Goal: Complete application form

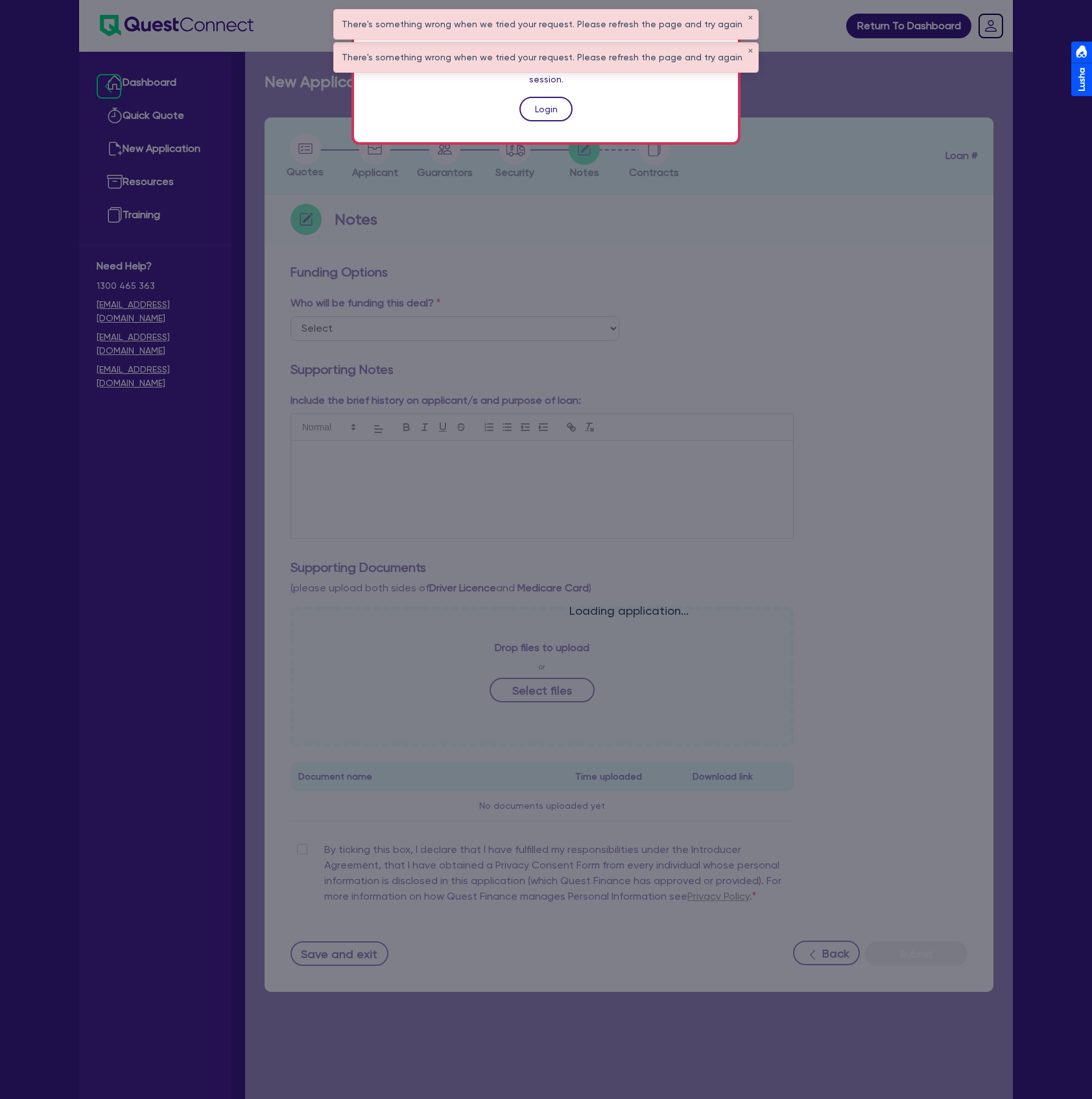
click at [544, 99] on link "Login" at bounding box center [546, 109] width 53 height 24
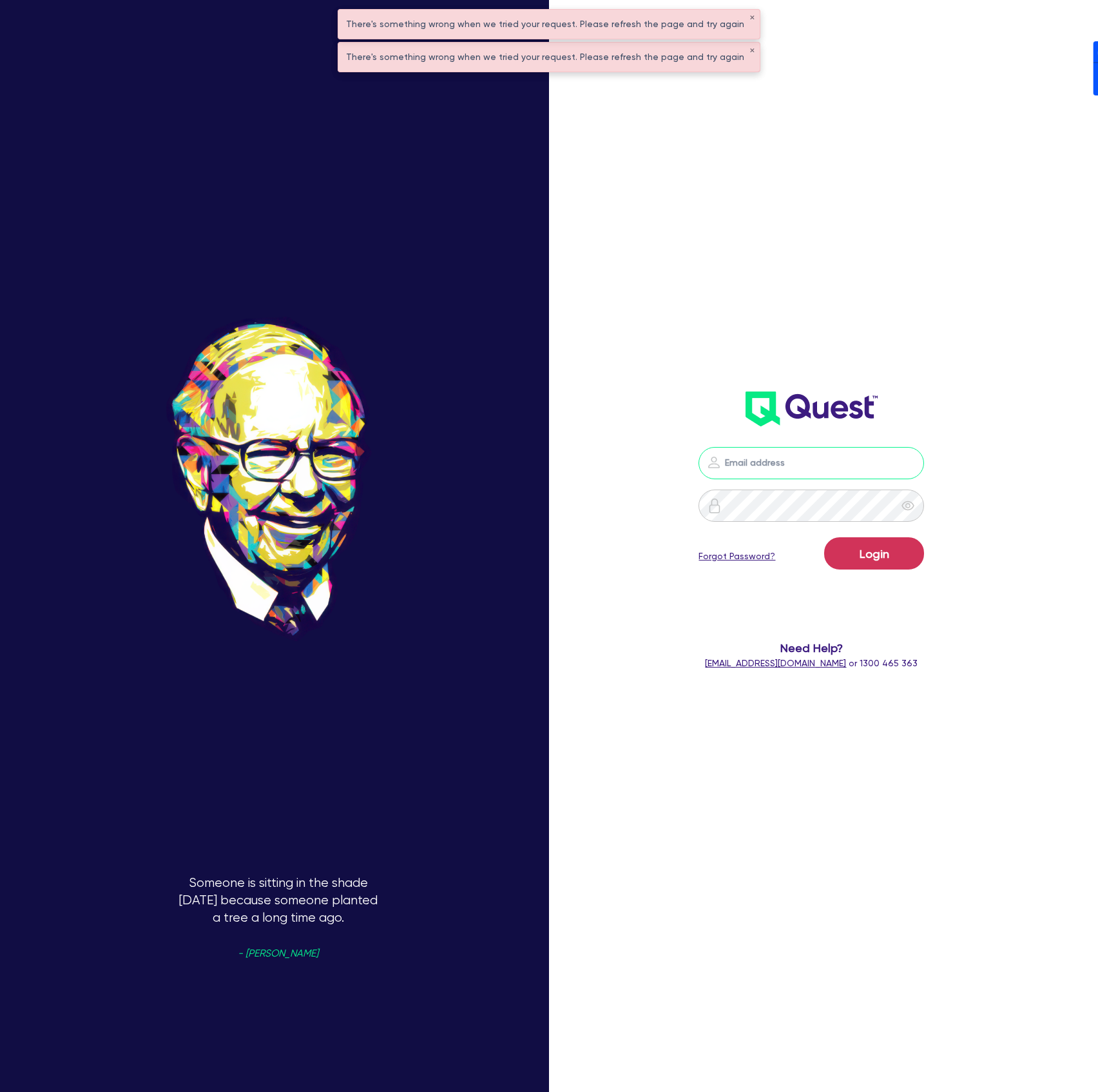
click at [784, 473] on input "email" at bounding box center [811, 463] width 226 height 32
click at [939, 405] on header at bounding box center [812, 409] width 316 height 52
click at [0, 1091] on nordpass-portal at bounding box center [0, 1092] width 0 height 0
type input "[PERSON_NAME][EMAIL_ADDRESS][DOMAIN_NAME]"
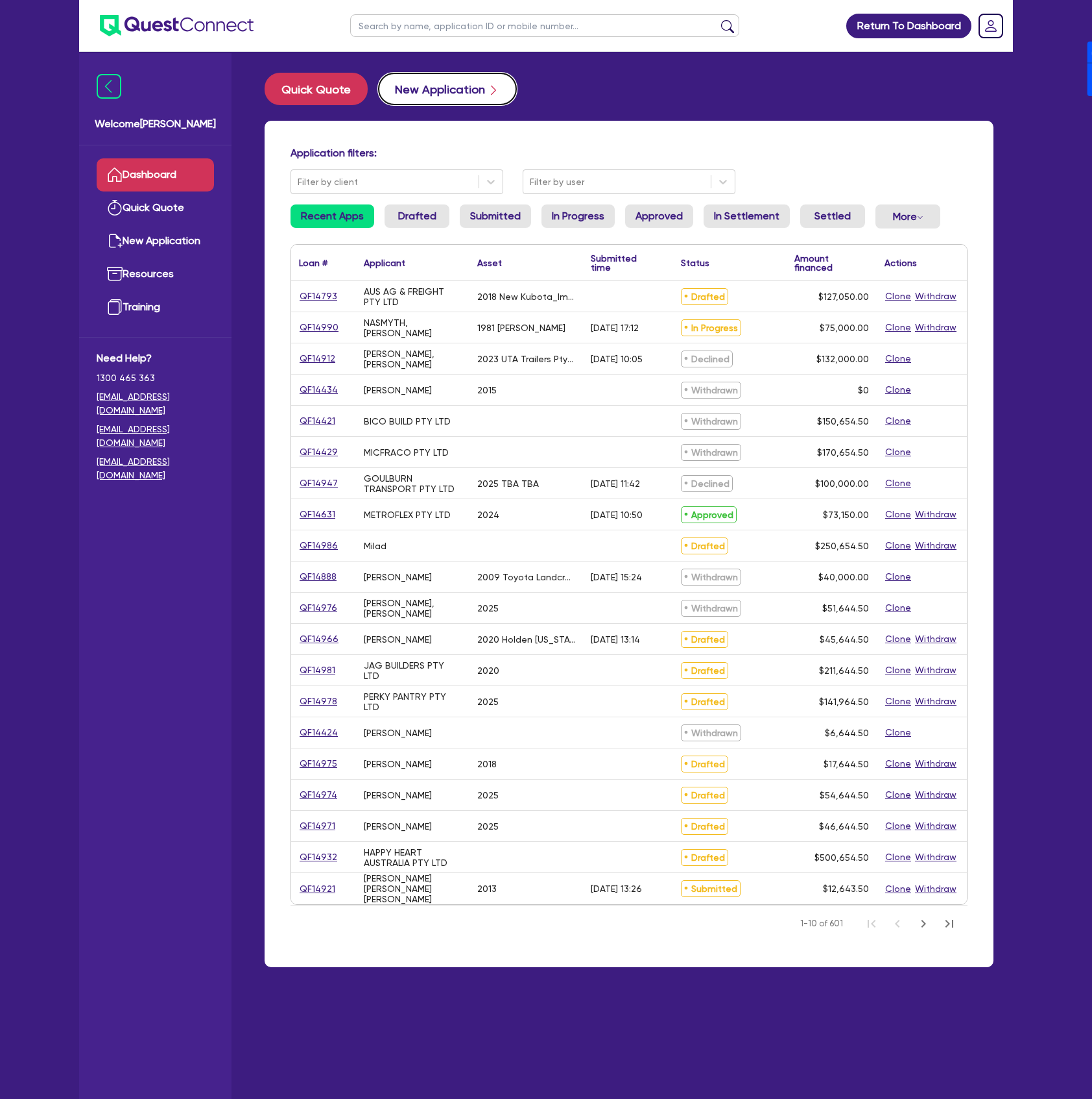
click at [437, 94] on button "New Application" at bounding box center [448, 89] width 139 height 33
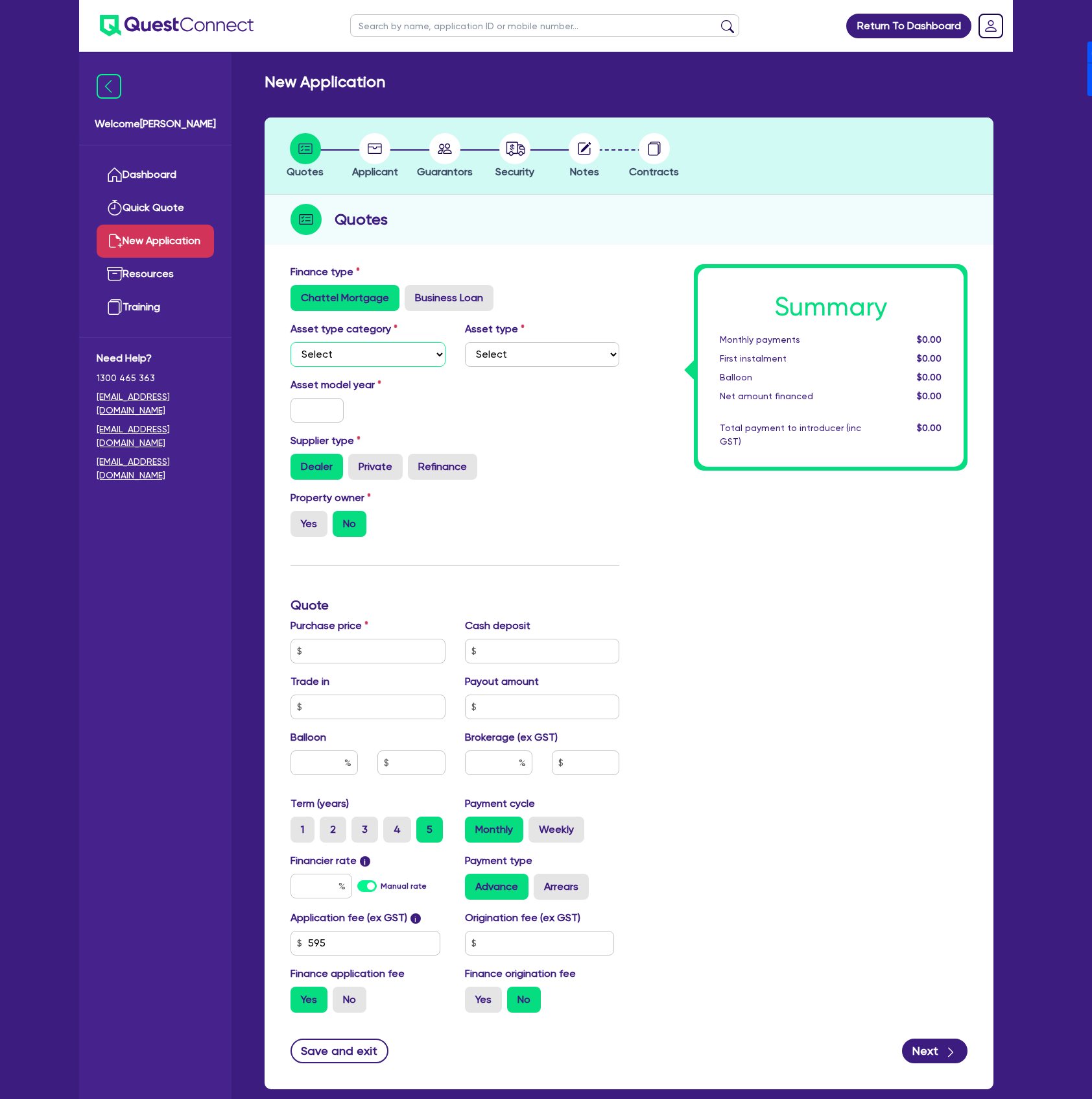
drag, startPoint x: 389, startPoint y: 349, endPoint x: 391, endPoint y: 356, distance: 7.3
click at [389, 349] on select "Select Cars and light trucks Primary assets Secondary assets Tertiary assets" at bounding box center [368, 354] width 155 height 24
click at [423, 304] on label "Business Loan" at bounding box center [448, 298] width 89 height 26
click at [413, 293] on input "Business Loan" at bounding box center [408, 289] width 8 height 8
radio input "true"
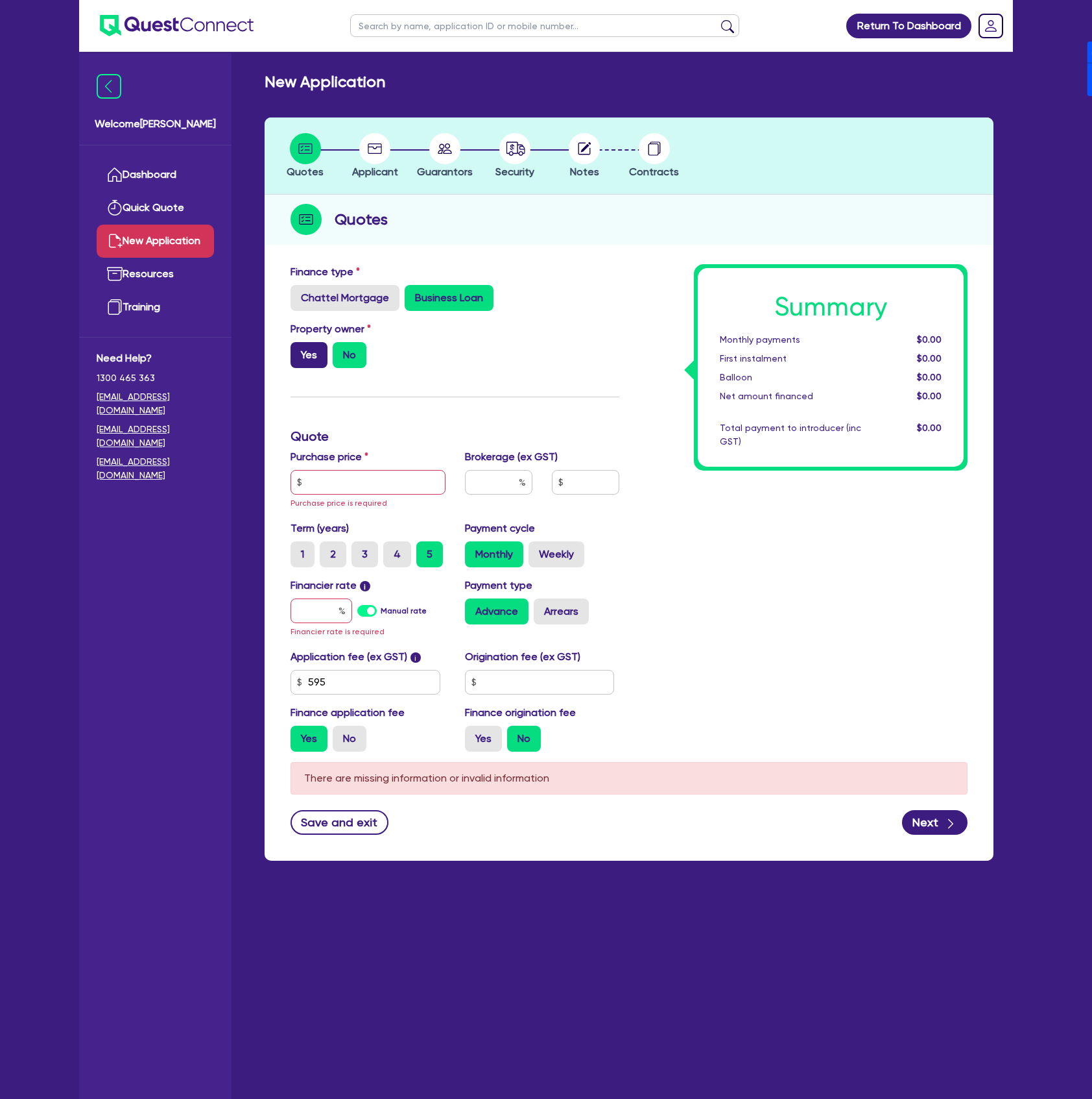
click at [312, 361] on label "Yes" at bounding box center [308, 355] width 37 height 26
click at [299, 350] on input "Yes" at bounding box center [295, 346] width 8 height 8
radio input "true"
click at [353, 485] on input "text" at bounding box center [368, 482] width 155 height 24
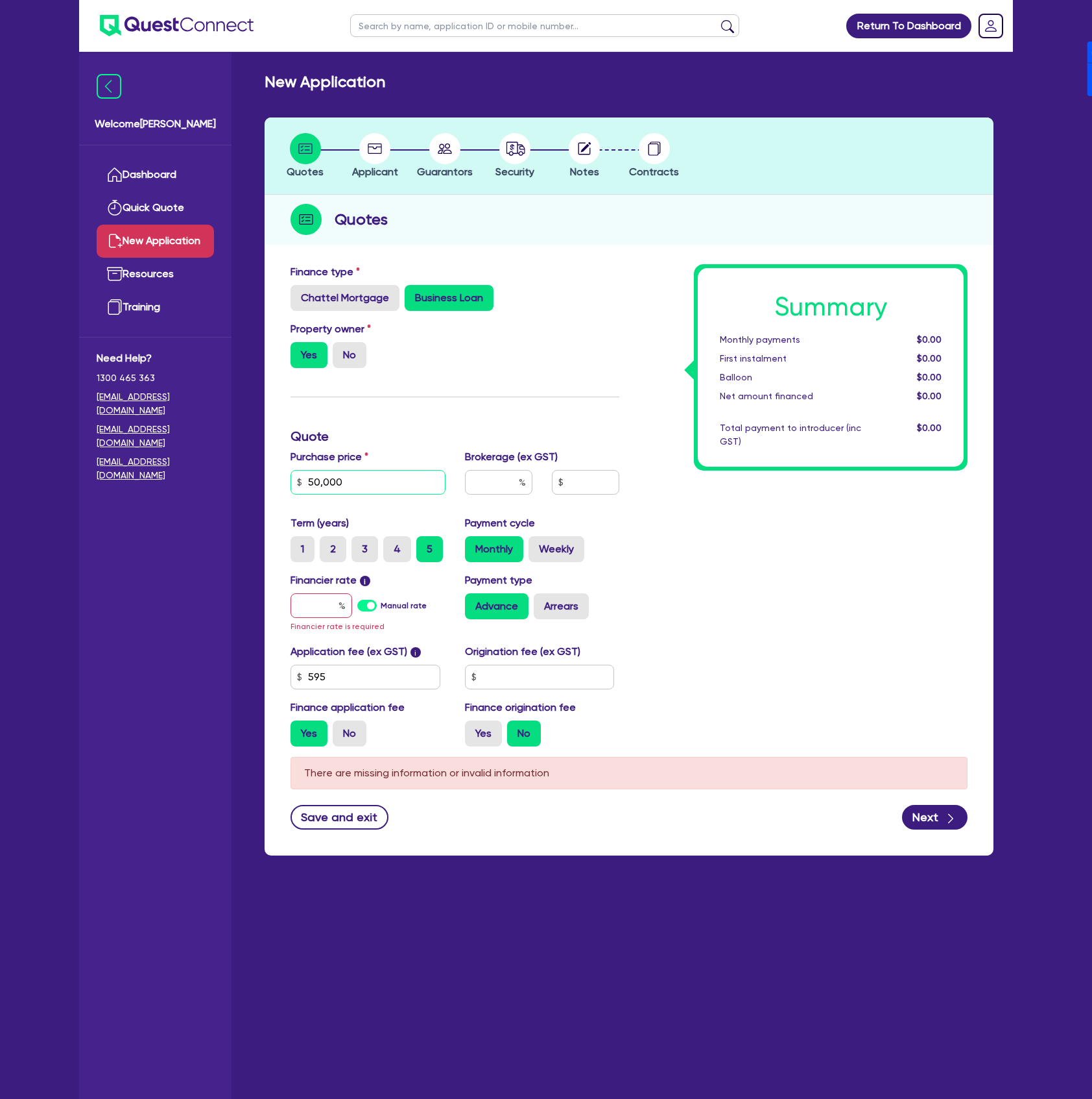
type input "50,000"
drag, startPoint x: 499, startPoint y: 481, endPoint x: 568, endPoint y: 486, distance: 69.2
click at [568, 486] on div "1" at bounding box center [543, 487] width 174 height 35
type input "4"
click at [369, 598] on div "Manual rate" at bounding box center [391, 606] width 68 height 24
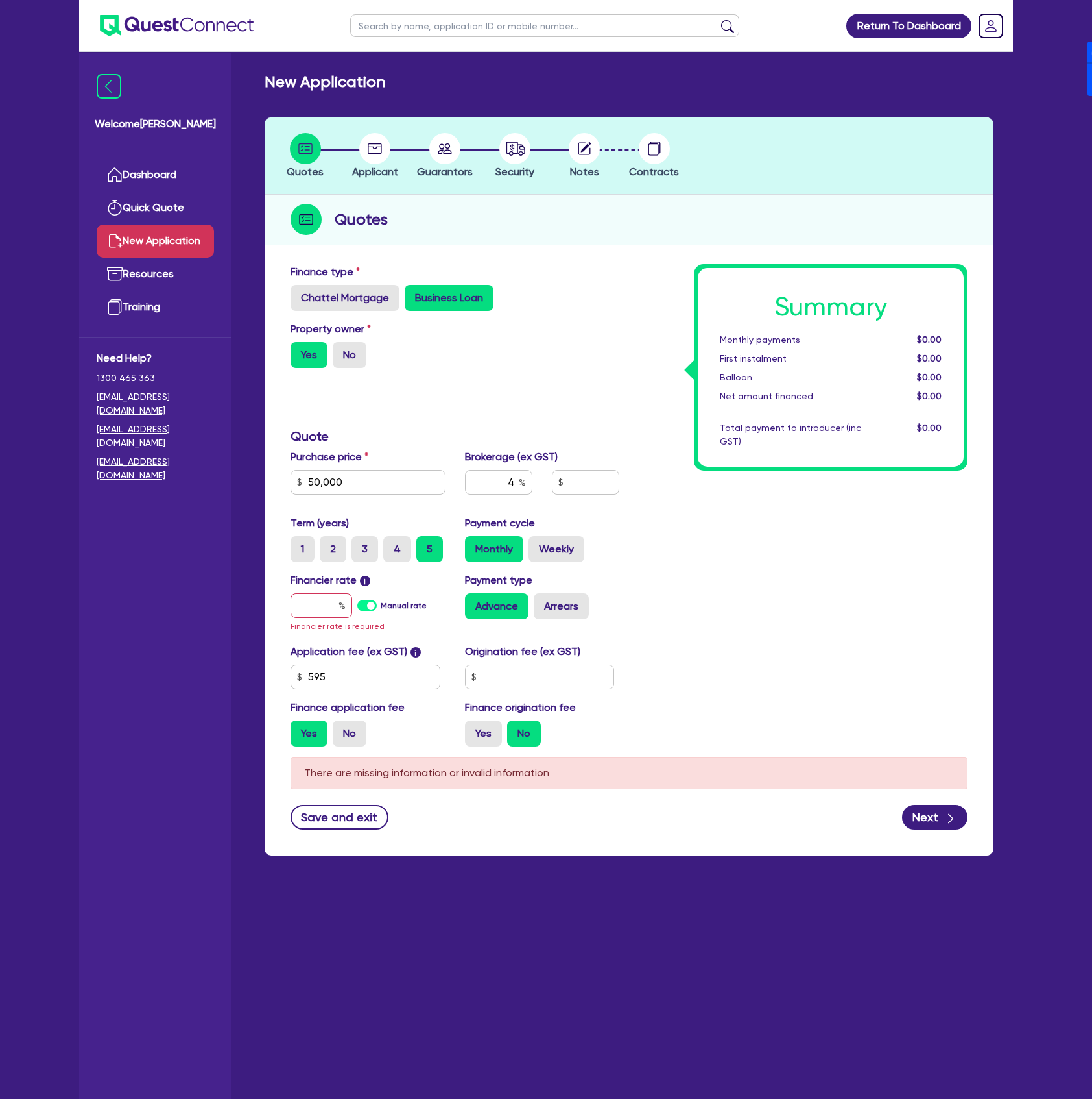
click at [381, 601] on label "Manual rate" at bounding box center [404, 606] width 46 height 11
click at [0, 0] on input "Manual rate" at bounding box center [0, 0] width 0 height 0
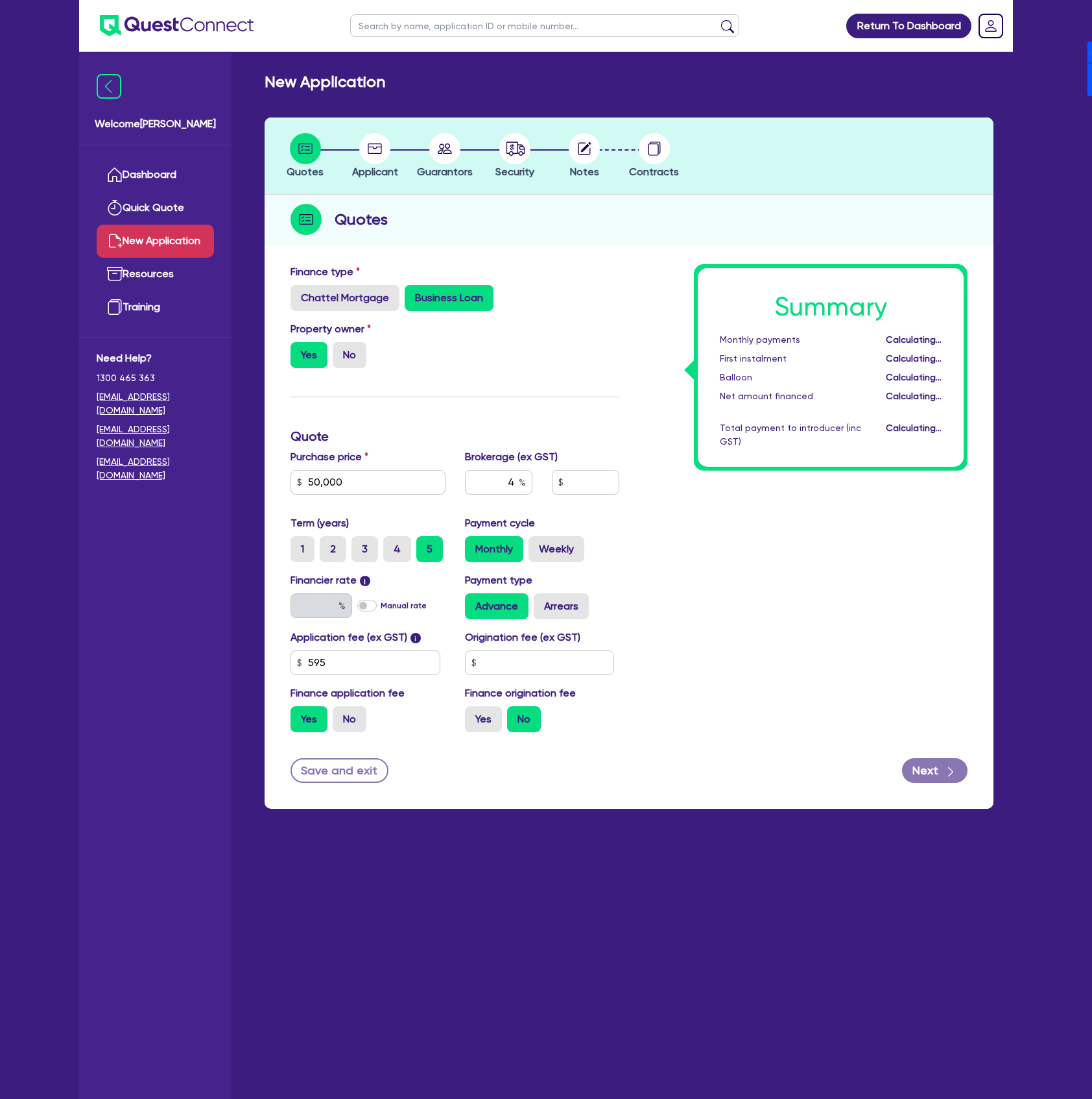
type input "2,026.18"
type input "17"
click at [548, 613] on label "Arrears" at bounding box center [561, 606] width 55 height 26
click at [542, 602] on input "Arrears" at bounding box center [538, 598] width 8 height 8
radio input "true"
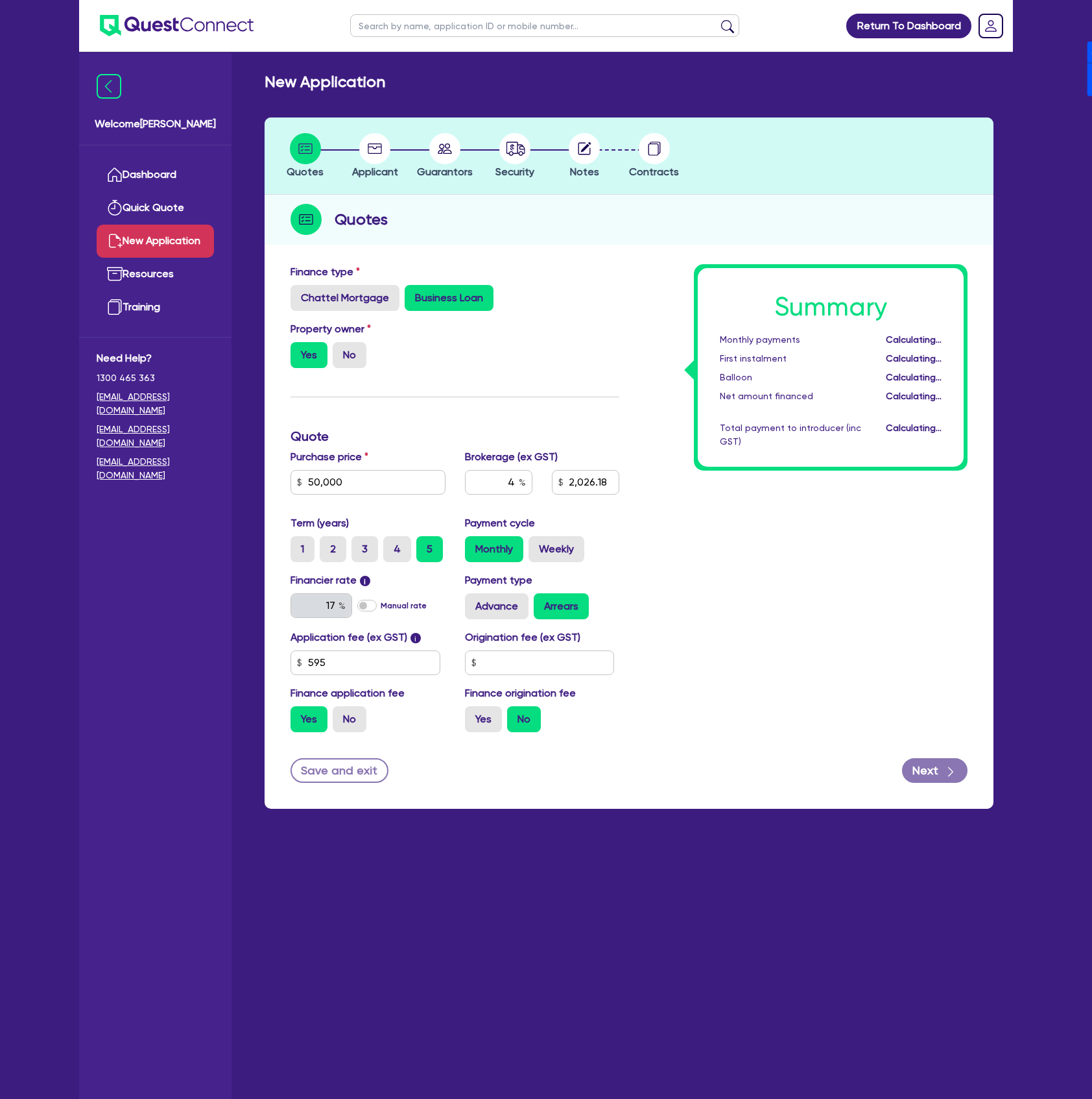
type input "2,026.18"
click at [527, 658] on input "text" at bounding box center [540, 663] width 150 height 24
click at [486, 704] on div "Finance origination fee Yes No" at bounding box center [543, 708] width 174 height 46
click at [491, 722] on label "Yes" at bounding box center [483, 719] width 37 height 26
click at [474, 715] on input "Yes" at bounding box center [470, 710] width 8 height 8
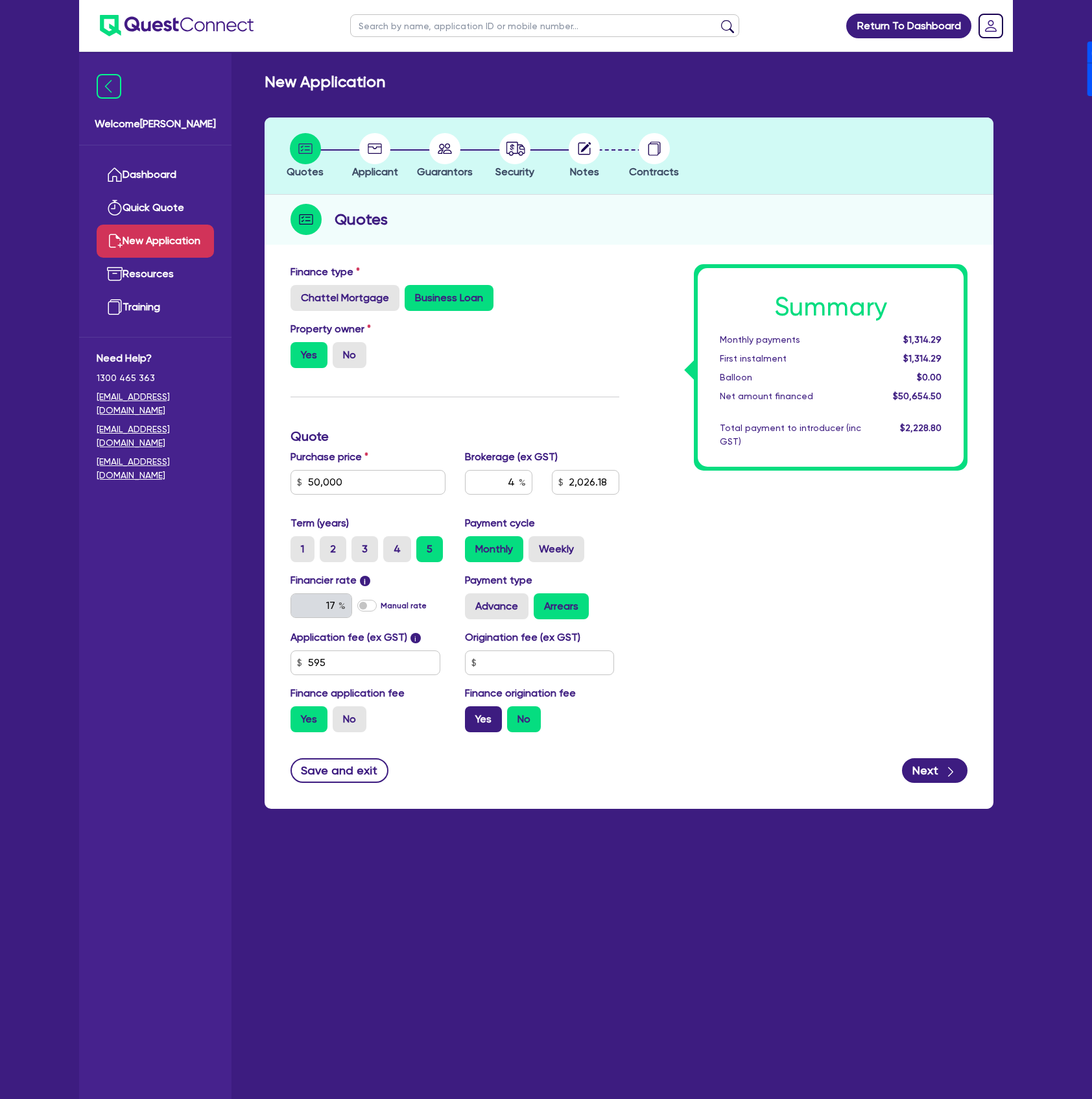
radio input "true"
click at [953, 762] on div "button" at bounding box center [951, 770] width 13 height 16
type input "2,026.18"
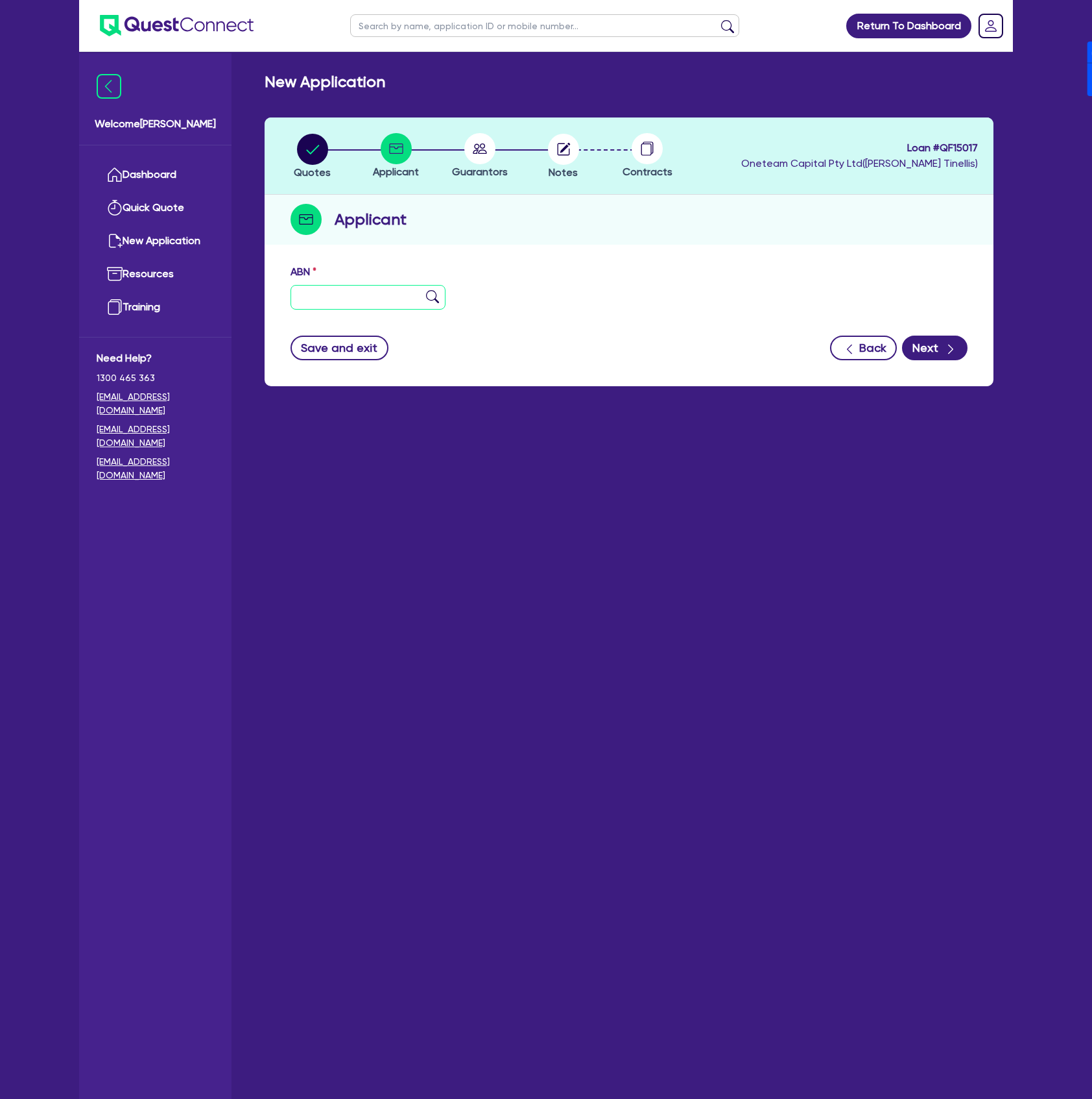
click at [369, 301] on input "text" at bounding box center [368, 297] width 155 height 24
type input "11 111 111 111"
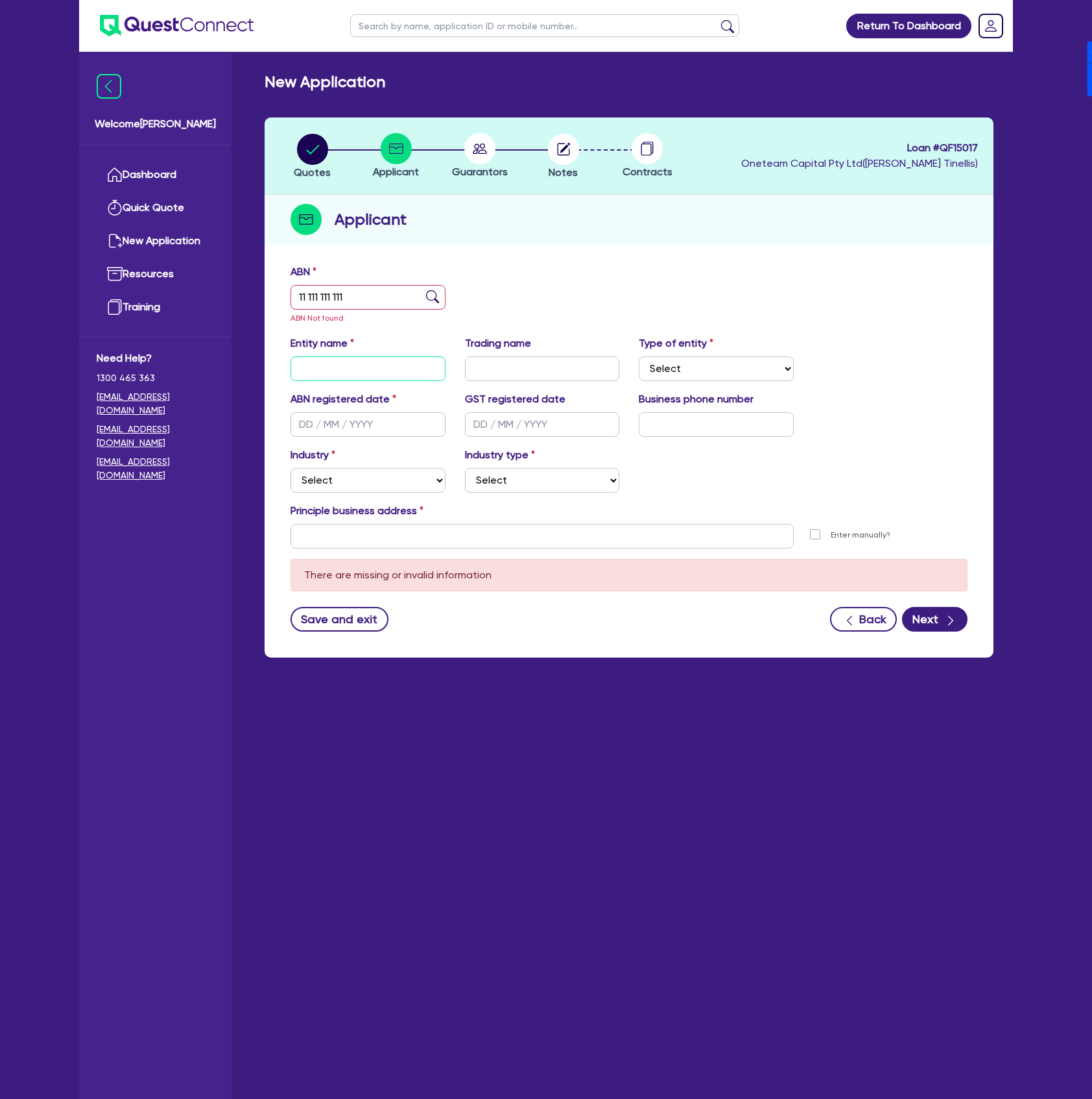
click at [346, 362] on input "text" at bounding box center [368, 369] width 155 height 24
type input "Strong BC"
select select "SOLE_TRADER"
click at [325, 427] on input "text" at bounding box center [368, 424] width 155 height 24
type input "[DATE]"
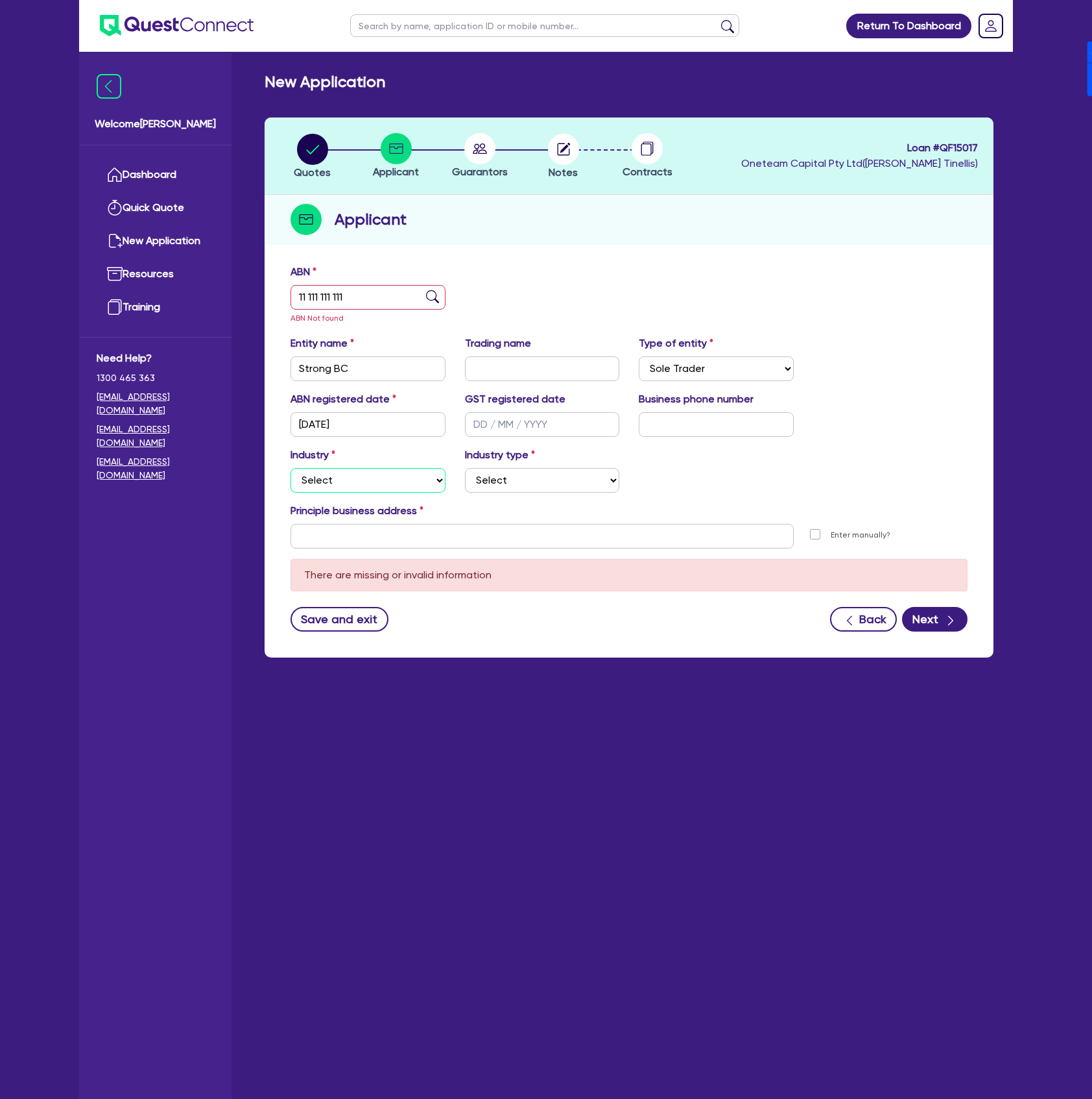
select select "ACCOMODATION_FOOD"
select select "HOTELS"
type input "Level 27, Tower One, 100 Barangaroo Ave Barangaroo NSW 2000"
type input "04 5035 5483"
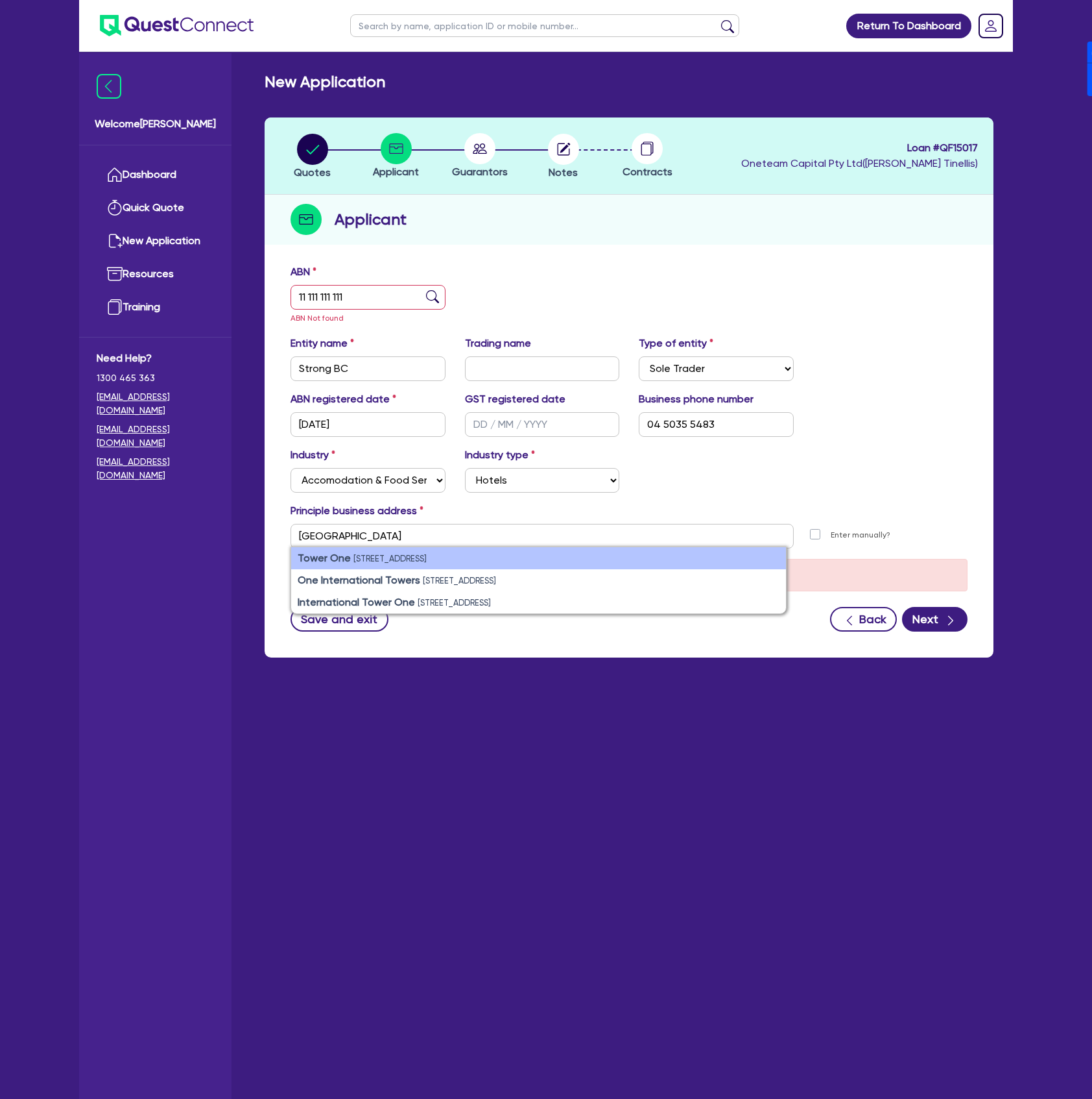
click at [404, 567] on li "Tower One 100 Barangaroo Ave, Barangaroo NSW 2000, Australia" at bounding box center [539, 558] width 495 height 22
type input "100 Barangaroo Ave Sydney NSW 2000"
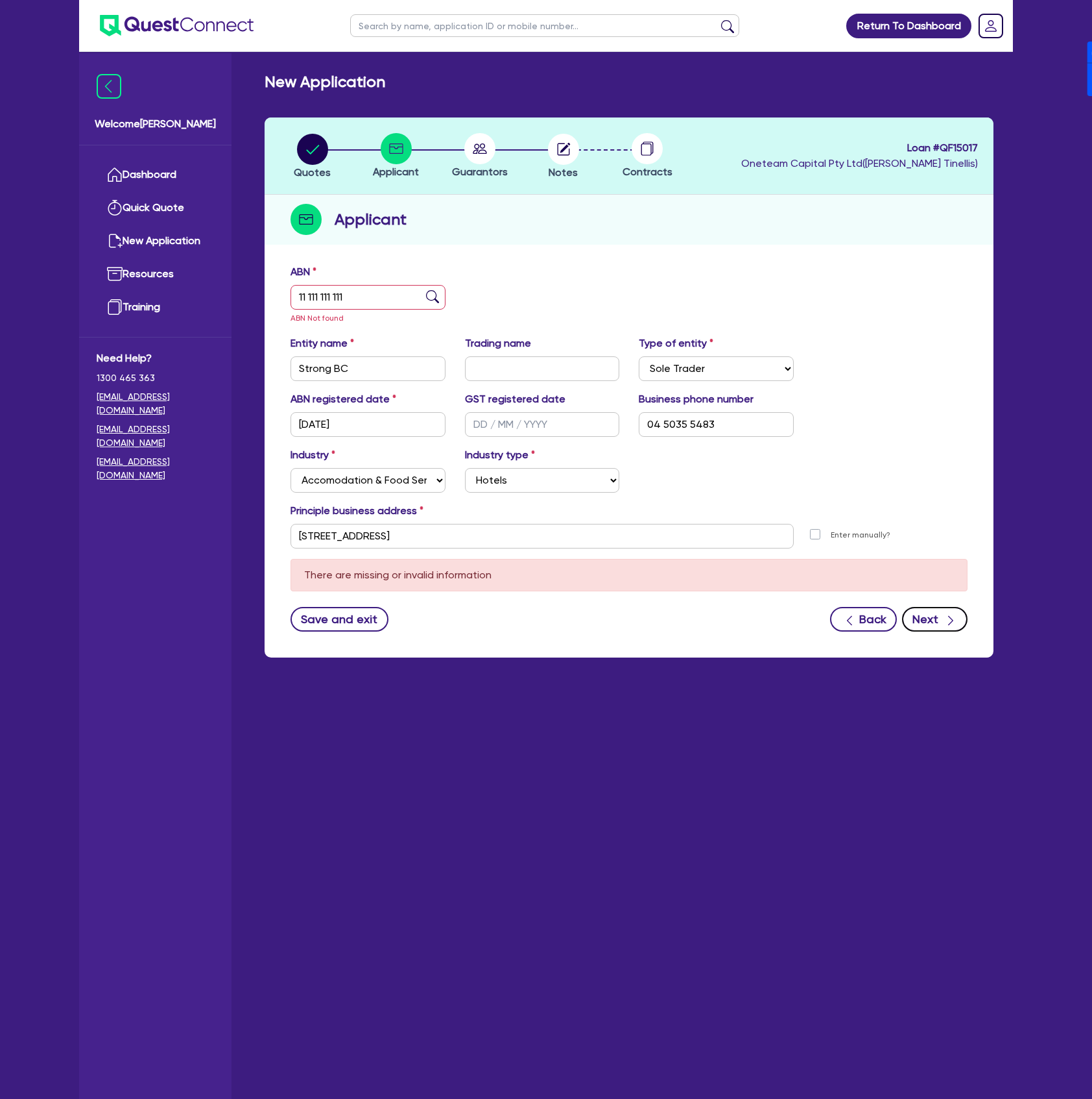
click at [932, 623] on button "Next" at bounding box center [935, 619] width 66 height 24
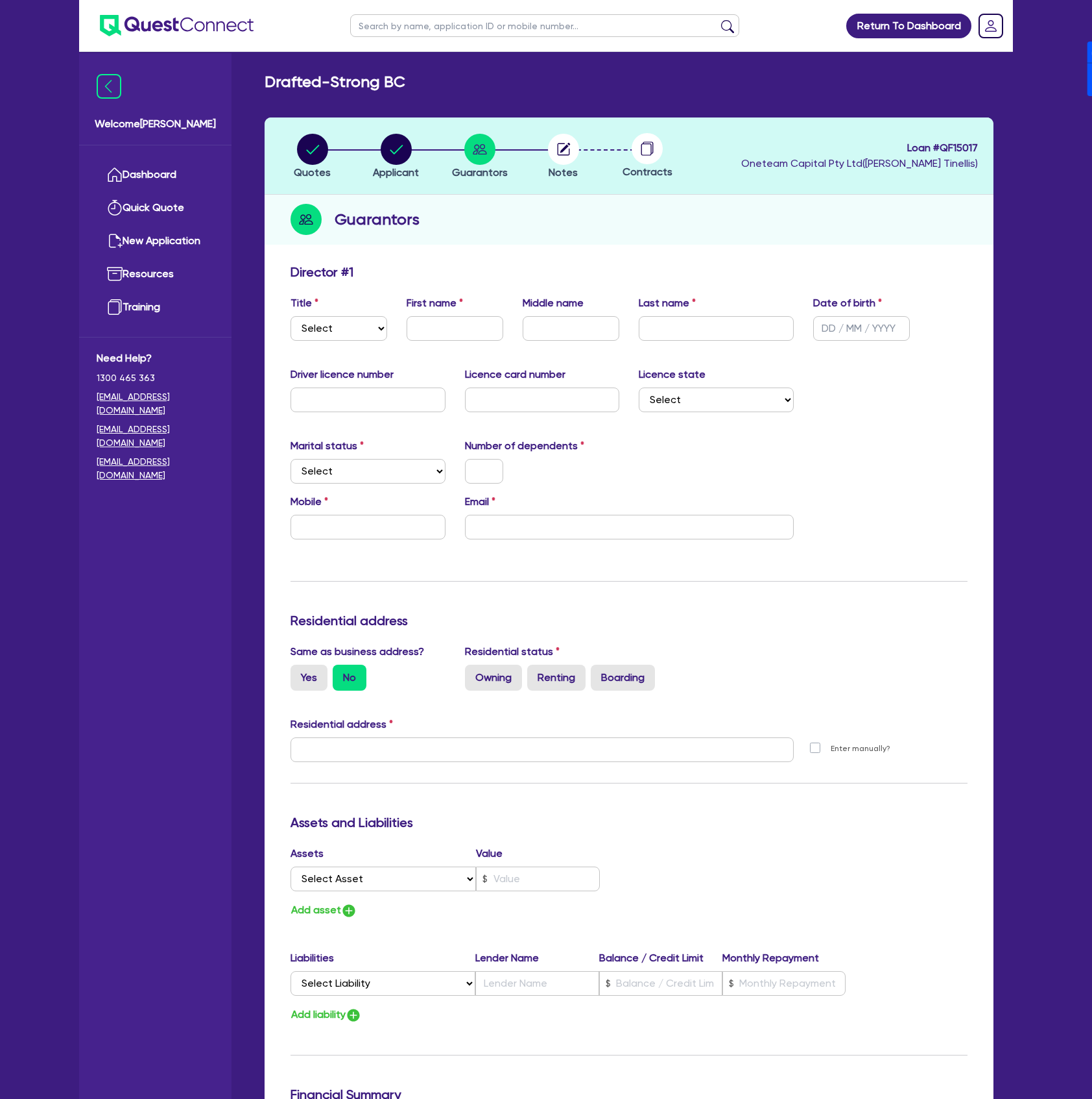
click at [373, 347] on div "Title Select Mr Mrs Ms Miss Dr First name Middle name Last name Date of birth" at bounding box center [629, 323] width 697 height 56
drag, startPoint x: 361, startPoint y: 321, endPoint x: 354, endPoint y: 339, distance: 19.3
click at [361, 321] on select "Select Mr Mrs Ms Miss Dr" at bounding box center [339, 328] width 97 height 24
select select "MR"
click at [290, 316] on select "Select Mr Mrs Ms Miss Dr" at bounding box center [339, 328] width 97 height 24
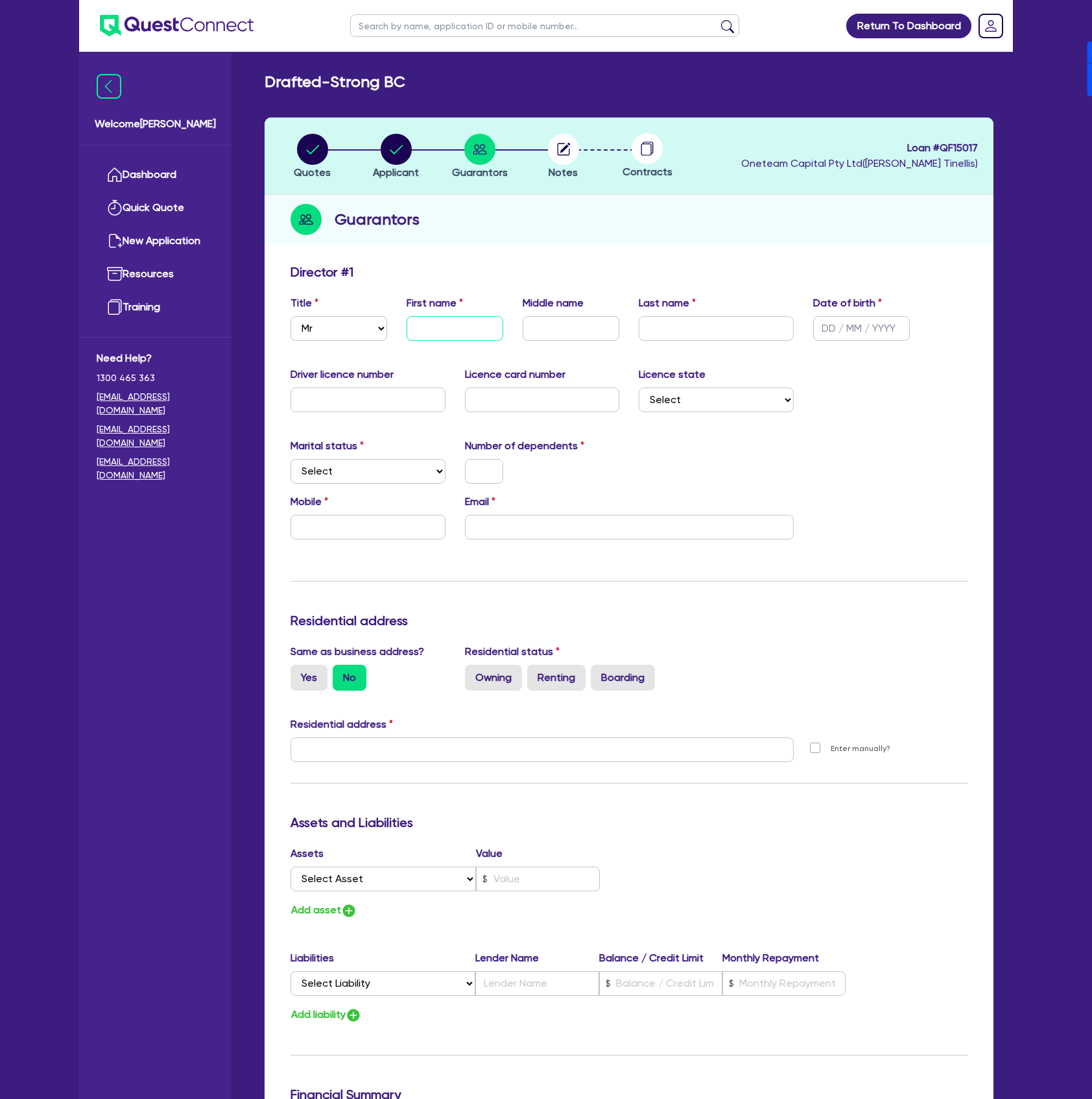
click at [446, 331] on input "text" at bounding box center [455, 328] width 97 height 24
type input "[PERSON_NAME]"
type input "Zantuck"
type input "[DATE]"
select select "[GEOGRAPHIC_DATA]"
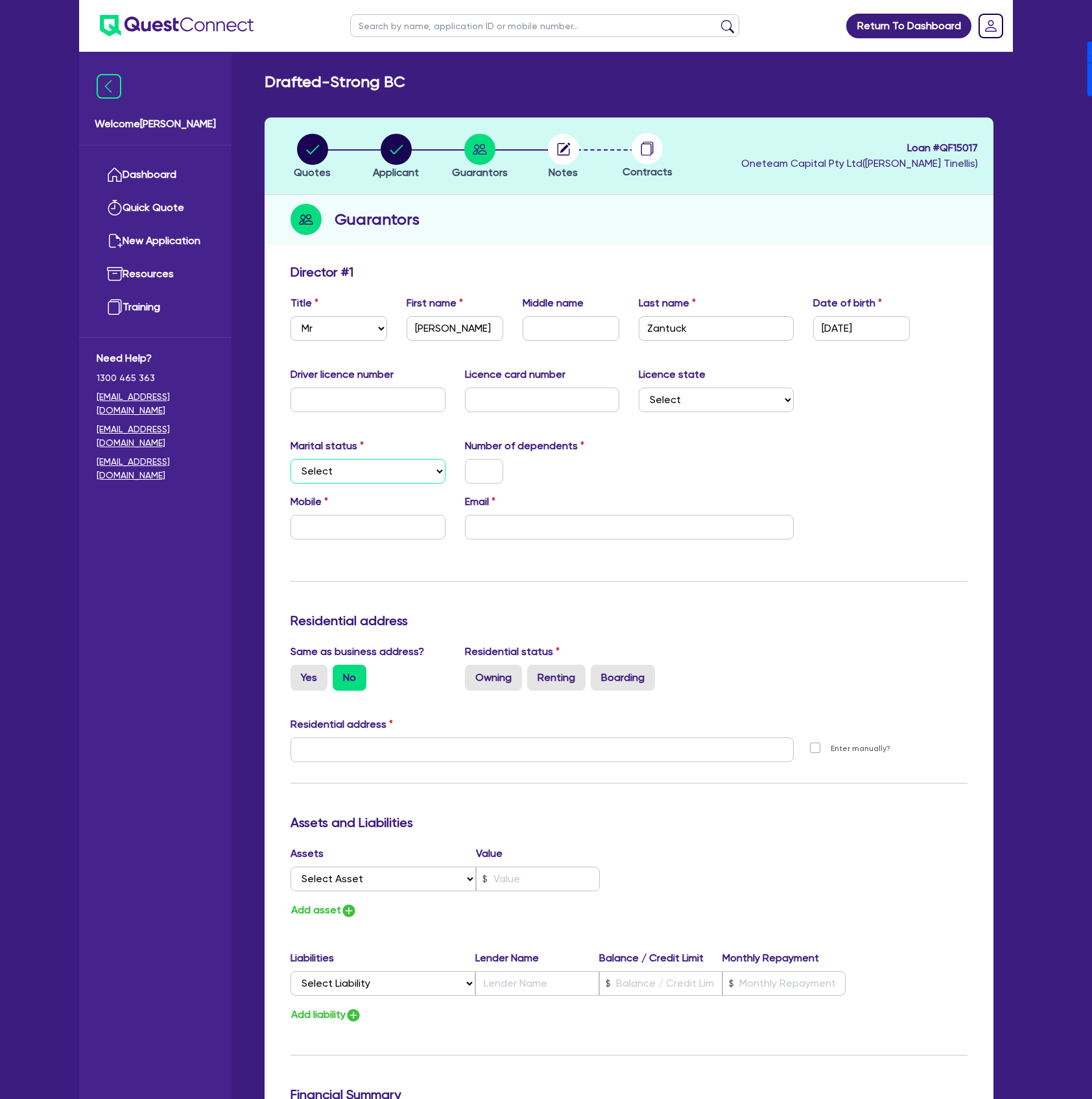
select select "SINGLE"
type input "0"
type input "04"
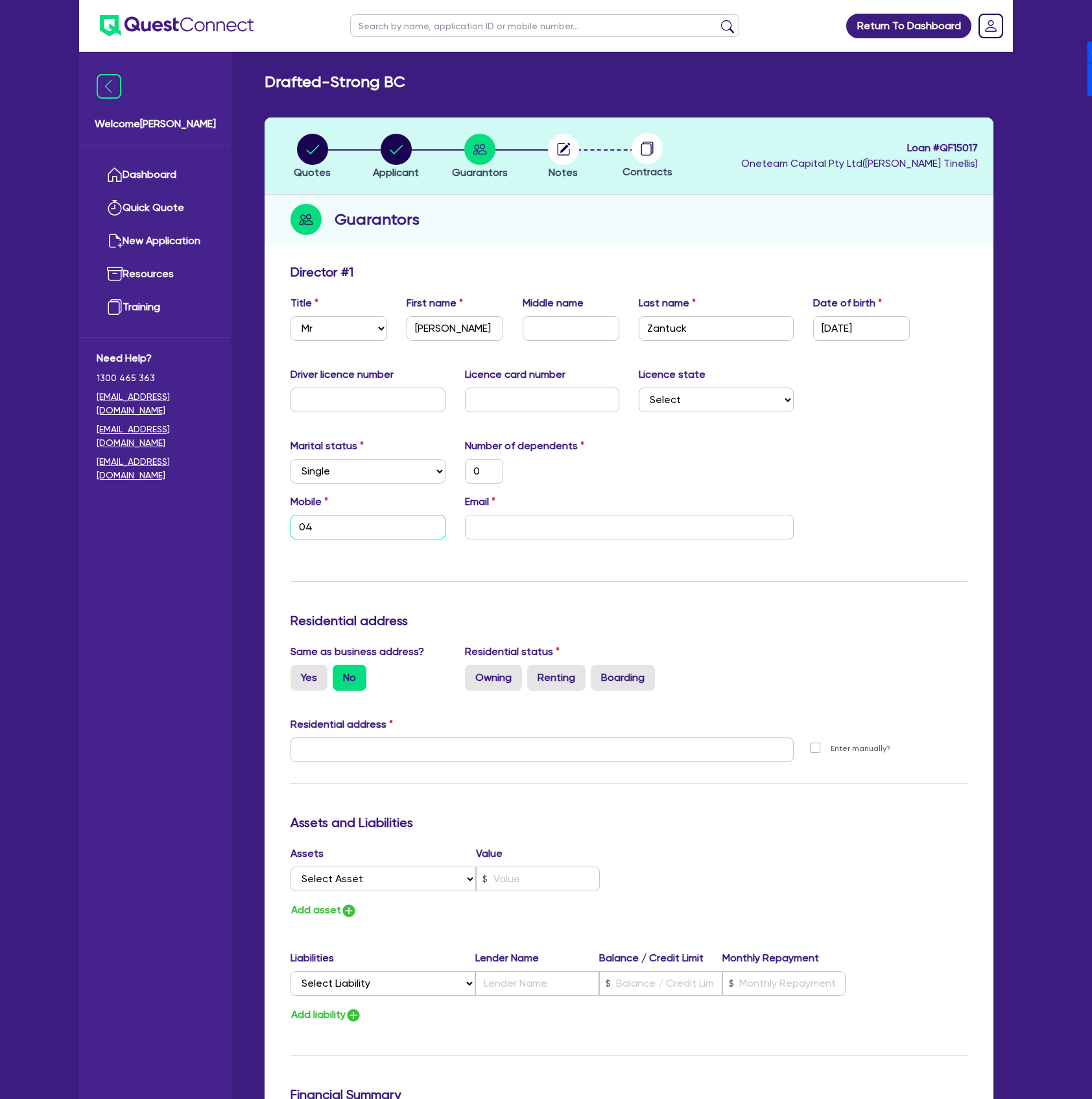
type input "0"
type input "044"
type input "0"
type input "0448"
type input "0"
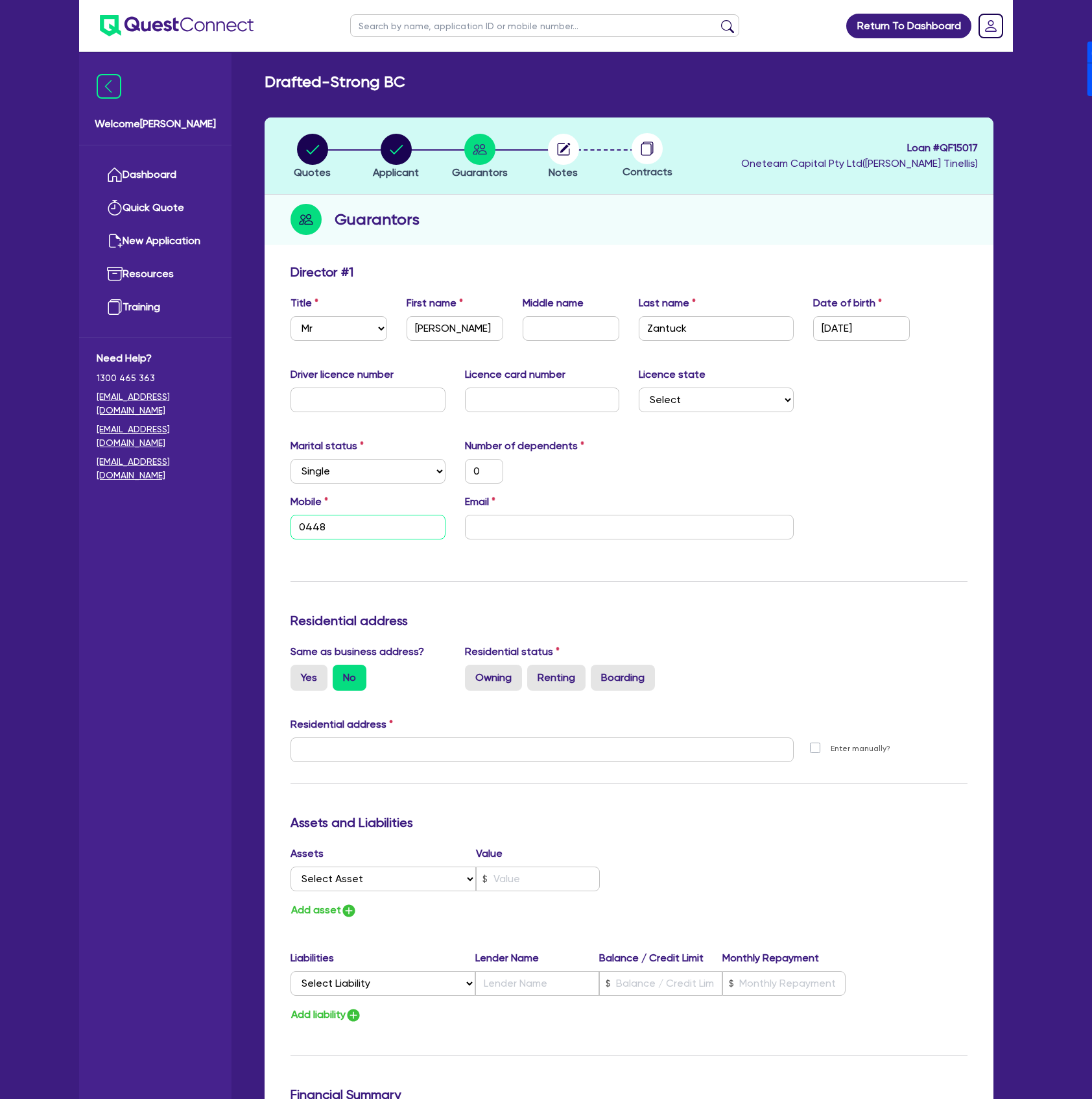
type input "0448 2"
type input "0"
type input "0448 22"
type input "0"
type input "0448 220"
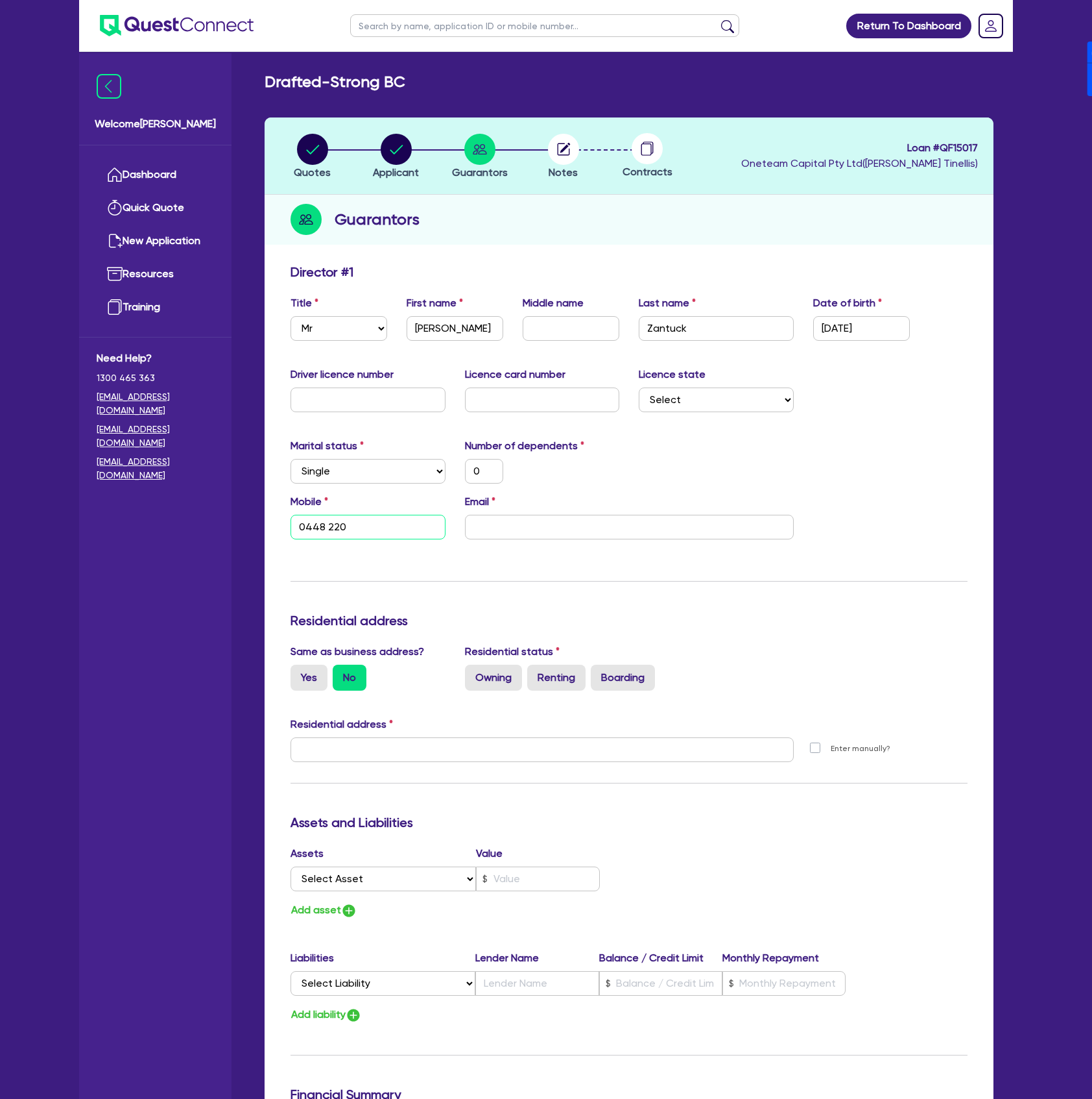
type input "0"
type input "0448 220 0"
type input "0"
type input "0448 220 01"
type input "0"
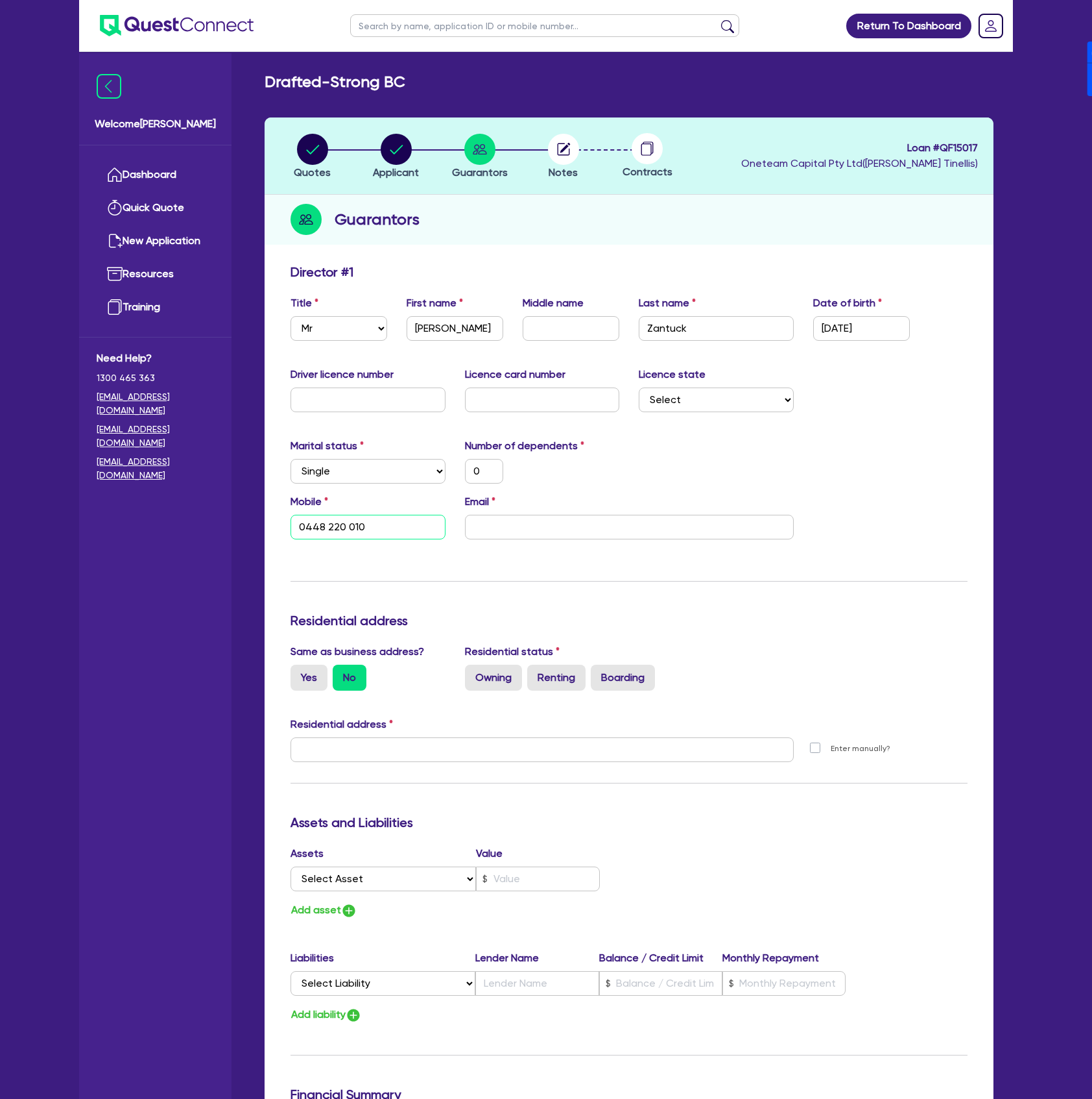
type input "0448 220 010"
type input "0"
type input "0448 220 010"
type input "t"
type input "0"
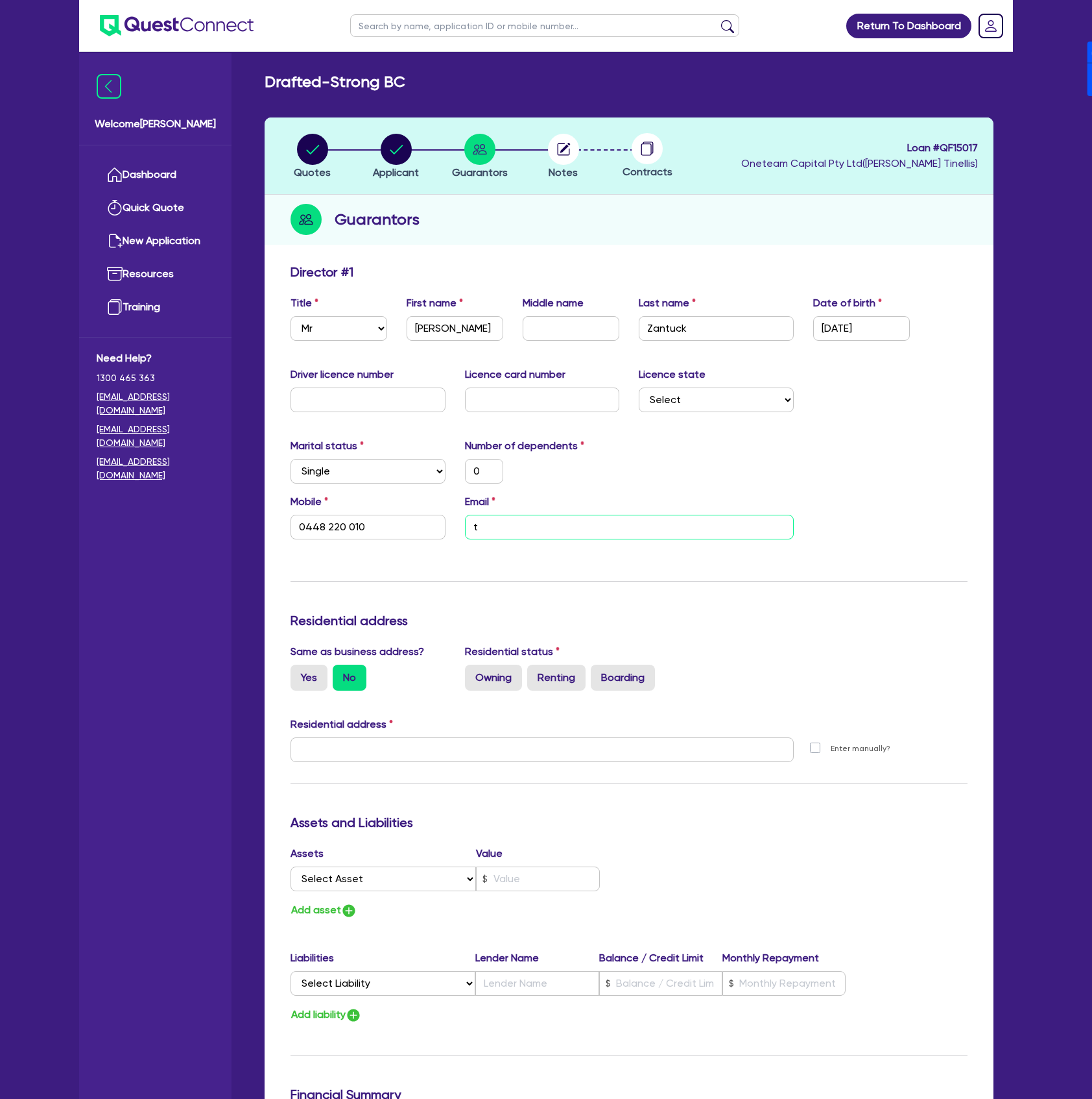
type input "0448 220 010"
type input "tr"
type input "0"
type input "0448 220 010"
type input "tre"
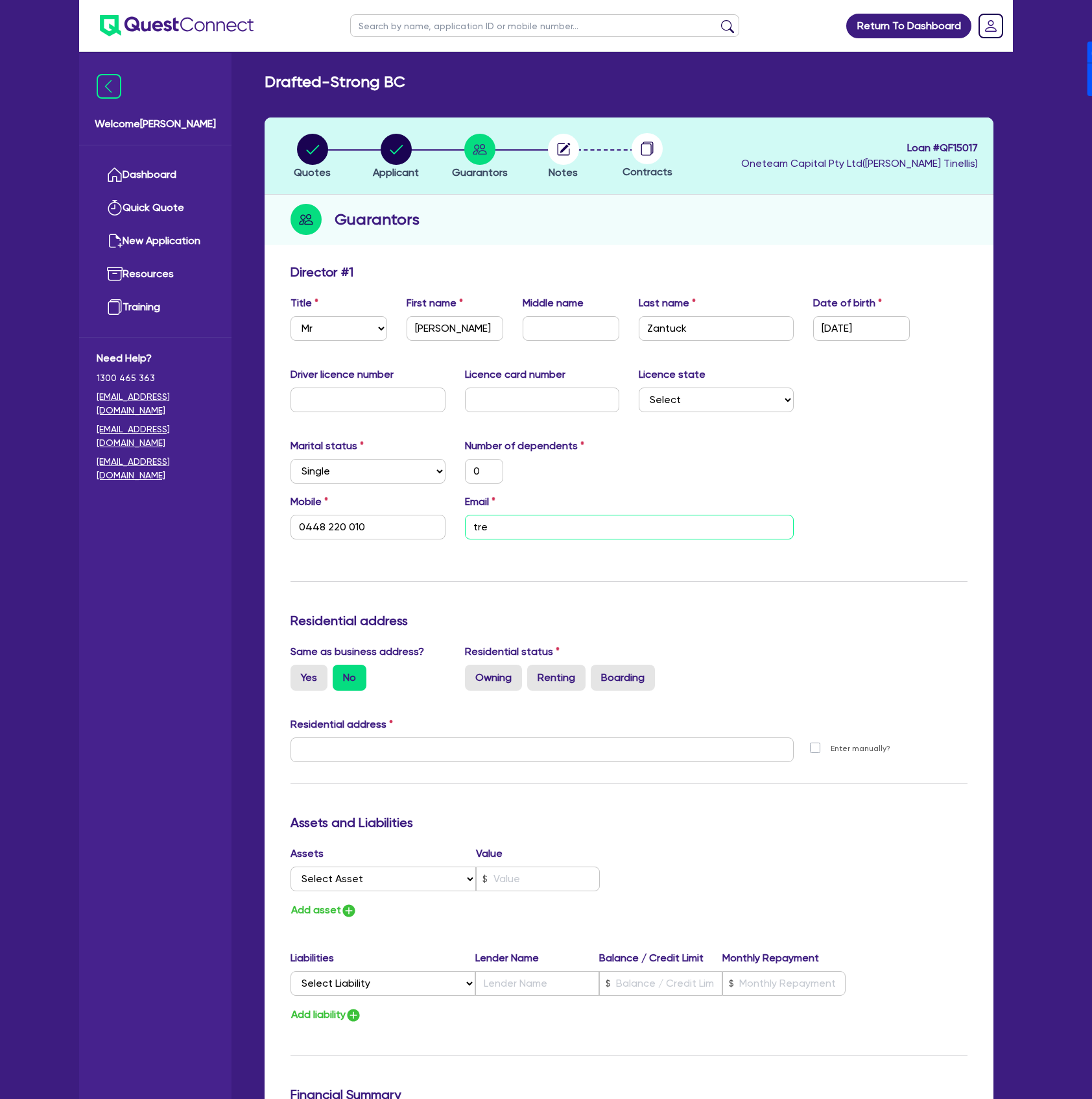
type input "0"
type input "0448 220 010"
type input "tren"
type input "0"
type input "0448 220 010"
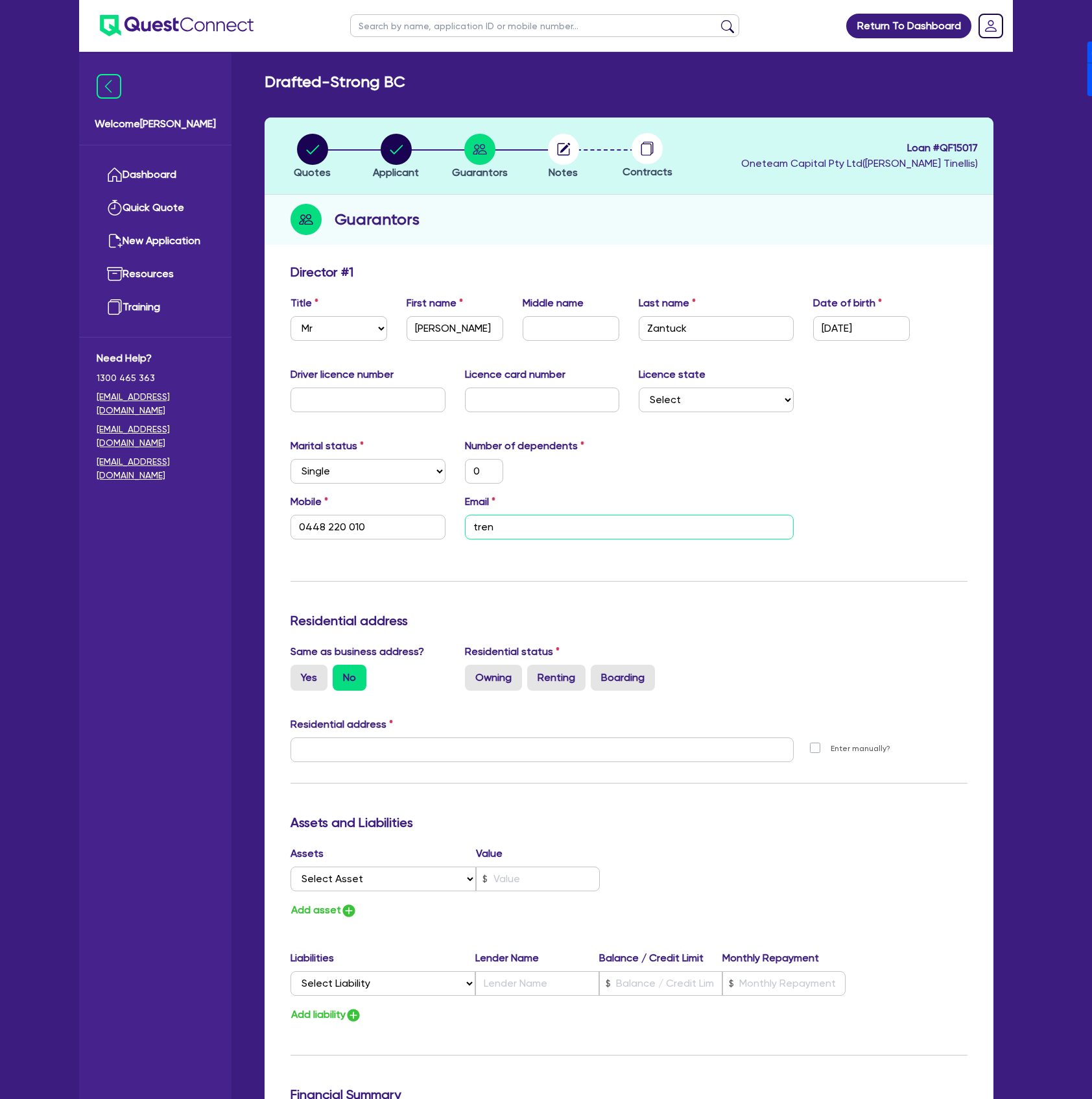
type input "trent"
type input "0"
type input "0448 220 010"
type input "trent@"
type input "0"
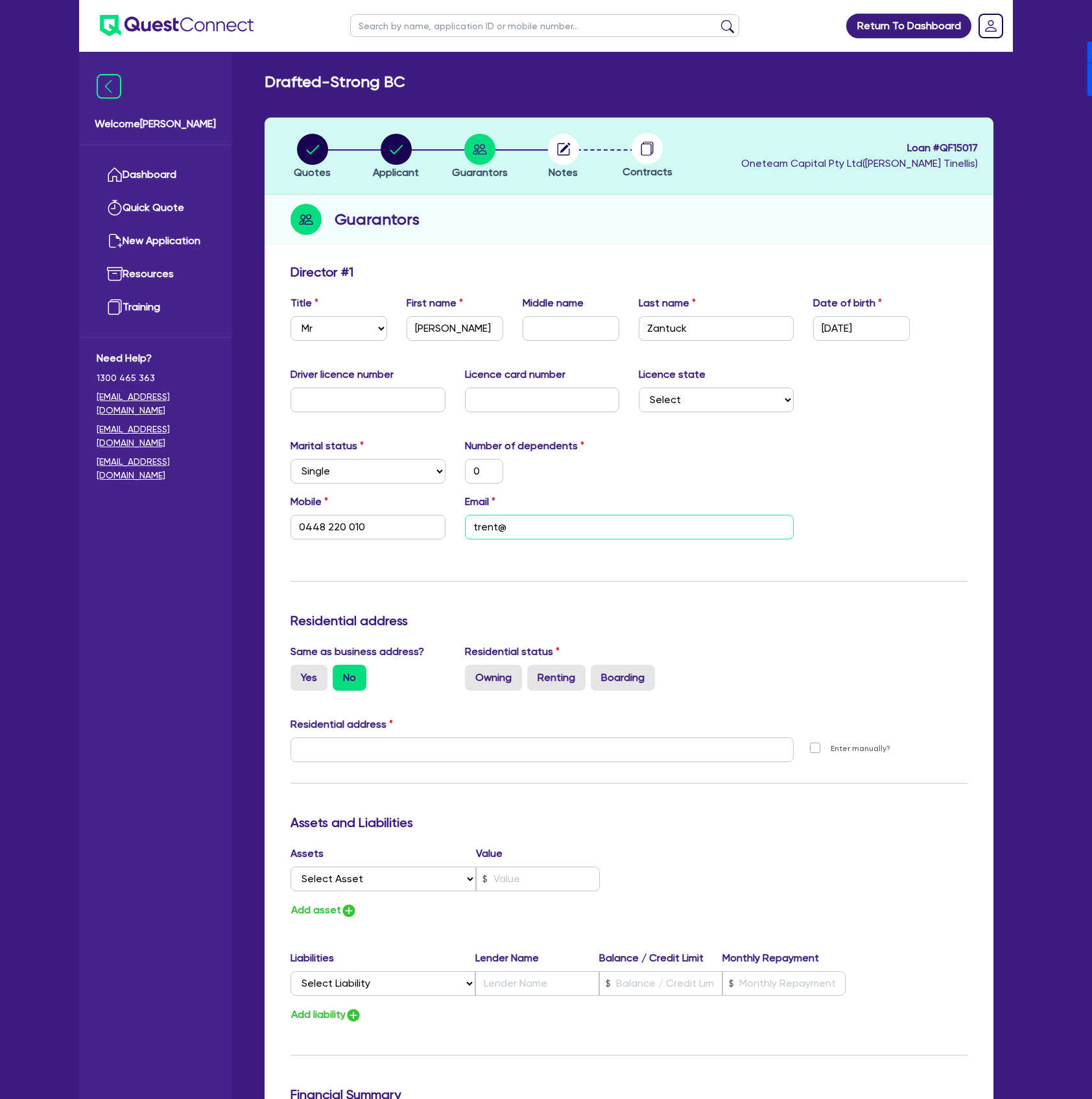
type input "0448 220 010"
type input "trent@s"
type input "0"
type input "0448 220 010"
type input "trent@st"
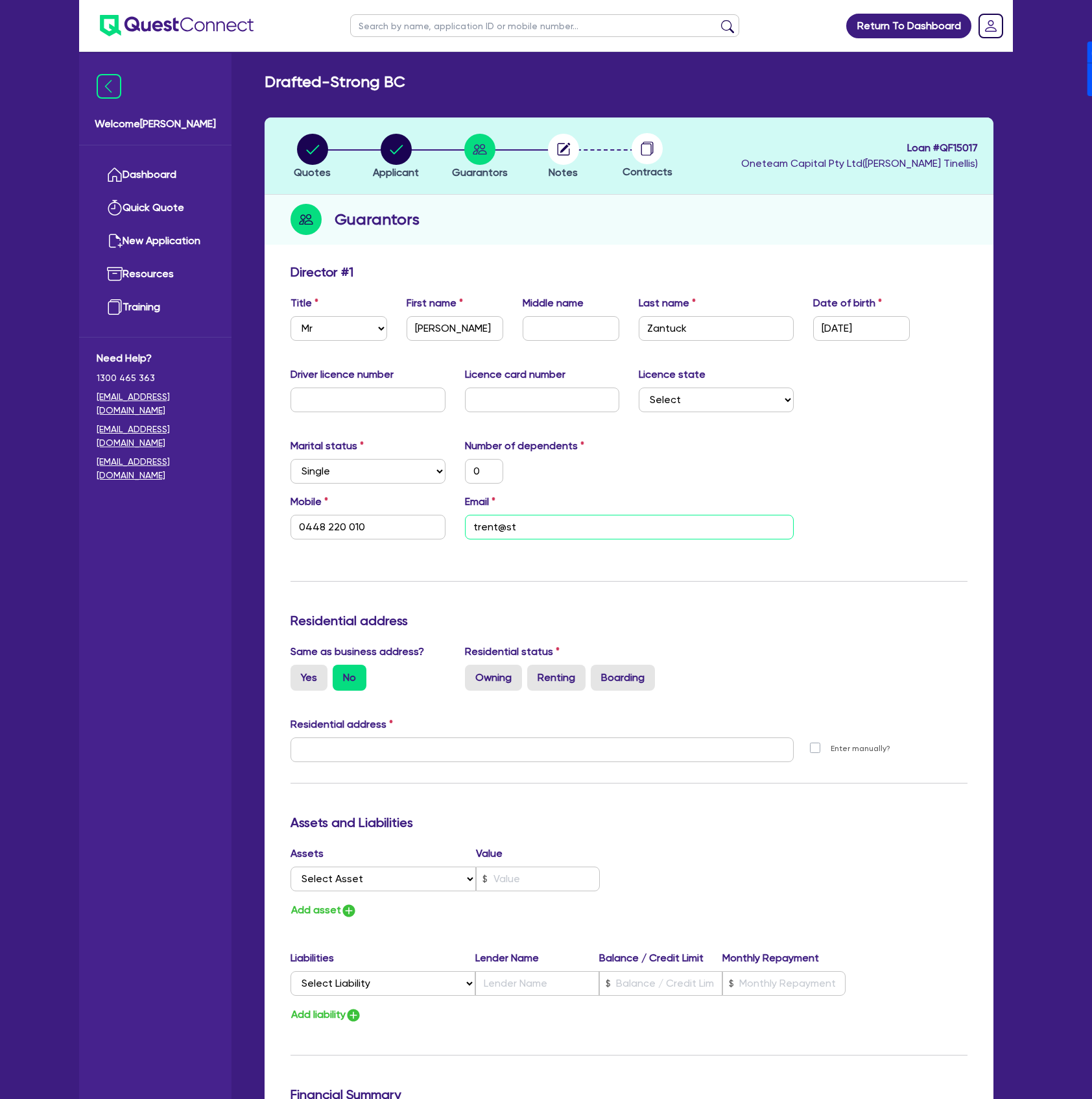
type input "0"
type input "0448 220 010"
type input "trent@str"
type input "0"
type input "0448 220 010"
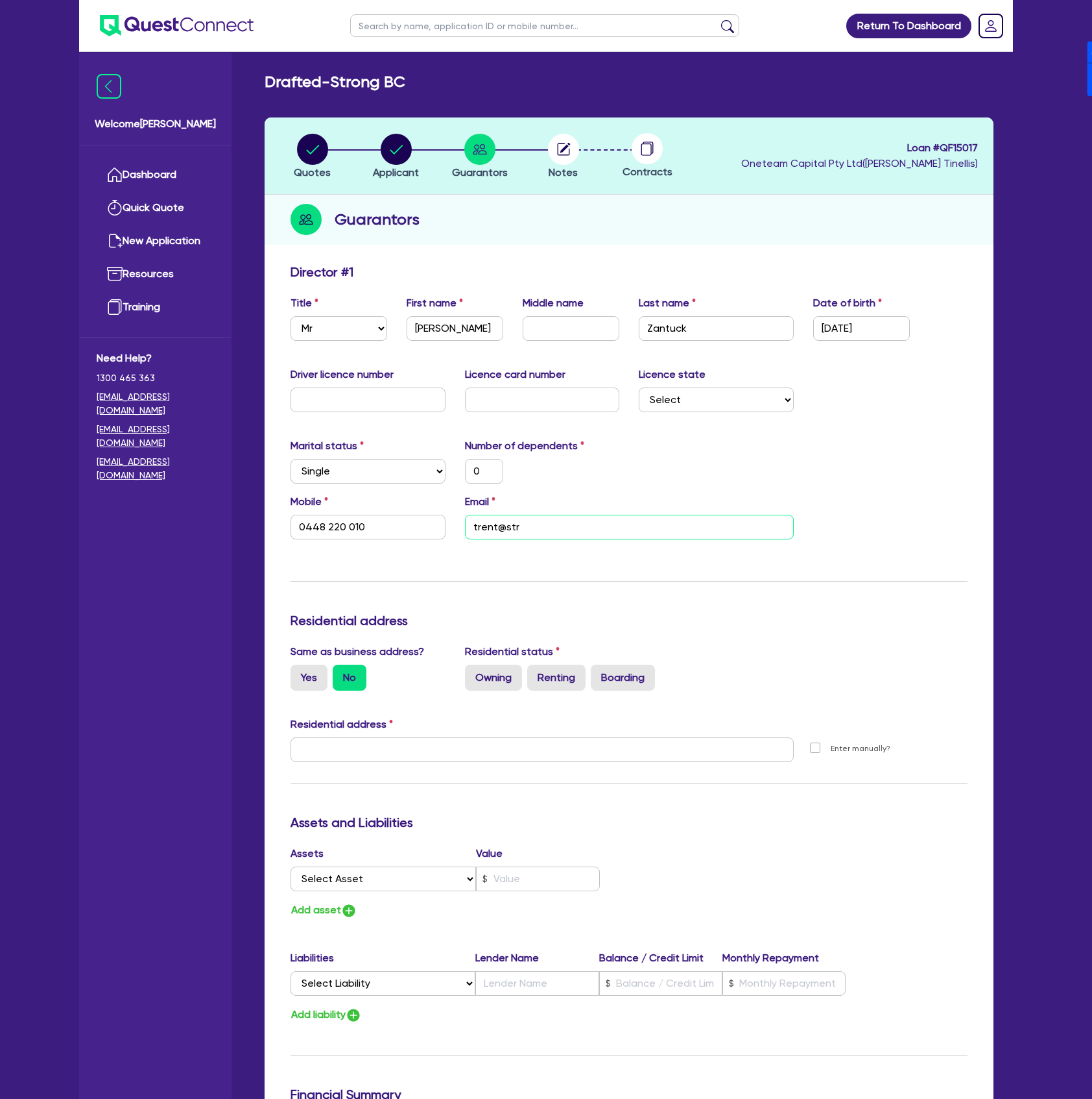
type input "trent@stro"
type input "0"
type input "0448 220 010"
type input "trent@stron"
type input "0"
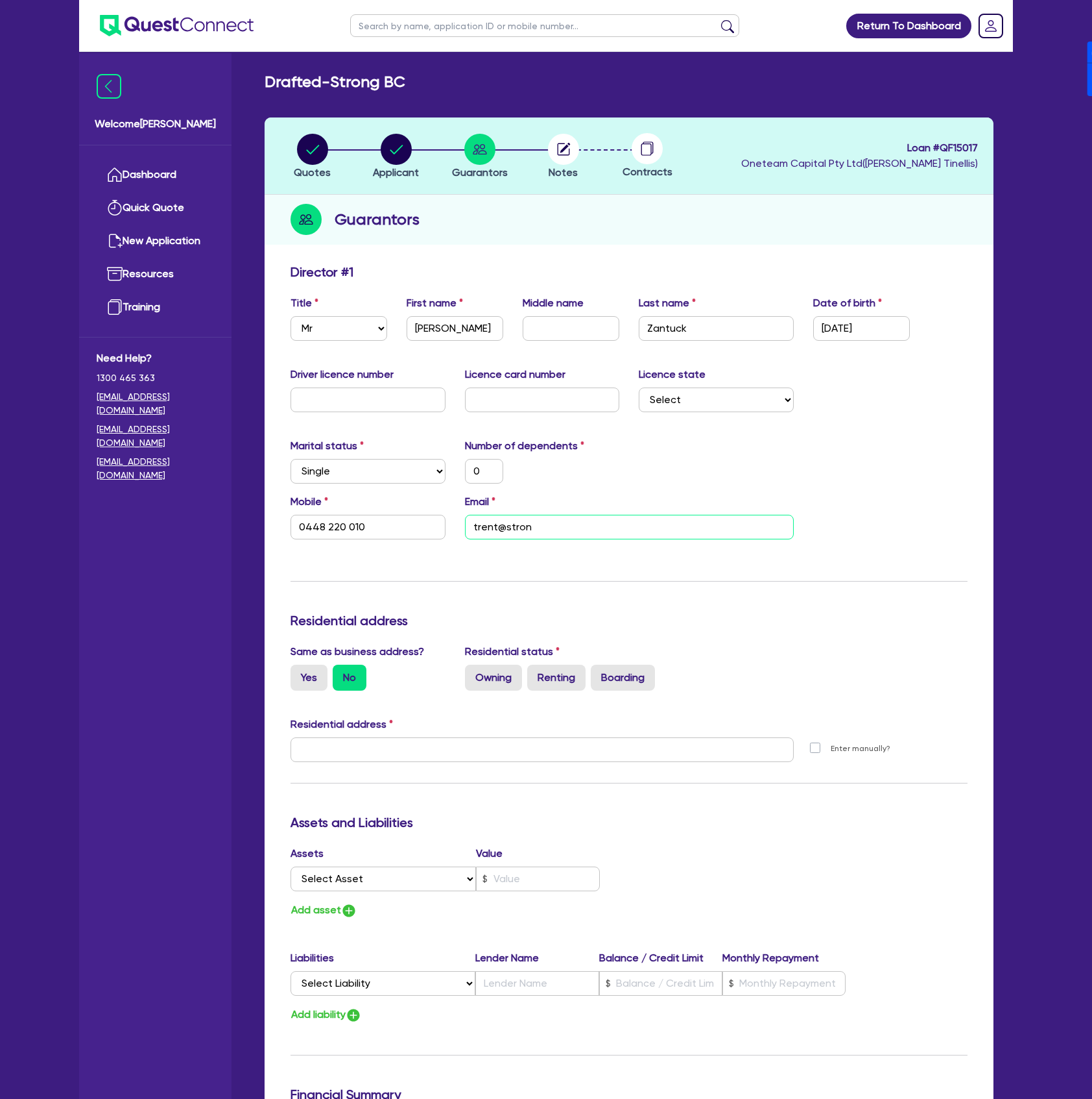
type input "0448 220 010"
type input "trent@strong"
type input "0"
type input "0448 220 010"
type input "trent@strongb"
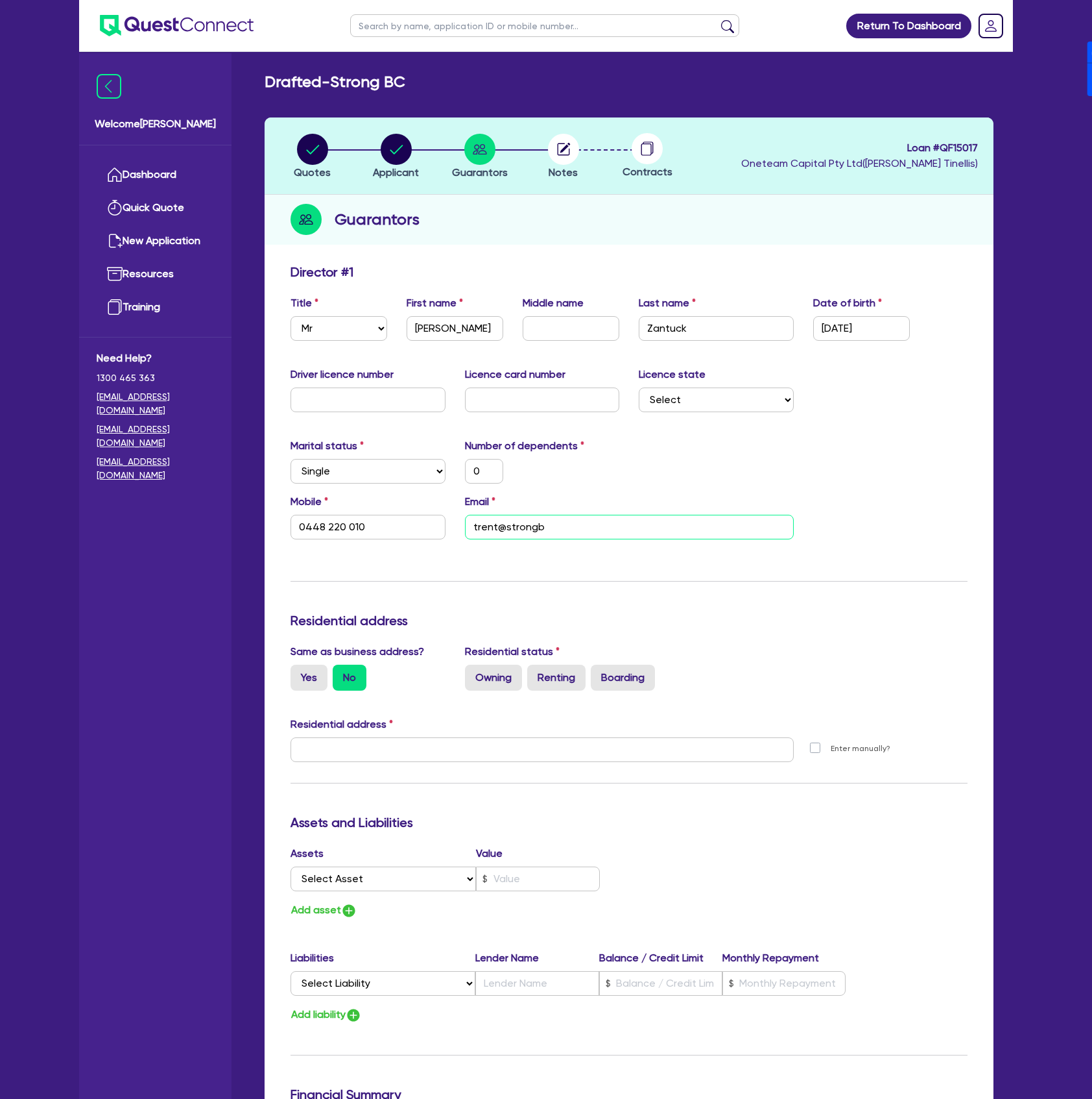
type input "0"
type input "0448 220 010"
type input "trent@strongbc"
type input "0"
type input "0448 220 010"
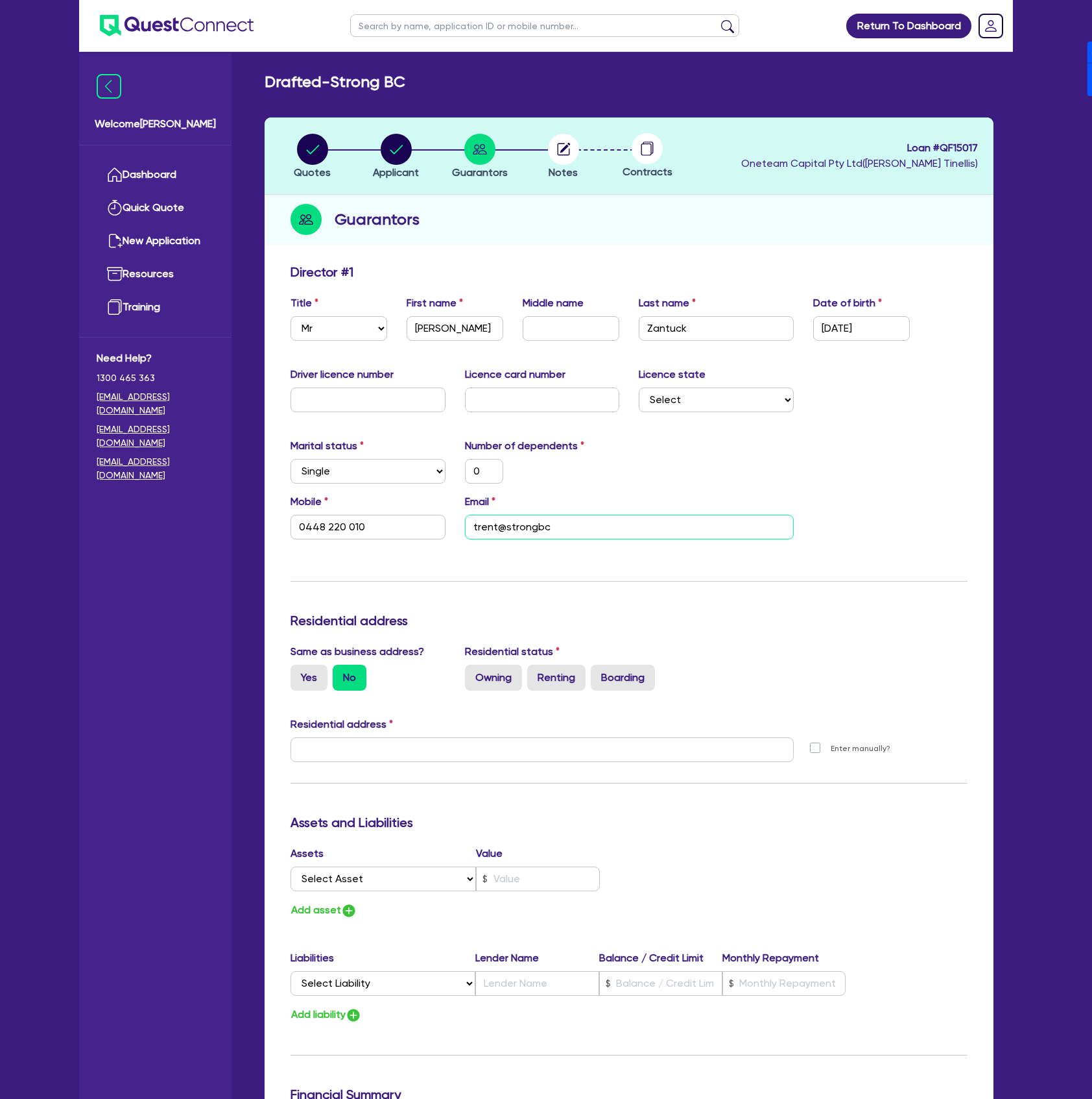
type input "trent@strongbc."
type input "0"
type input "0448 220 010"
type input "trent@strongbc.c"
type input "0"
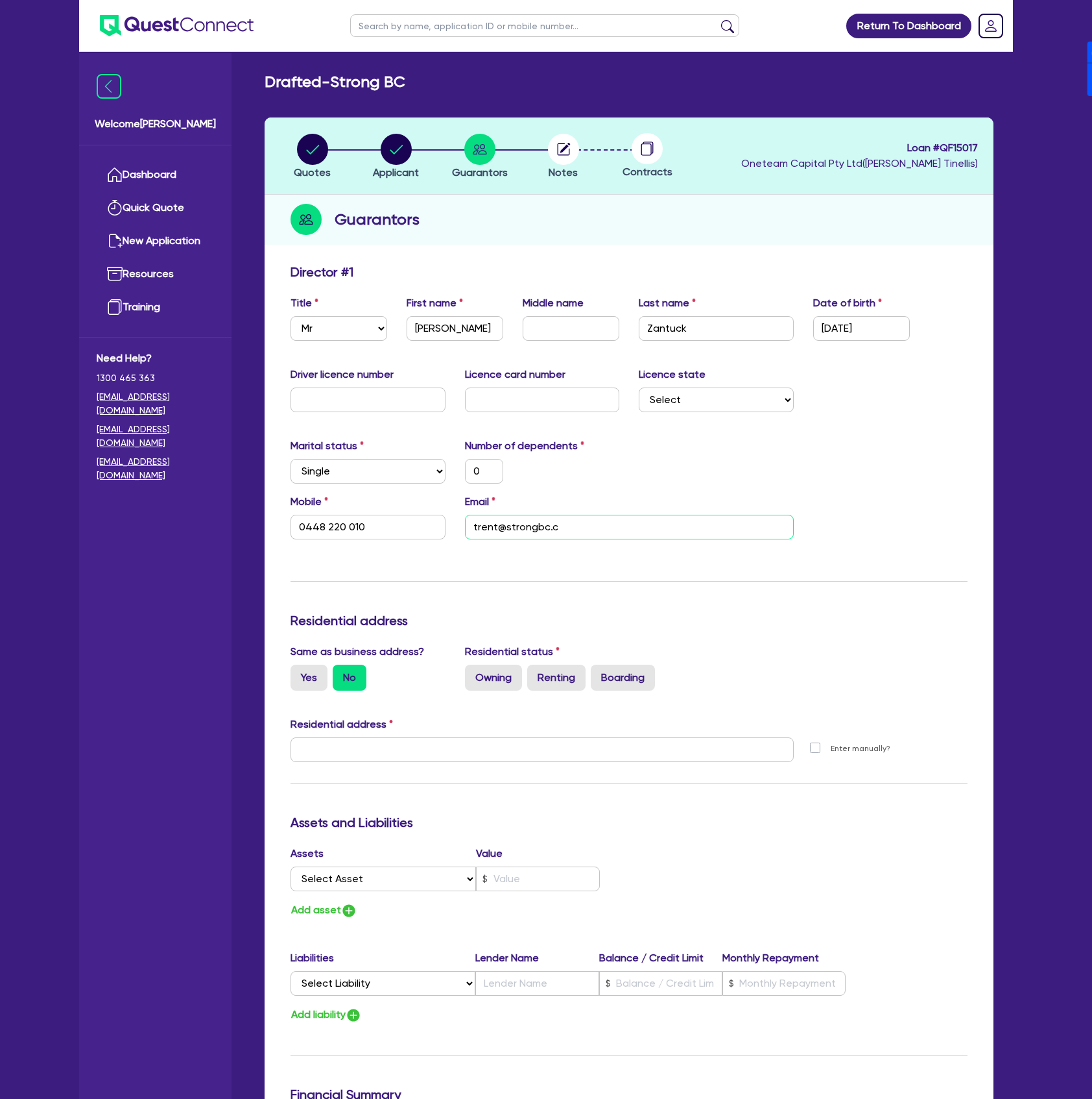
type input "0448 220 010"
type input "trent@strongbc.co"
type input "0"
type input "0448 220 010"
type input "trent@strongbc.com"
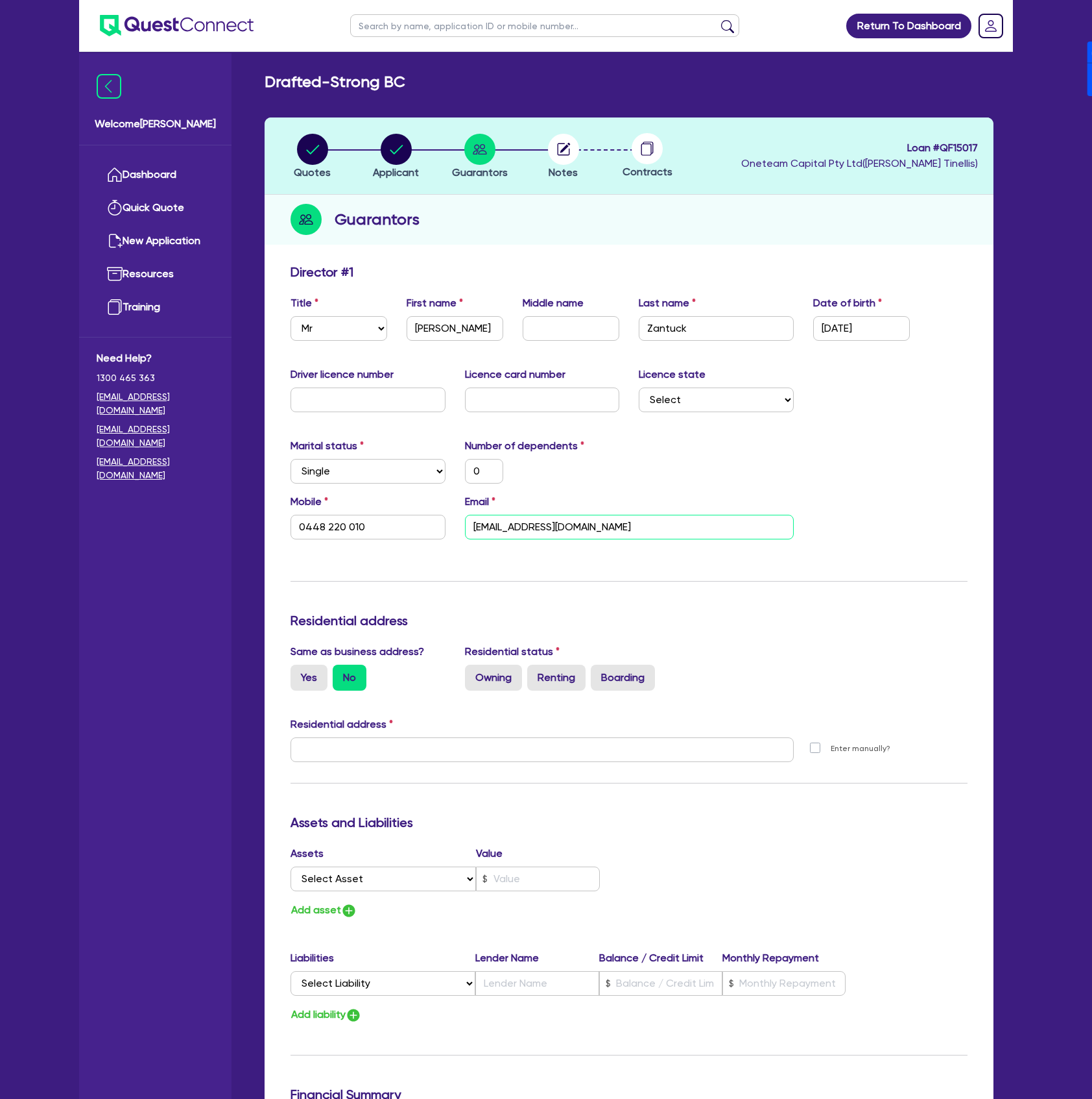
type input "0"
type input "0448 220 010"
type input "trent@strongbc.com."
type input "0"
type input "0448 220 010"
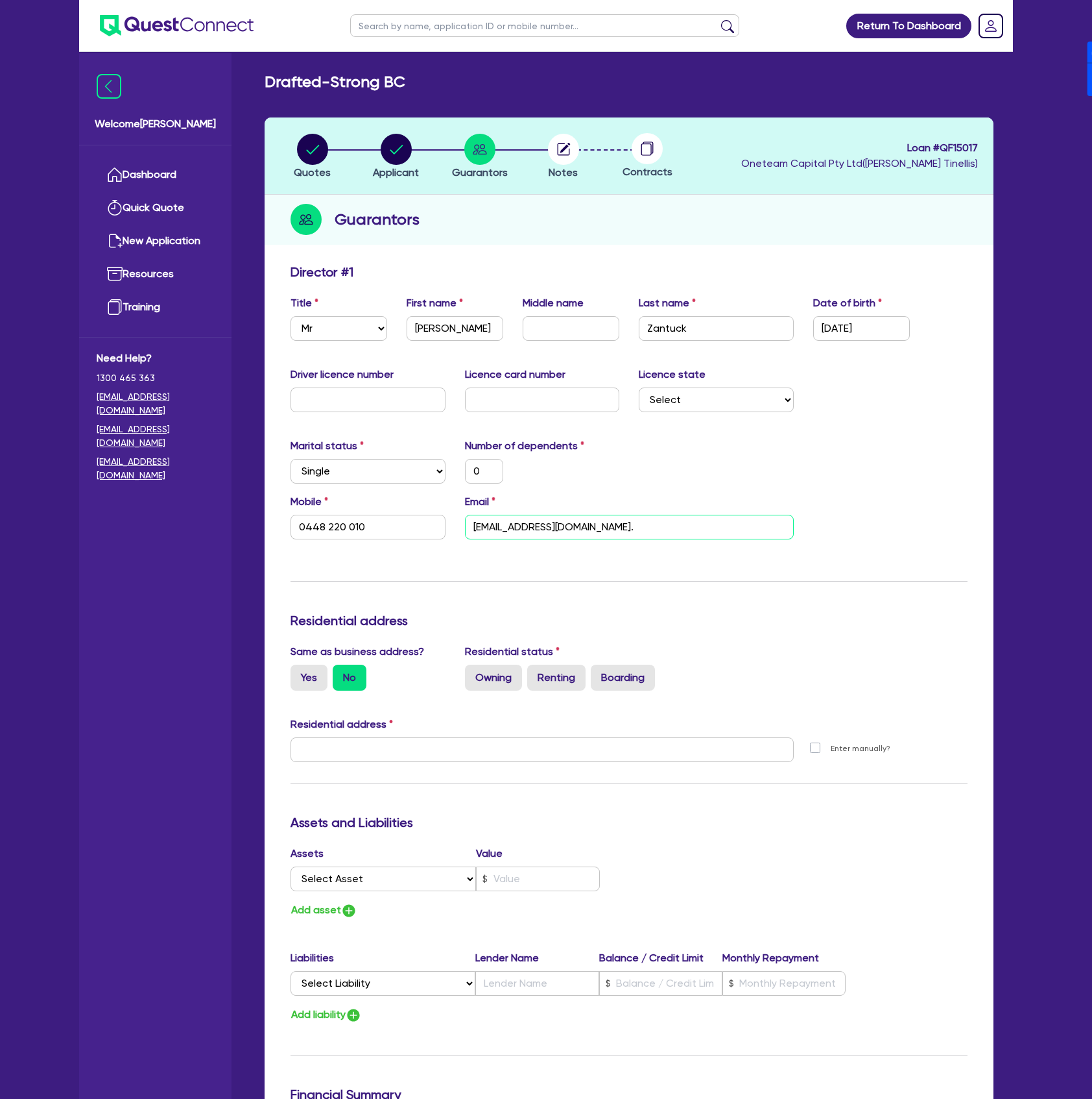
type input "trent@strongbc.com.a"
type input "0"
type input "0448 220 010"
type input "[EMAIL_ADDRESS][DOMAIN_NAME]"
click at [951, 143] on span "Loan # QF15017" at bounding box center [859, 147] width 237 height 15
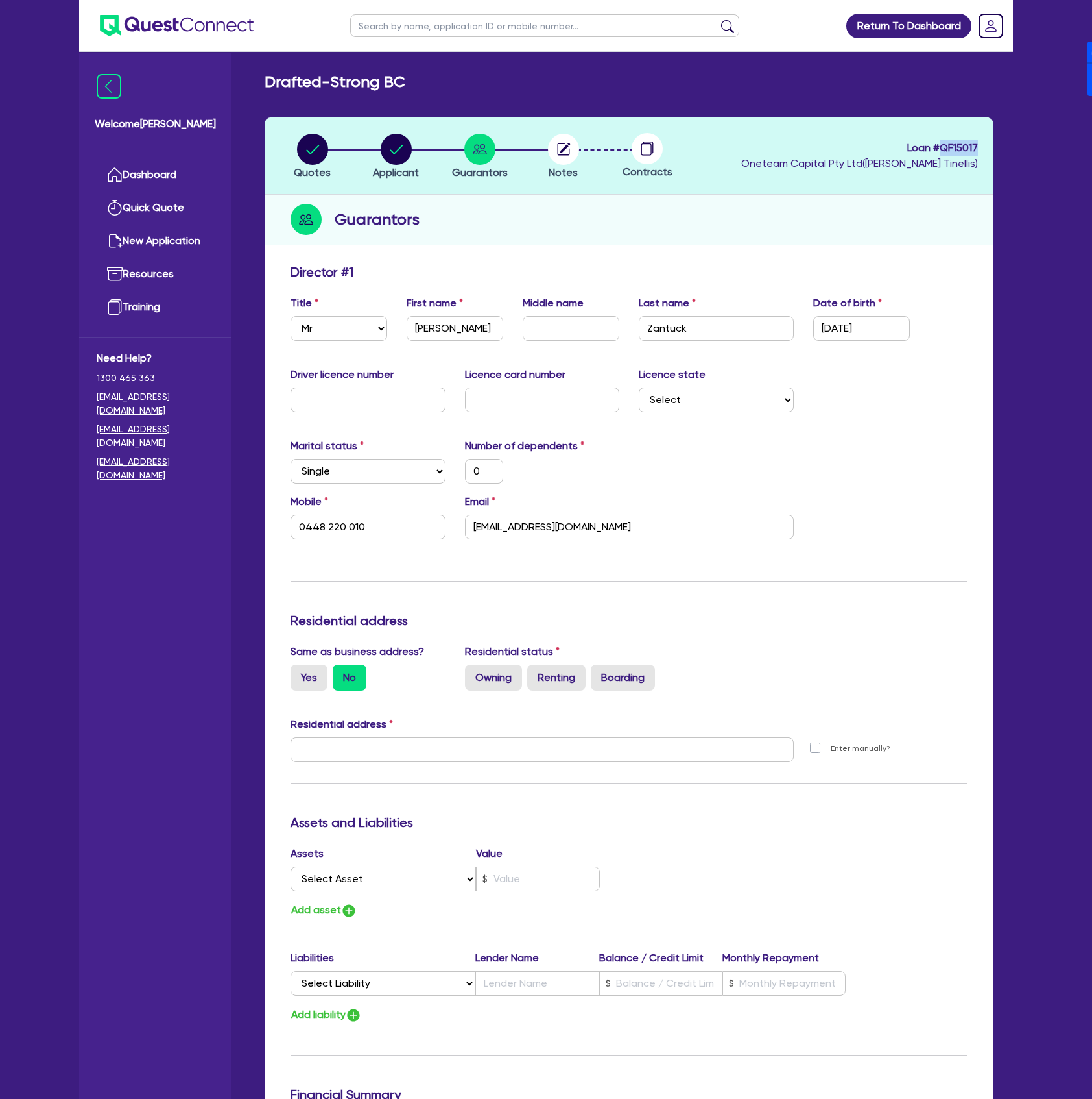
click at [951, 143] on span "Loan # QF15017" at bounding box center [859, 147] width 237 height 15
copy span "QF15017"
click at [709, 333] on input "Zantuck" at bounding box center [716, 328] width 155 height 24
click at [904, 459] on div "Marital status Select Single Married De Facto / Partner Number of dependents 0" at bounding box center [629, 466] width 697 height 56
click at [308, 684] on label "Yes" at bounding box center [308, 677] width 37 height 26
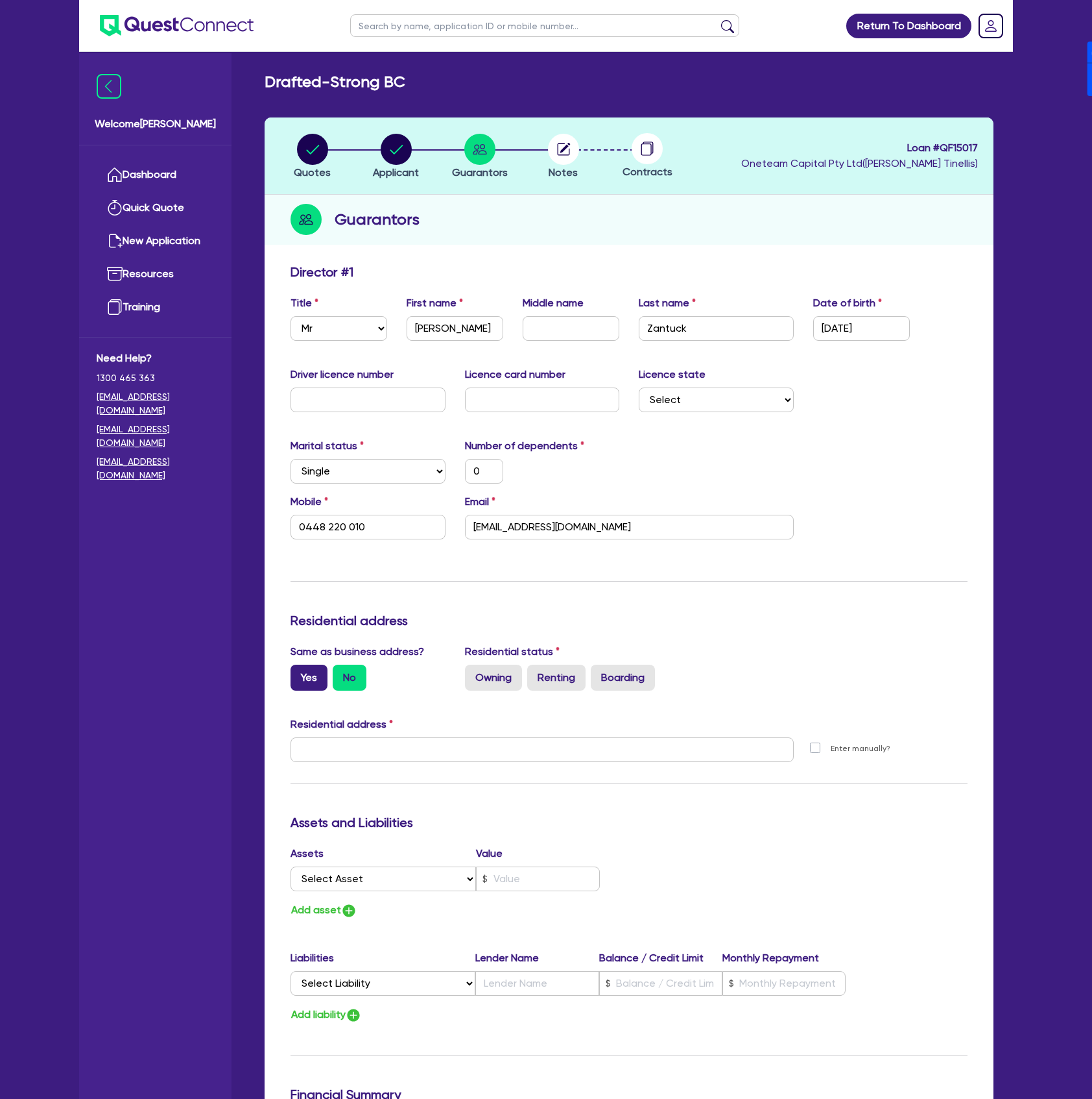
click at [299, 673] on input "Yes" at bounding box center [295, 668] width 8 height 8
radio input "true"
type input "0"
type input "0448 220 010"
type input "100 Barangaroo Ave Sydney NSW 2000"
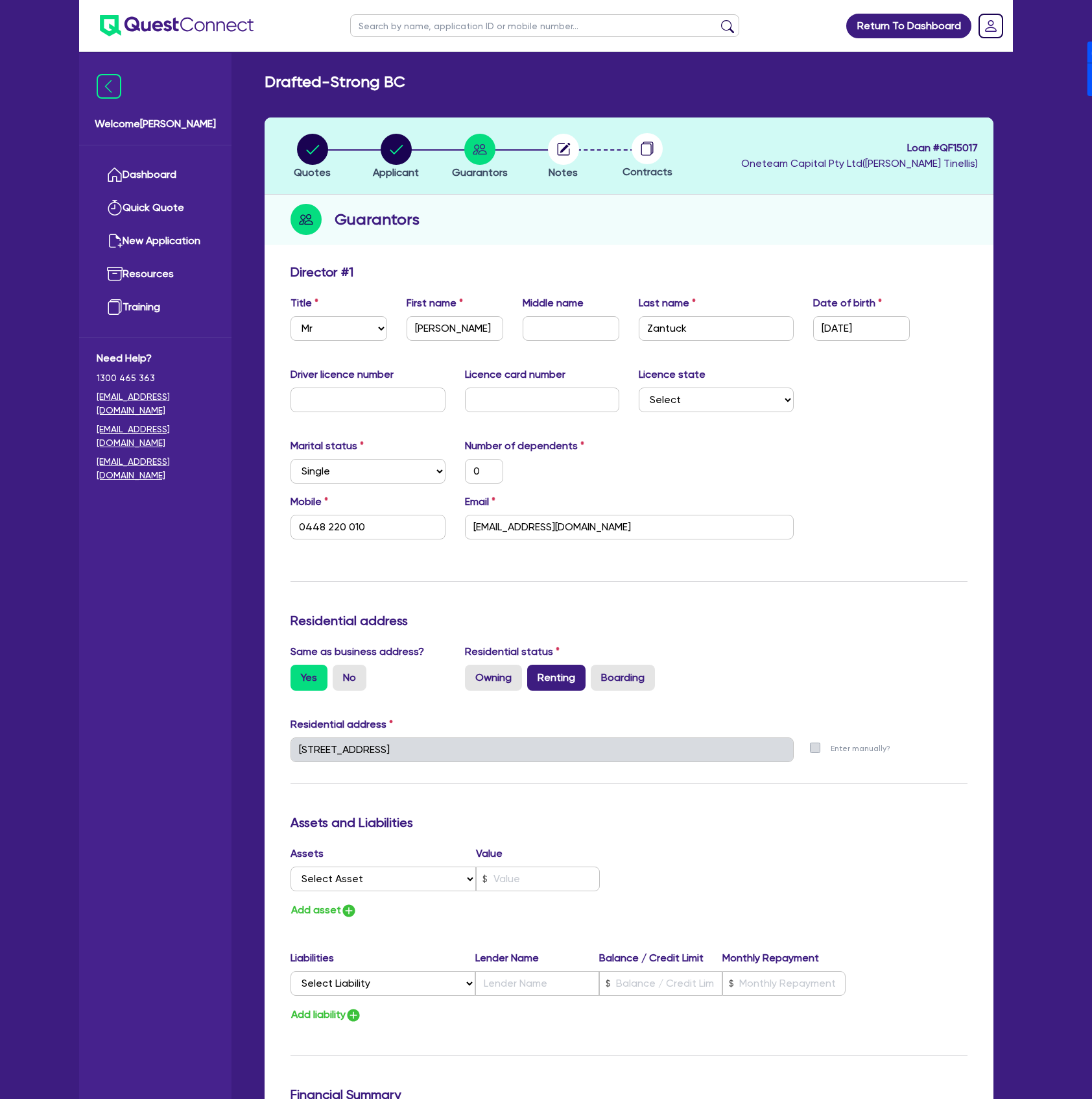
click at [538, 678] on label "Renting" at bounding box center [557, 677] width 59 height 26
click at [535, 673] on input "Renting" at bounding box center [531, 668] width 8 height 8
radio input "true"
type input "0"
type input "0448 220 010"
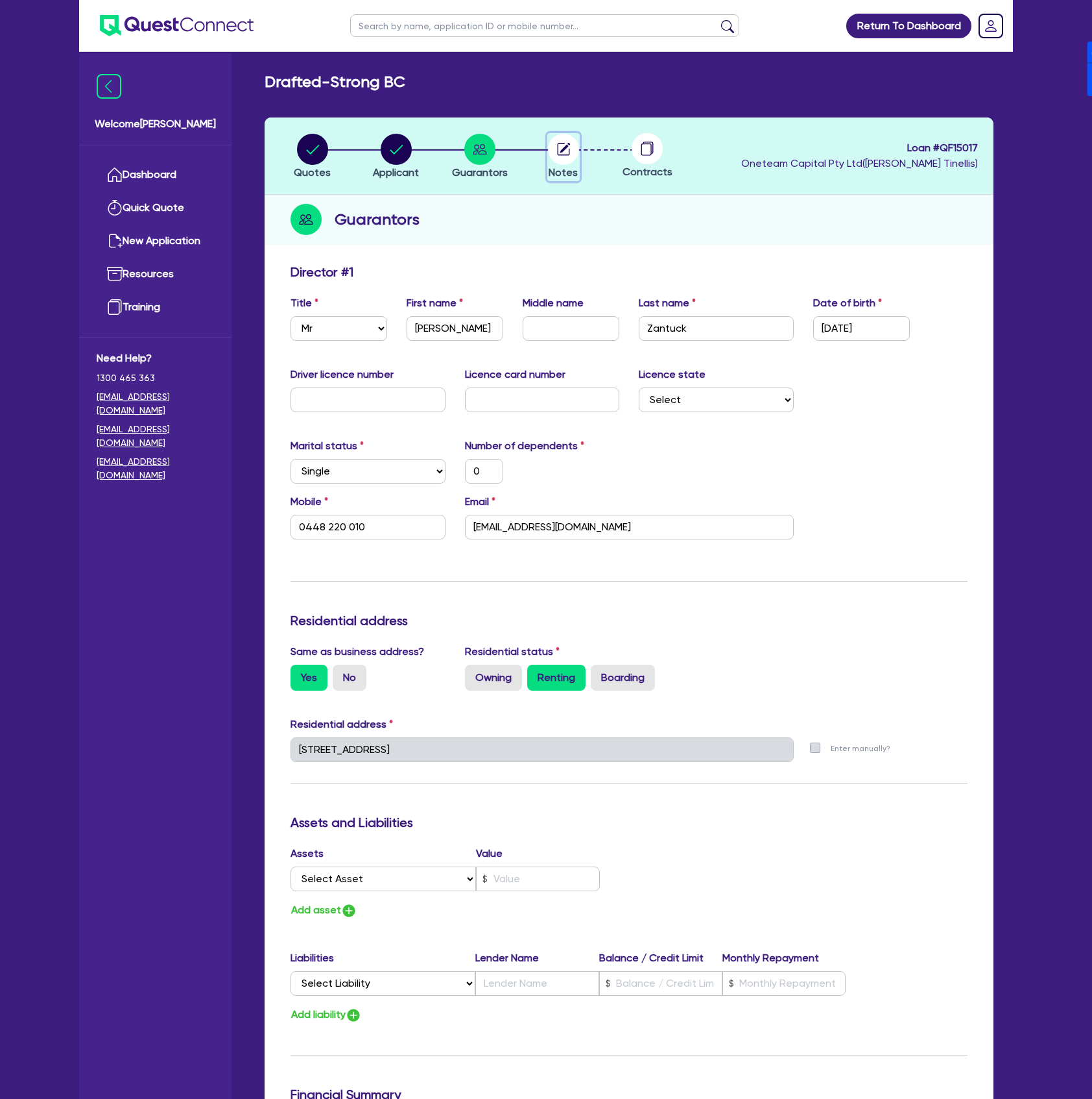
click at [566, 152] on circle "button" at bounding box center [564, 149] width 31 height 31
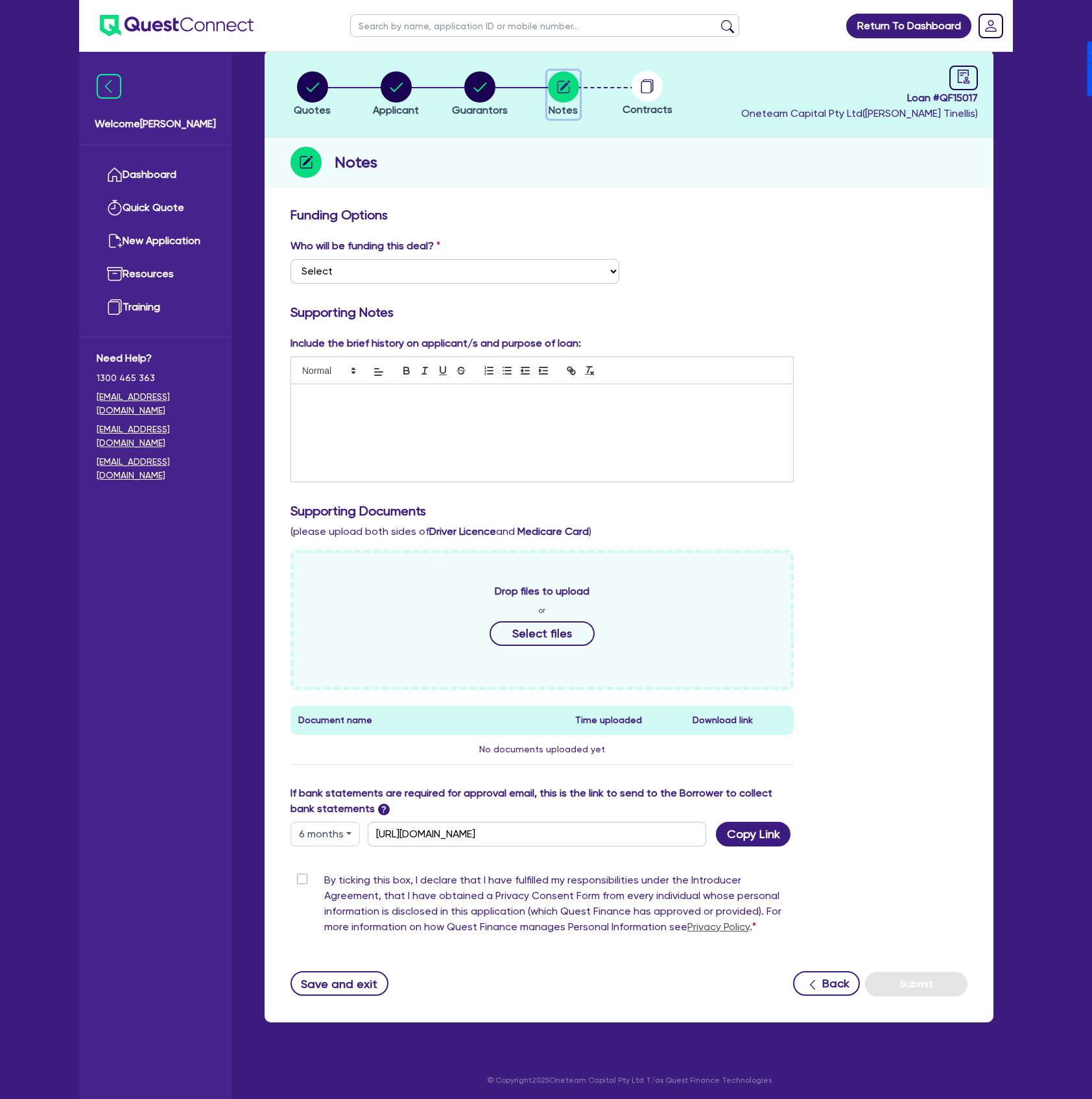
scroll to position [71, 0]
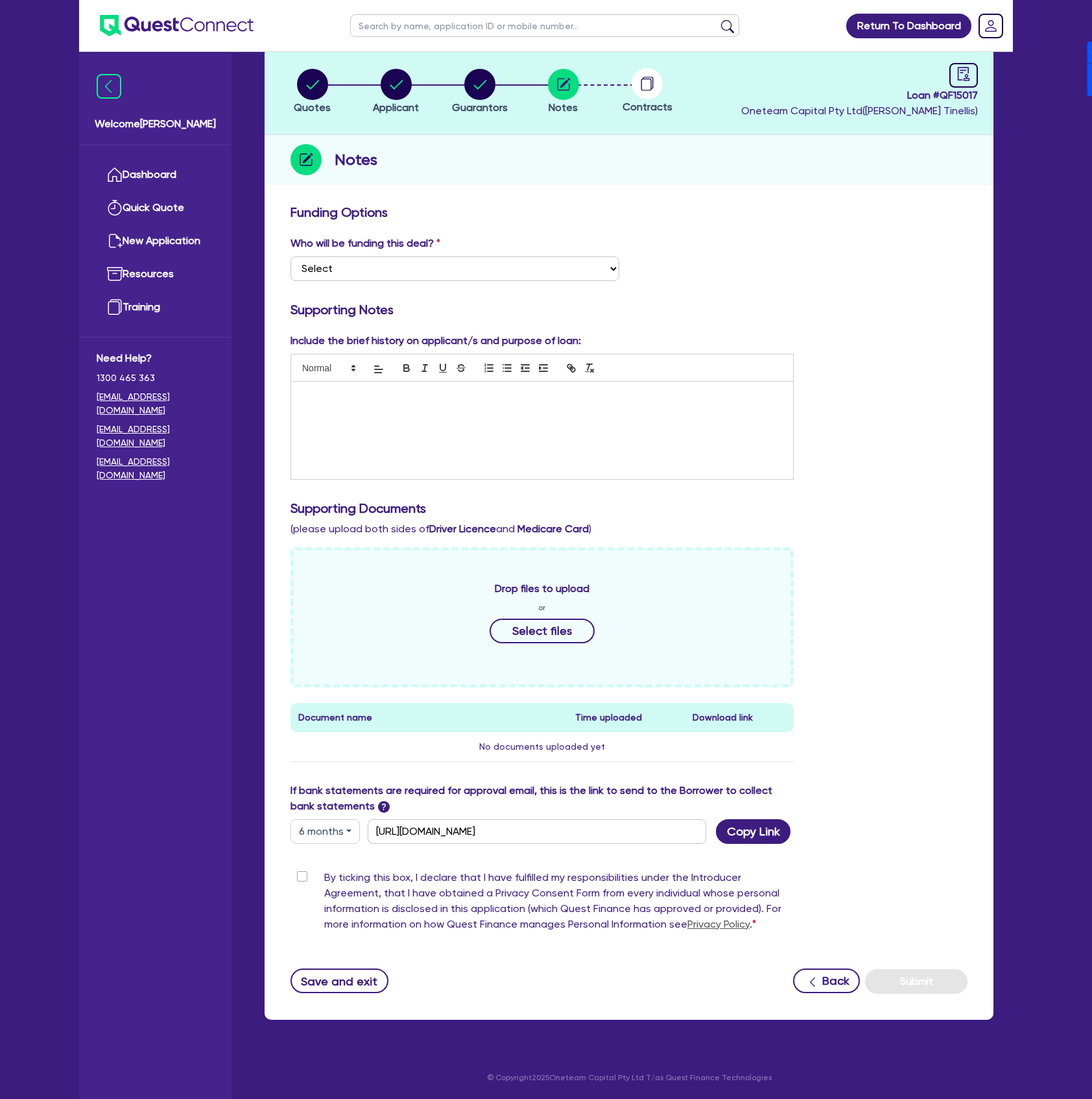
click at [333, 831] on button "6 months" at bounding box center [325, 831] width 69 height 24
click at [359, 907] on link "12 months" at bounding box center [343, 909] width 103 height 24
click at [737, 842] on button "Copy Link" at bounding box center [753, 831] width 75 height 24
click at [727, 826] on button "Copied!" at bounding box center [749, 831] width 65 height 24
click at [330, 842] on button "12 months" at bounding box center [326, 831] width 72 height 24
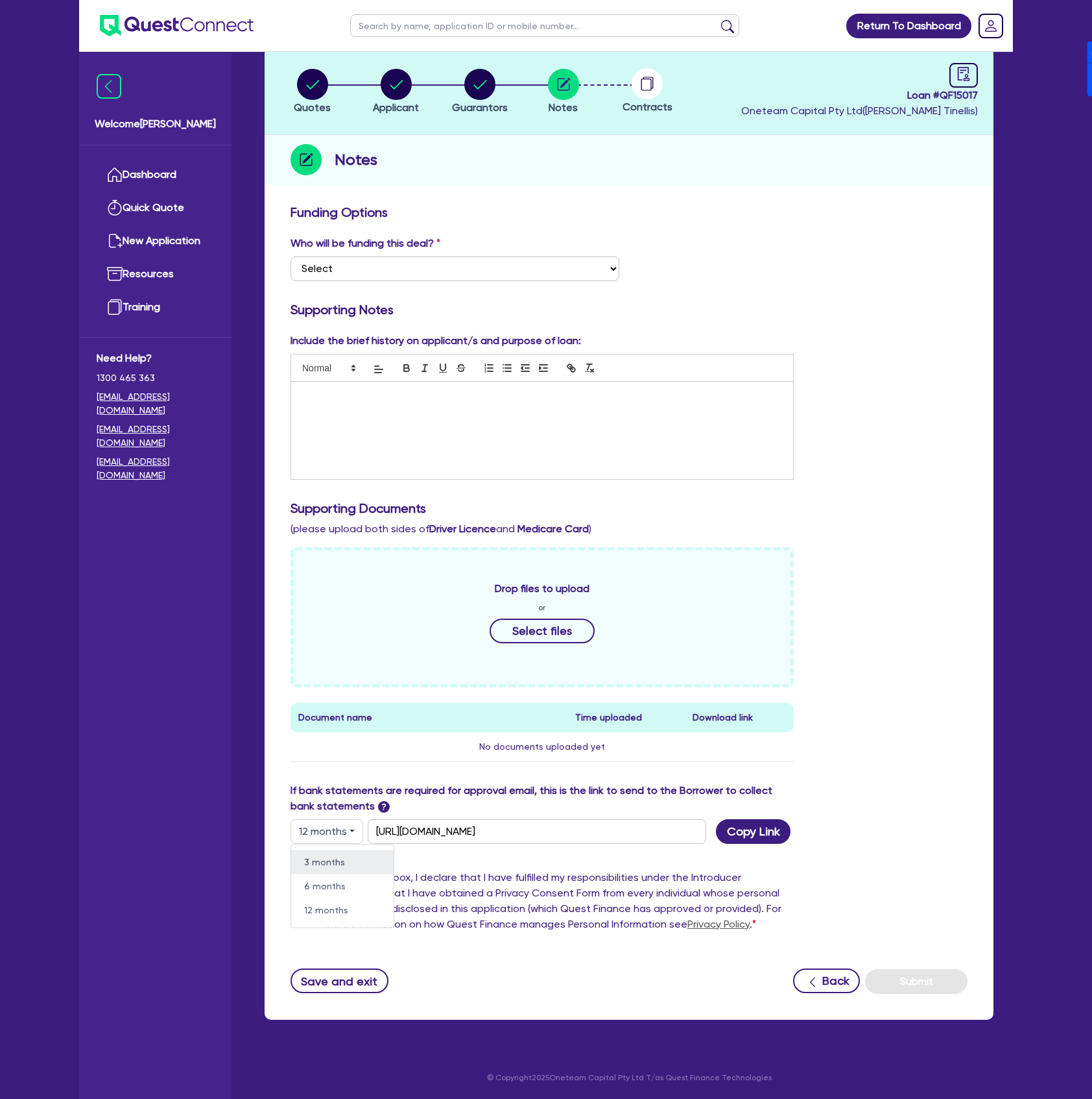
click at [333, 867] on link "3 months" at bounding box center [343, 860] width 103 height 24
type input "https://scv.bankstatements.com.au/QUSE-QF15017"
click at [749, 837] on button "Copy Link" at bounding box center [753, 831] width 75 height 24
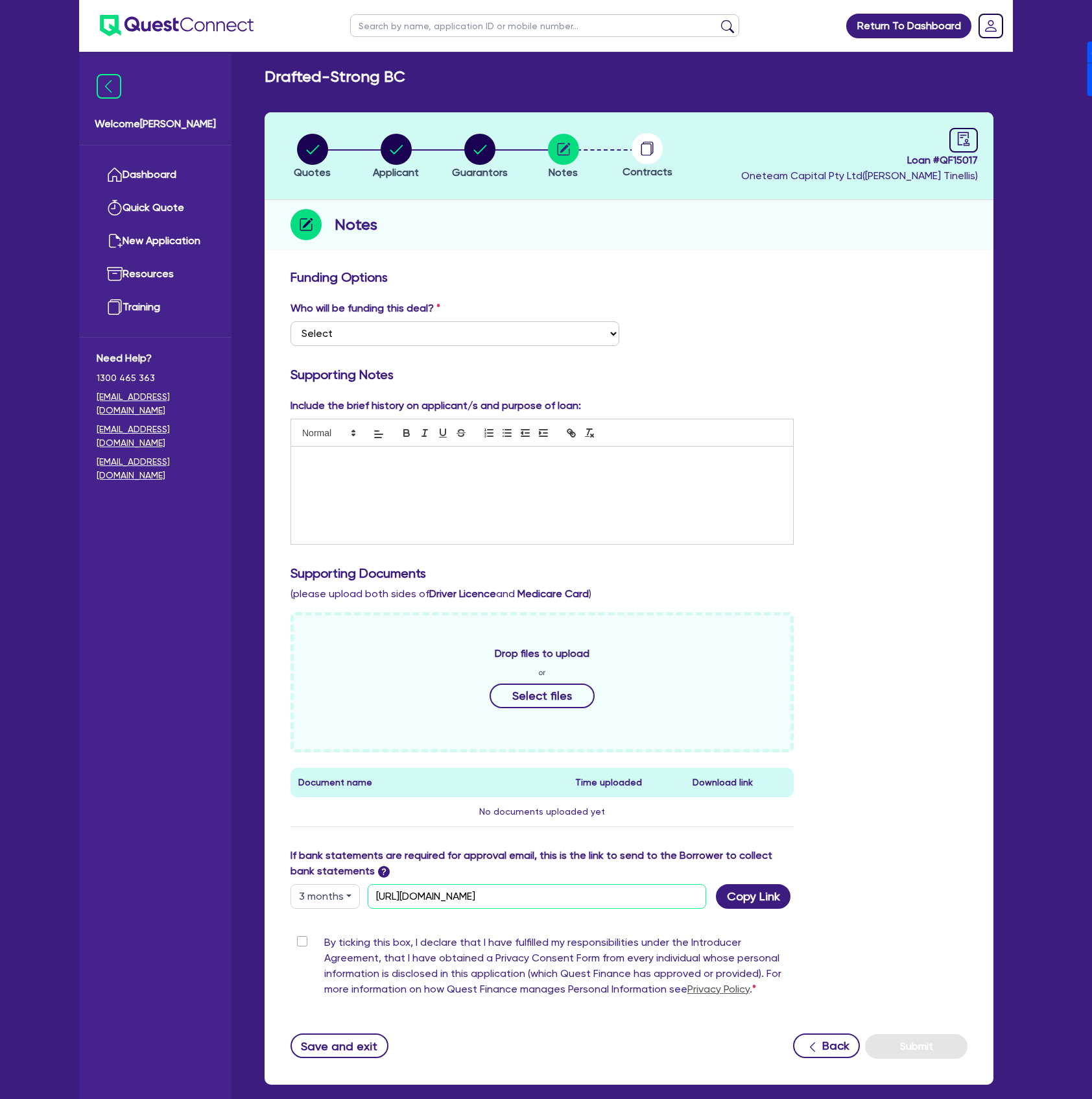
scroll to position [0, 0]
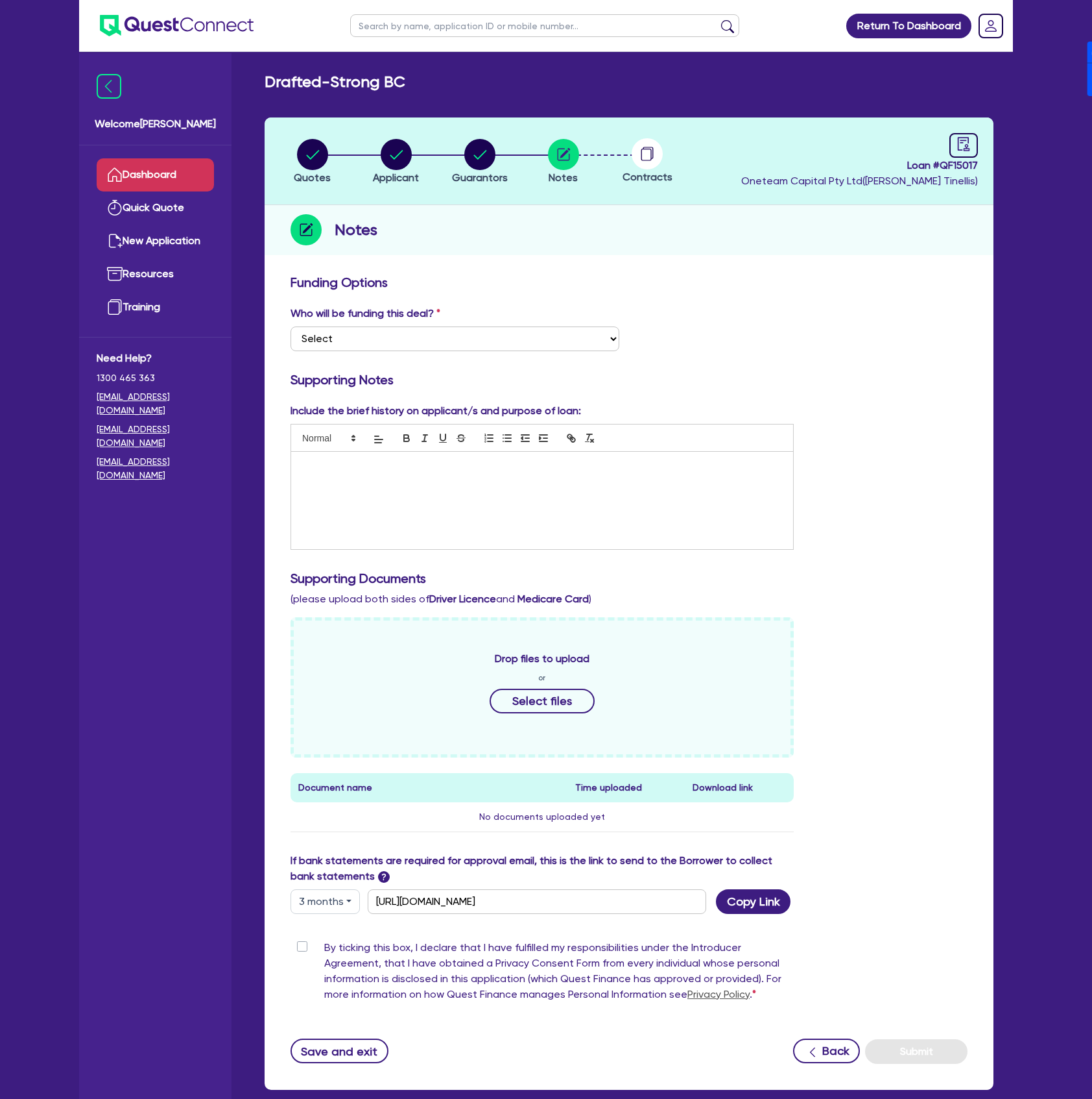
click at [182, 164] on link "Dashboard" at bounding box center [155, 175] width 117 height 33
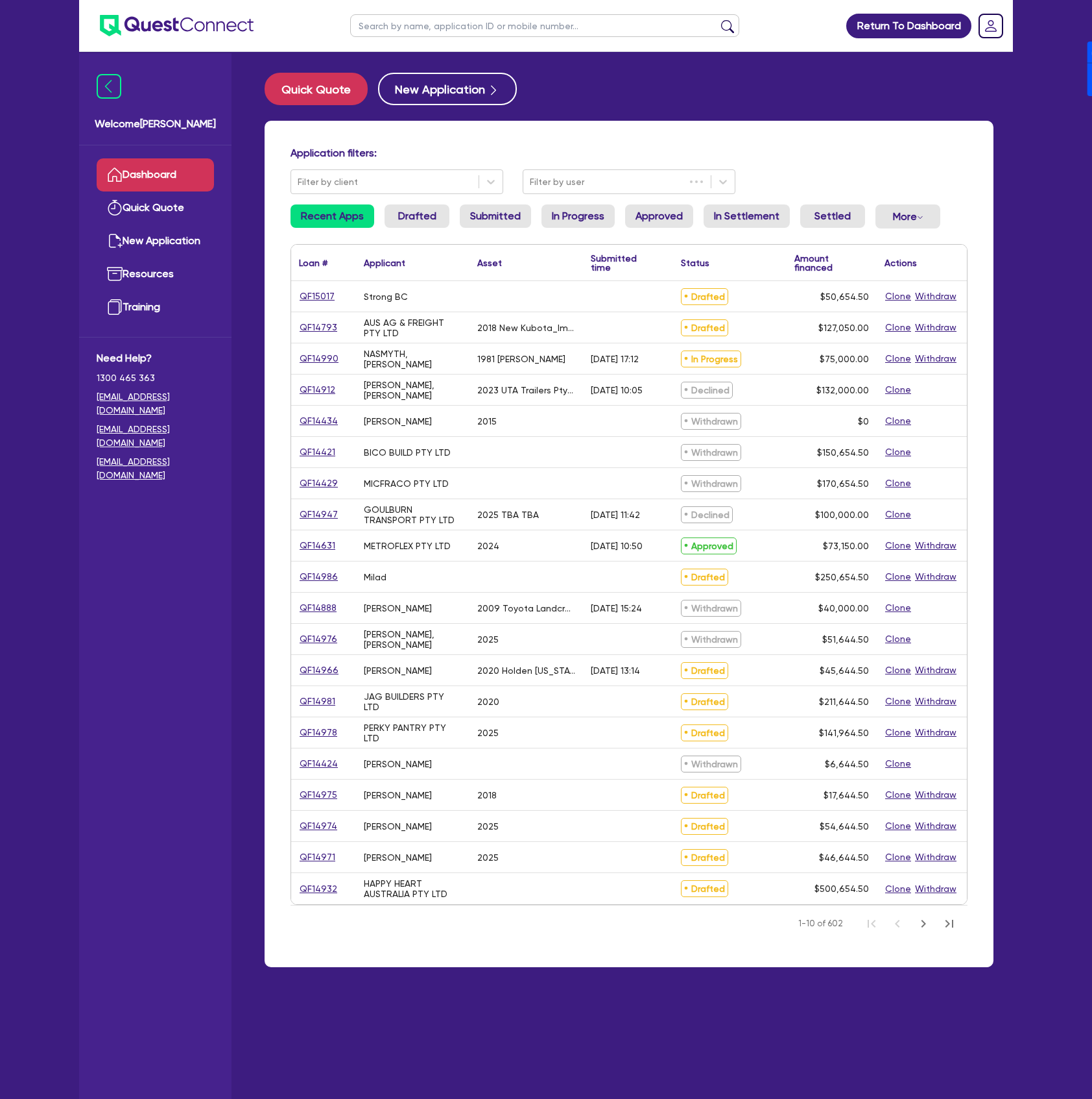
click at [456, 24] on input "text" at bounding box center [544, 26] width 389 height 23
type input "tani"
click at [718, 20] on button "submit" at bounding box center [728, 28] width 21 height 18
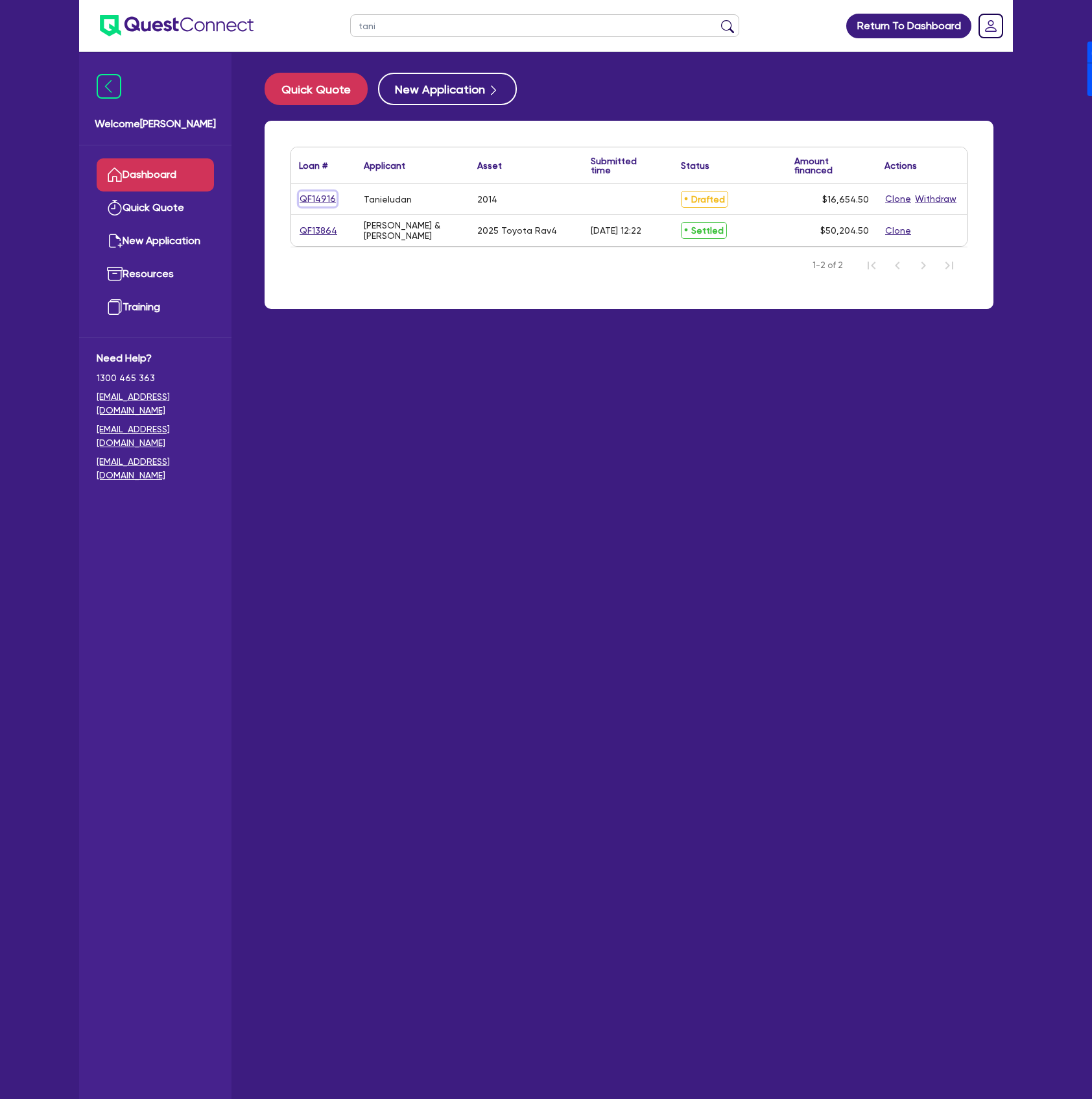
click at [315, 199] on link "QF14916" at bounding box center [317, 199] width 37 height 15
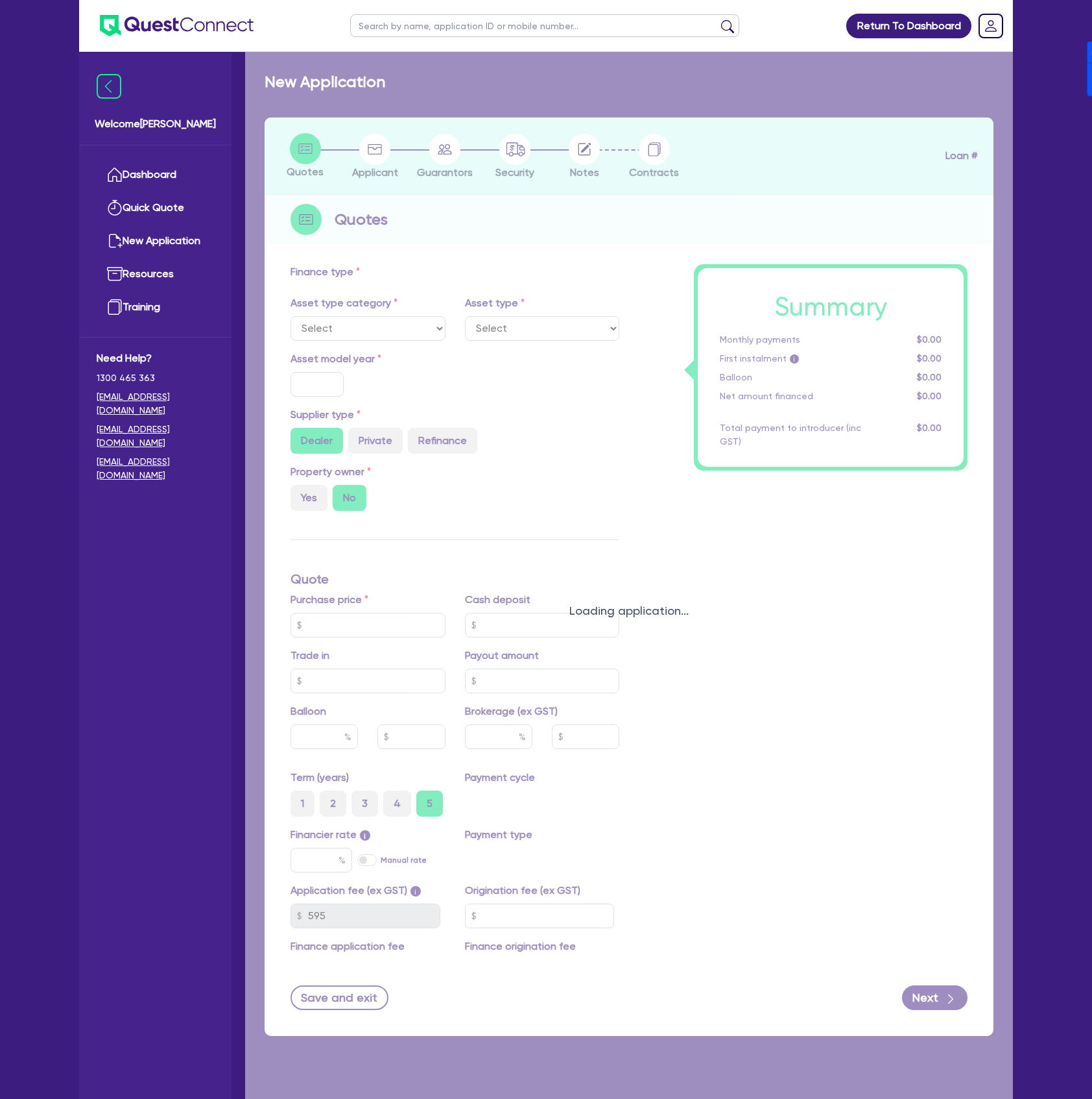
select select "CARS_AND_LIGHT_TRUCKS"
type input "2014"
radio input "false"
radio input "true"
type input "16,000"
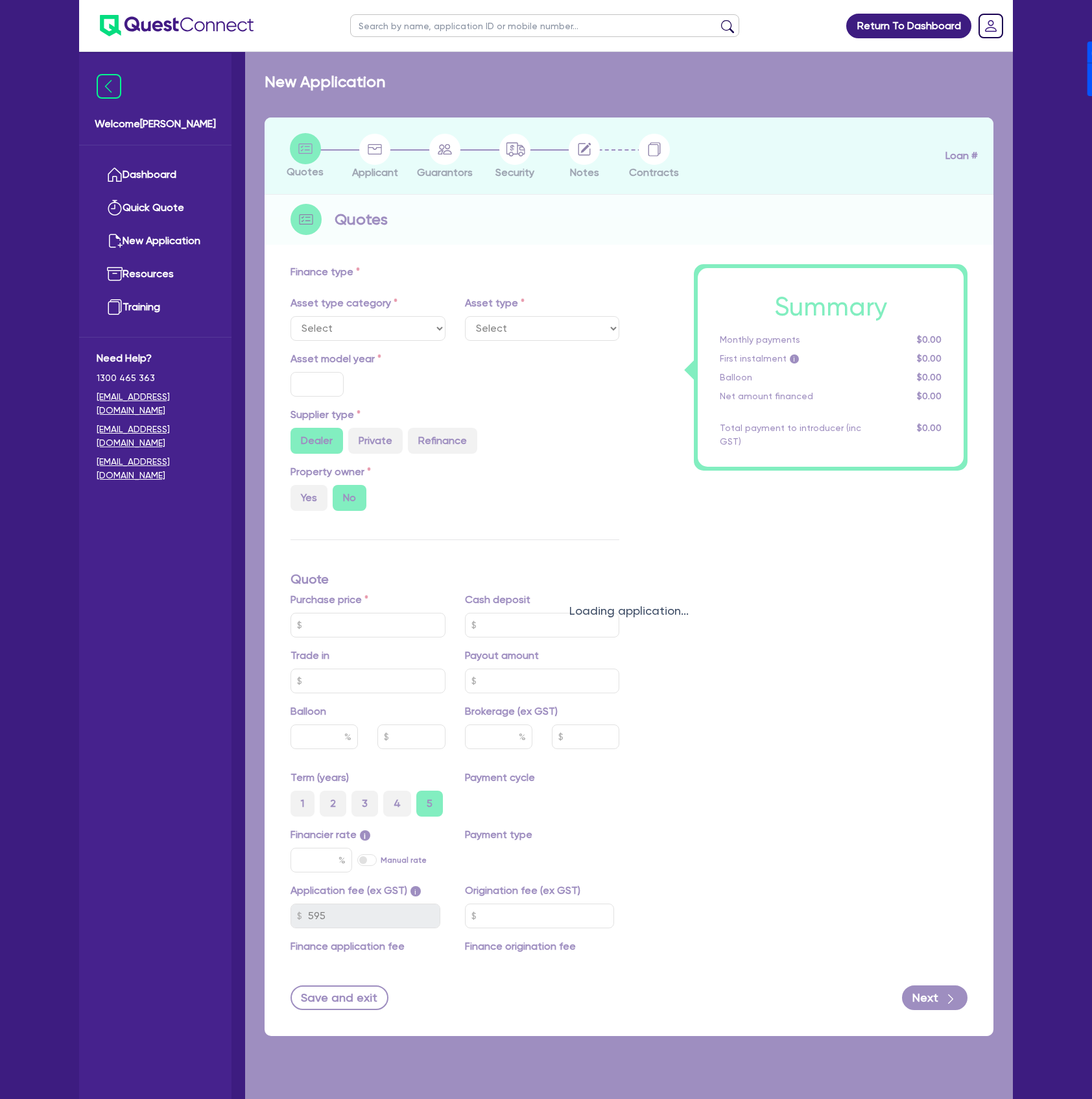
type input "4"
type input "666.18"
type input "17"
type input "900"
select select "PASSENGER_VEHICLES"
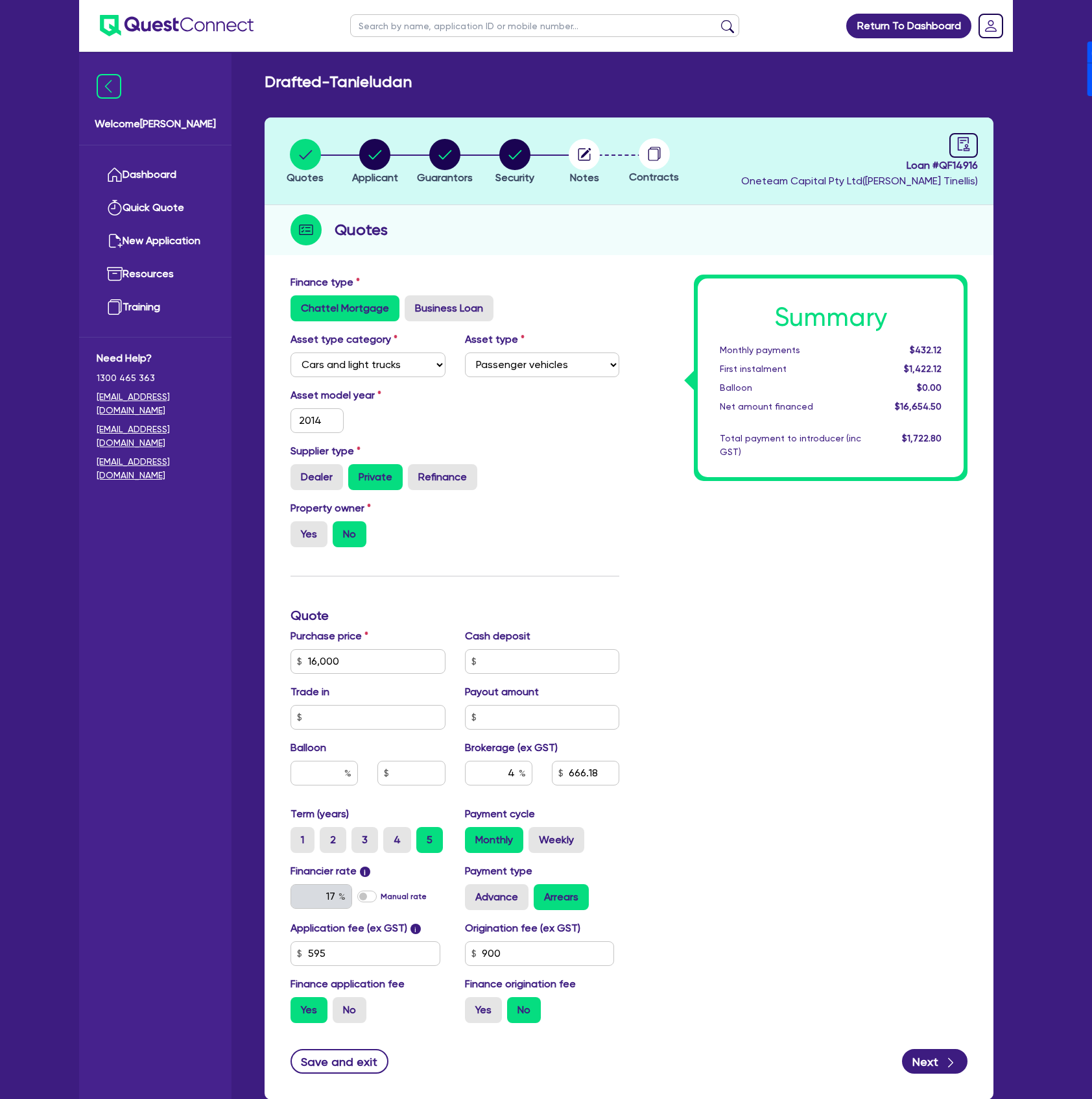
click at [986, 155] on header "Quotes Applicant Guarantors Security Notes Contracts Loan # QF14916 Oneteam Cap…" at bounding box center [629, 161] width 729 height 88
click at [972, 149] on link at bounding box center [963, 145] width 28 height 24
select select "DRAFTED_NEW"
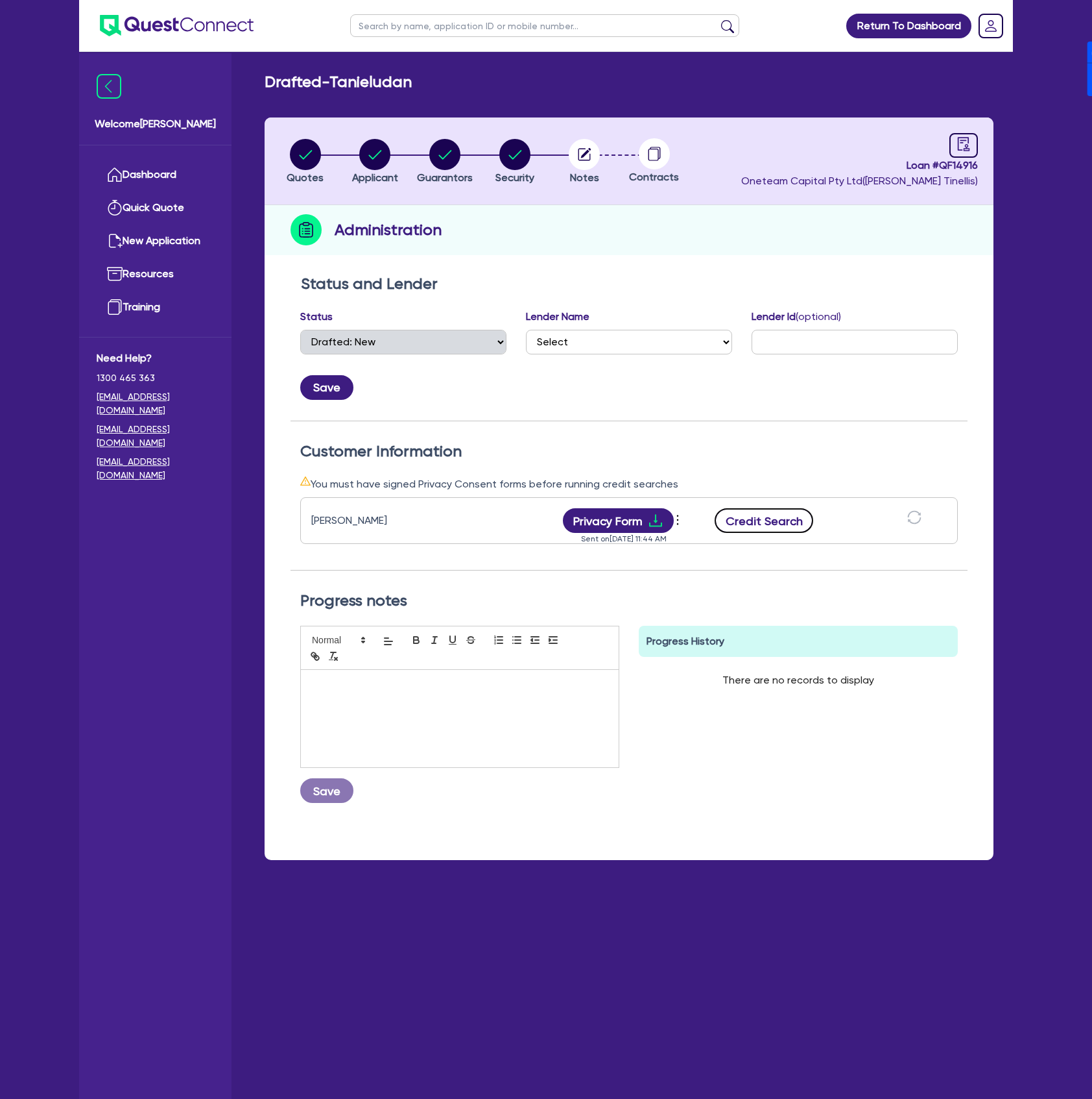
click at [784, 520] on button "Credit Search" at bounding box center [763, 520] width 98 height 24
click at [439, 159] on circle "button" at bounding box center [445, 155] width 31 height 31
select select "MR"
select select "[GEOGRAPHIC_DATA]"
select select "MARRIED"
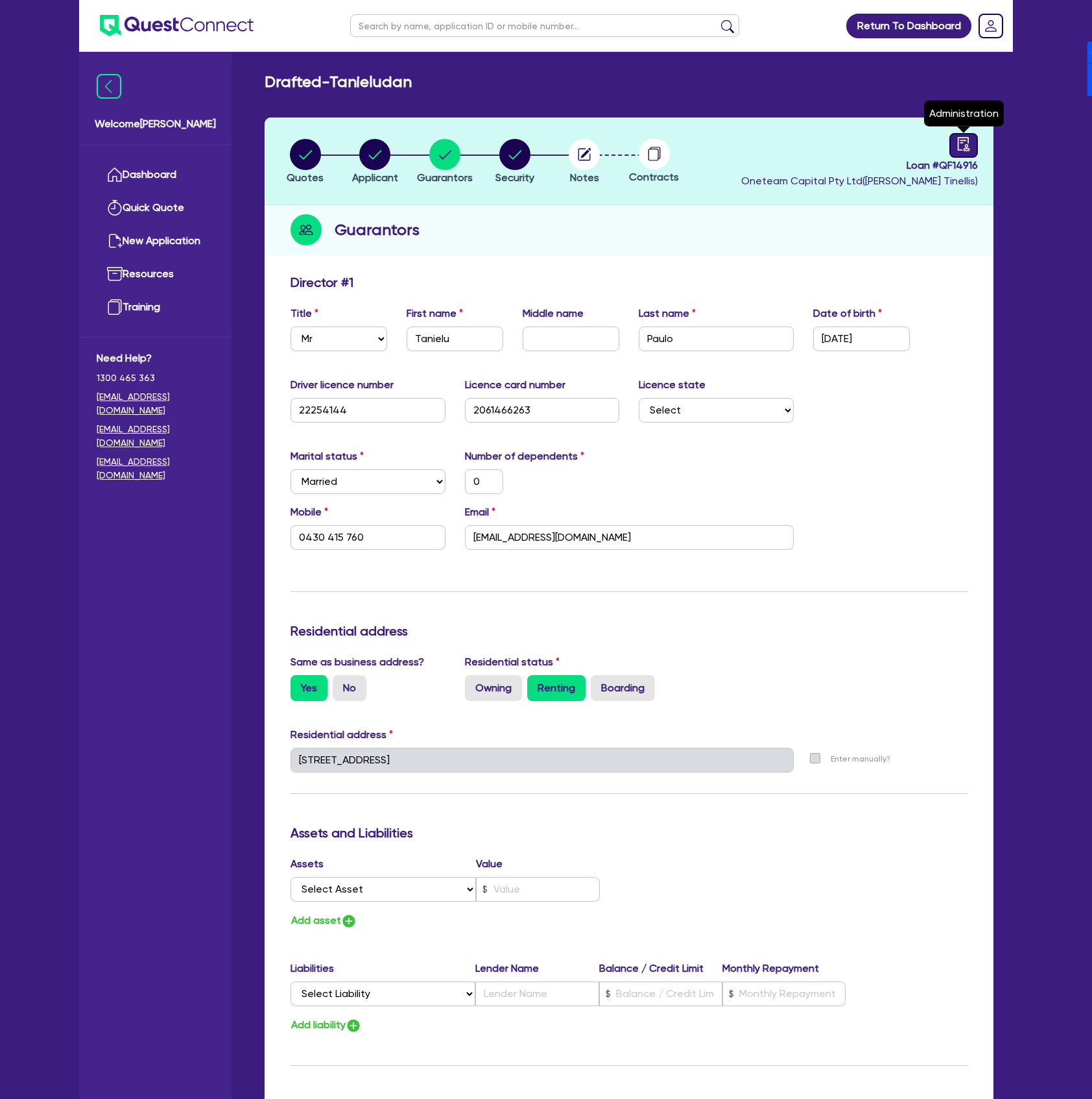
click at [955, 151] on link at bounding box center [963, 145] width 28 height 24
select select "DRAFTED_NEW"
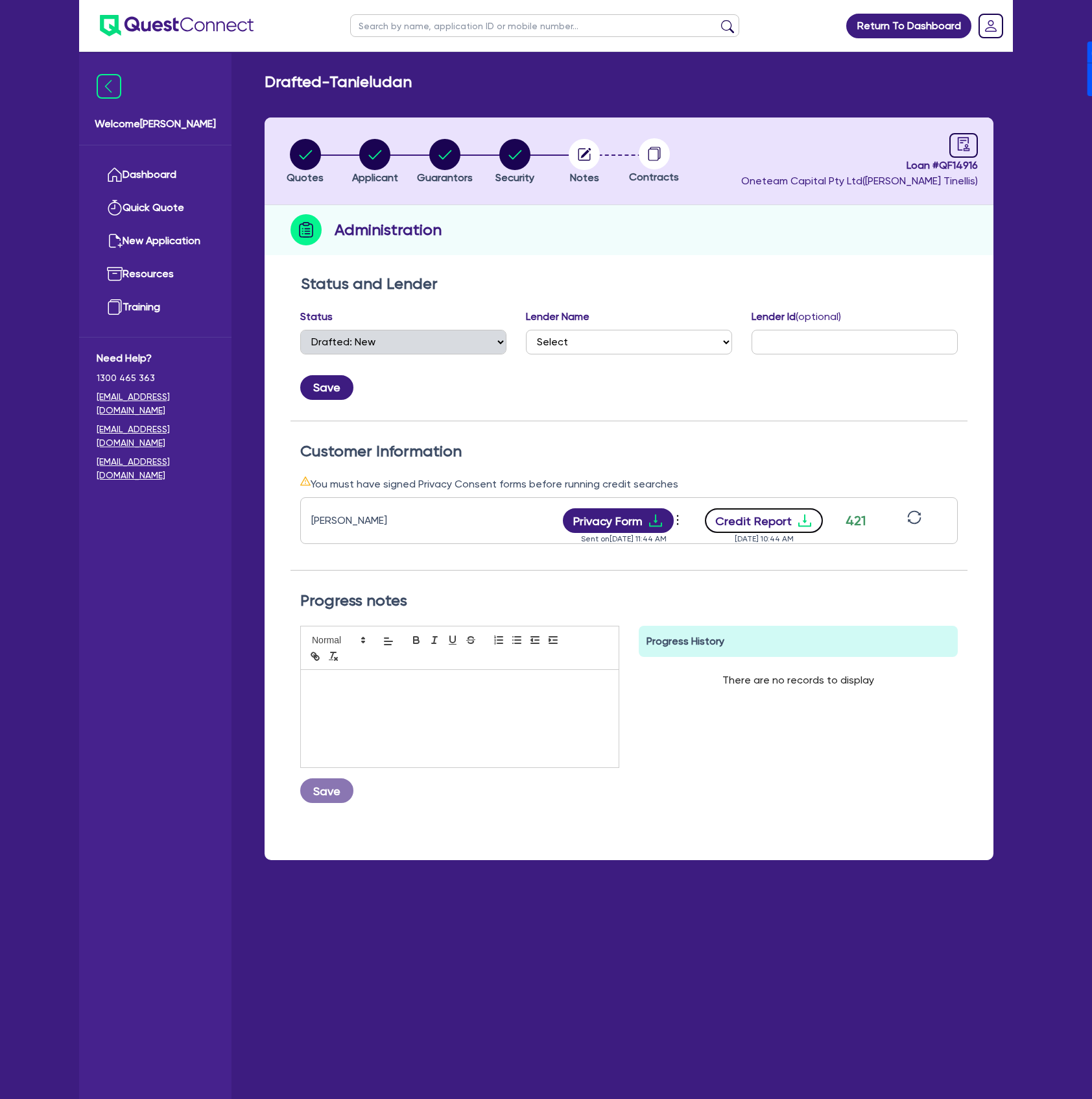
click at [737, 524] on button "Credit Report" at bounding box center [764, 520] width 119 height 24
click at [589, 522] on button "Privacy Form" at bounding box center [618, 520] width 111 height 24
click at [155, 180] on link "Dashboard" at bounding box center [155, 175] width 117 height 33
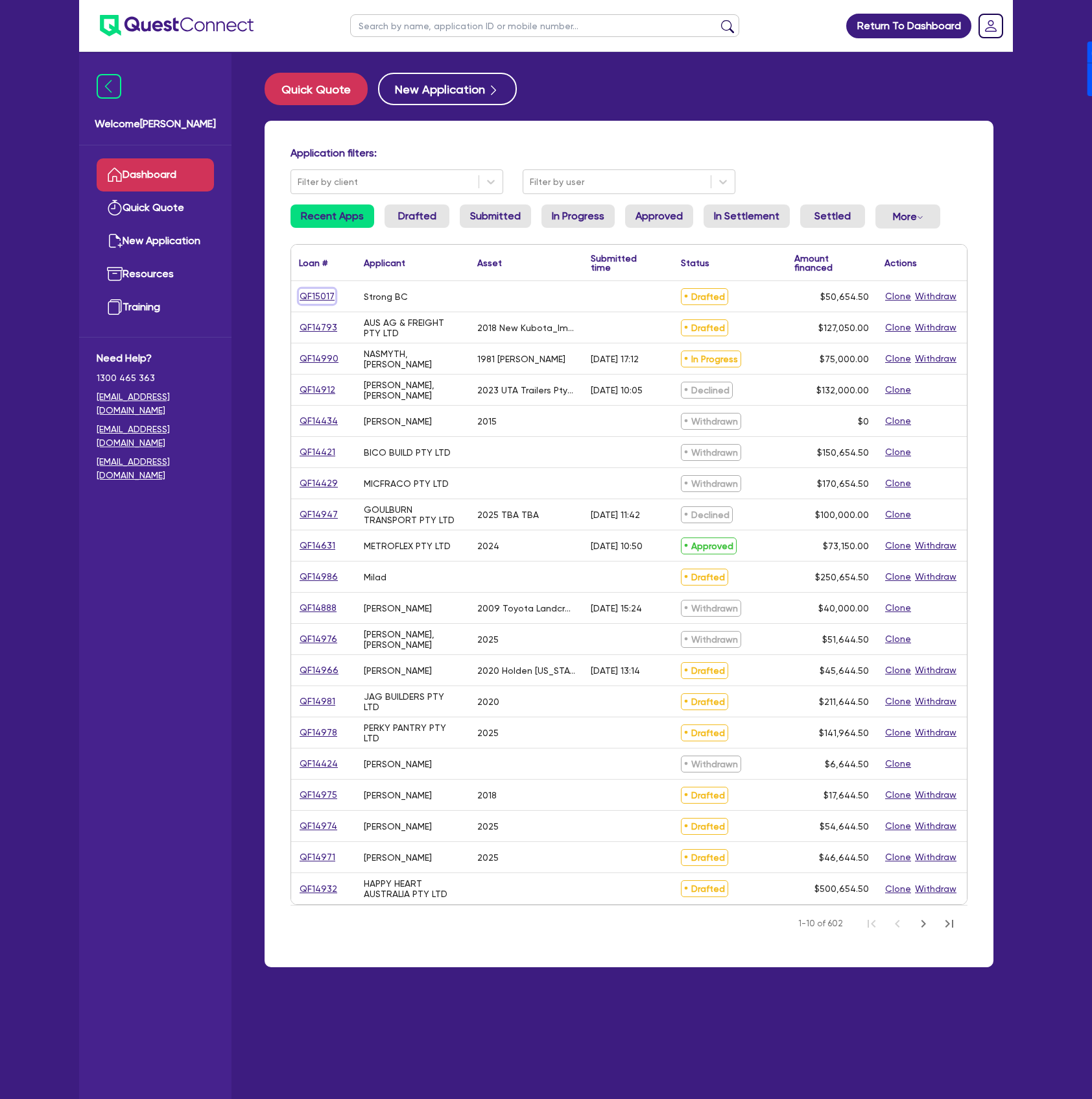
click at [328, 290] on link "QF15017" at bounding box center [317, 296] width 37 height 15
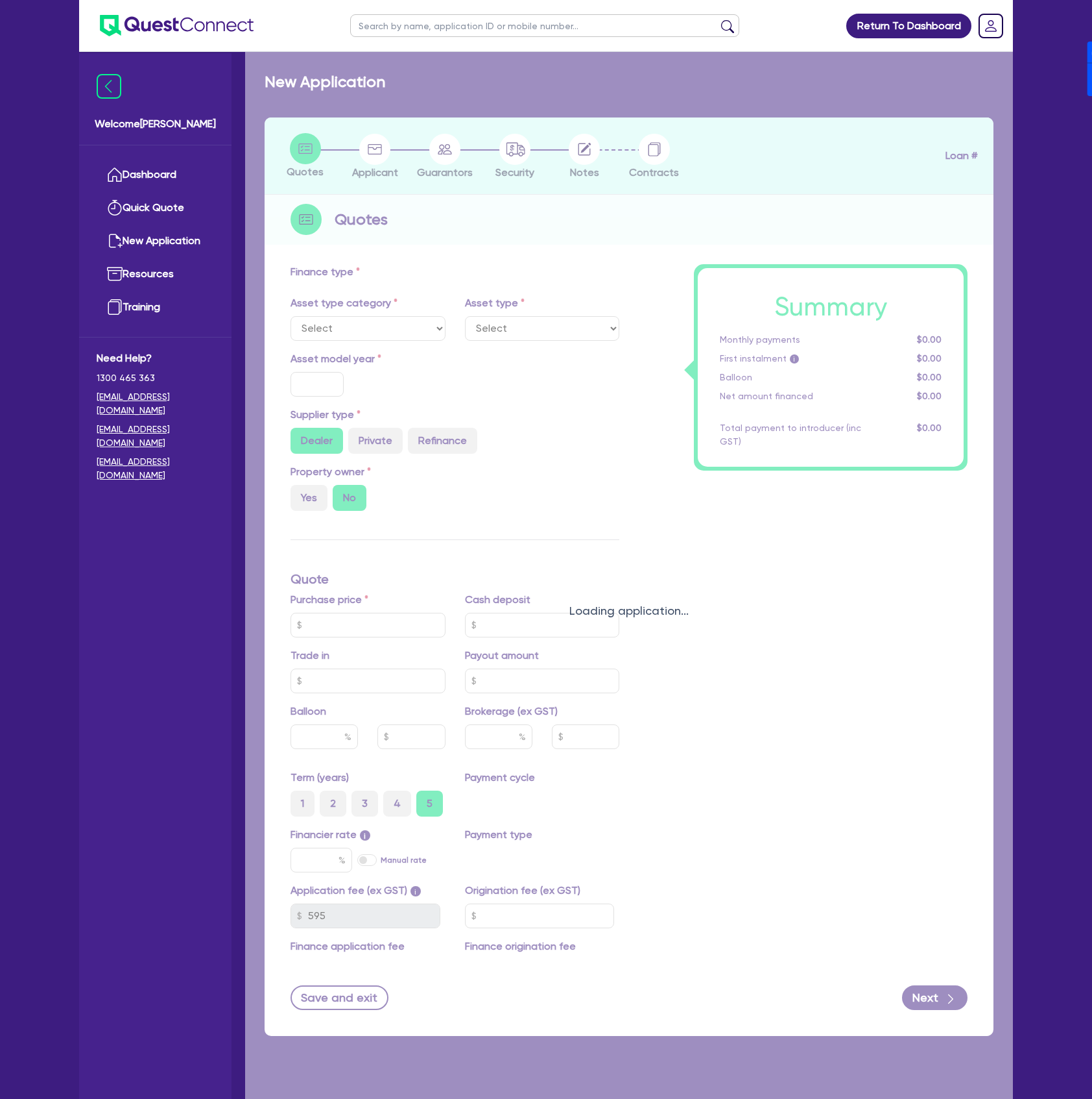
radio input "true"
type input "50,000"
type input "4"
type input "2,026.18"
type input "17"
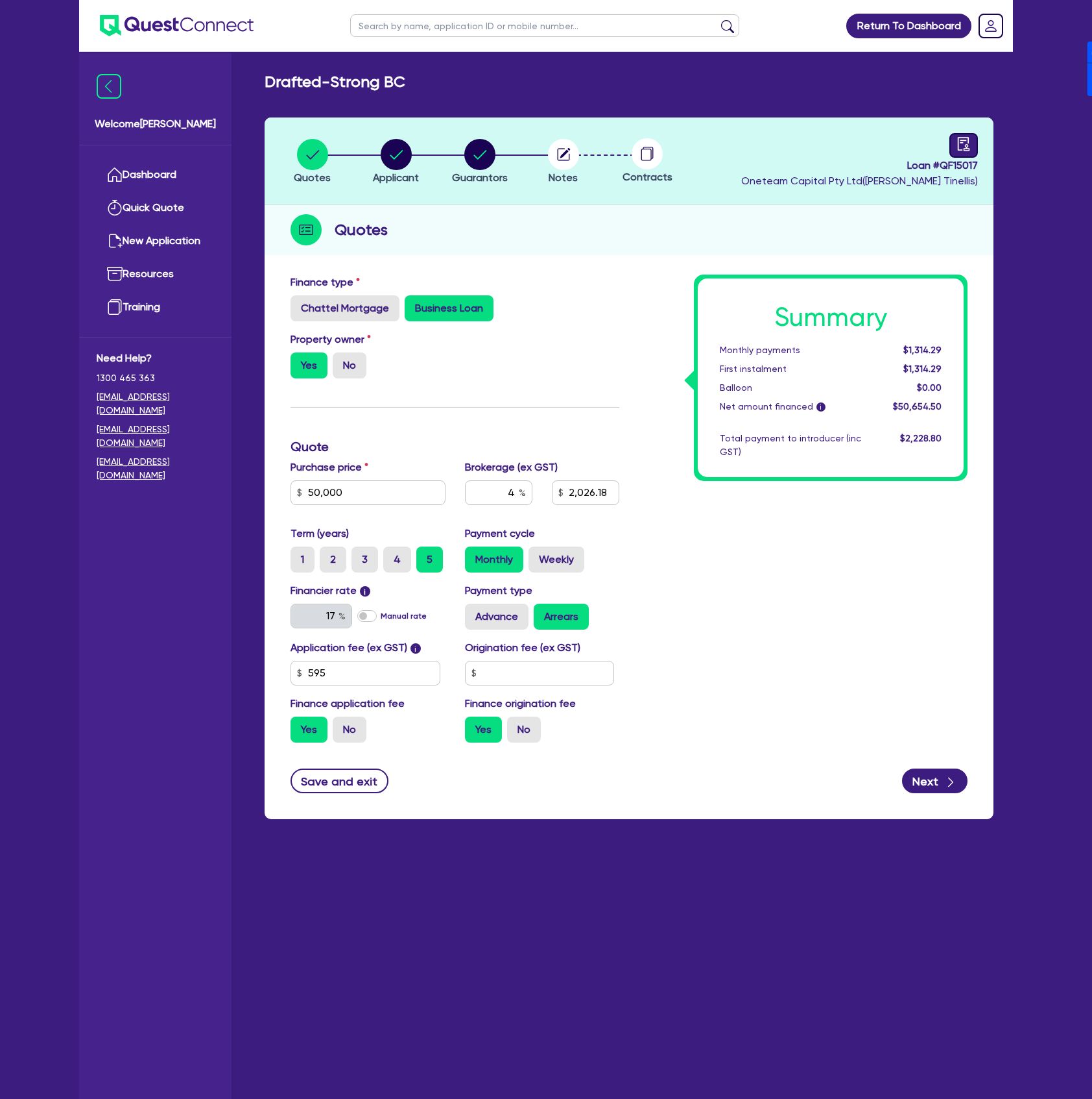
click at [965, 149] on icon "audit" at bounding box center [963, 143] width 11 height 14
select select "DRAFTED_NEW"
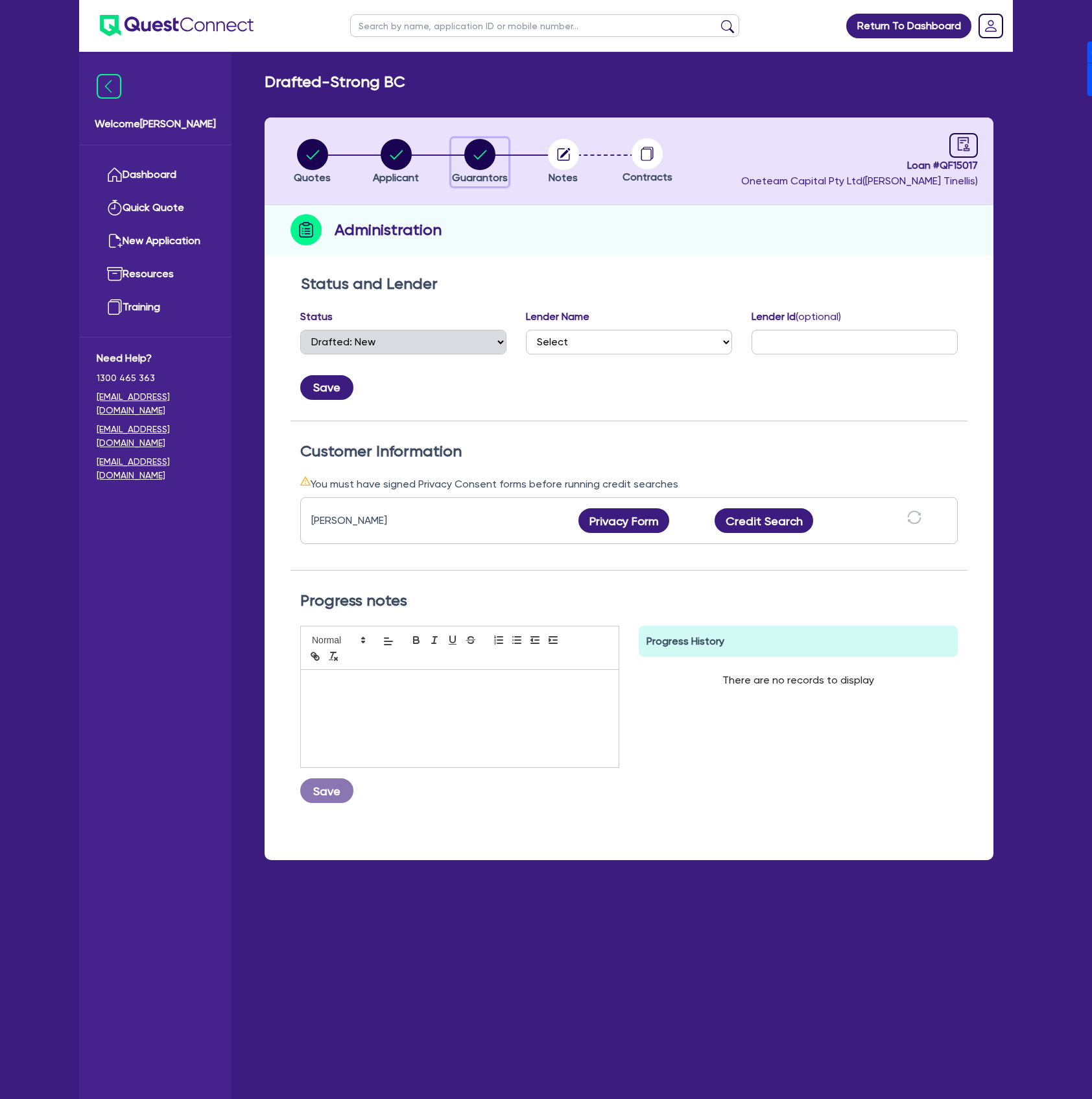
click at [487, 152] on circle "button" at bounding box center [480, 155] width 31 height 31
select select "MR"
select select "[GEOGRAPHIC_DATA]"
select select "SINGLE"
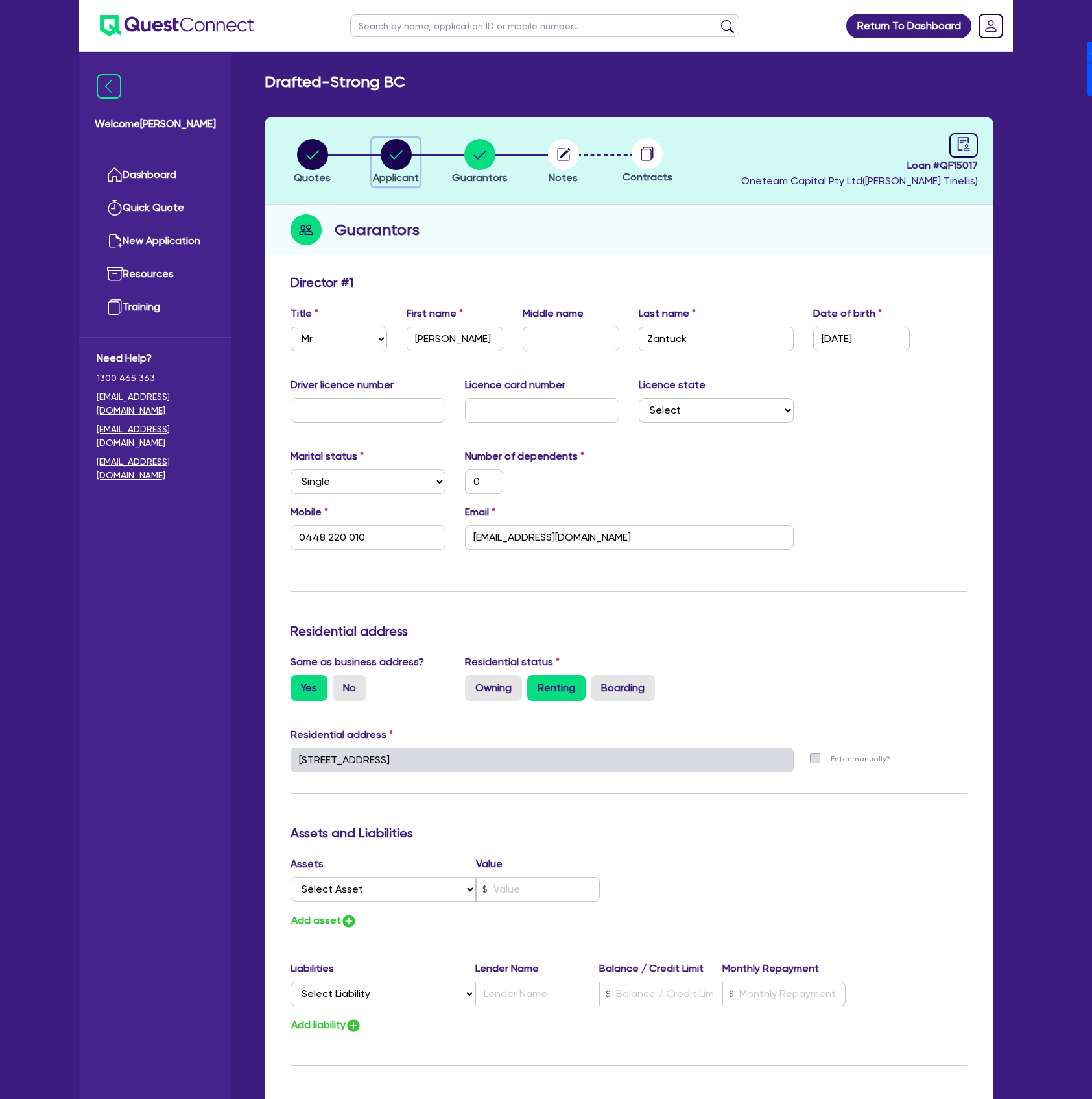
click at [403, 152] on circle "button" at bounding box center [396, 155] width 31 height 31
select select "SOLE_TRADER"
select select "ACCOMODATION_FOOD"
select select "HOTELS"
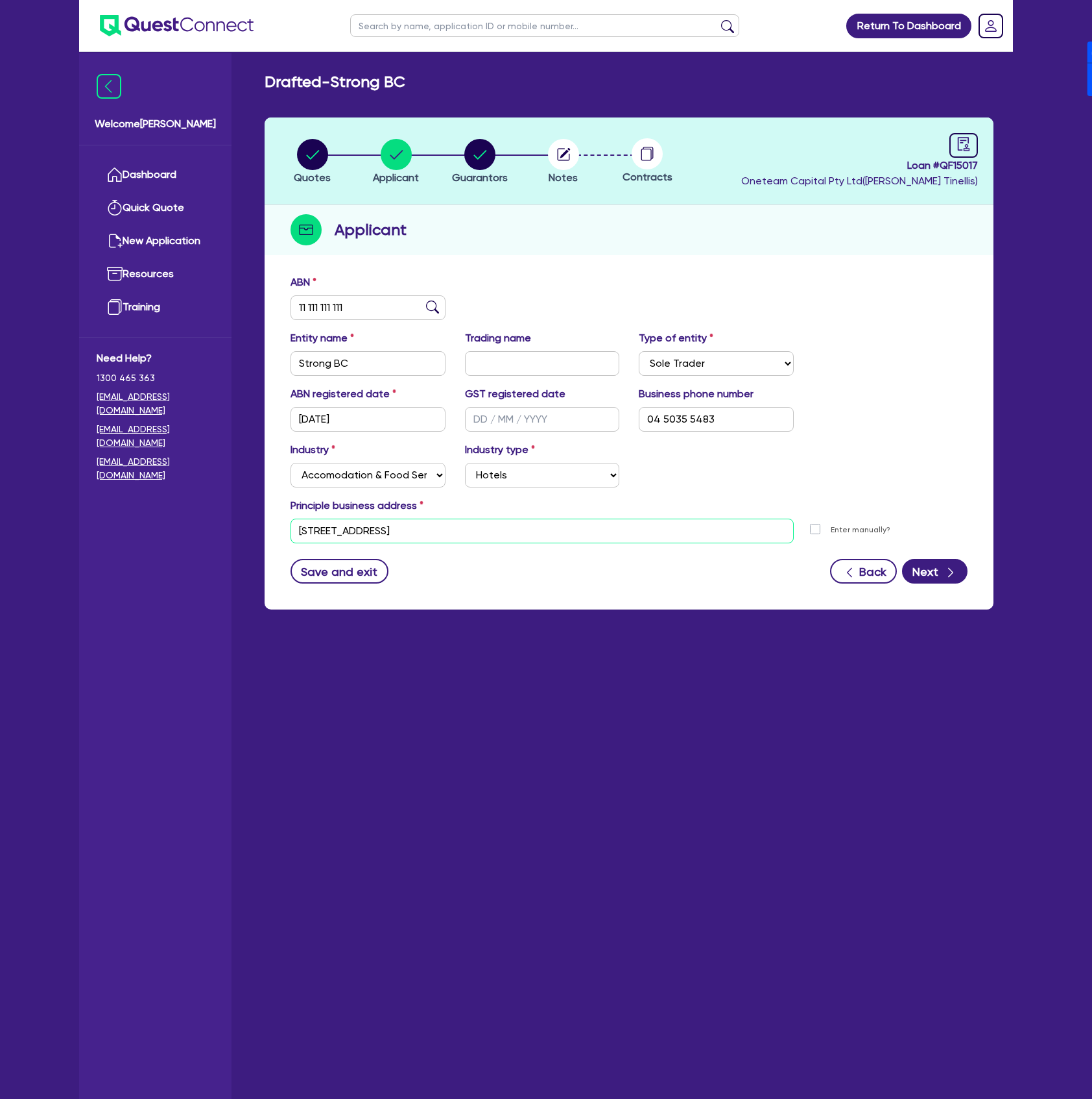
click at [532, 523] on input "100 Barangaroo Ave Sydney NSW 2000" at bounding box center [542, 531] width 504 height 24
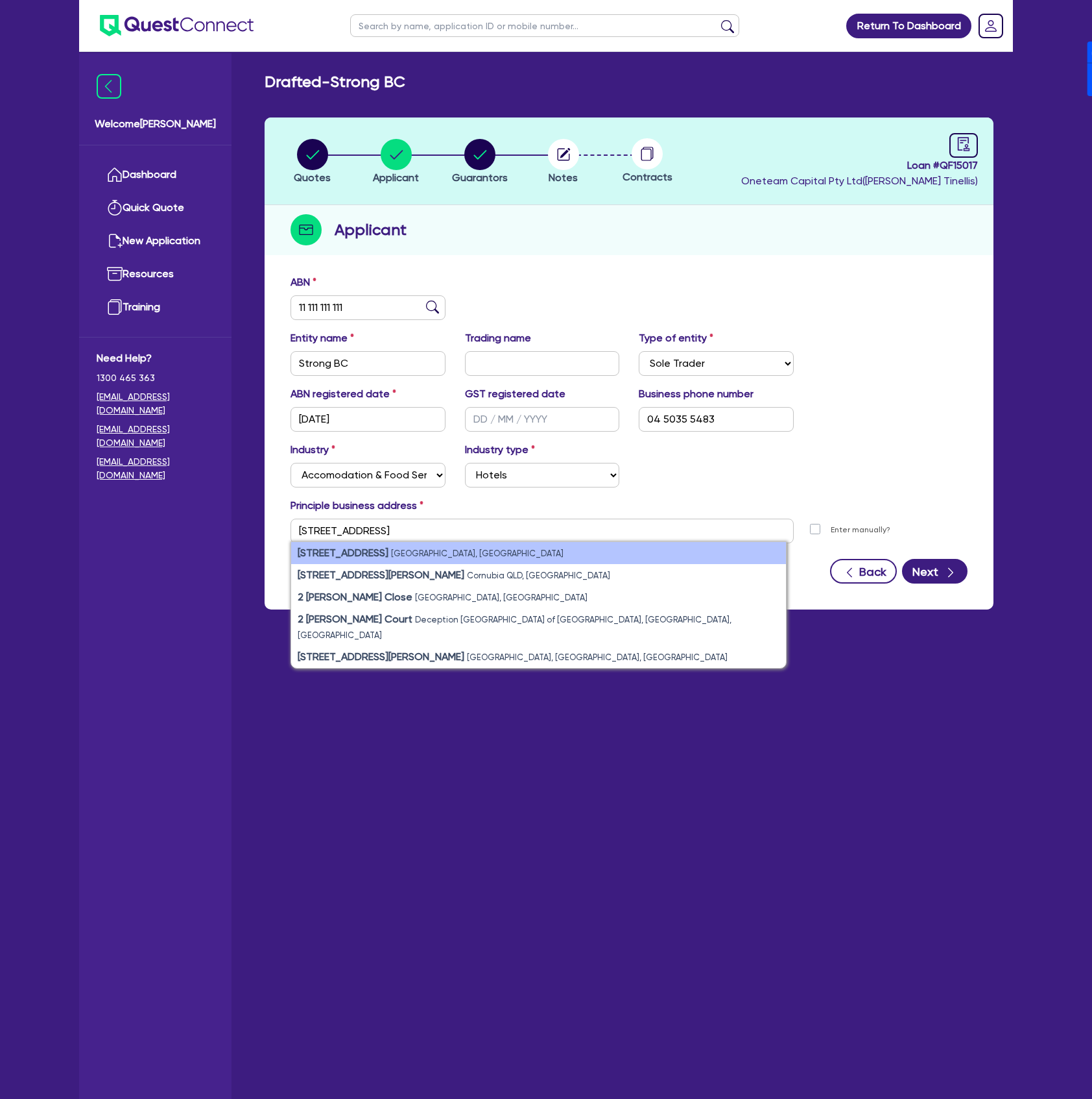
click at [543, 546] on li "2 Gooroa St Carss Park NSW, Australia" at bounding box center [539, 553] width 495 height 22
type input "[STREET_ADDRESS]"
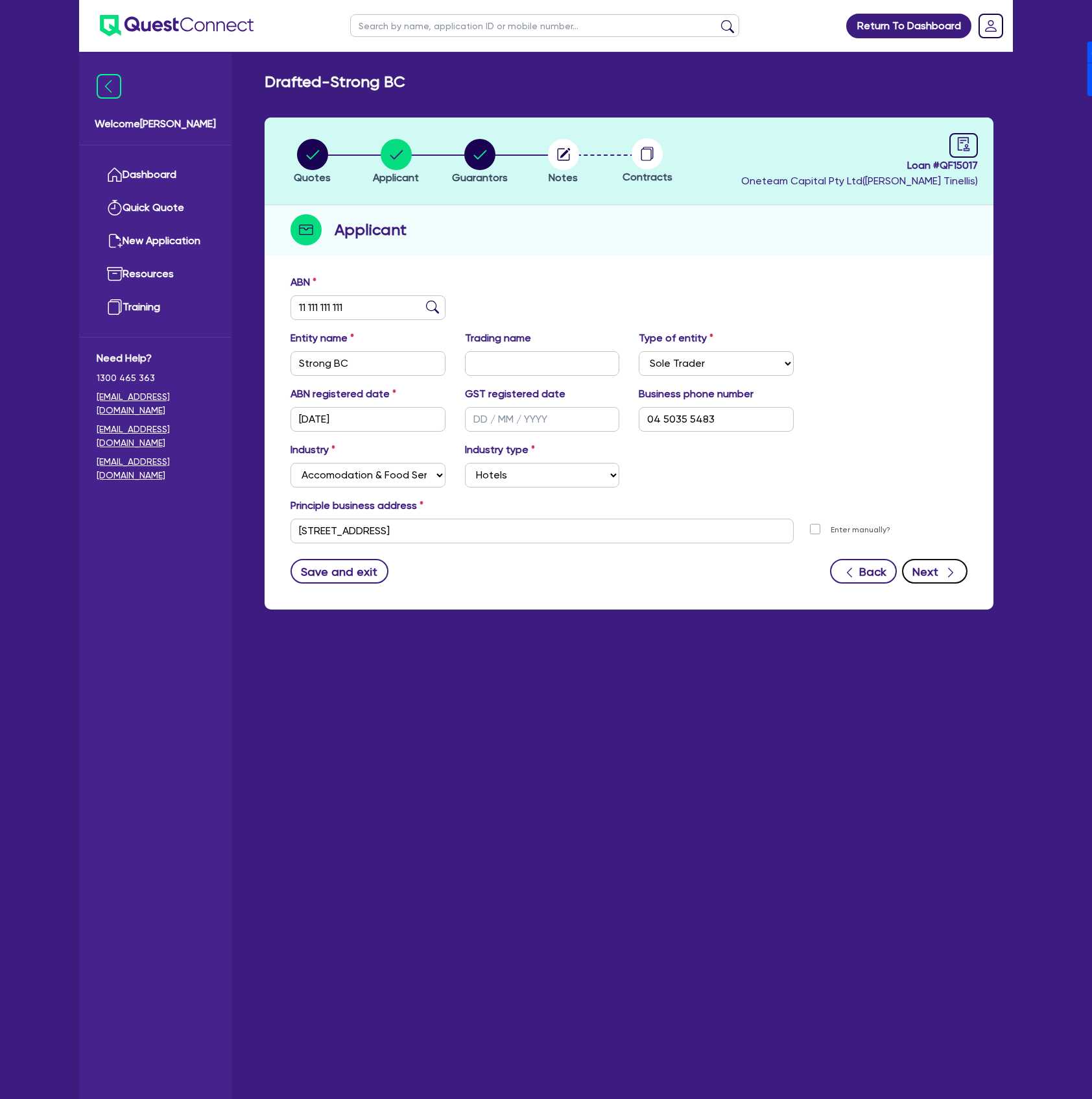
click at [922, 574] on button "Next" at bounding box center [935, 571] width 66 height 24
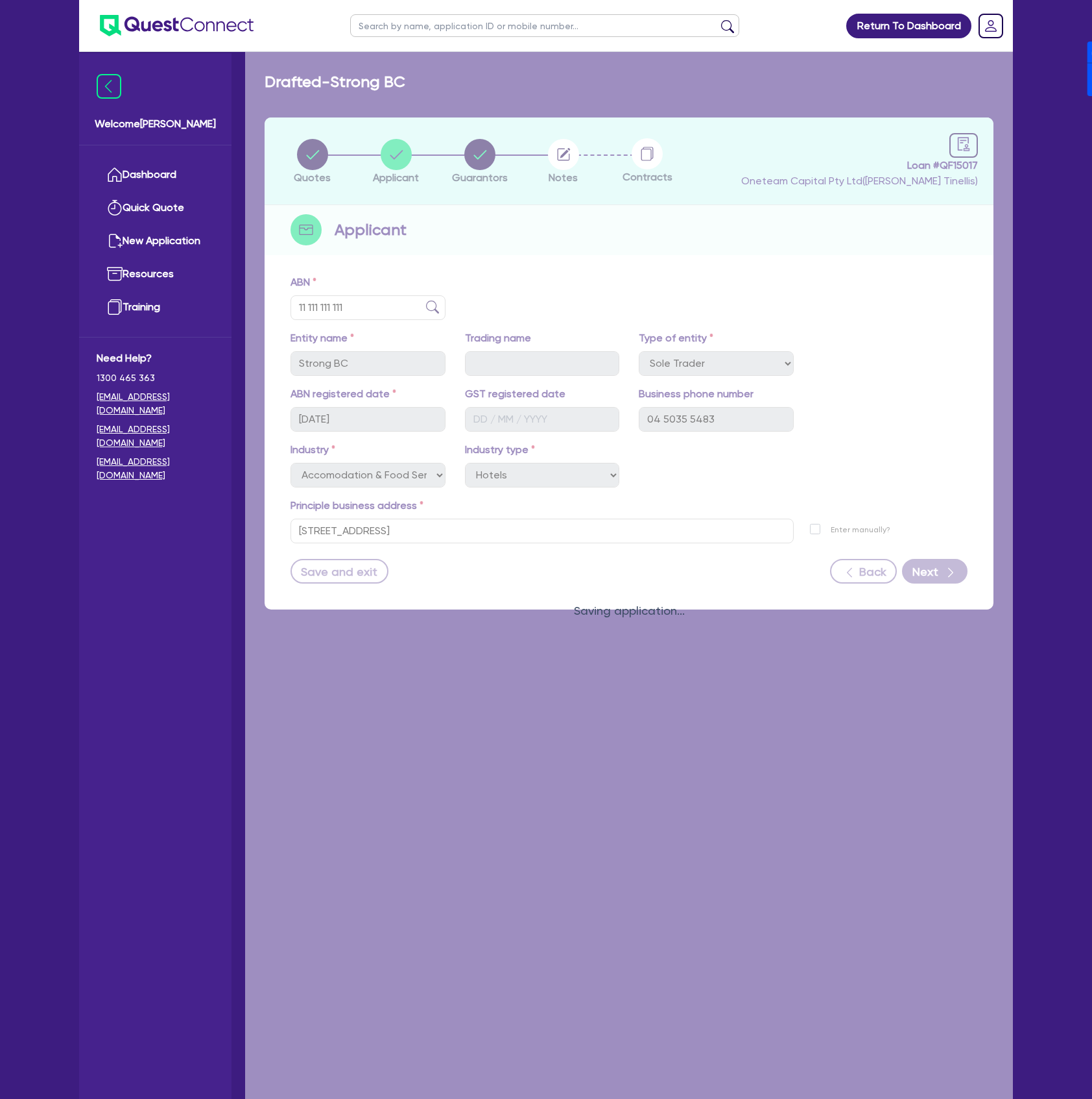
select select "MR"
select select "[GEOGRAPHIC_DATA]"
select select "SINGLE"
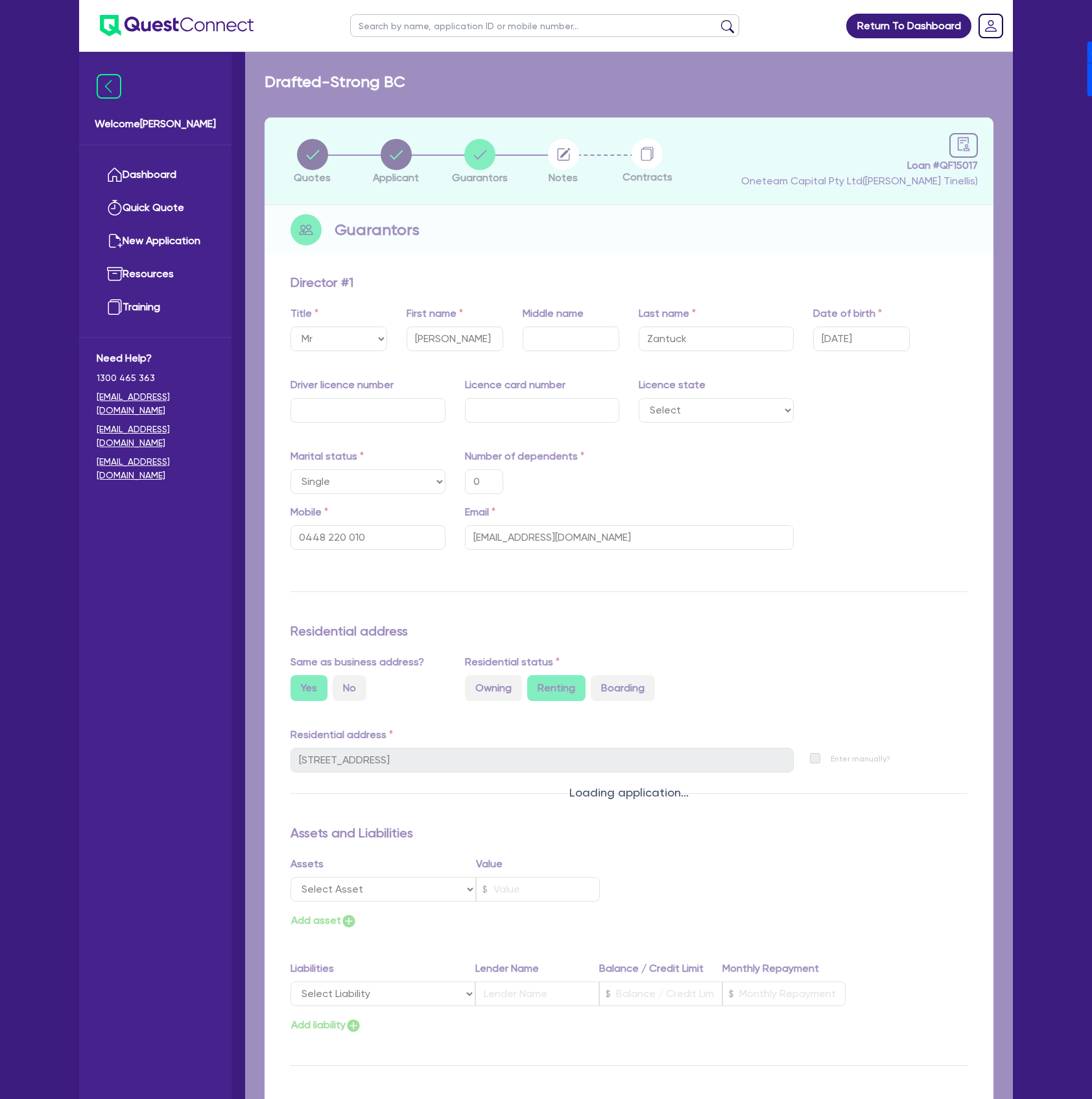
type input "0"
type input "0448 220 010"
type input "[STREET_ADDRESS]"
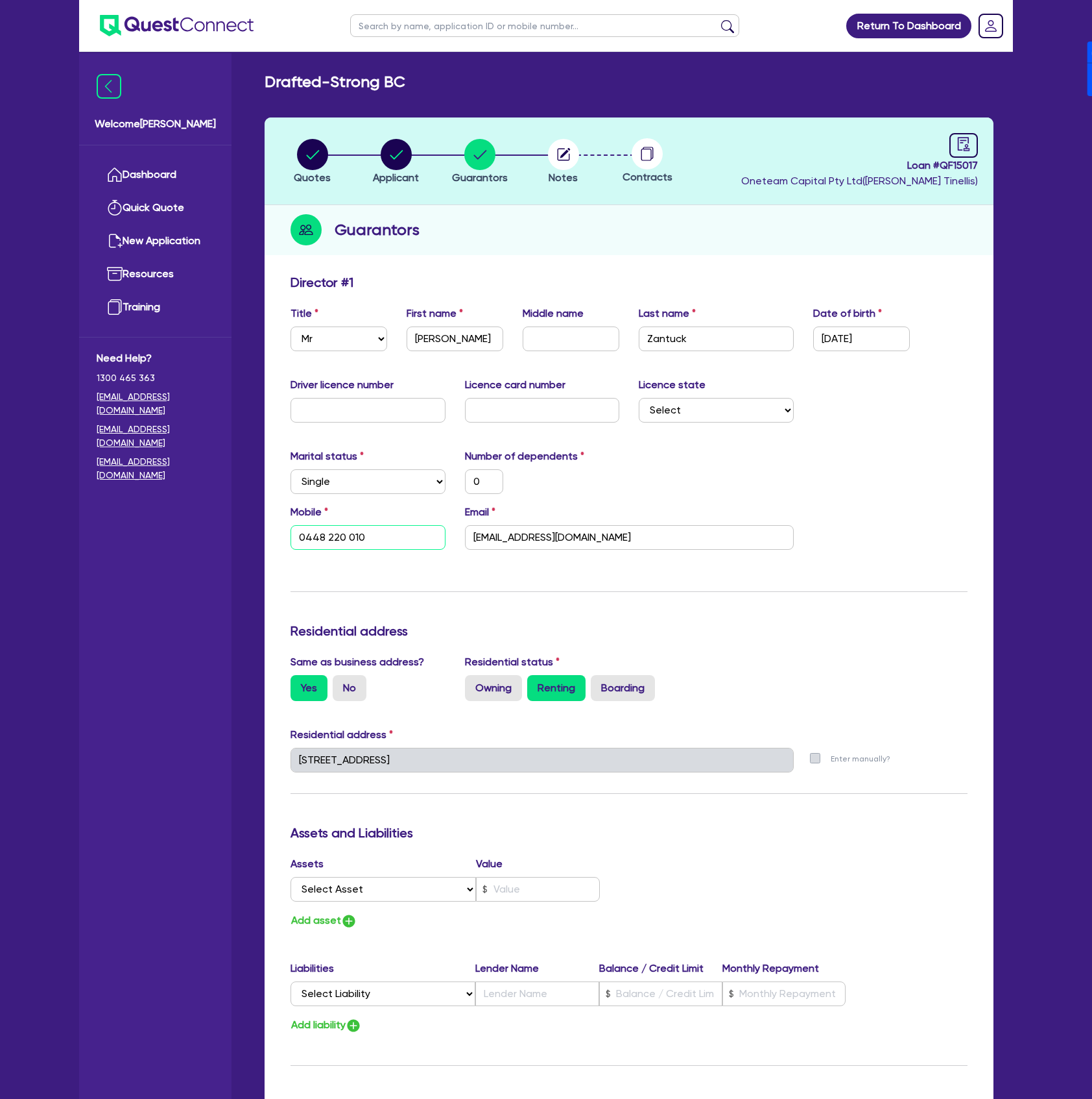
click at [390, 549] on input "0448 220 010" at bounding box center [368, 537] width 155 height 24
click at [415, 139] on div "button" at bounding box center [395, 155] width 46 height 31
select select "SOLE_TRADER"
select select "ACCOMODATION_FOOD"
select select "HOTELS"
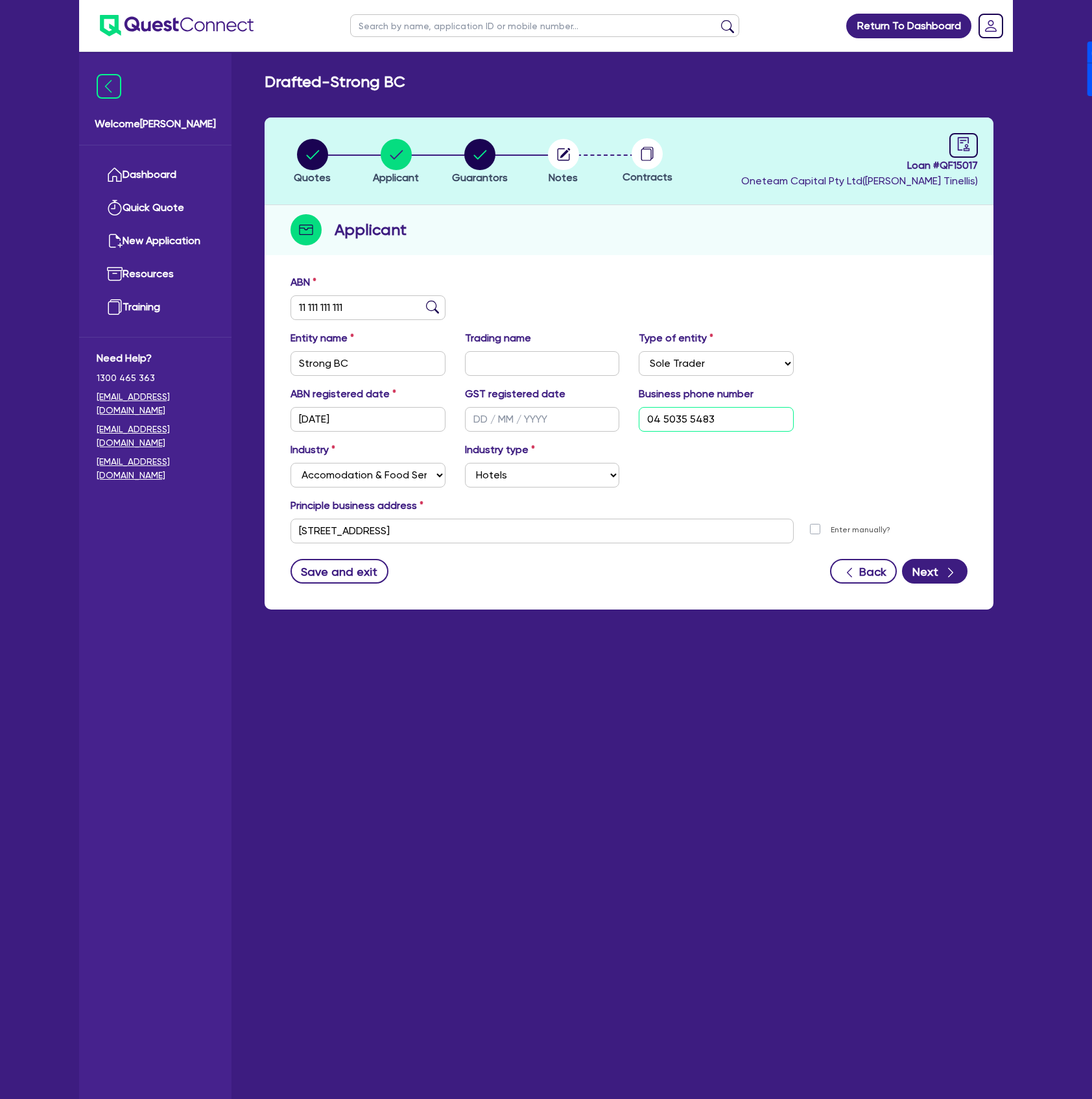
click at [694, 427] on input "04 5035 5483" at bounding box center [716, 419] width 155 height 24
paste input "4822 0010"
type input "04 4822 0010"
click at [955, 572] on icon "button" at bounding box center [951, 572] width 13 height 13
select select "MR"
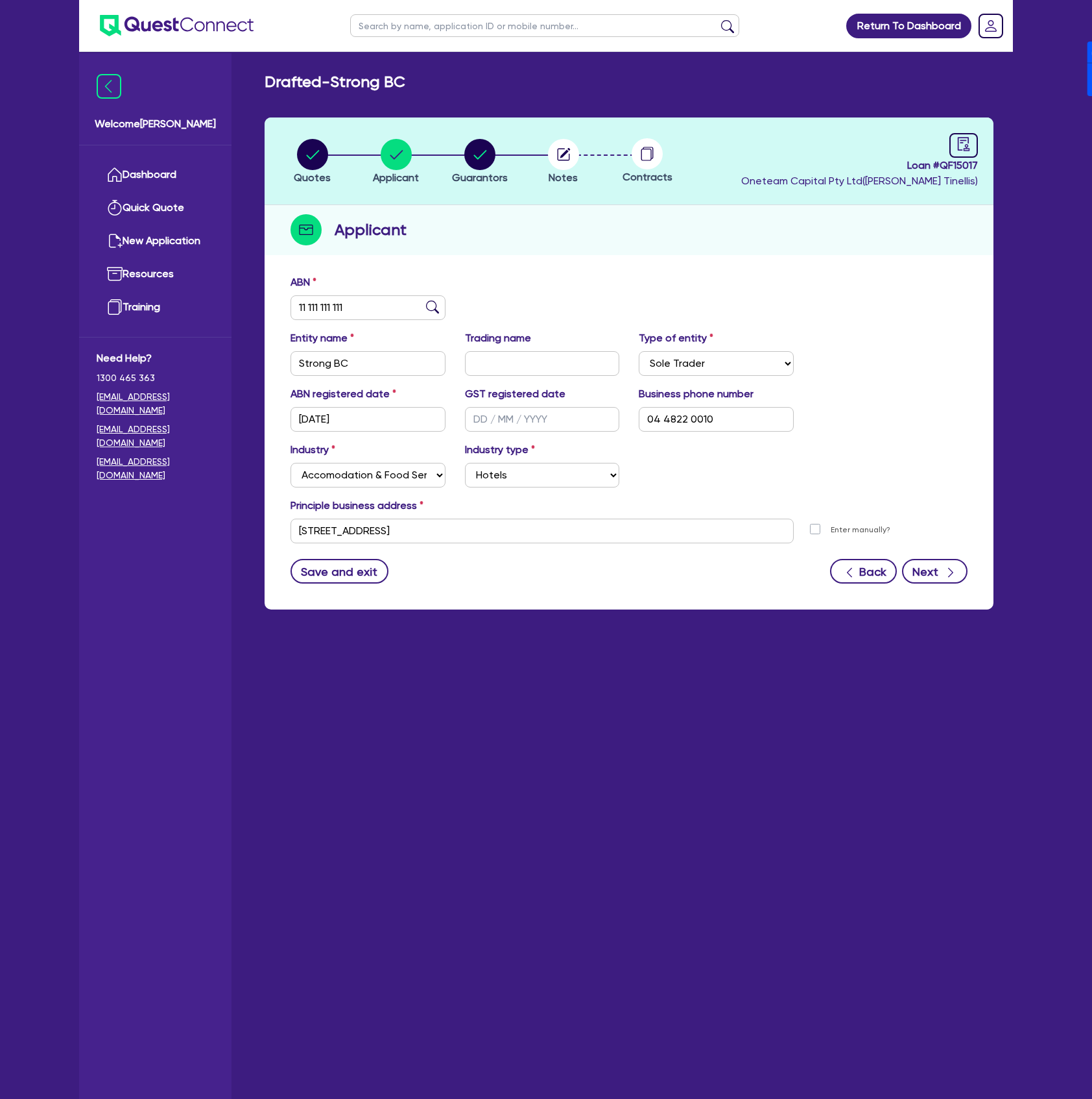
select select "[GEOGRAPHIC_DATA]"
select select "SINGLE"
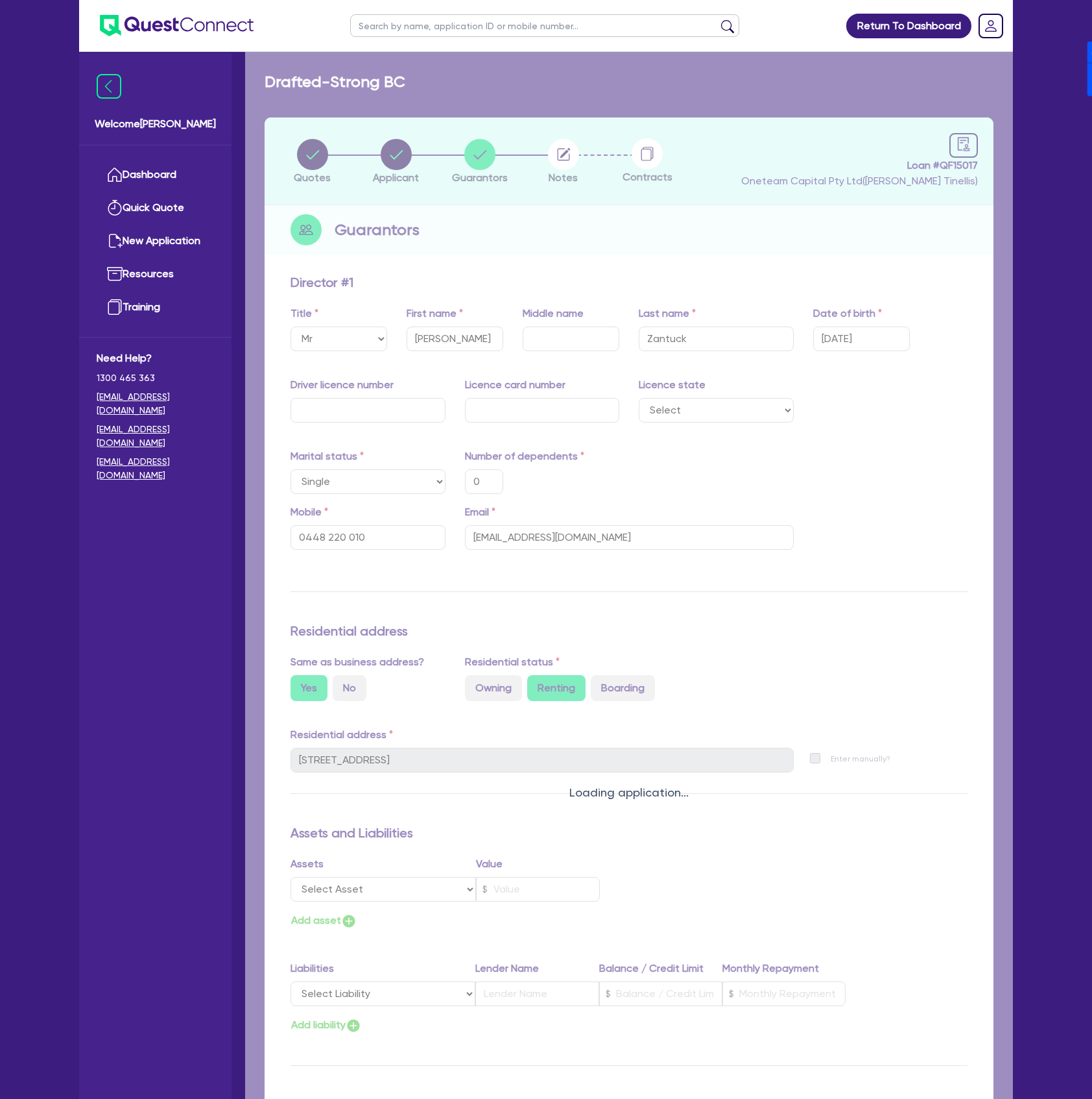
type input "0"
type input "0448 220 010"
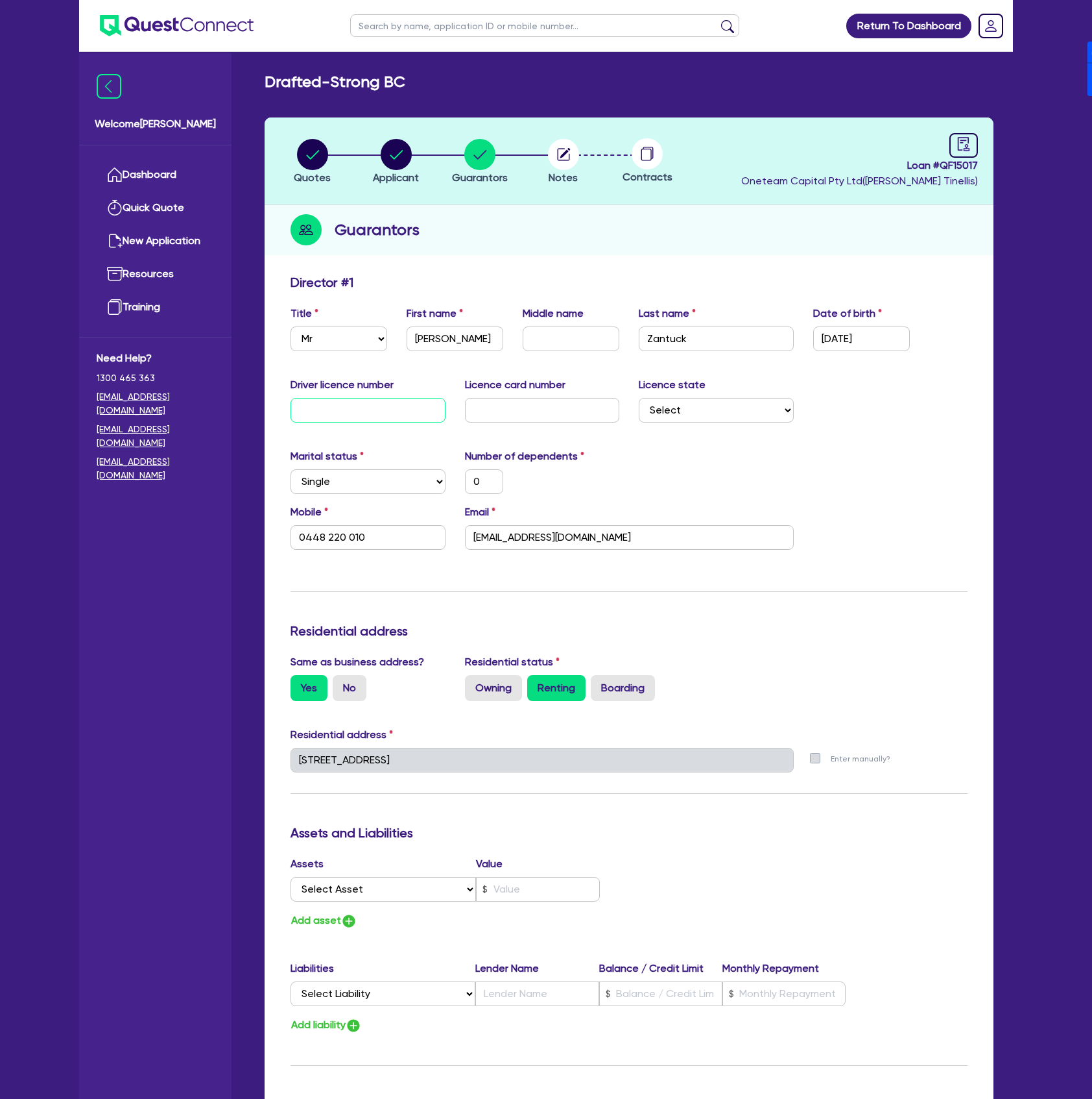
click at [382, 413] on input "text" at bounding box center [368, 410] width 155 height 24
type input "2"
type input "0"
type input "0448 220 010"
type input "21"
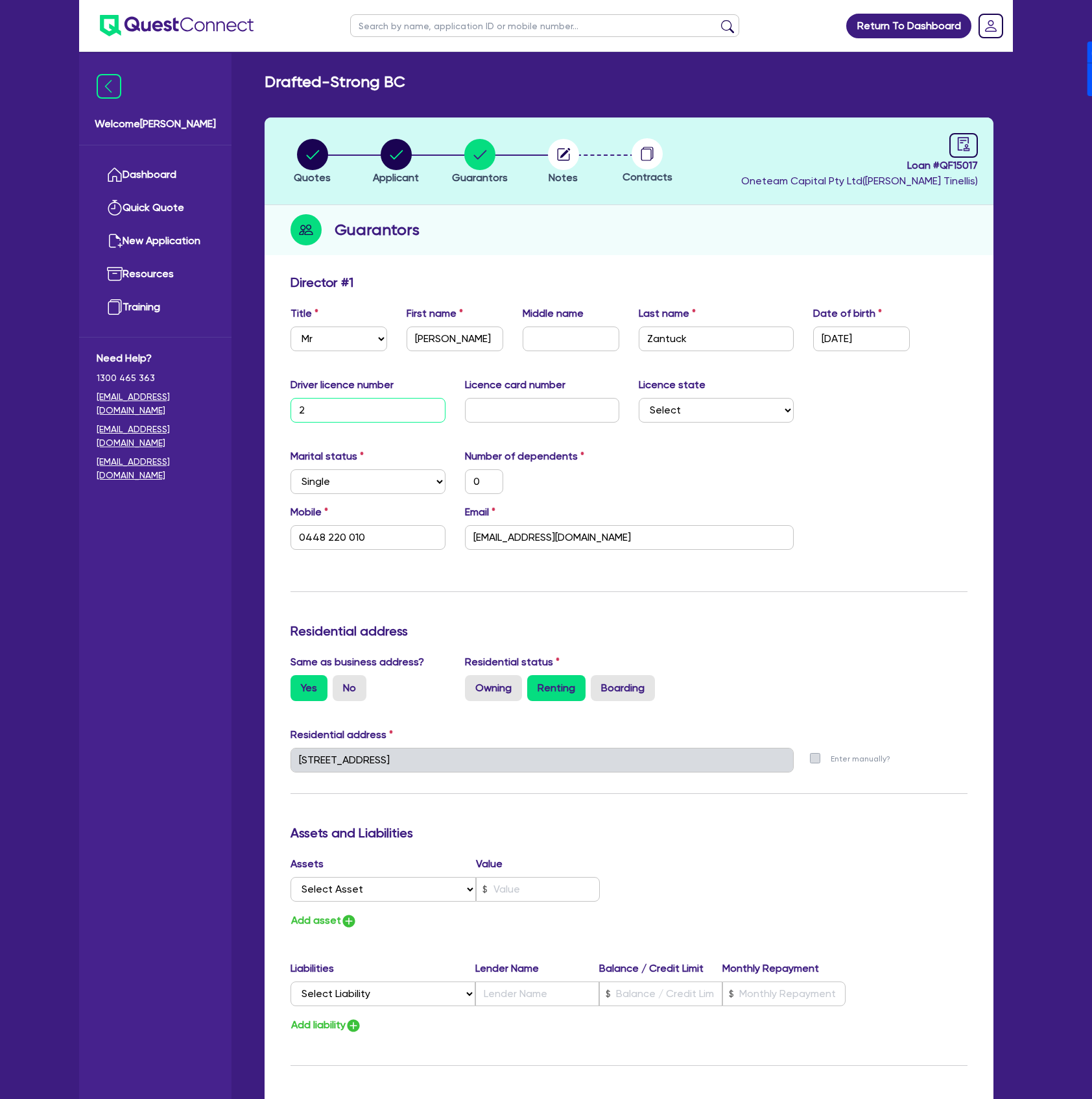
type input "0"
type input "0448 220 010"
type input "215"
type input "0"
type input "0448 220 010"
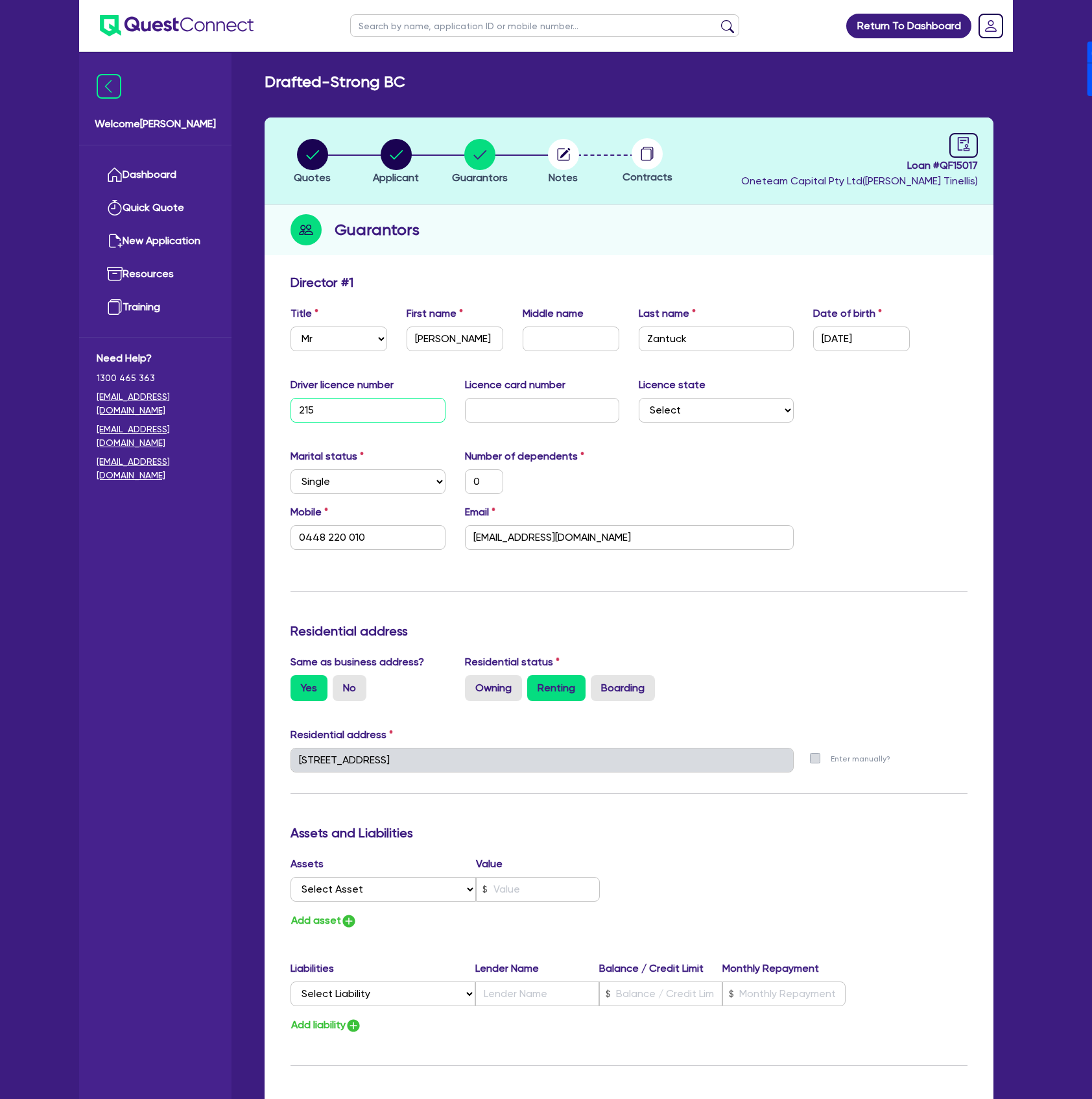
type input "2155"
type input "0"
type input "0448 220 010"
type input "21555"
type input "0"
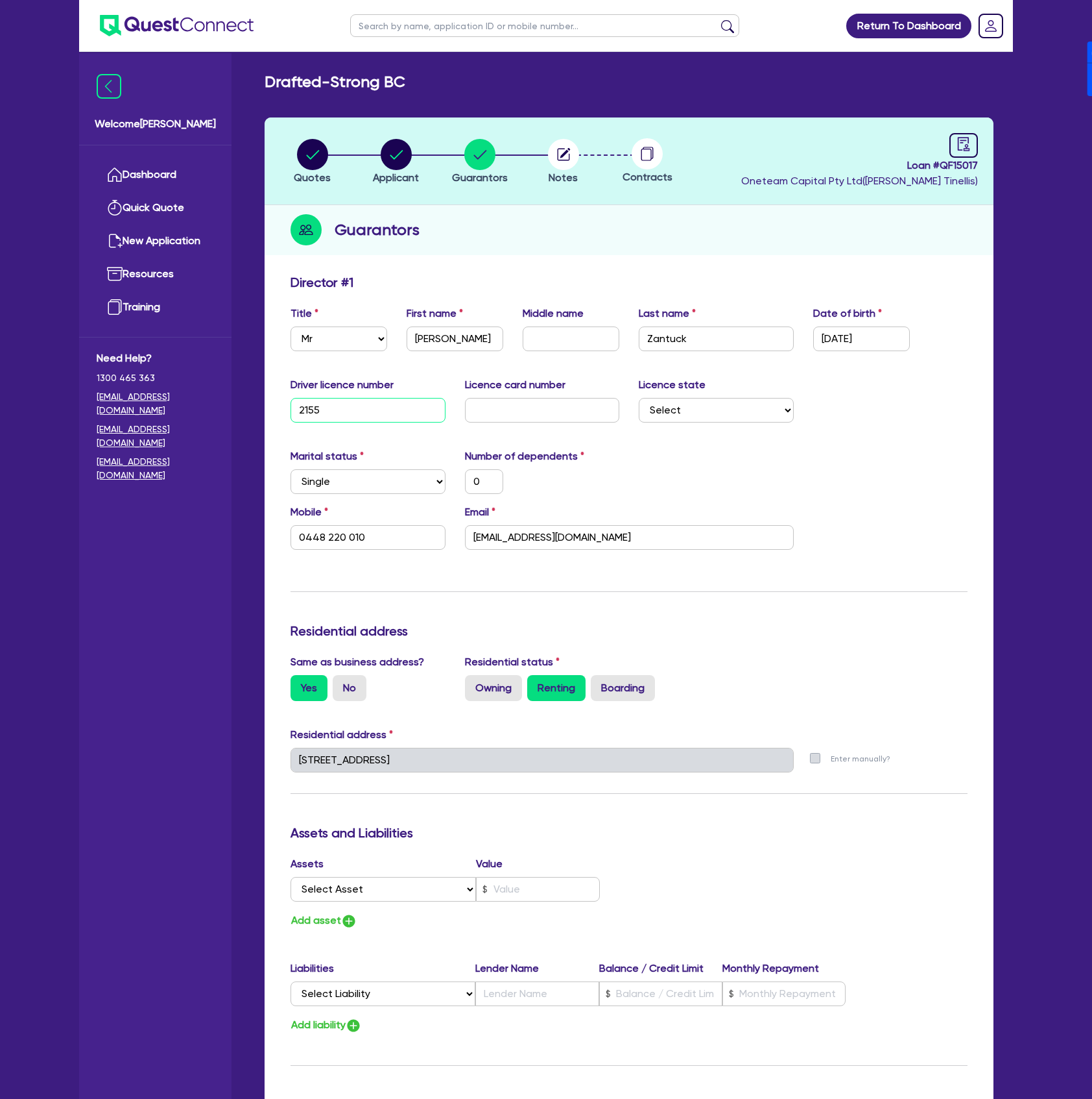
type input "0448 220 010"
type input "21555"
click at [395, 164] on circle "button" at bounding box center [396, 155] width 31 height 31
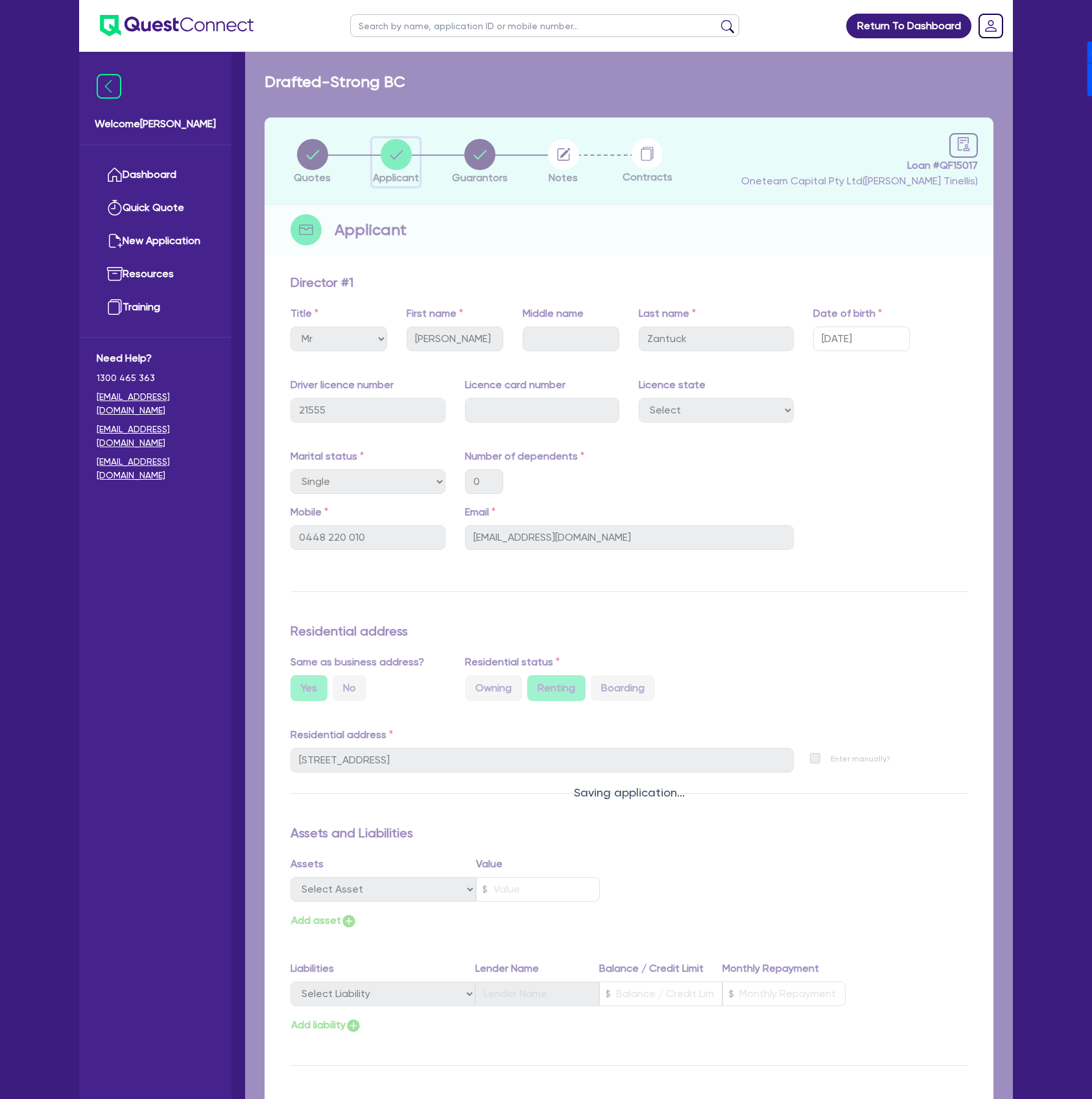
select select "SOLE_TRADER"
select select "ACCOMODATION_FOOD"
select select "HOTELS"
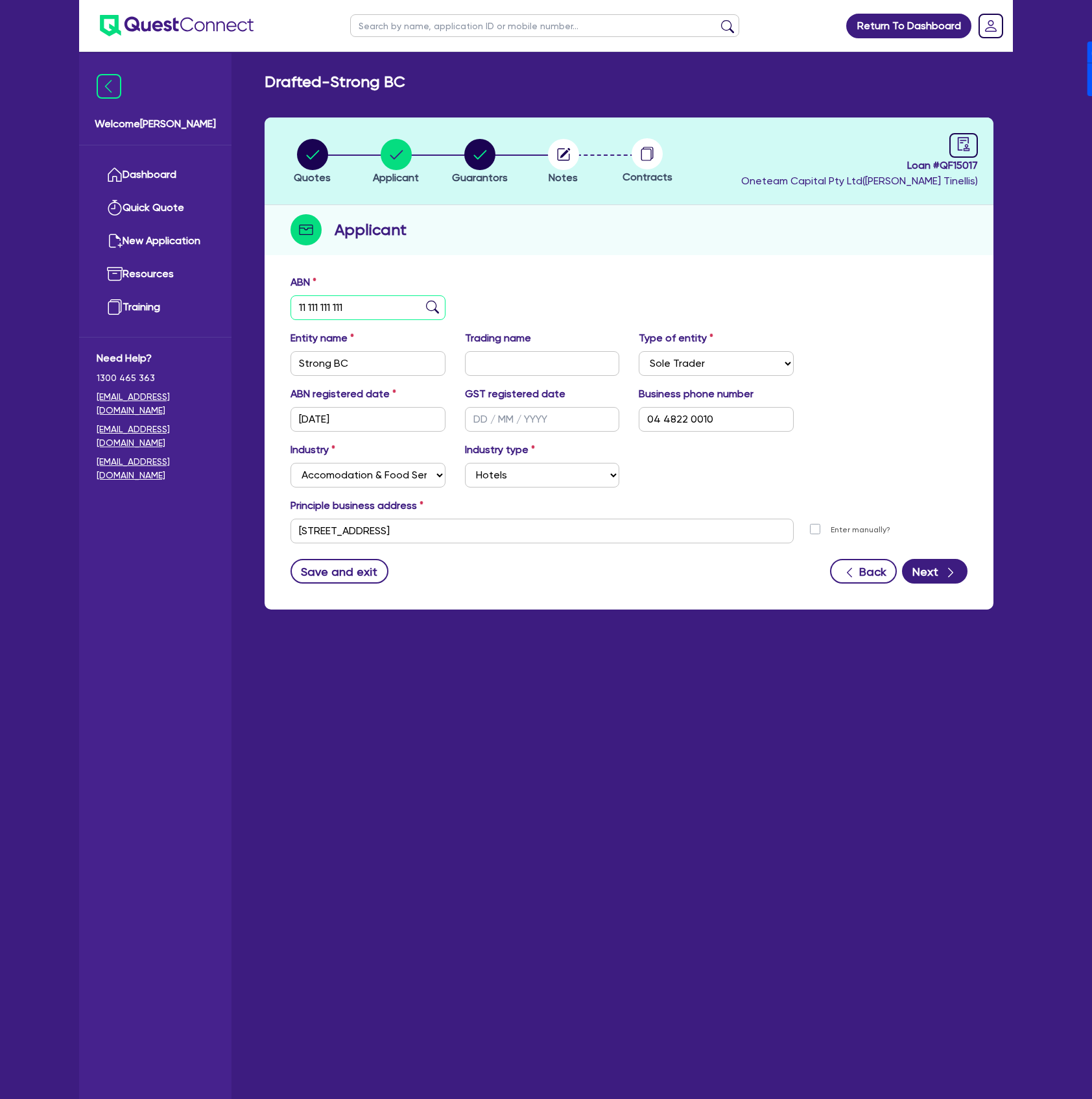
click at [387, 301] on input "11 111 111 111" at bounding box center [368, 308] width 155 height 24
paste input "39 685 067 636"
type input "39 685 067 636"
click at [647, 305] on div "ABN 39 685 067 636" at bounding box center [629, 302] width 697 height 56
type input "STRONG BUILD CO PTY LTD"
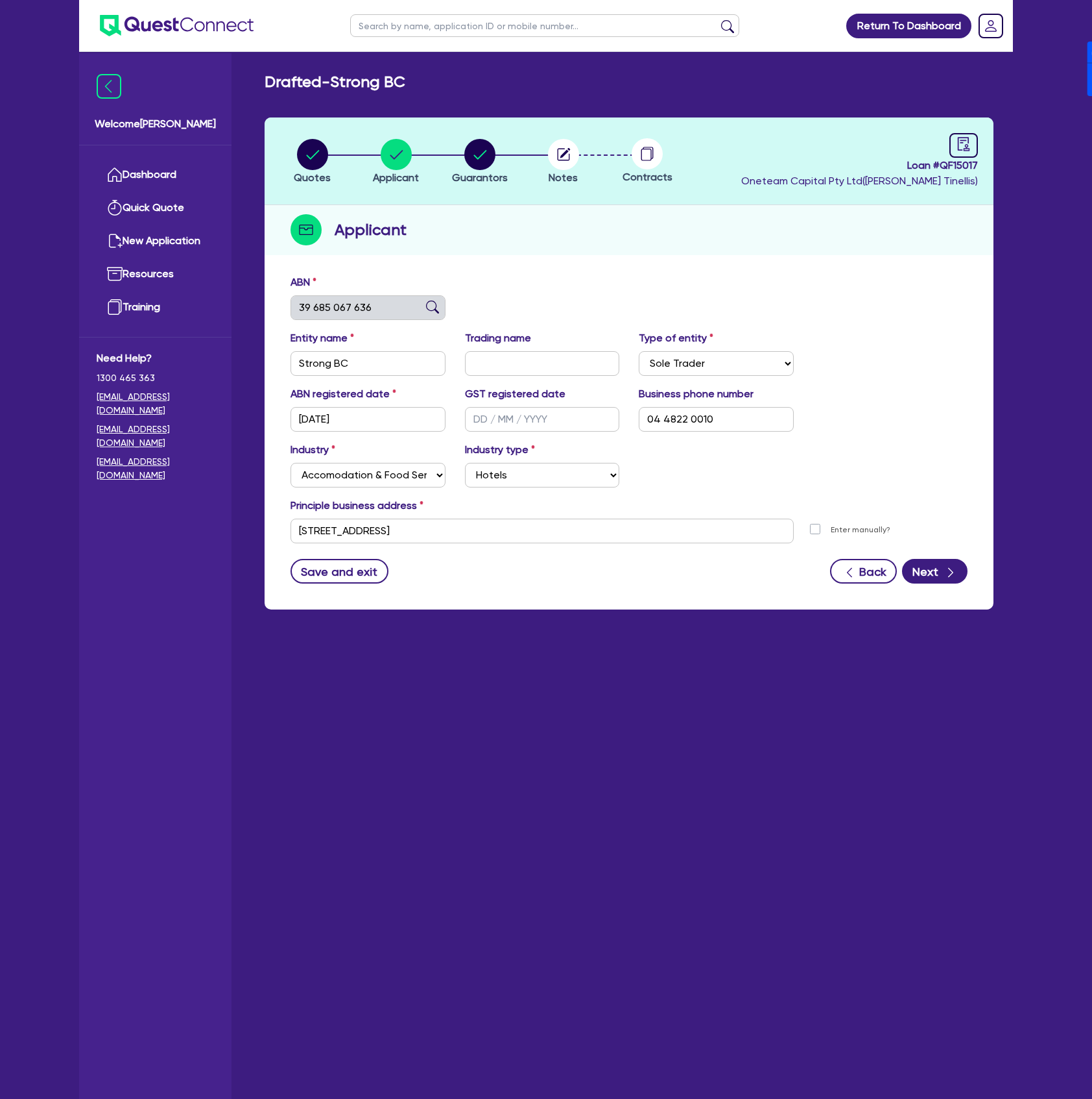
type input "Strong Build Co"
select select "COMPANY"
type input "[DATE]"
click at [929, 574] on button "Next" at bounding box center [935, 571] width 66 height 24
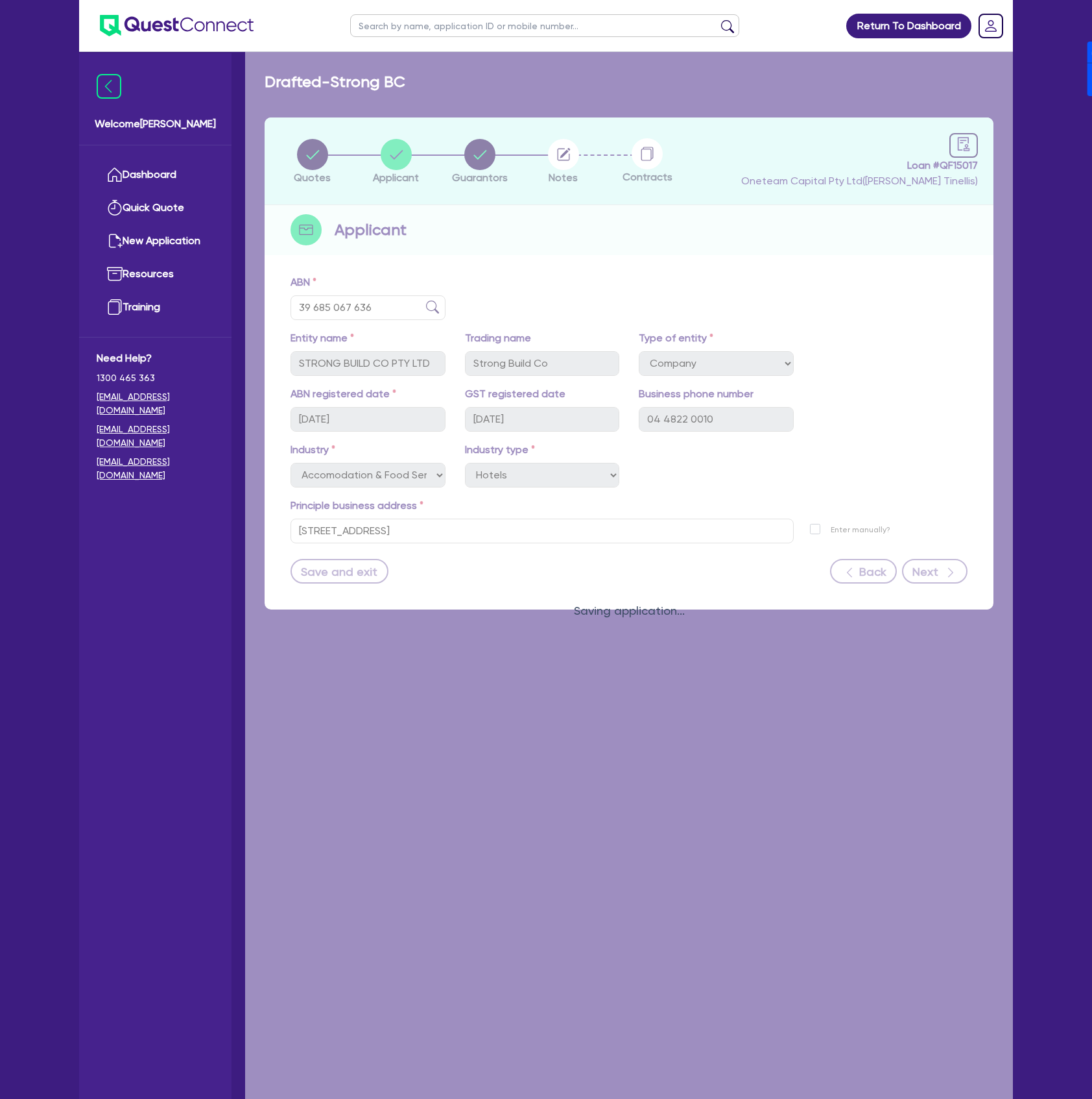
select select "MR"
select select "[GEOGRAPHIC_DATA]"
select select "SINGLE"
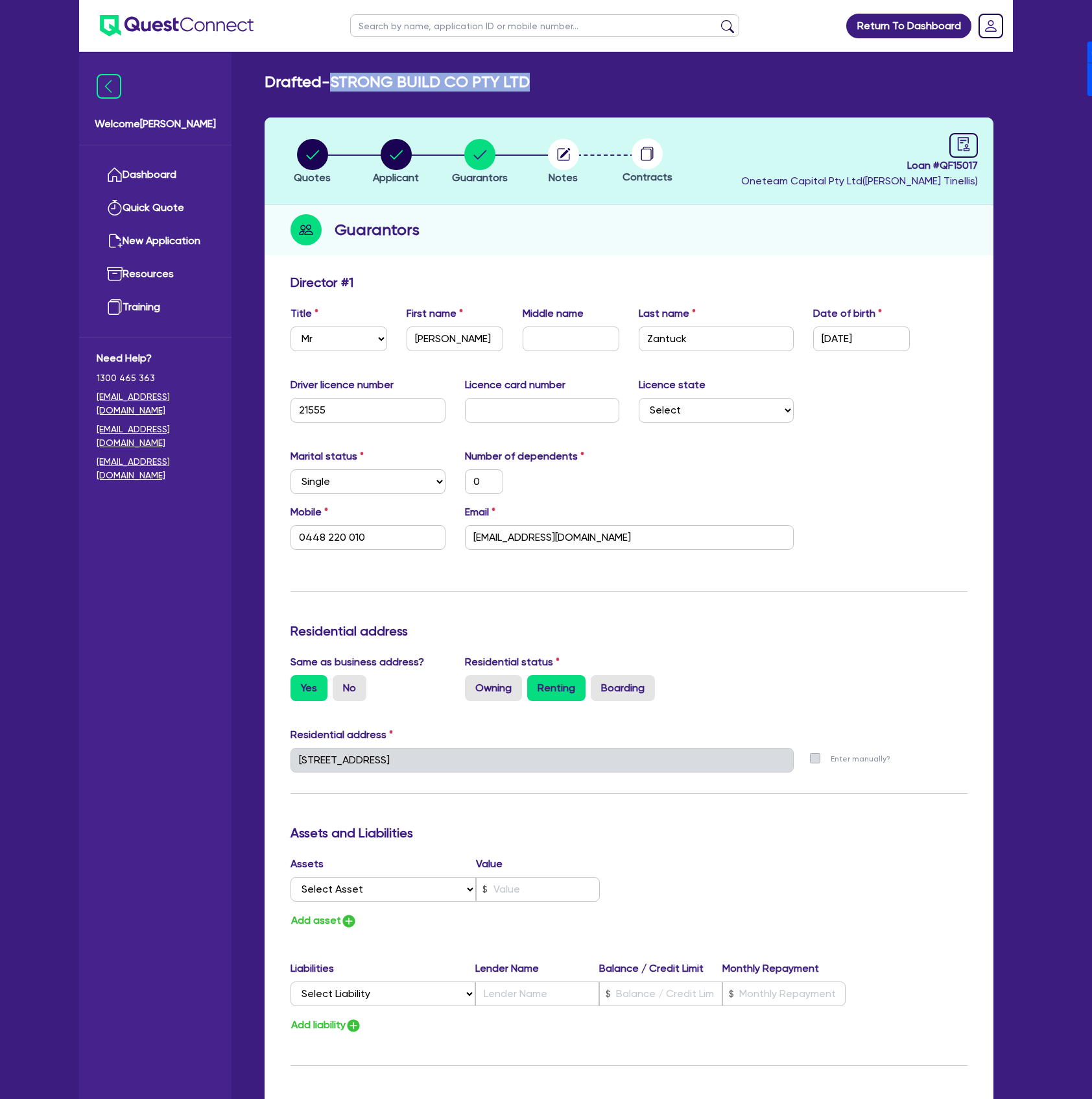
drag, startPoint x: 338, startPoint y: 81, endPoint x: 587, endPoint y: 68, distance: 249.3
click at [587, 68] on main "Drafted - STRONG BUILD CO PTY LTD Quotes Applicant Guarantors Notes Contracts L…" at bounding box center [629, 767] width 768 height 1430
copy h2 "STRONG BUILD CO PTY LTD"
click at [979, 917] on div "Update residential status for Director #1 Boarding is only acceptable when the …" at bounding box center [629, 852] width 729 height 1167
click at [376, 416] on input "21555" at bounding box center [368, 410] width 155 height 24
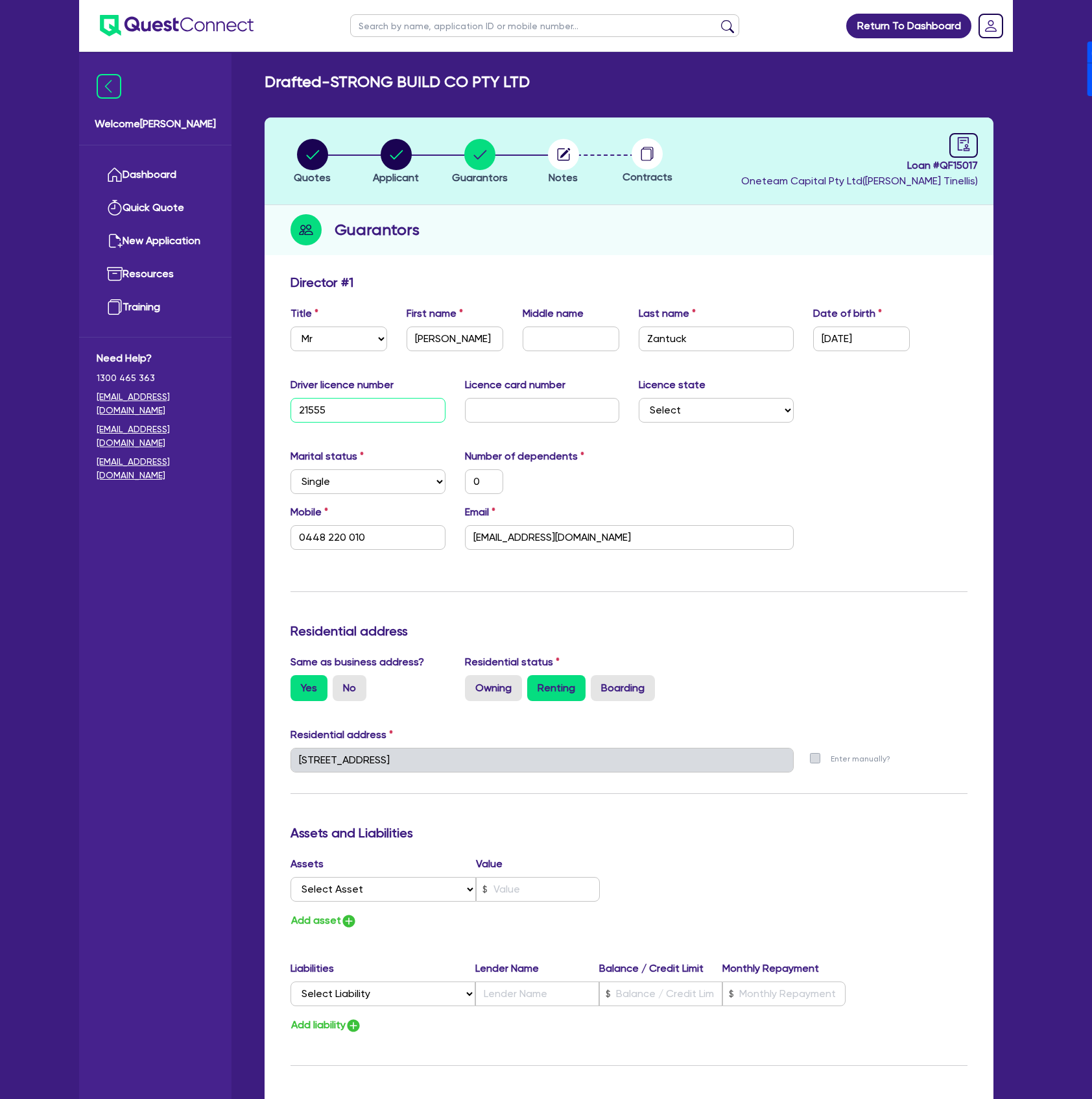
type input "215559"
type input "0"
type input "0448 220 010"
type input "2155591"
type input "0"
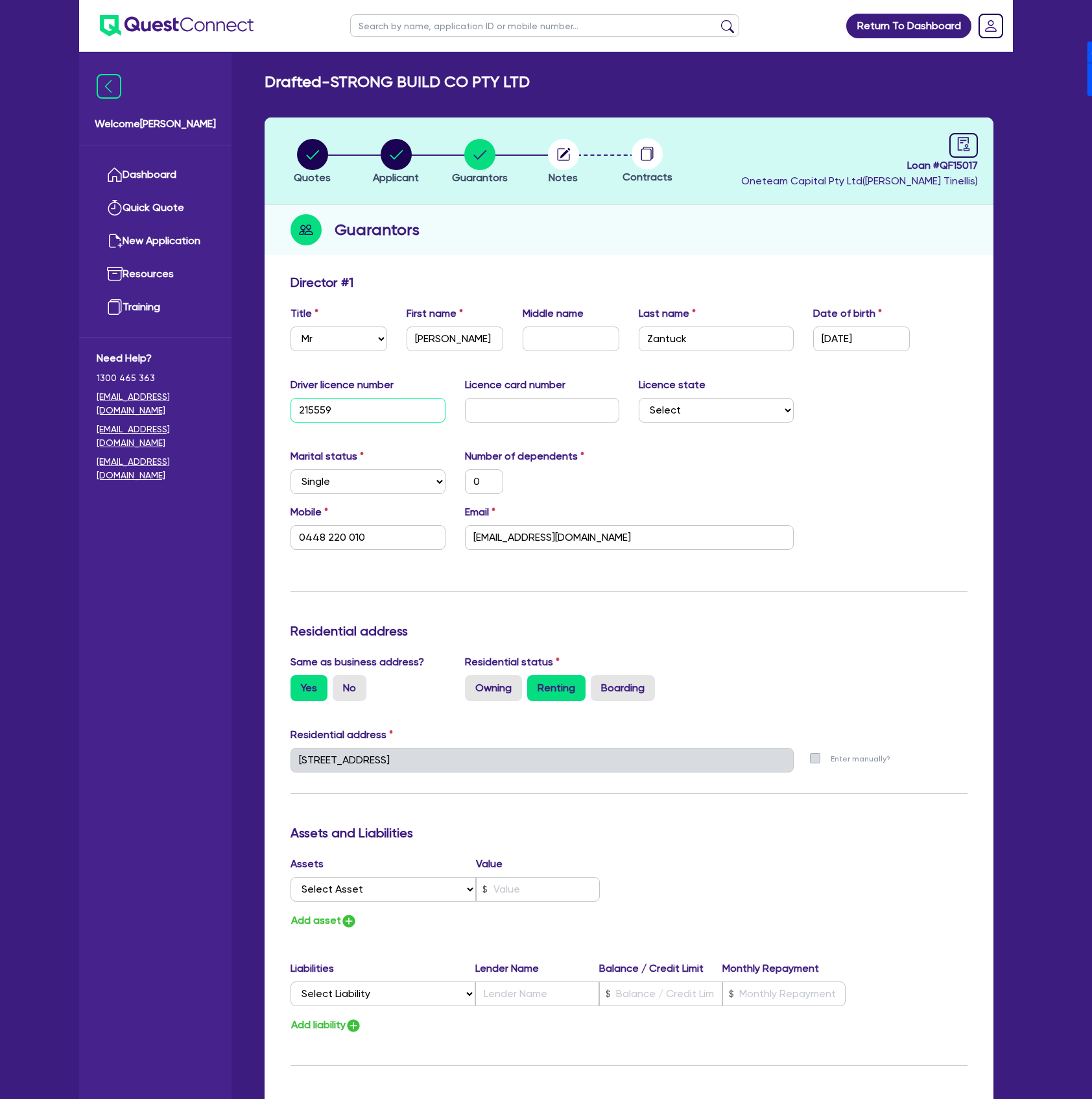
type input "0448 220 010"
type input "21555911"
type input "0"
type input "0448 220 010"
type input "21555911"
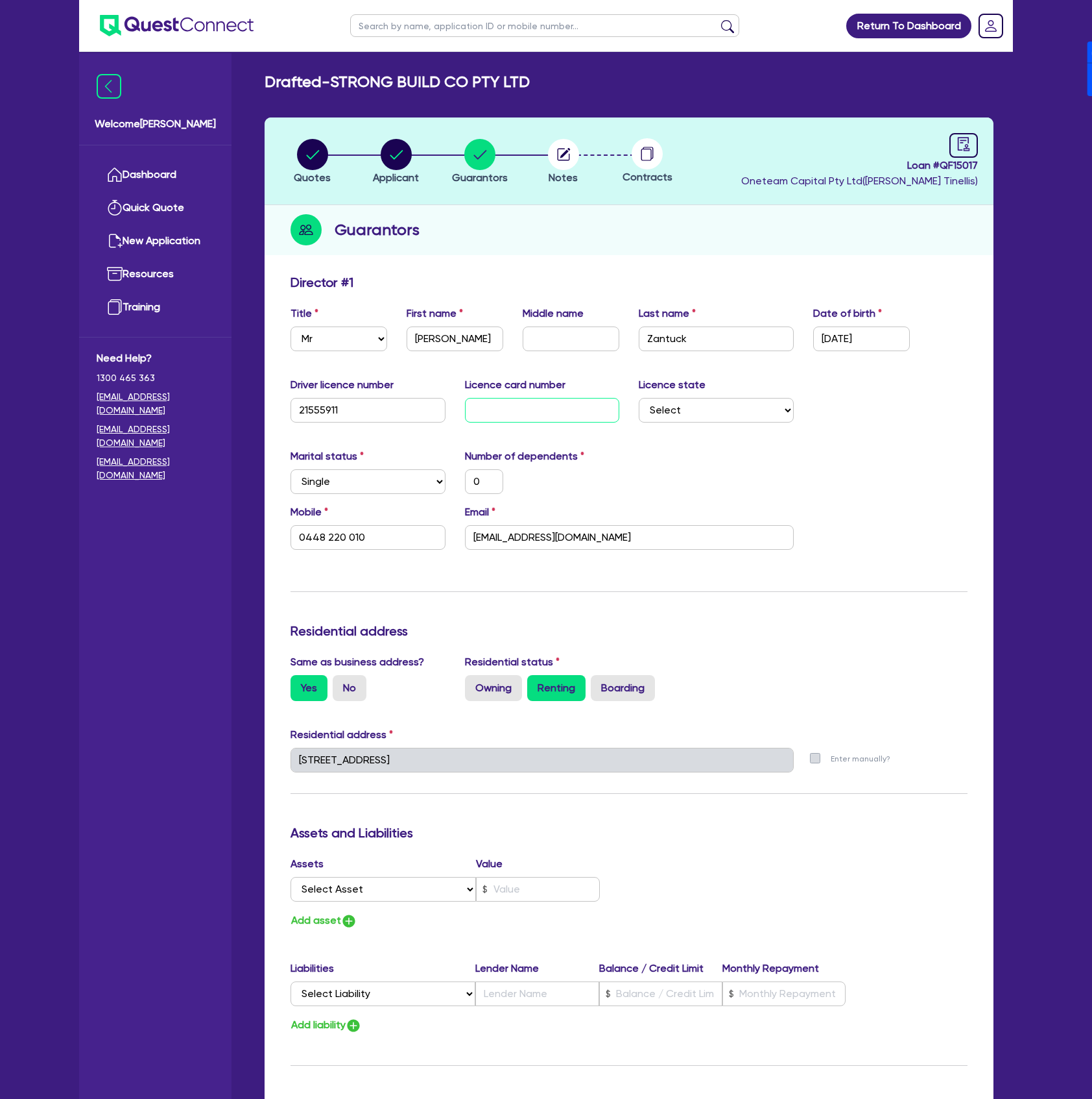
click at [526, 411] on input "text" at bounding box center [543, 410] width 155 height 24
type input "2"
type input "0"
click at [857, 628] on h3 "Residential address" at bounding box center [629, 630] width 677 height 15
click at [556, 154] on circle "button" at bounding box center [564, 155] width 31 height 31
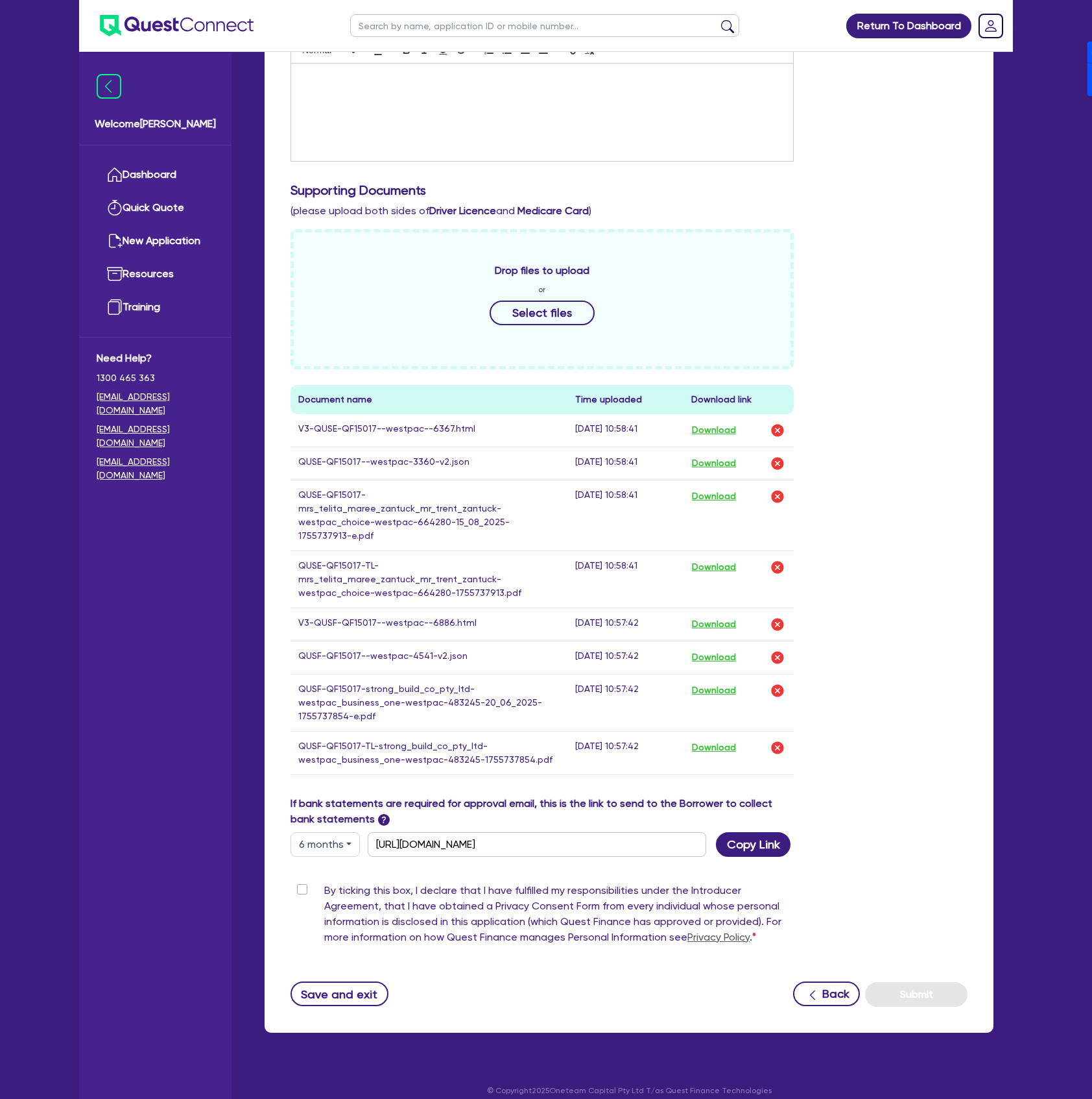
scroll to position [391, 0]
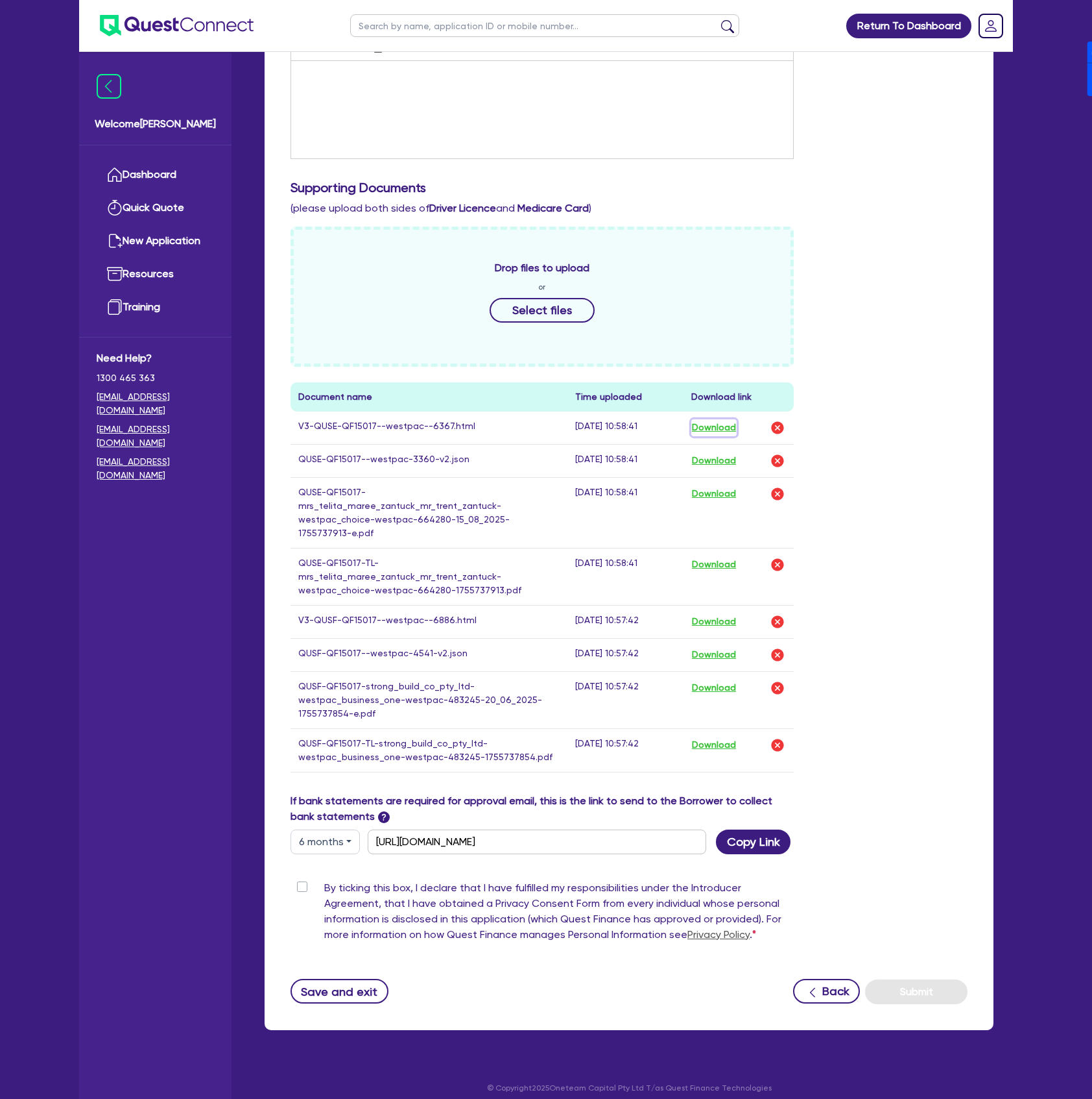
click at [716, 431] on button "Download" at bounding box center [714, 427] width 46 height 17
click at [719, 613] on button "Download" at bounding box center [714, 621] width 46 height 17
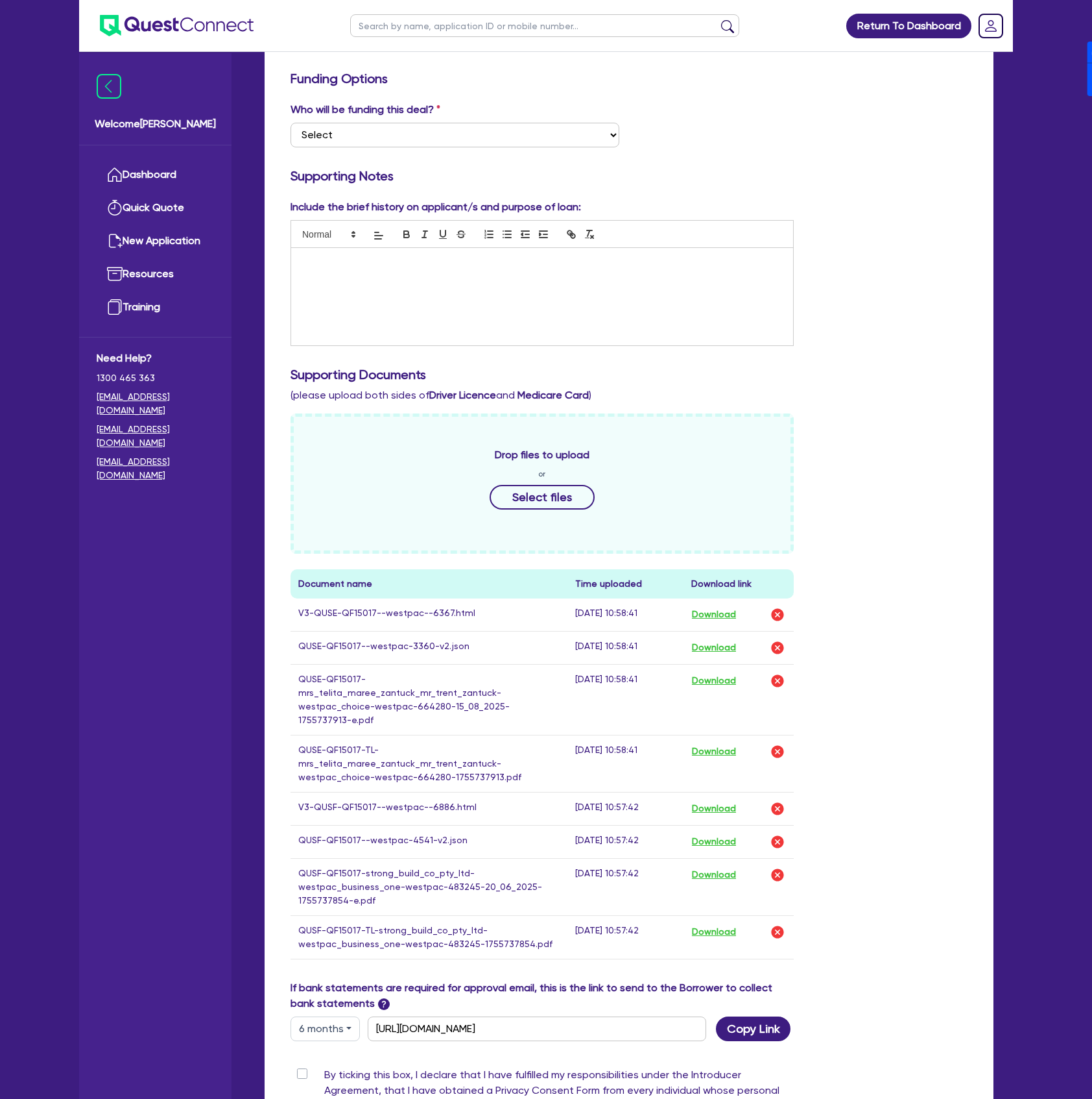
scroll to position [0, 0]
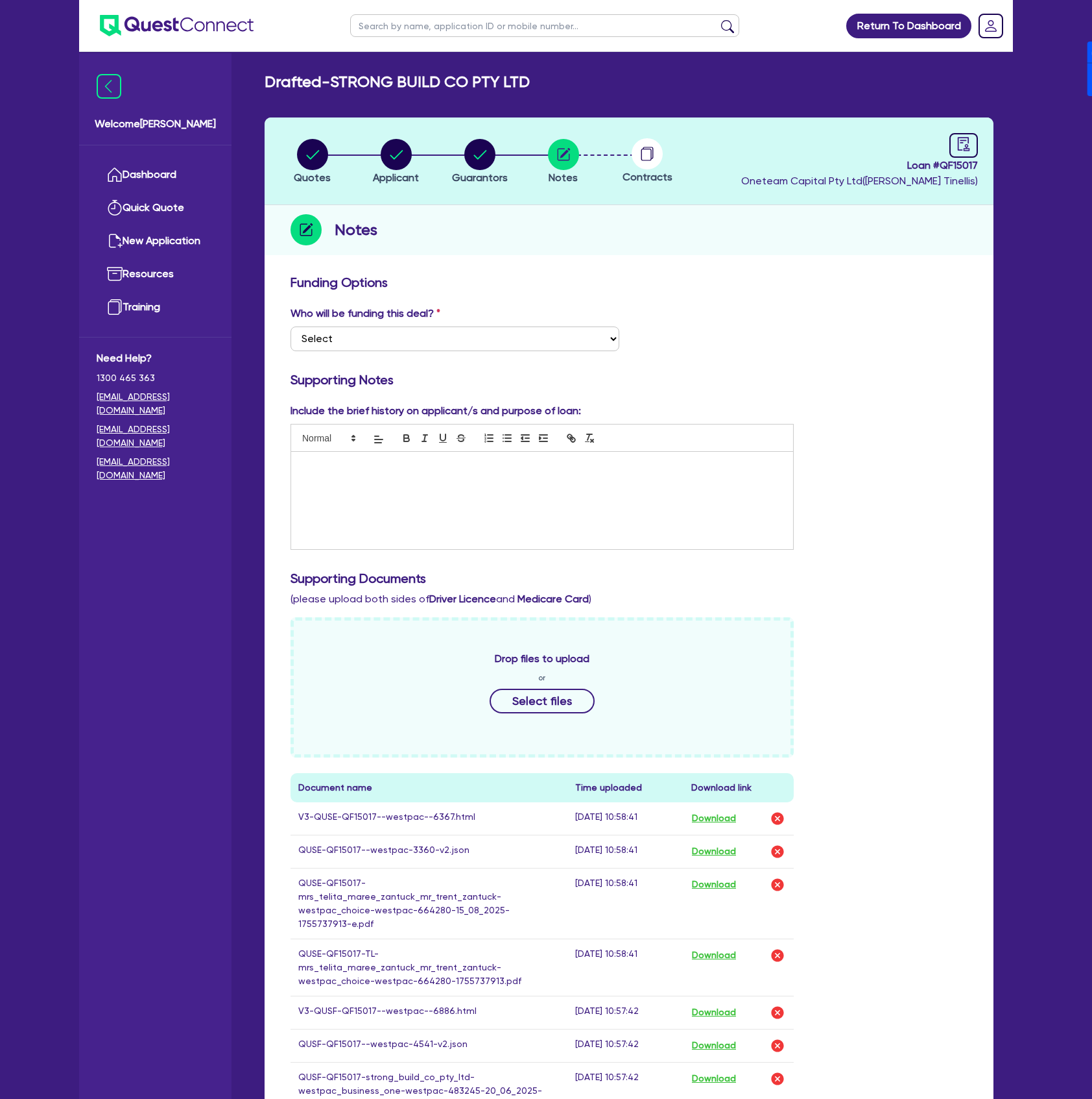
drag, startPoint x: 950, startPoint y: 146, endPoint x: 940, endPoint y: 157, distance: 14.9
click at [950, 146] on link at bounding box center [963, 145] width 28 height 24
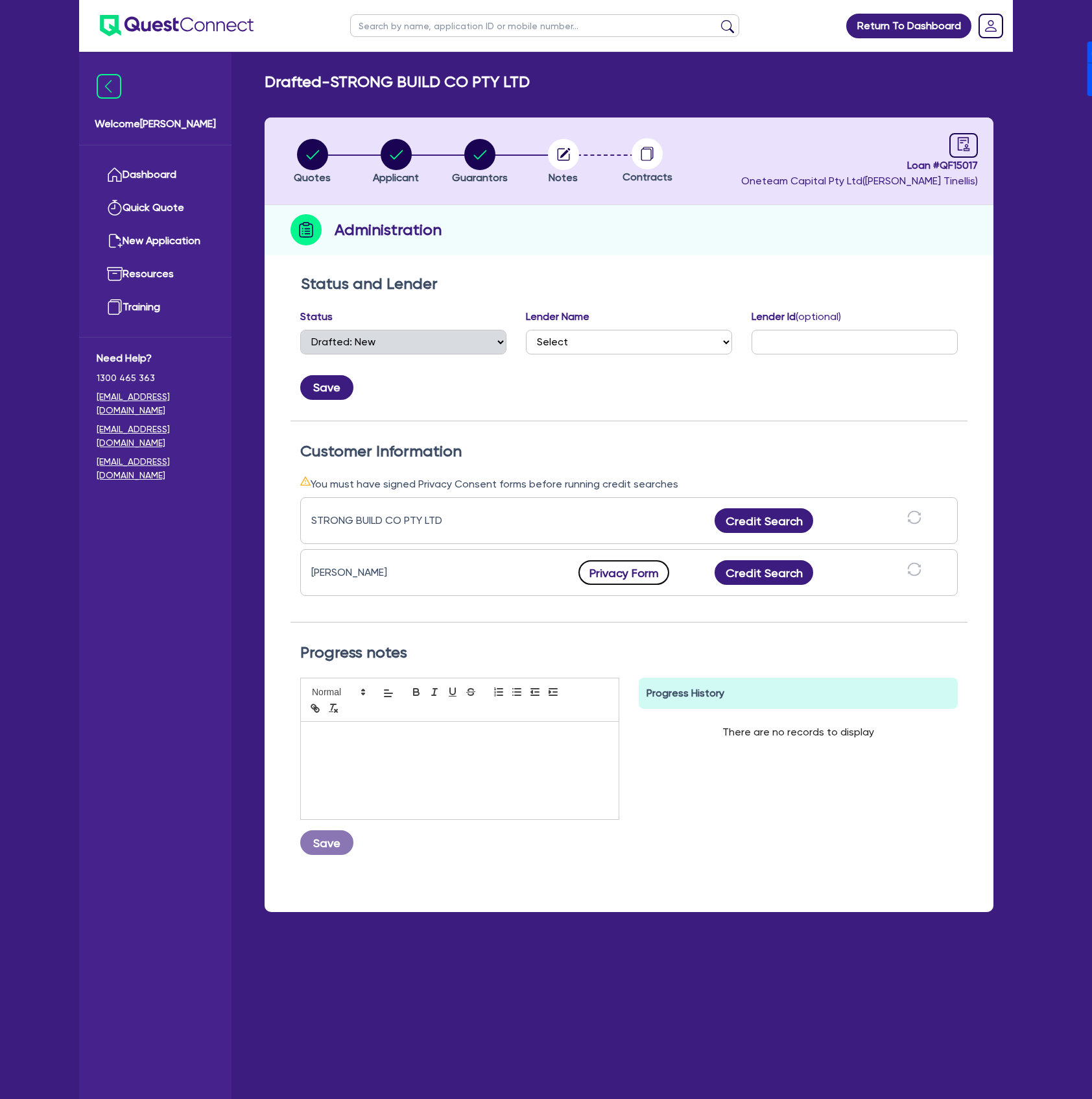
click at [623, 568] on button "Privacy Form" at bounding box center [624, 572] width 91 height 24
click at [397, 149] on circle "button" at bounding box center [396, 155] width 31 height 31
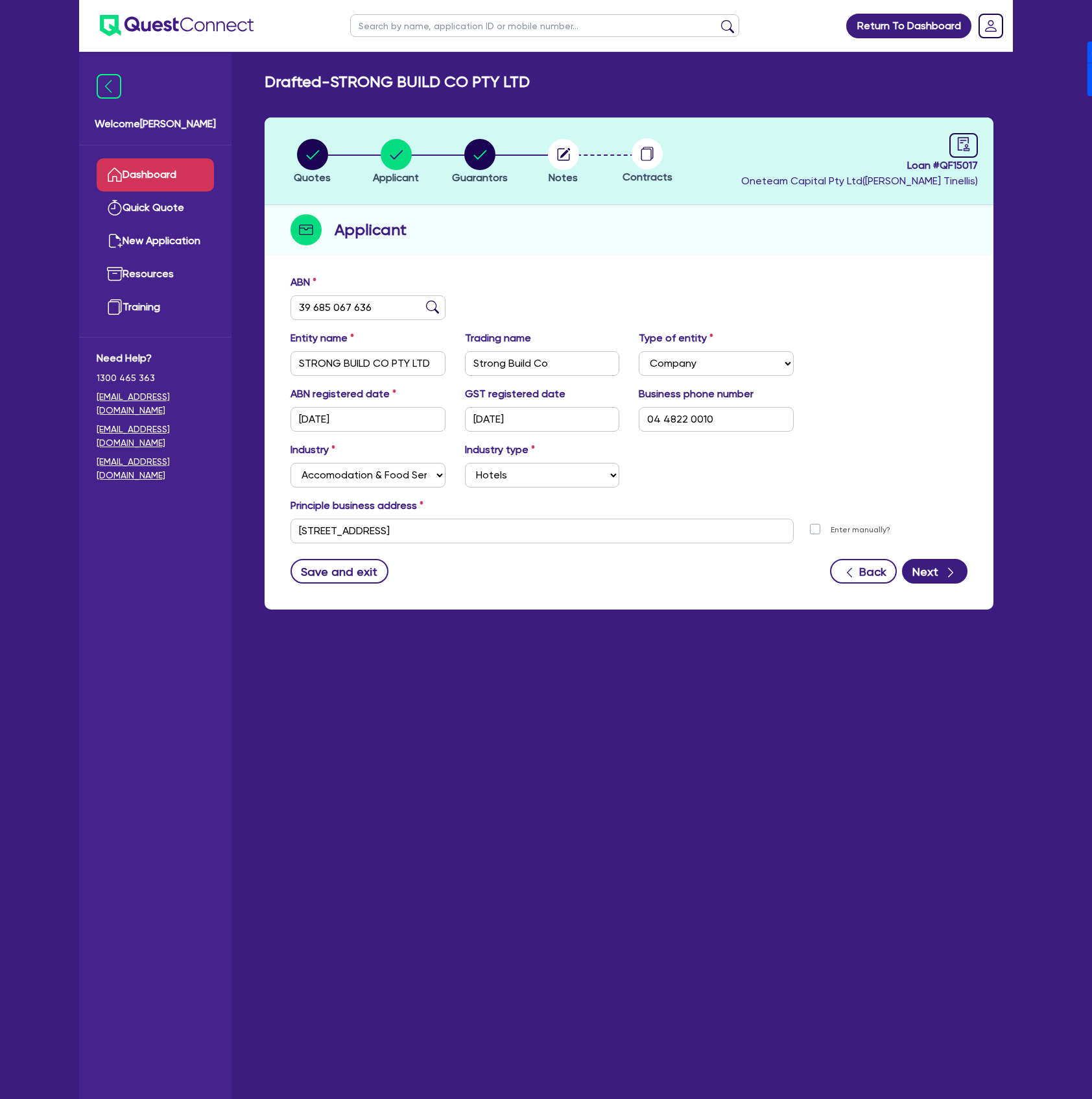
click at [192, 170] on link "Dashboard" at bounding box center [155, 175] width 117 height 33
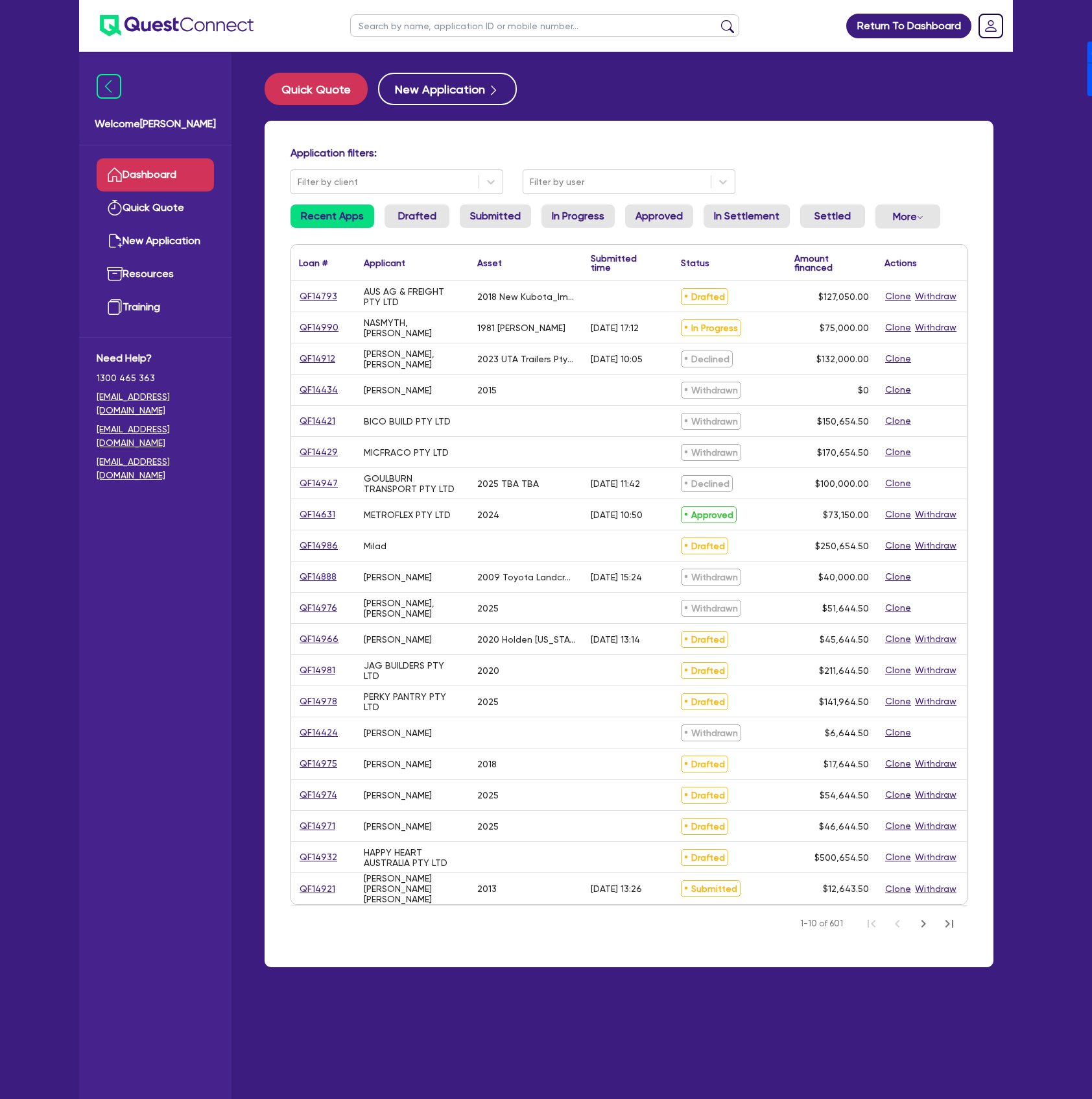
click at [419, 22] on input "text" at bounding box center [544, 26] width 389 height 23
click at [718, 20] on button "submit" at bounding box center [728, 28] width 21 height 18
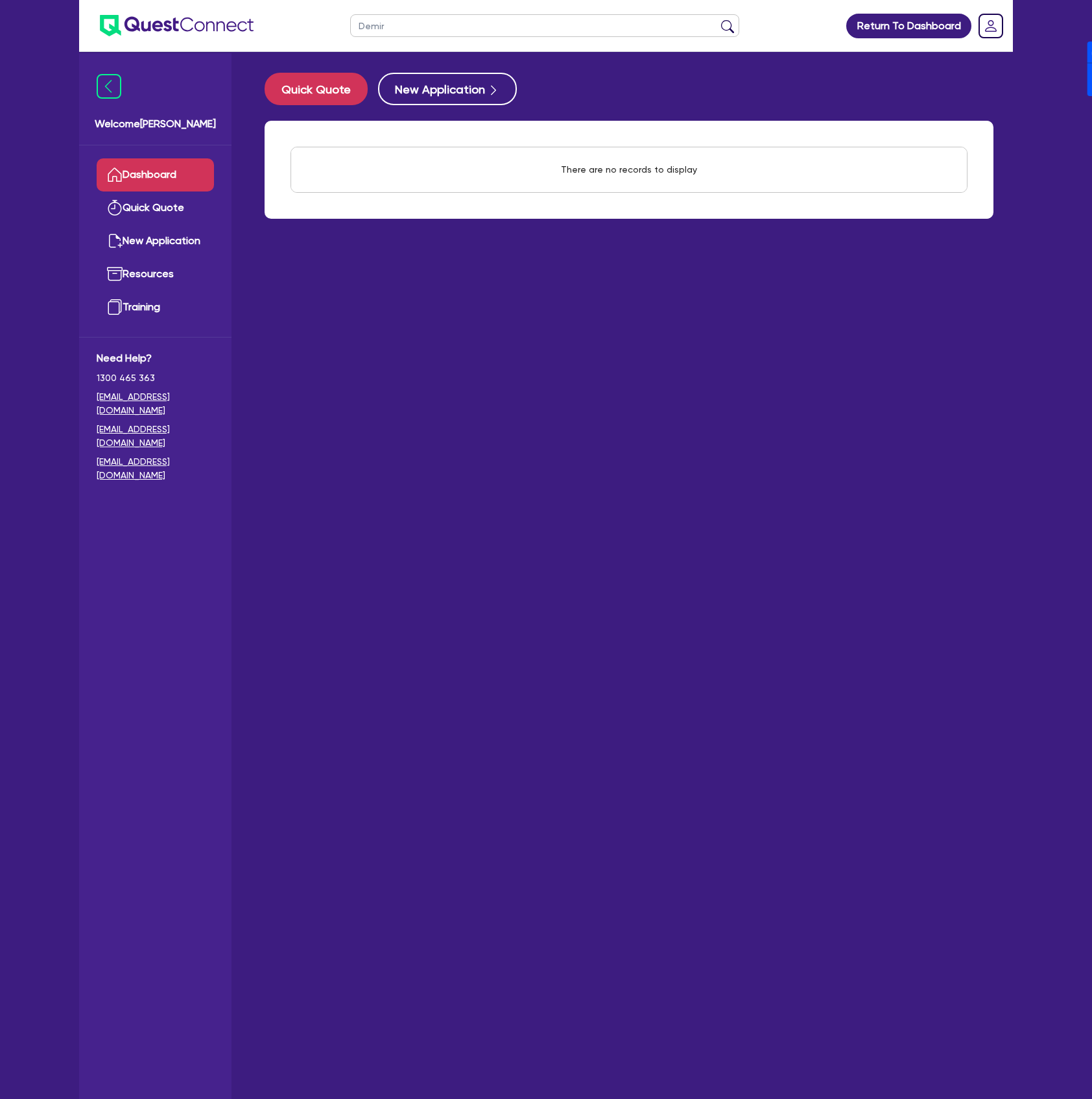
type input "Demir"
click at [718, 20] on button "submit" at bounding box center [728, 28] width 21 height 18
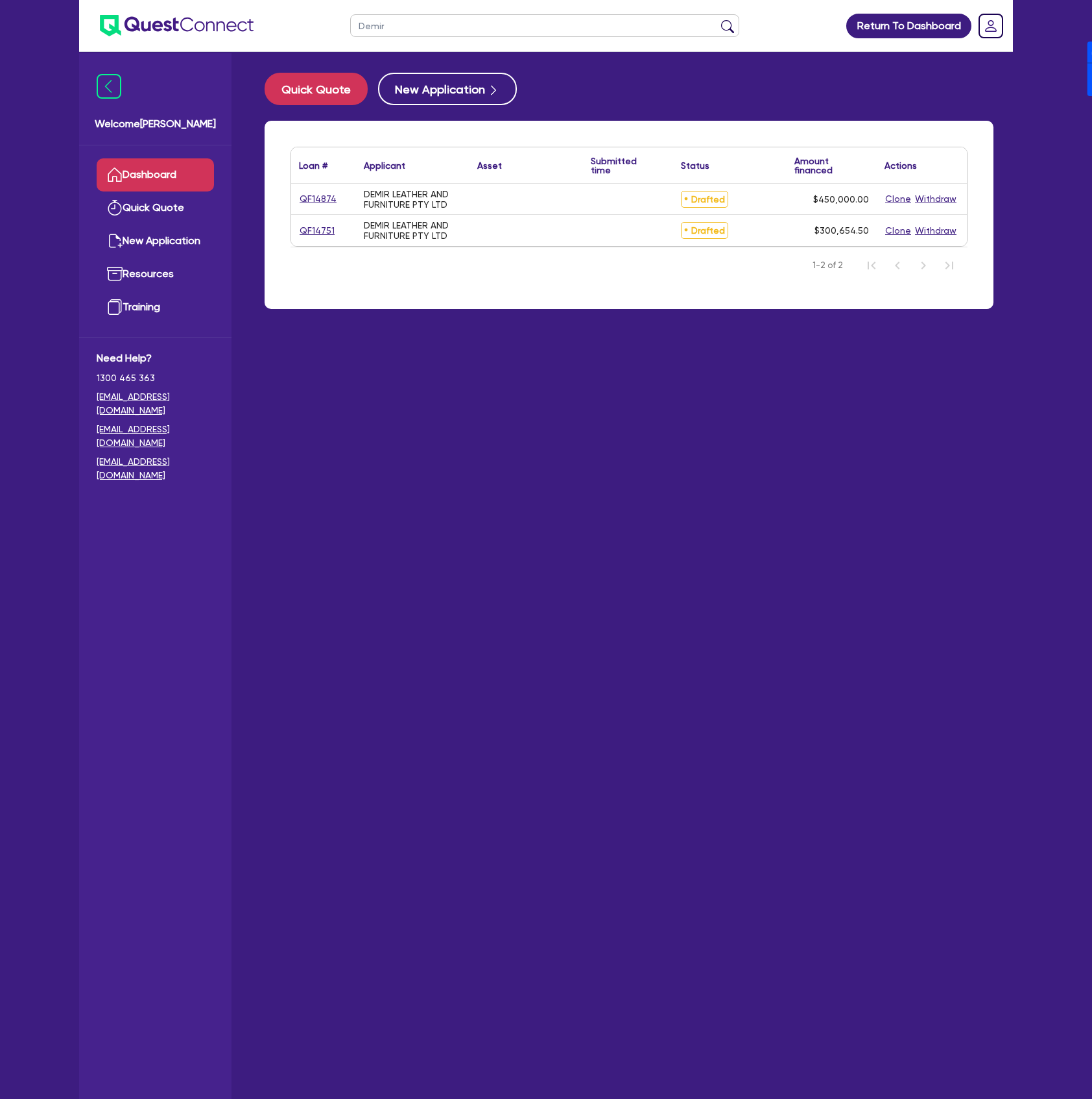
click at [336, 196] on div "QF14874" at bounding box center [323, 199] width 49 height 15
click at [335, 196] on link "QF14874" at bounding box center [317, 199] width 38 height 15
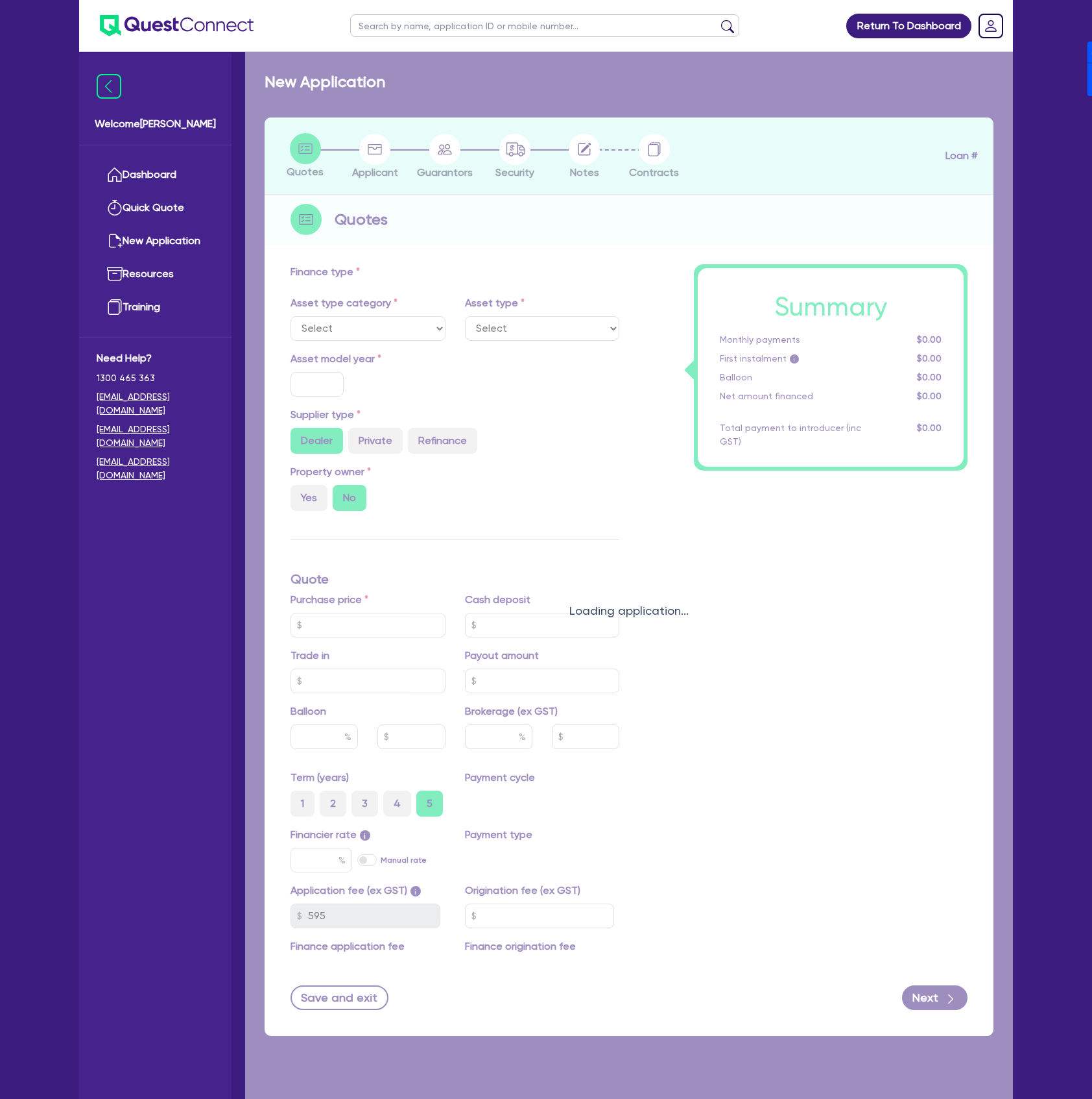
type input "450,000"
type input "4"
type input "18,000"
type input "17"
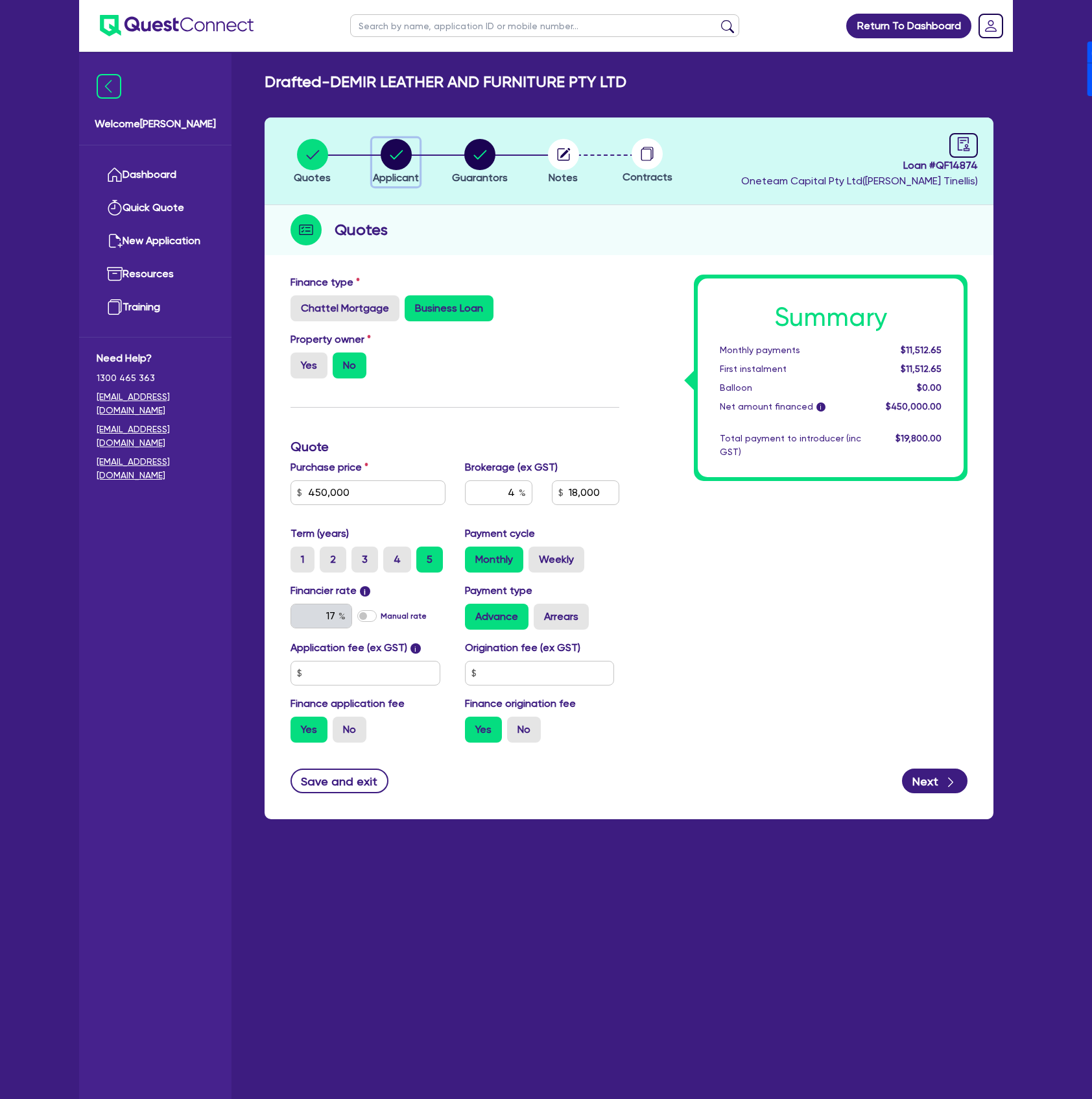
click at [408, 160] on circle "button" at bounding box center [396, 155] width 31 height 31
select select "COMPANY"
select select "ACCOMODATION_FOOD"
select select "HOTELS"
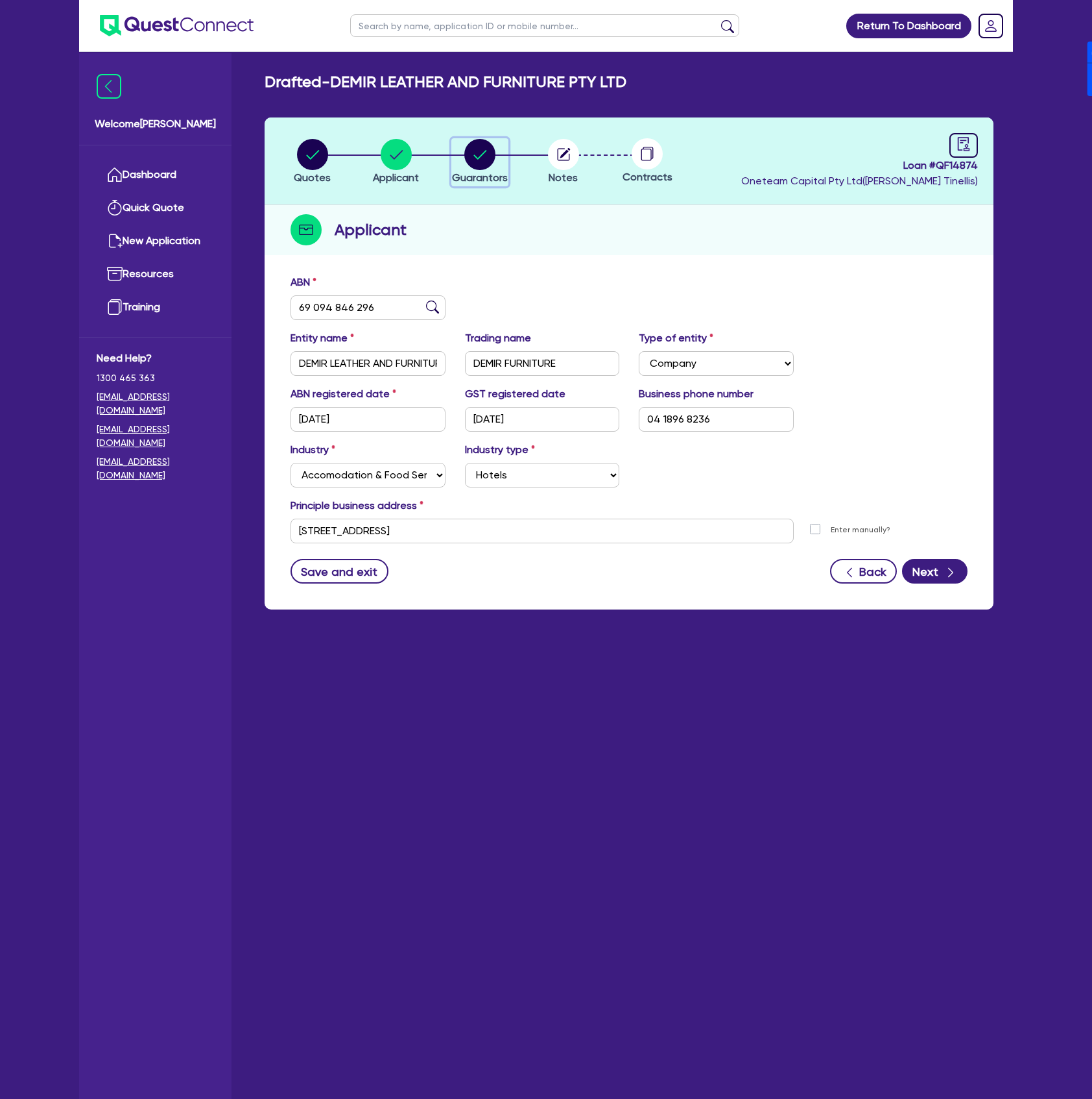
click at [478, 157] on icon "button" at bounding box center [480, 154] width 13 height 9
select select "MR"
select select "[GEOGRAPHIC_DATA]"
select select "MARRIED"
select select "PROPERTY"
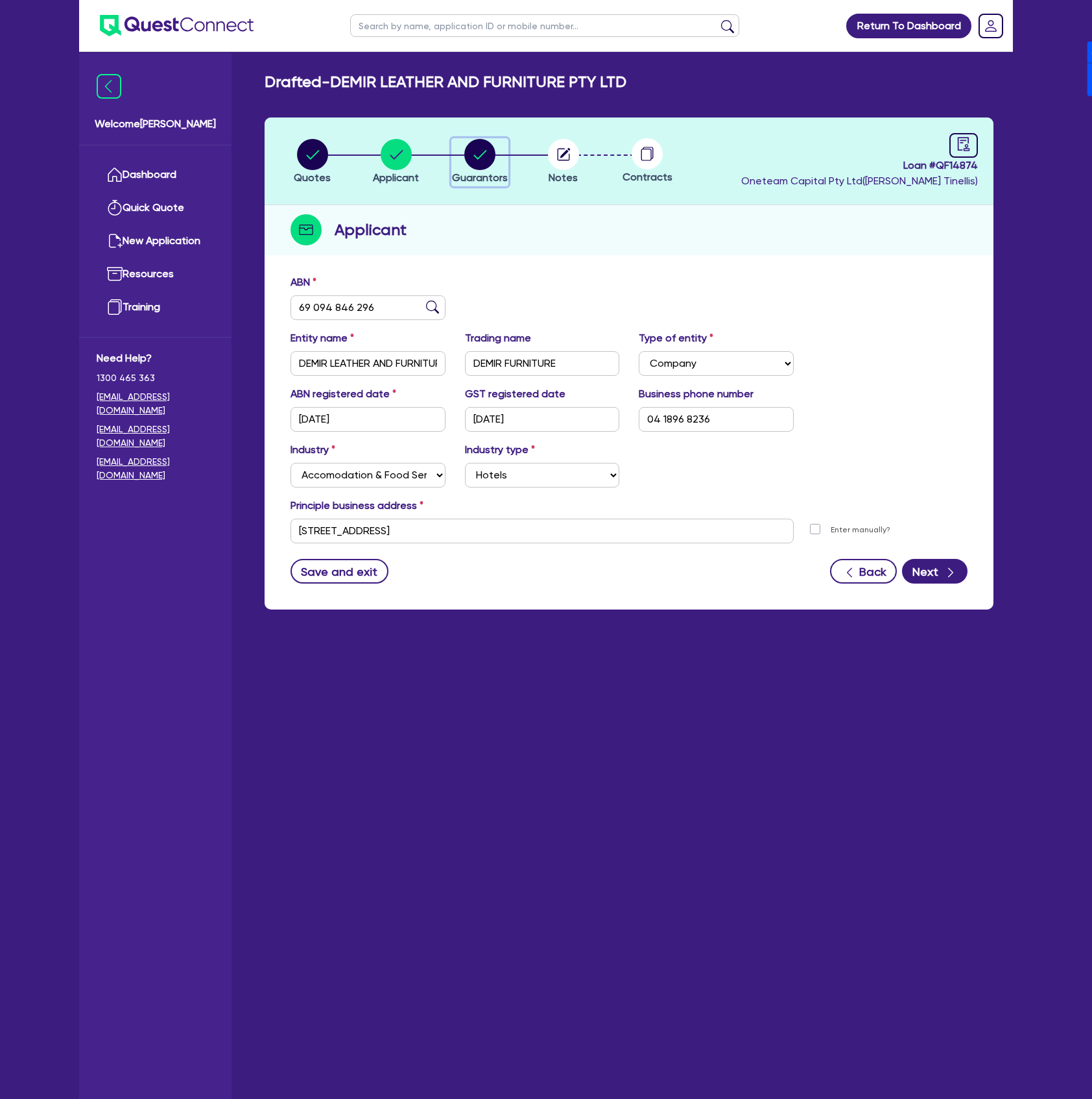
select select "CASH"
select select "HOUSEHOLD_PERSONAL"
select select "OTHER"
select select "EQUIPMENT"
select select "MR"
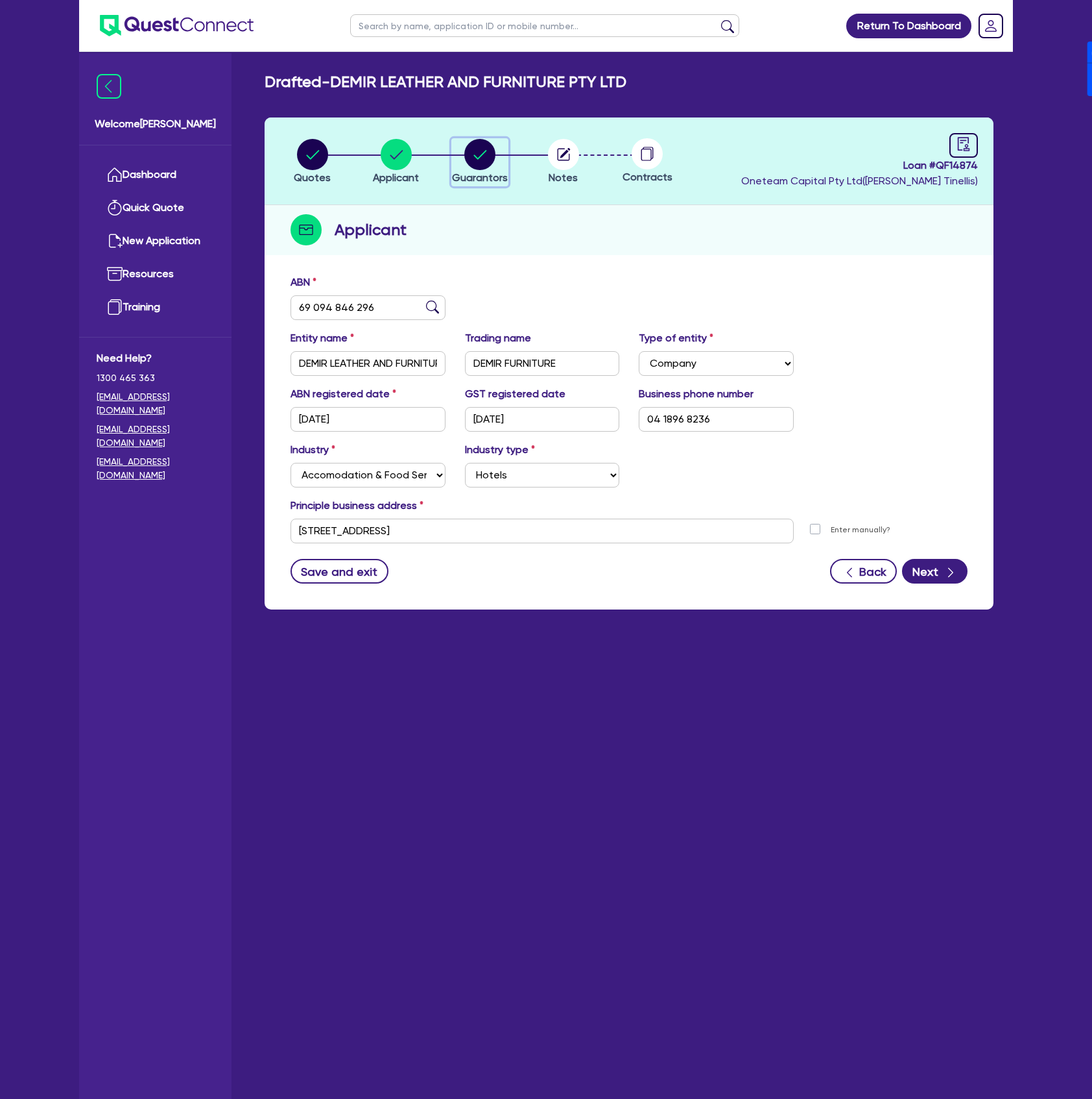
select select "[GEOGRAPHIC_DATA]"
select select "MARRIED"
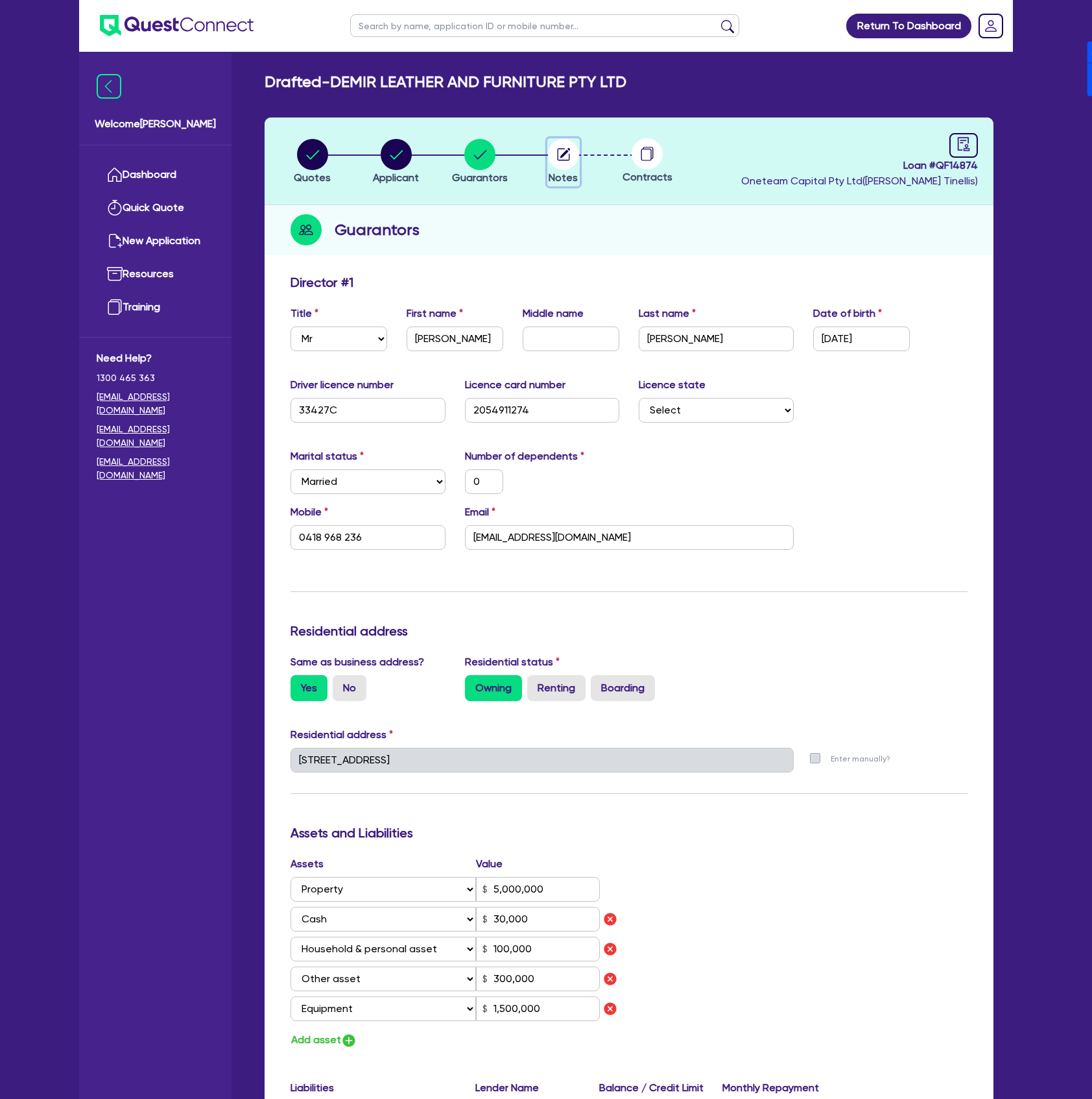
click at [566, 155] on circle "button" at bounding box center [564, 155] width 31 height 31
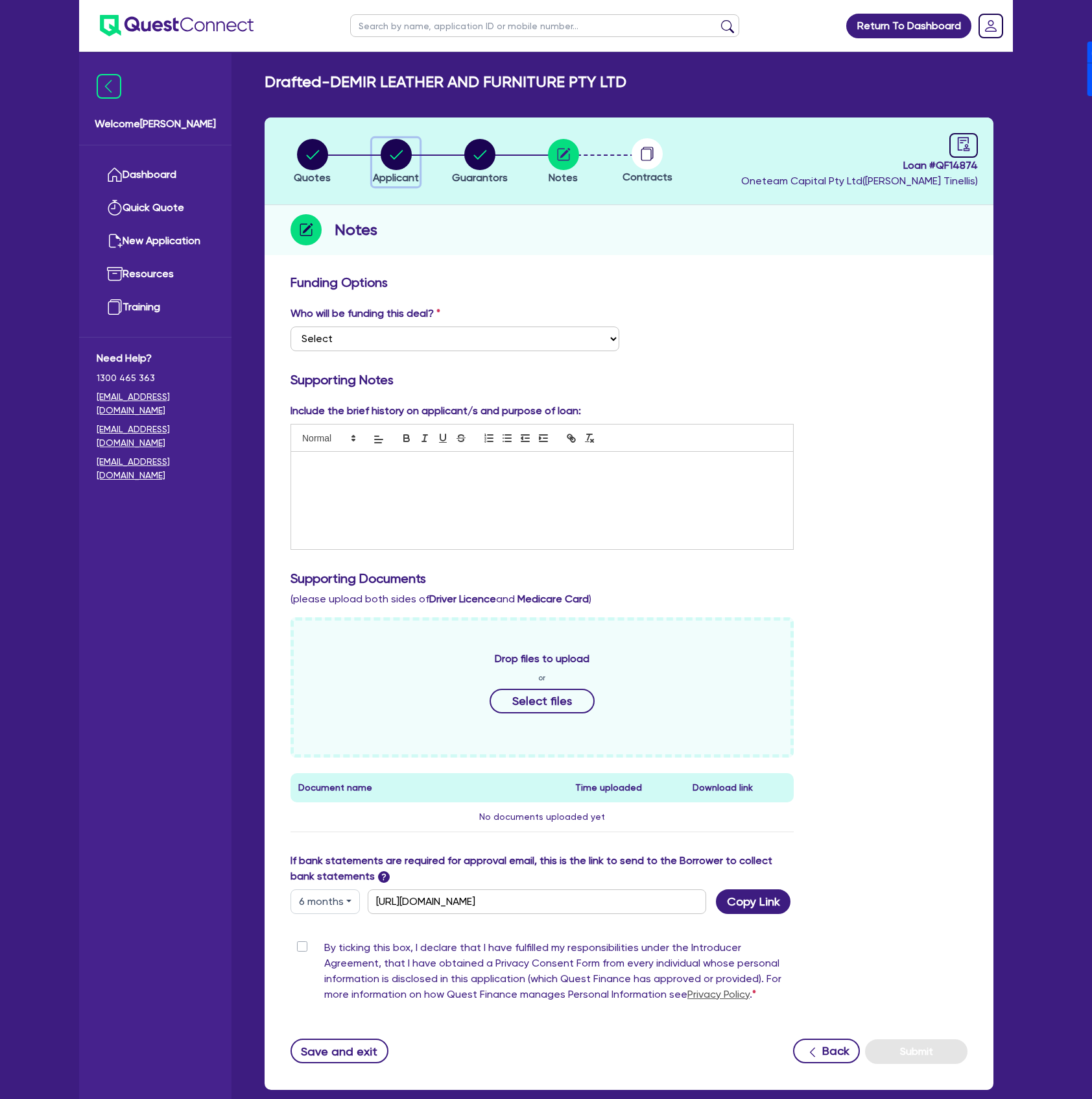
click at [416, 142] on div "button" at bounding box center [395, 155] width 46 height 31
select select "COMPANY"
select select "ACCOMODATION_FOOD"
select select "HOTELS"
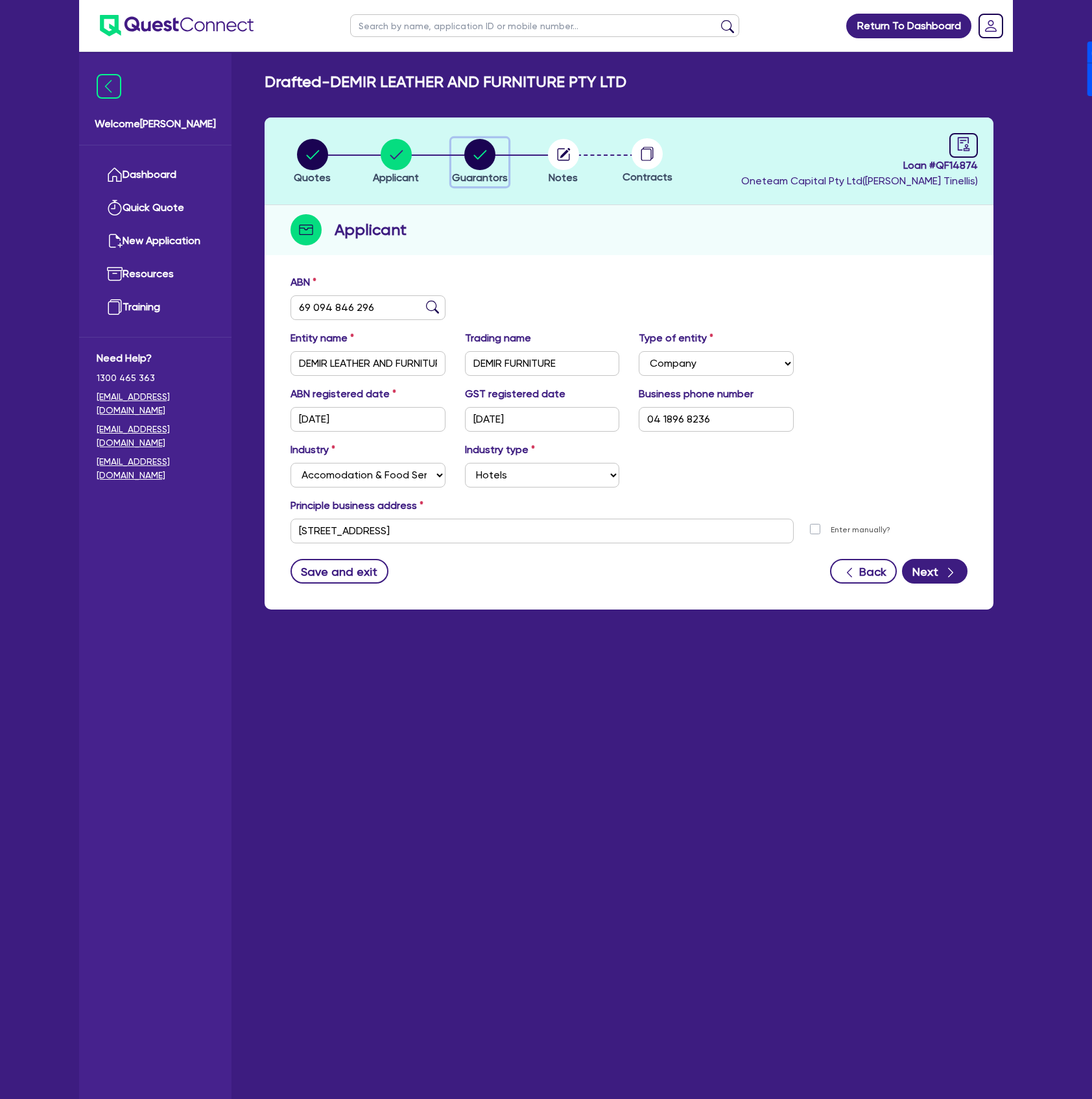
click at [470, 156] on circle "button" at bounding box center [480, 155] width 31 height 31
select select "MR"
select select "[GEOGRAPHIC_DATA]"
select select "MARRIED"
select select "PROPERTY"
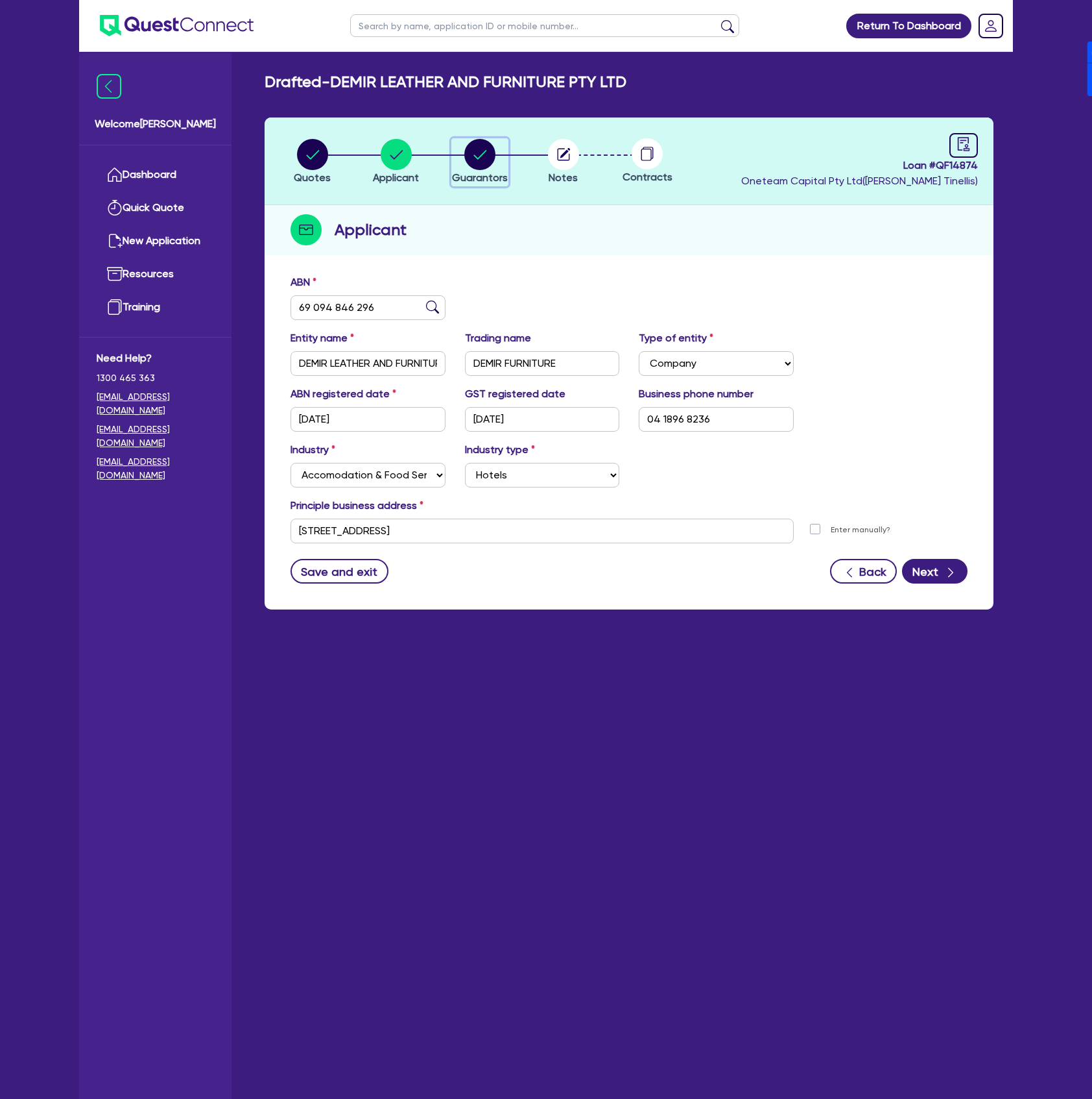
select select "CASH"
select select "HOUSEHOLD_PERSONAL"
select select "OTHER"
select select "EQUIPMENT"
select select "MR"
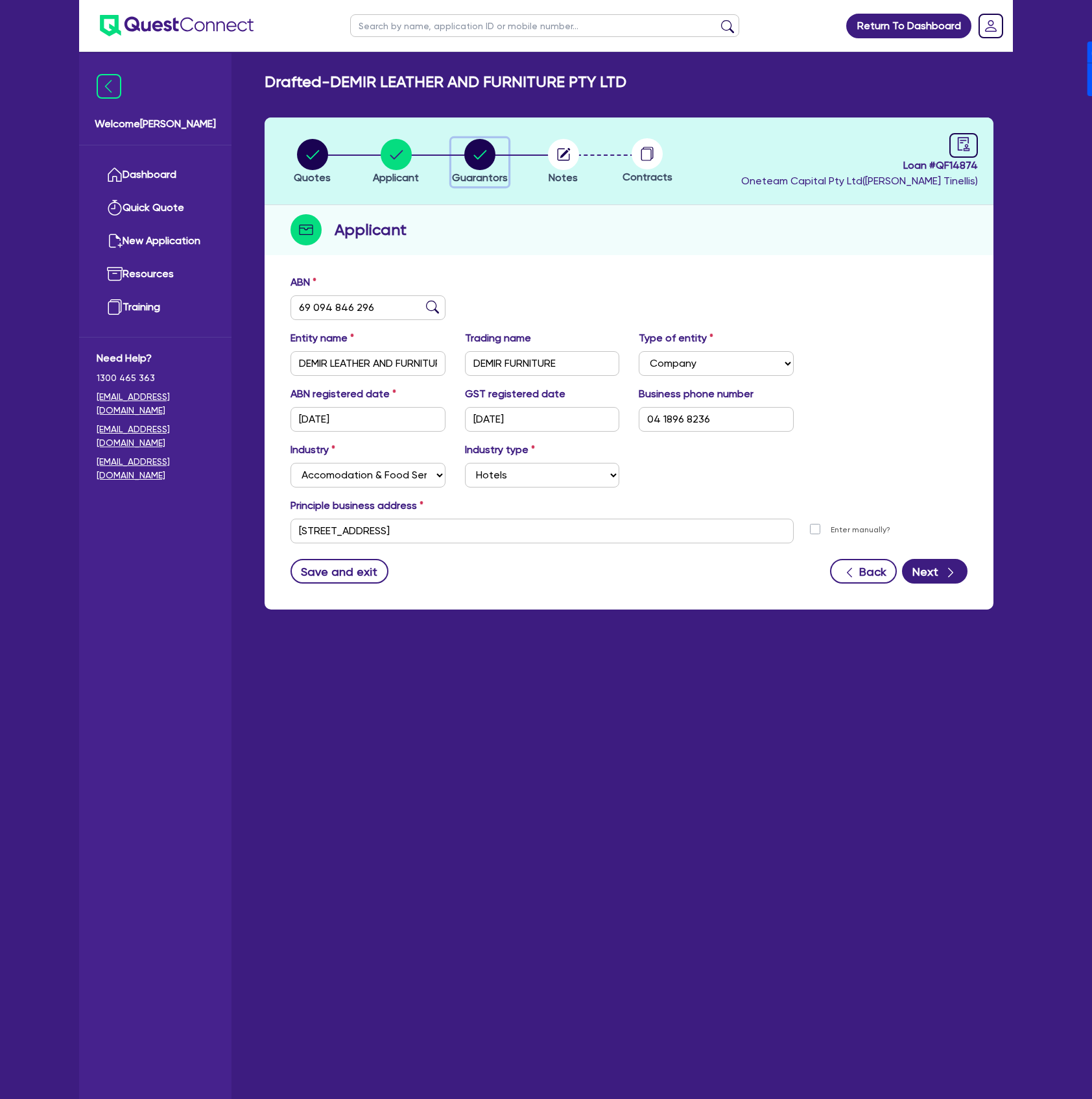
select select "[GEOGRAPHIC_DATA]"
select select "MARRIED"
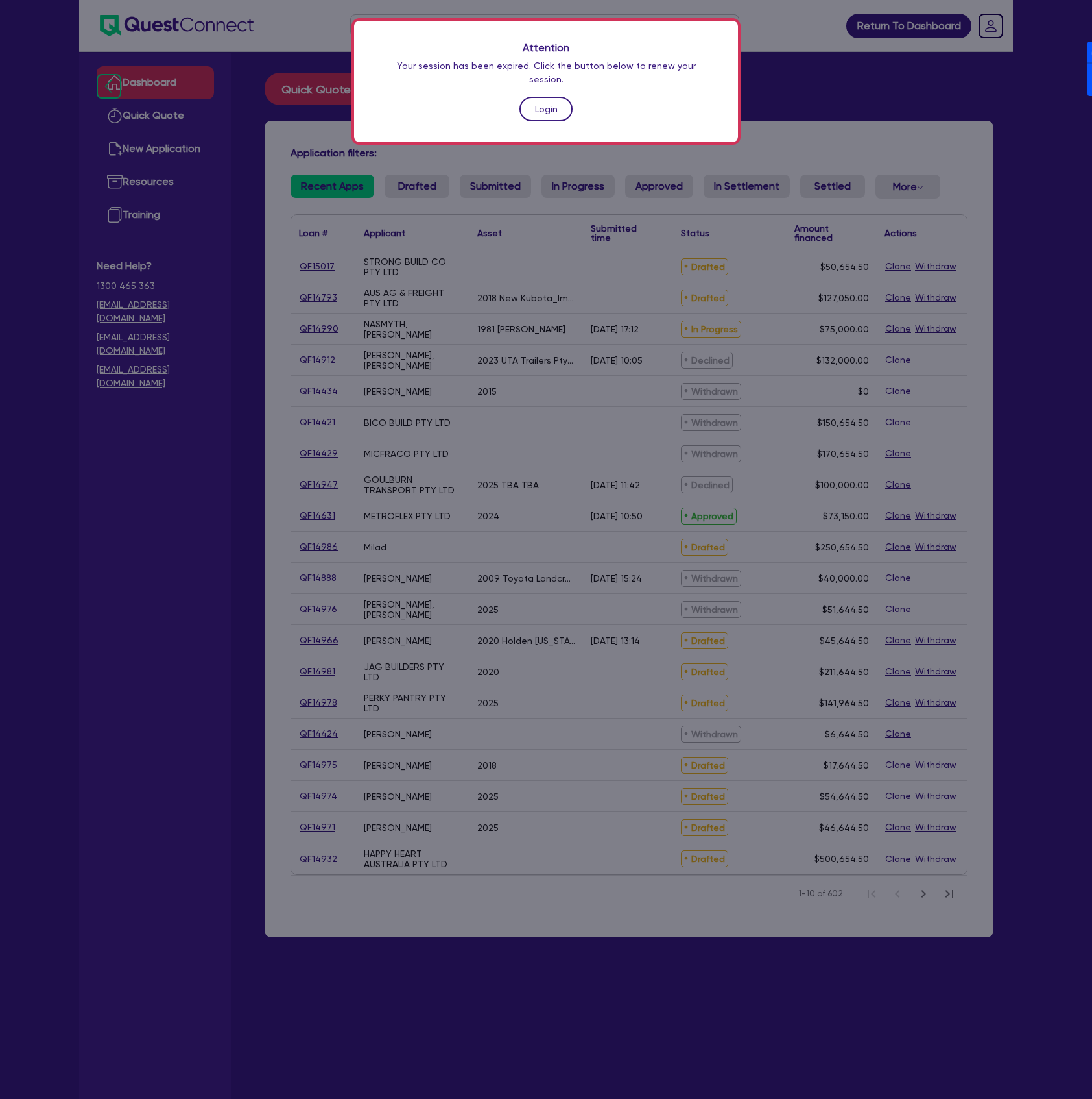
click at [526, 98] on link "Login" at bounding box center [546, 109] width 53 height 24
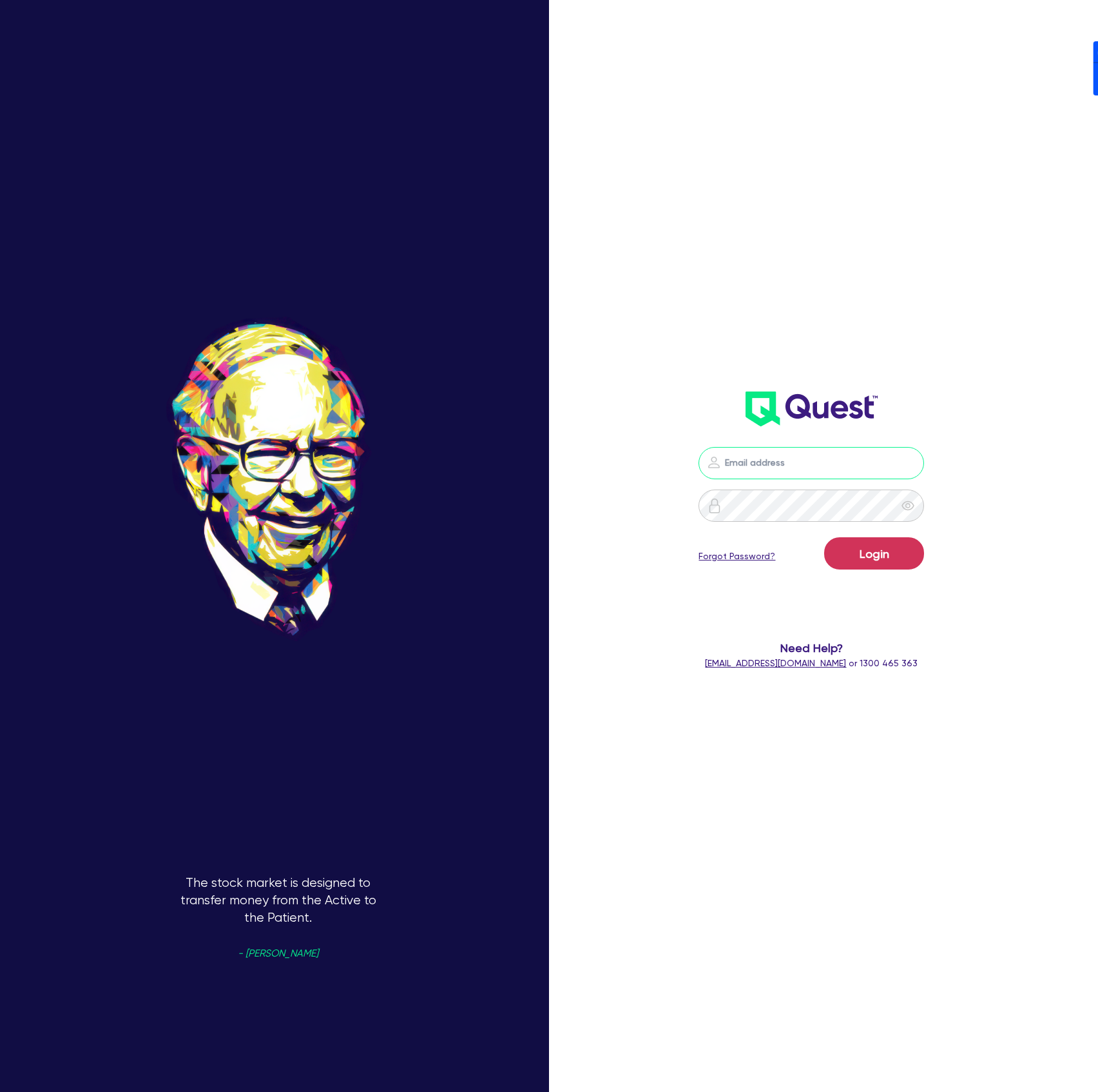
click at [903, 452] on input "email" at bounding box center [811, 463] width 226 height 32
drag, startPoint x: 903, startPoint y: 468, endPoint x: 905, endPoint y: 478, distance: 10.2
click at [812, 482] on nordpass-icon at bounding box center [812, 482] width 0 height 0
click at [0, 1091] on nordpass-autofill-portal at bounding box center [0, 1092] width 0 height 0
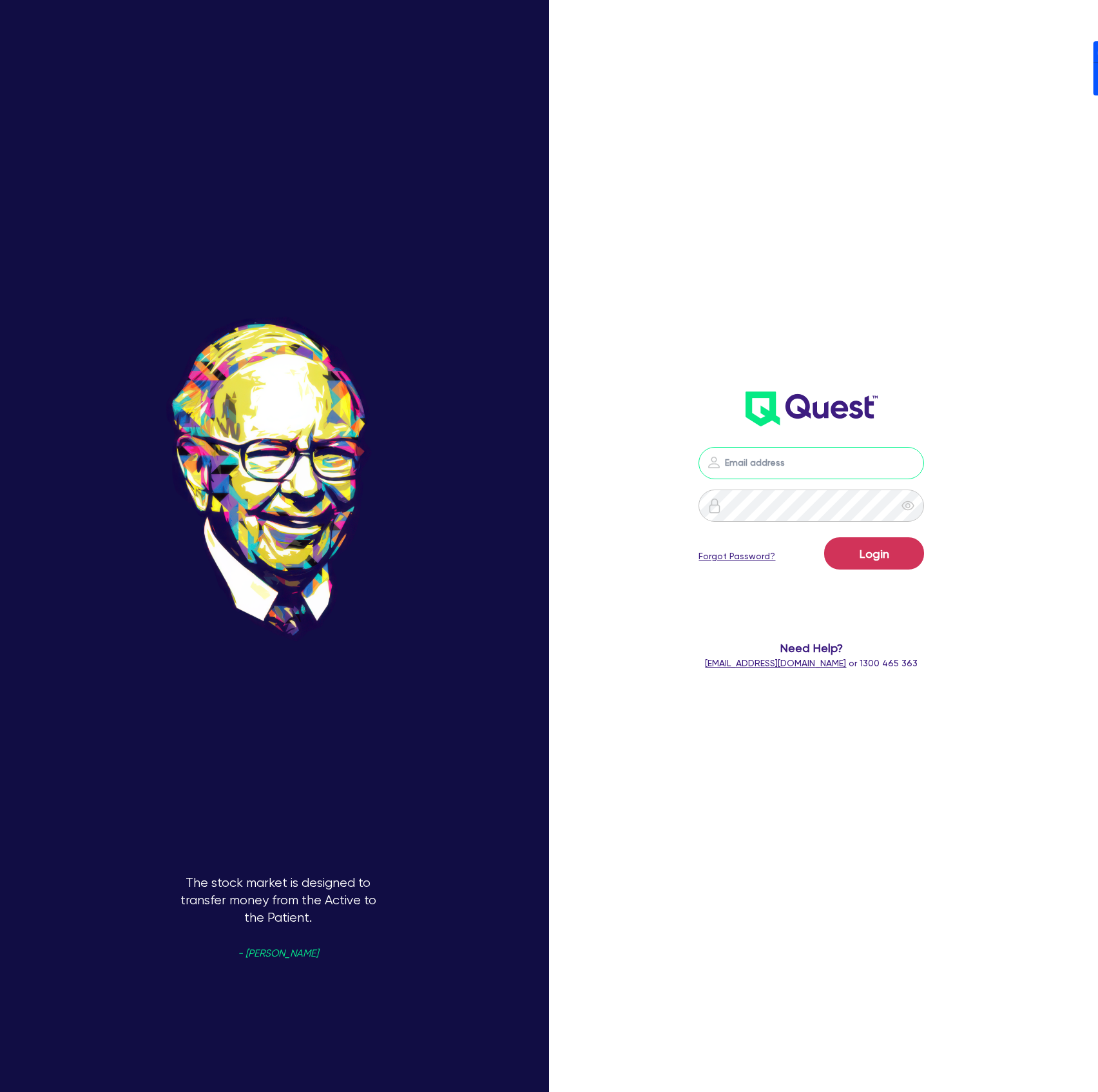
type input "[PERSON_NAME][EMAIL_ADDRESS][DOMAIN_NAME]"
click at [898, 551] on button "Login" at bounding box center [875, 553] width 100 height 32
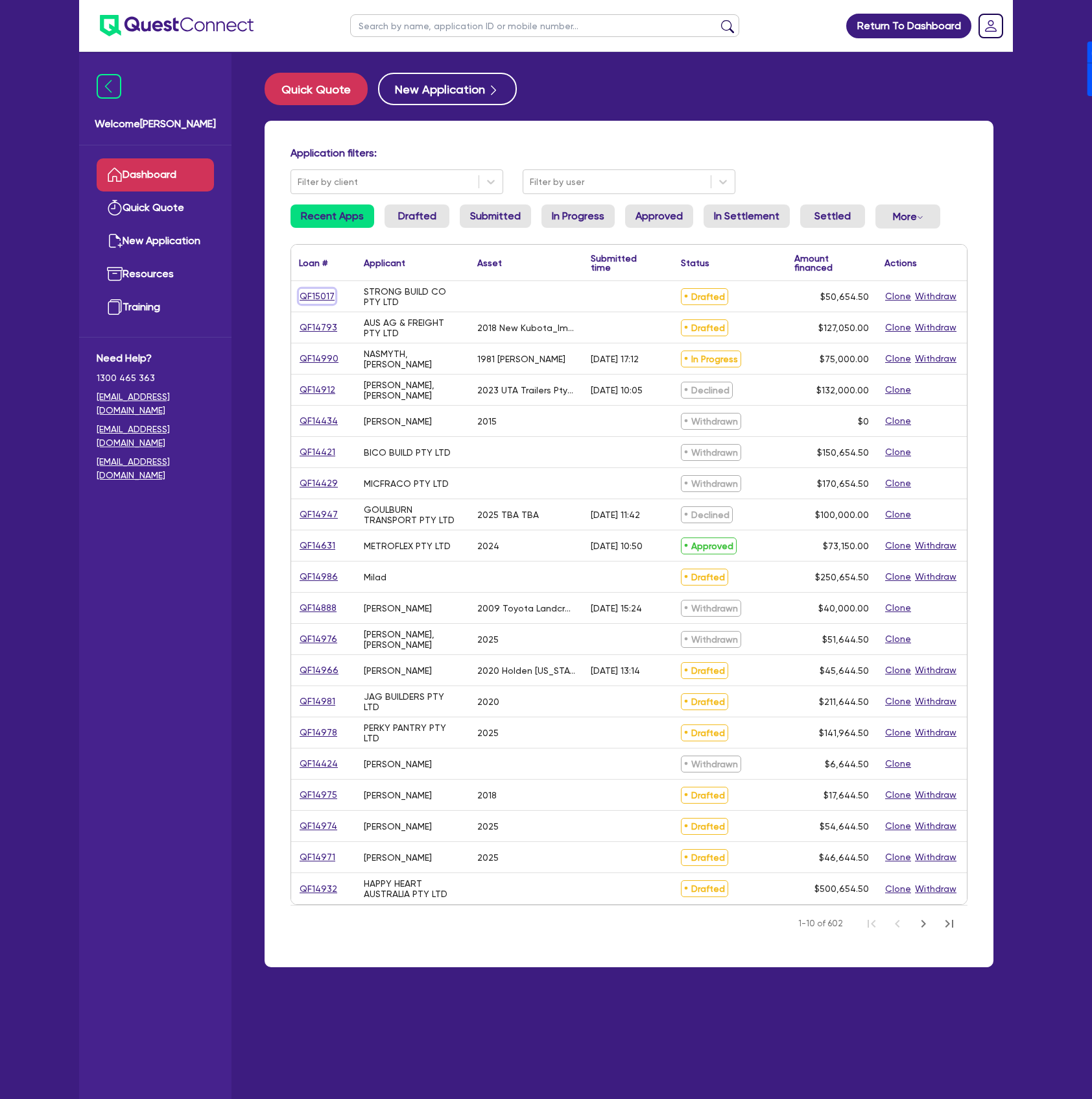
click at [328, 299] on link "QF15017" at bounding box center [317, 296] width 37 height 15
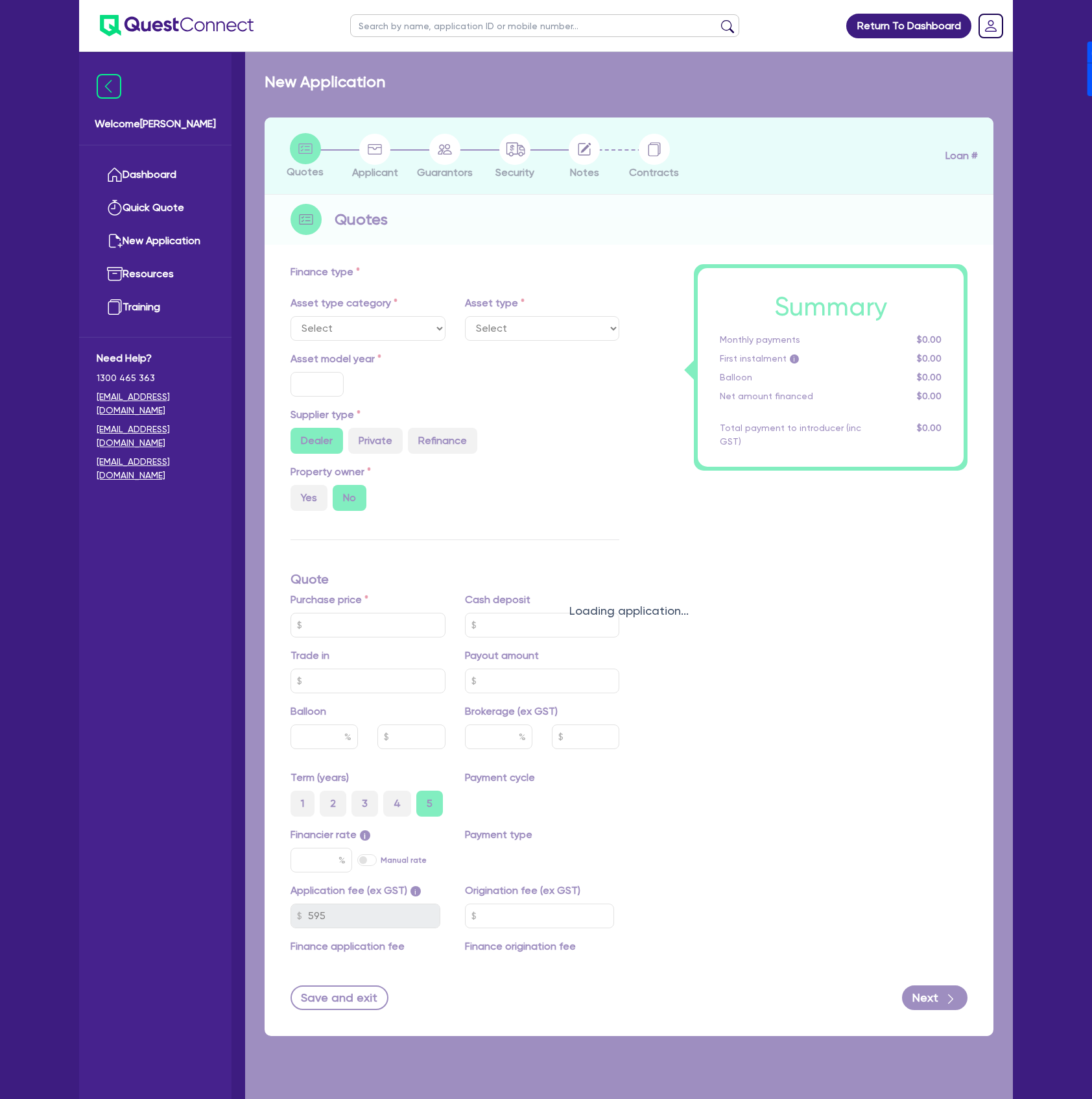
radio input "true"
type input "50,000"
type input "4"
type input "2,026.18"
type input "17"
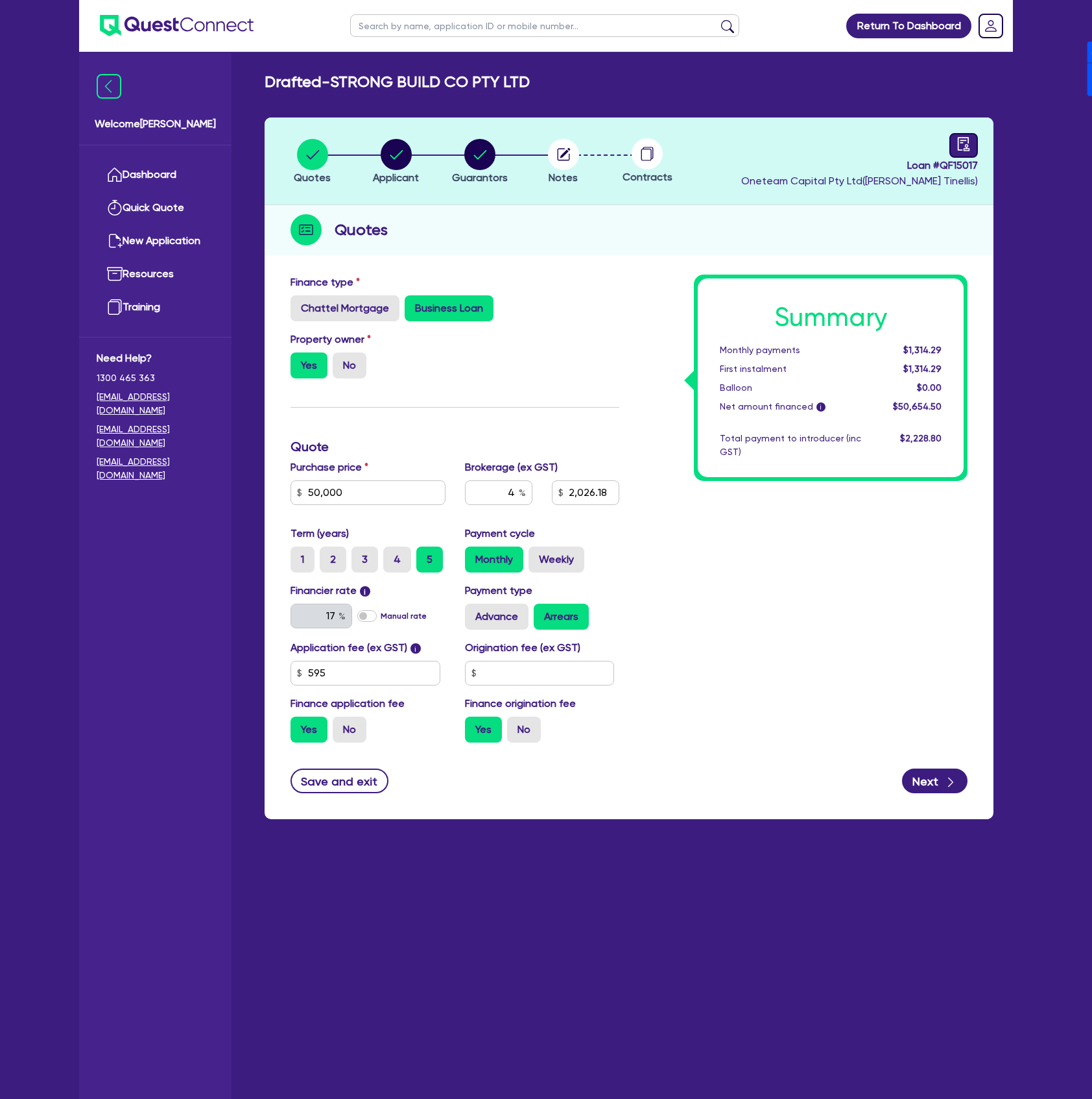
click at [958, 146] on icon "audit" at bounding box center [964, 144] width 15 height 15
select select "DRAFTED_NEW"
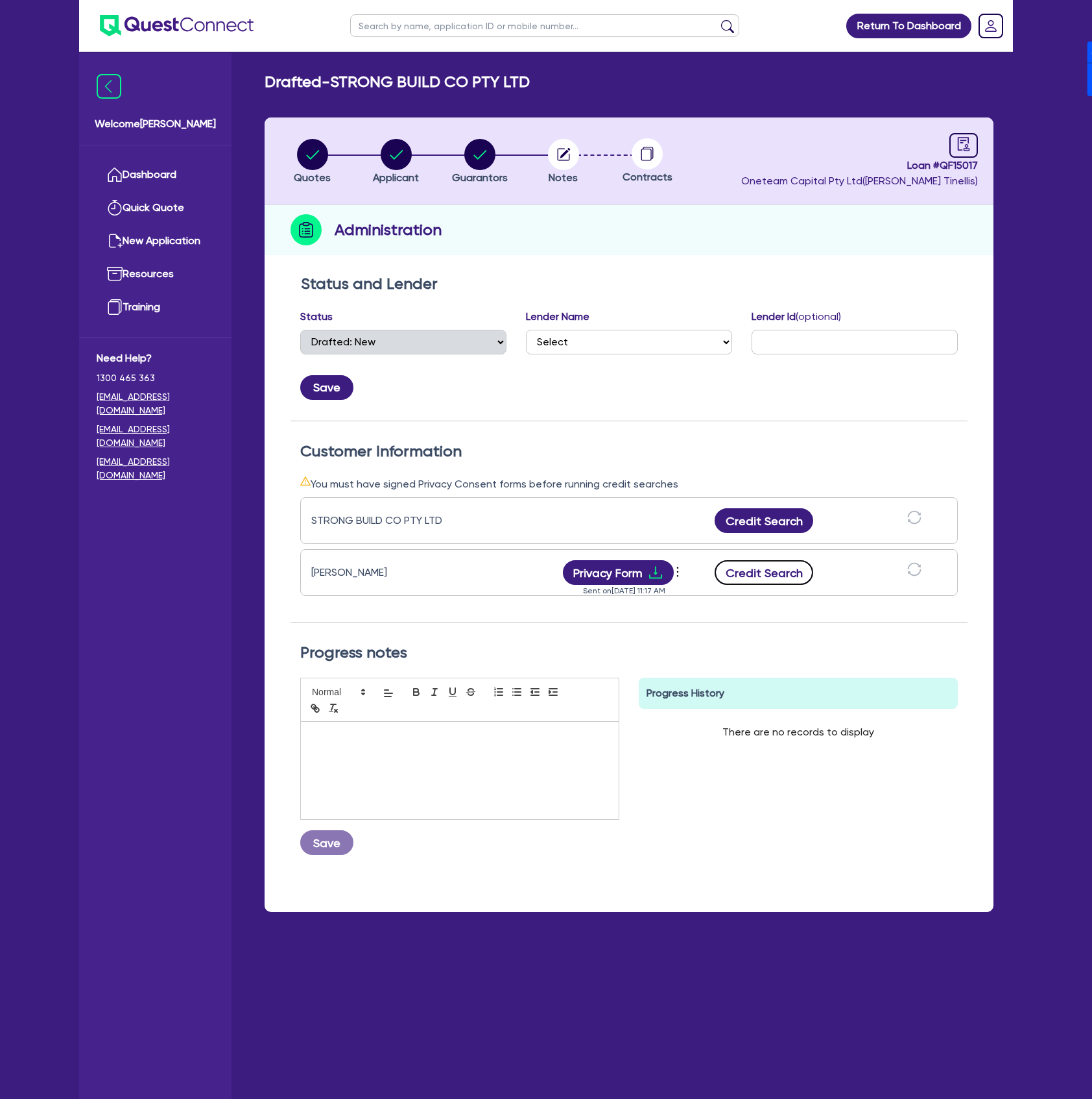
click at [779, 575] on button "Credit Search" at bounding box center [763, 572] width 98 height 24
click at [779, 515] on button "Credit Search" at bounding box center [763, 520] width 98 height 24
click at [376, 157] on div "button" at bounding box center [395, 155] width 46 height 31
select select "COMPANY"
select select "ACCOMODATION_FOOD"
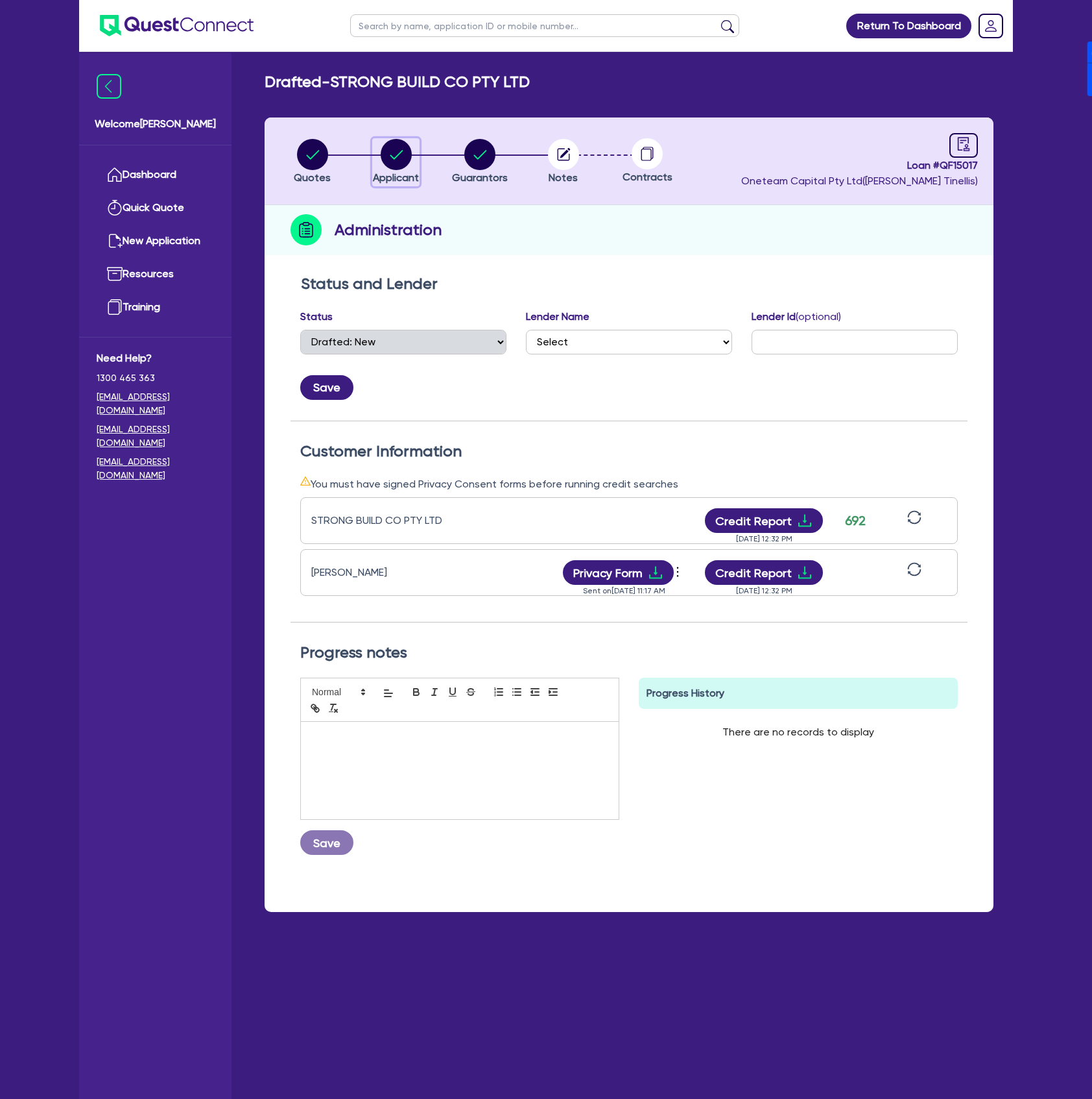
select select "HOTELS"
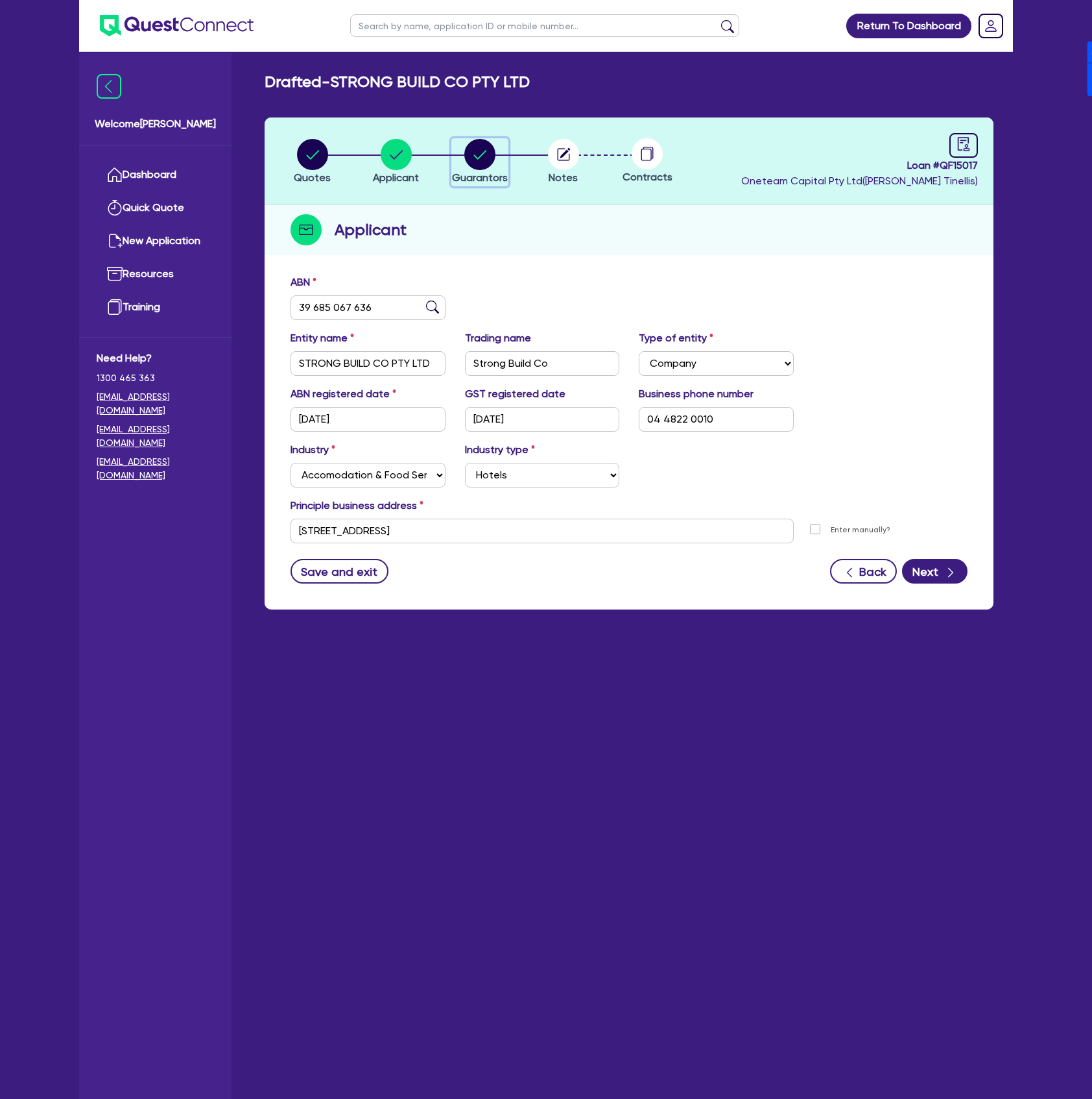
click at [500, 155] on div "button" at bounding box center [480, 155] width 56 height 31
select select "MR"
select select "[GEOGRAPHIC_DATA]"
select select "SINGLE"
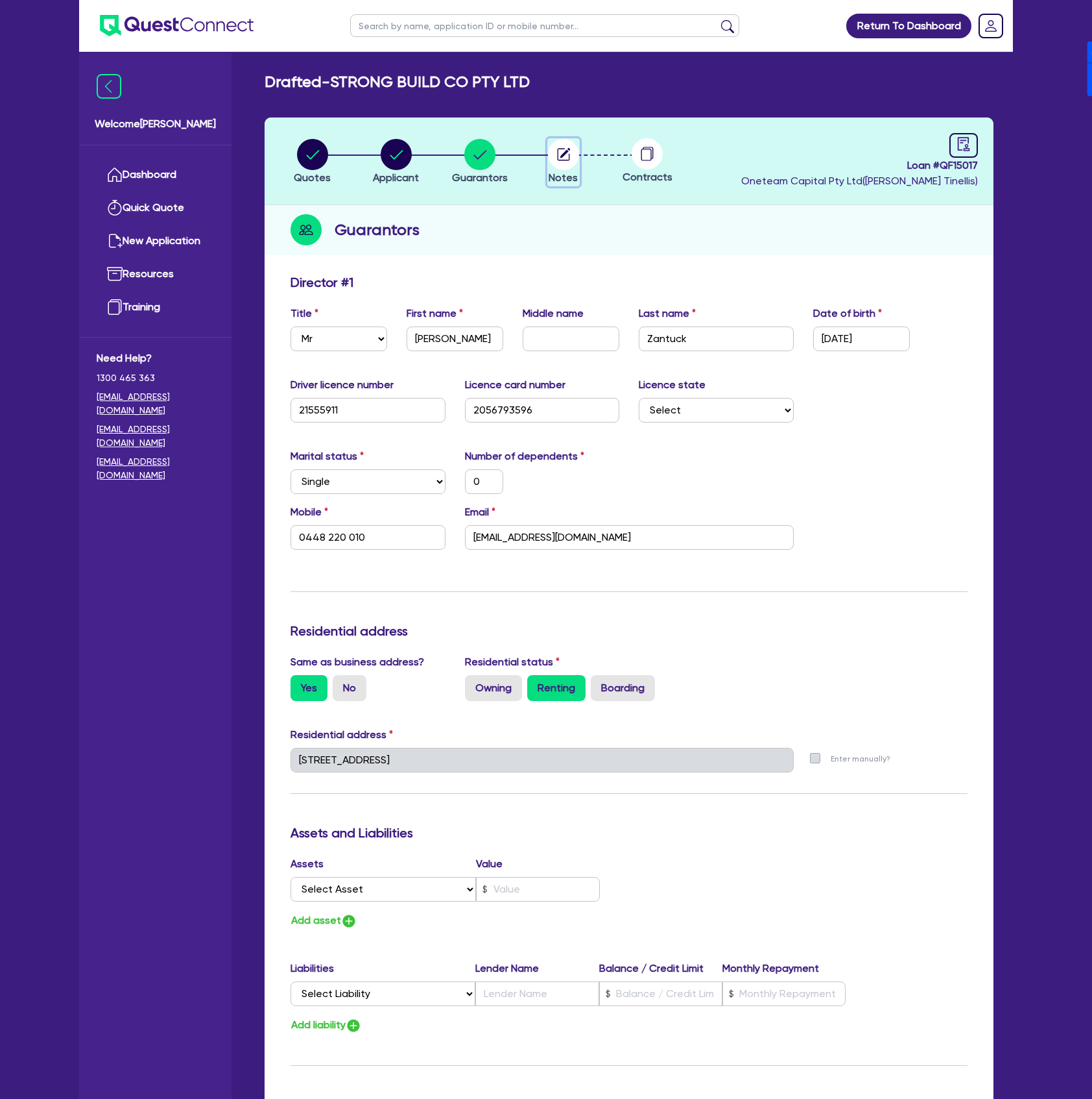
click at [555, 167] on circle "button" at bounding box center [564, 155] width 31 height 31
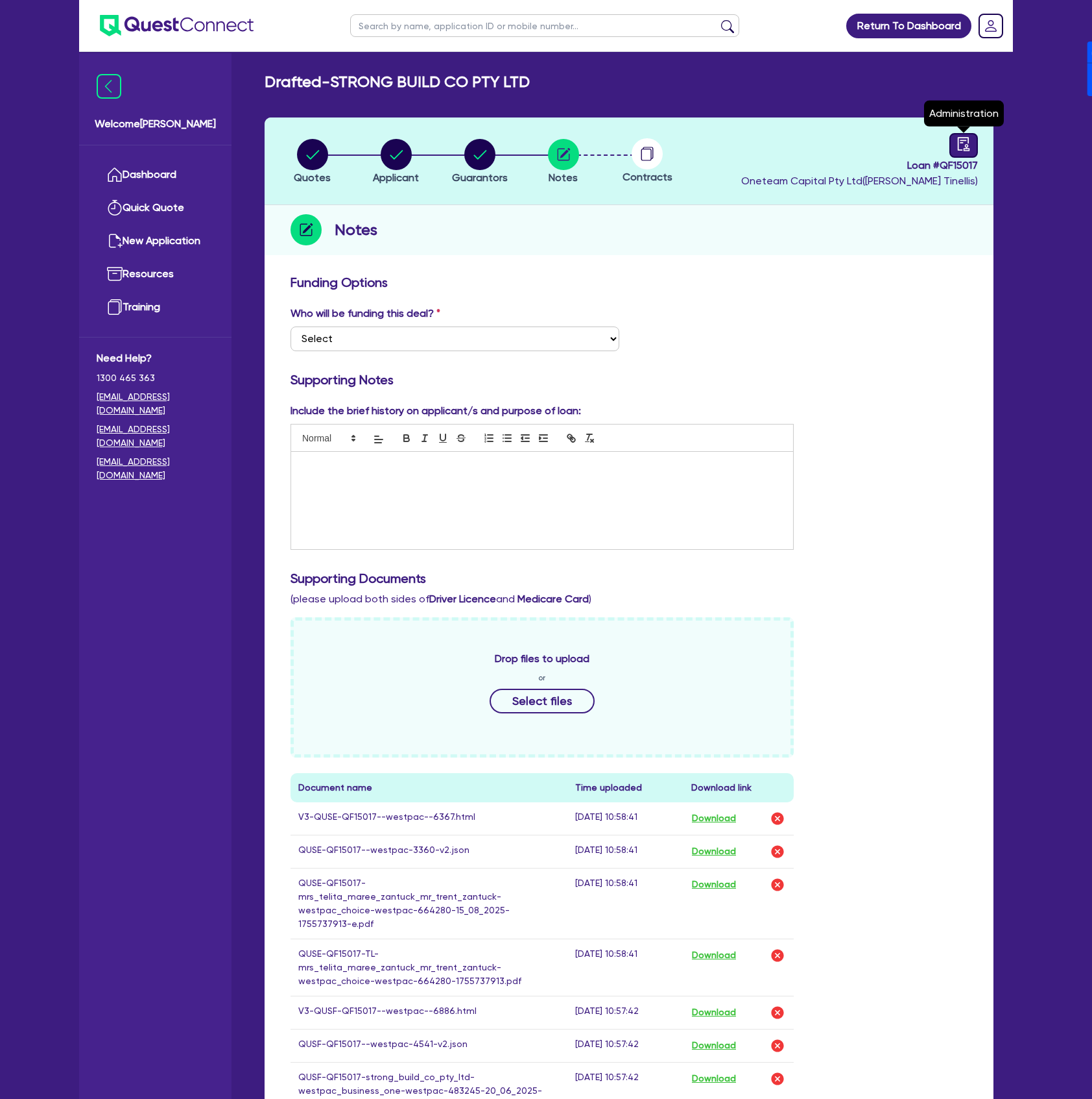
click at [953, 136] on link at bounding box center [963, 145] width 28 height 24
select select "DRAFTED_NEW"
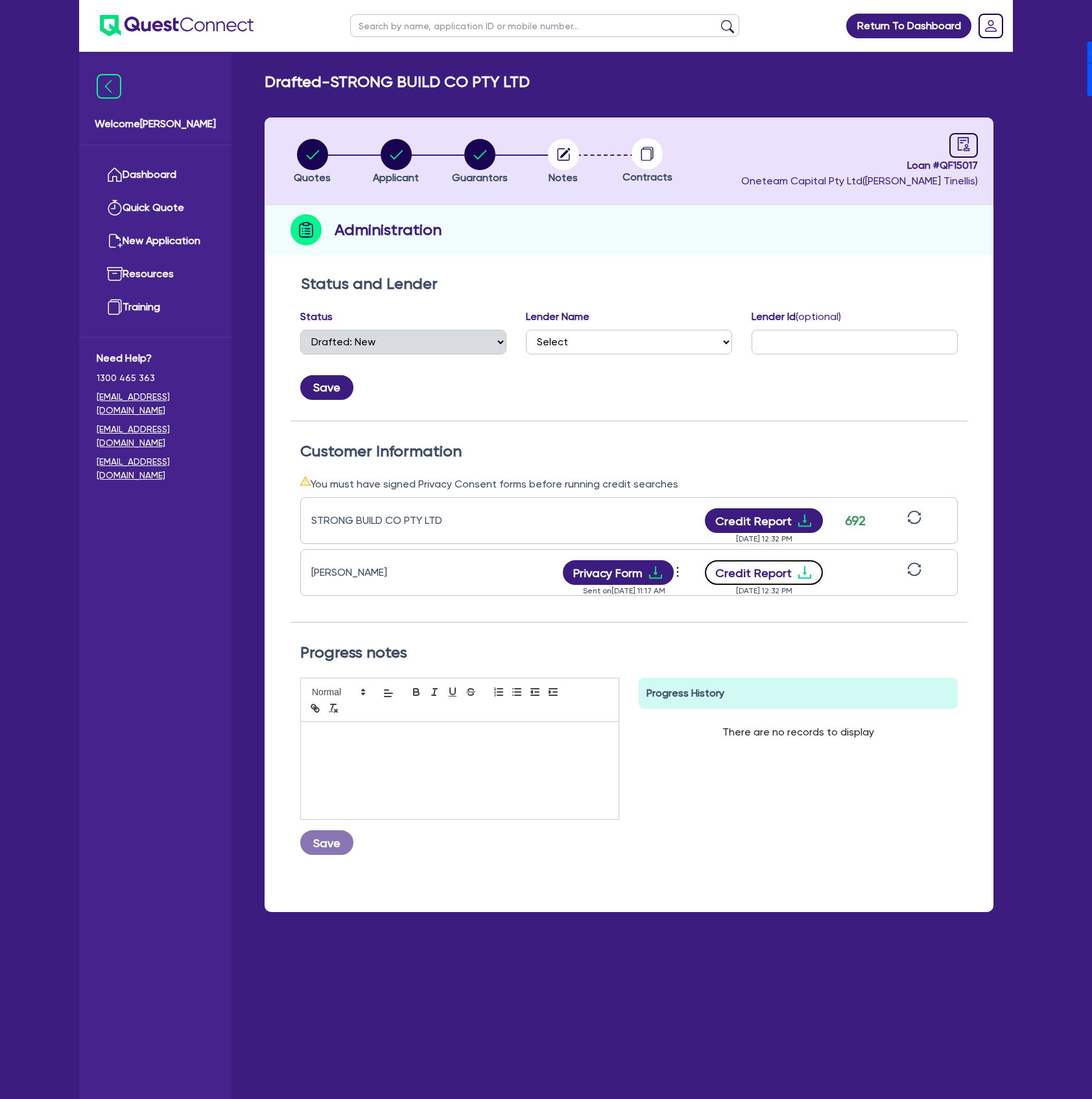
click at [775, 571] on button "Credit Report" at bounding box center [764, 572] width 119 height 24
click at [787, 510] on button "Credit Report" at bounding box center [764, 520] width 119 height 24
click at [625, 558] on div "[PERSON_NAME] Privacy Form View log Send new privacy form Sent on [DATE] 11:17 …" at bounding box center [629, 571] width 657 height 46
click at [636, 574] on button "Privacy Form" at bounding box center [618, 572] width 111 height 24
click at [387, 152] on circle "button" at bounding box center [396, 155] width 31 height 31
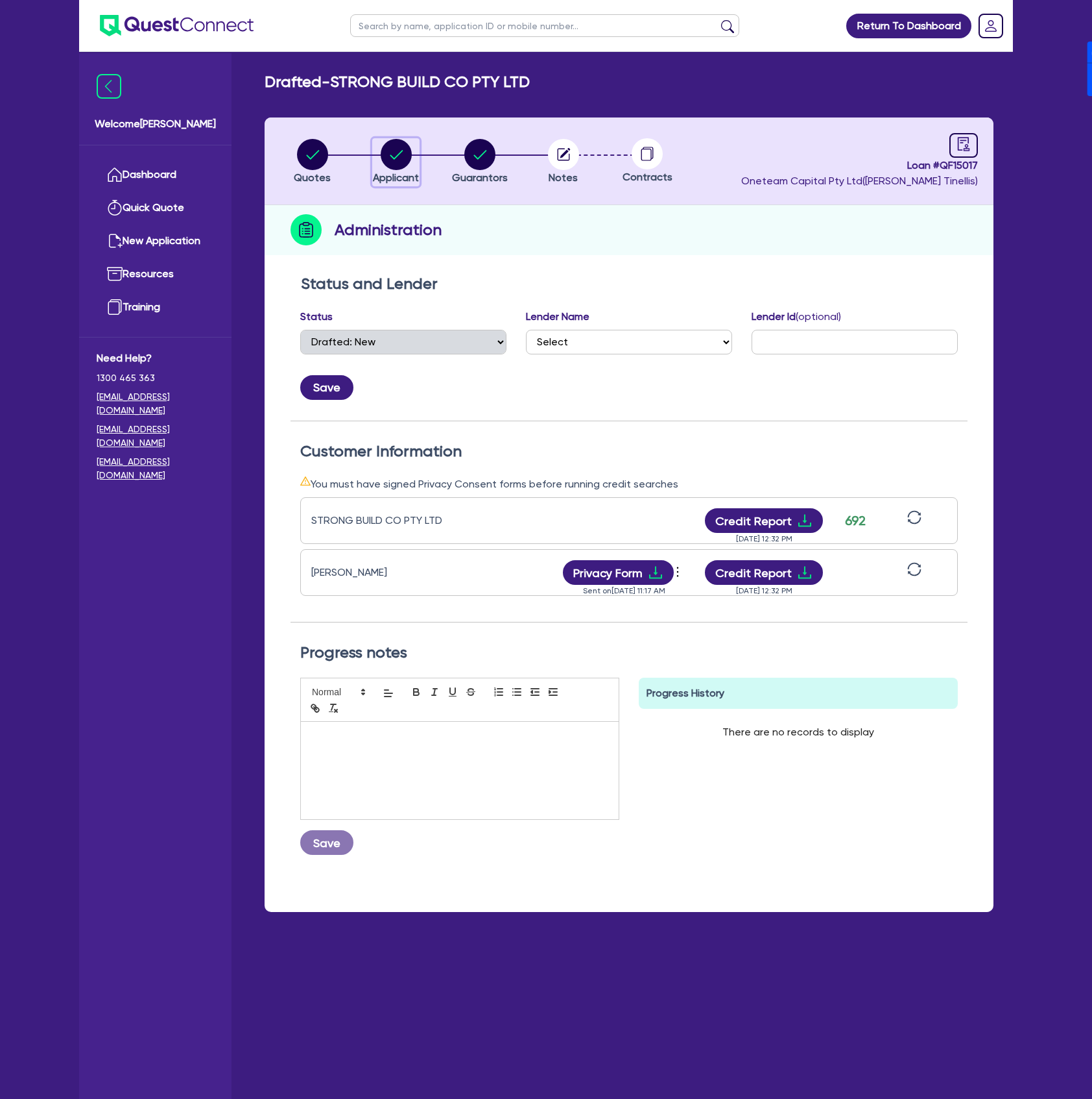
select select "COMPANY"
select select "ACCOMODATION_FOOD"
select select "HOTELS"
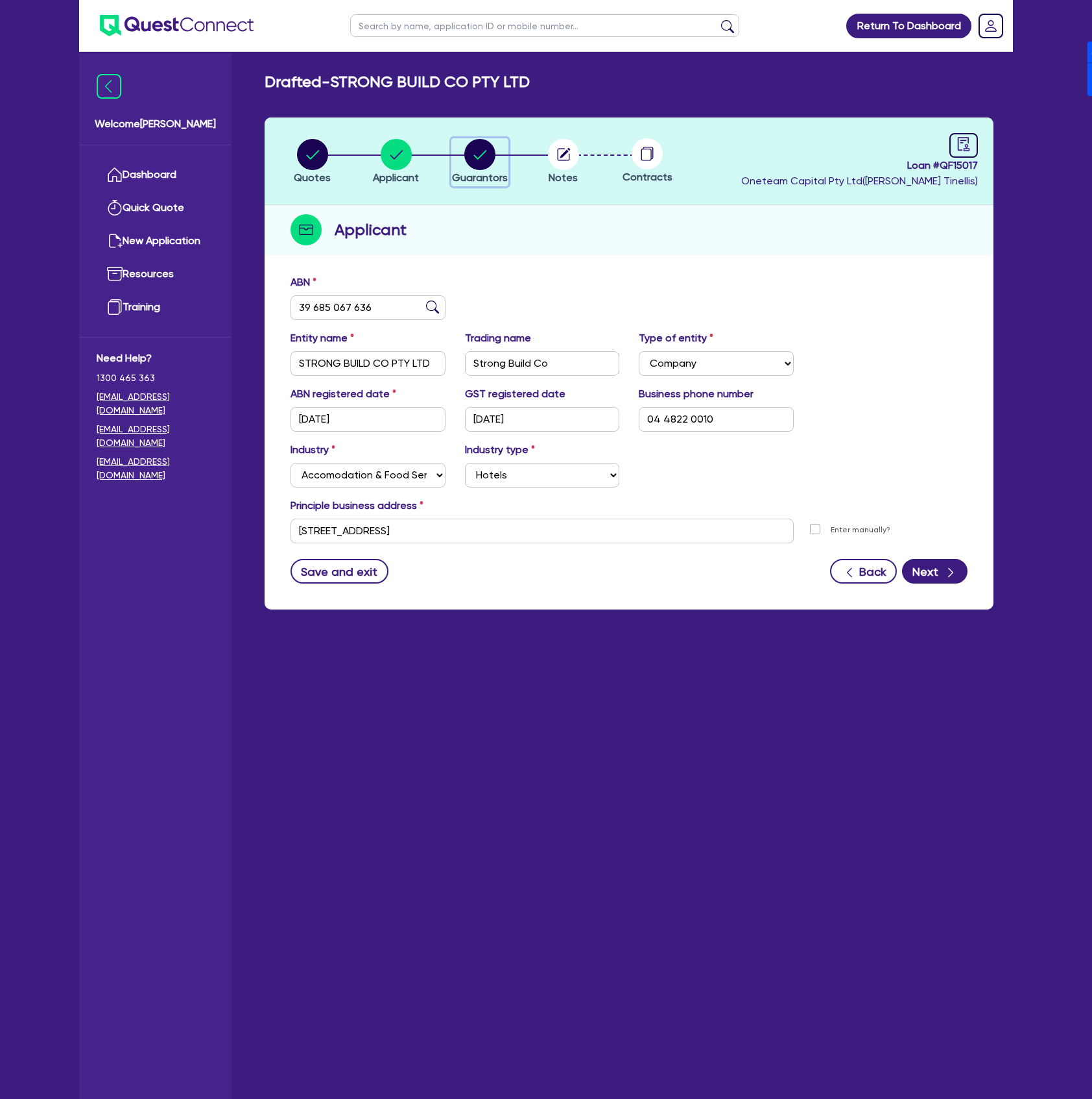
drag, startPoint x: 484, startPoint y: 146, endPoint x: 522, endPoint y: 184, distance: 53.7
click at [484, 146] on circle "button" at bounding box center [480, 155] width 31 height 31
select select "MR"
select select "[GEOGRAPHIC_DATA]"
select select "SINGLE"
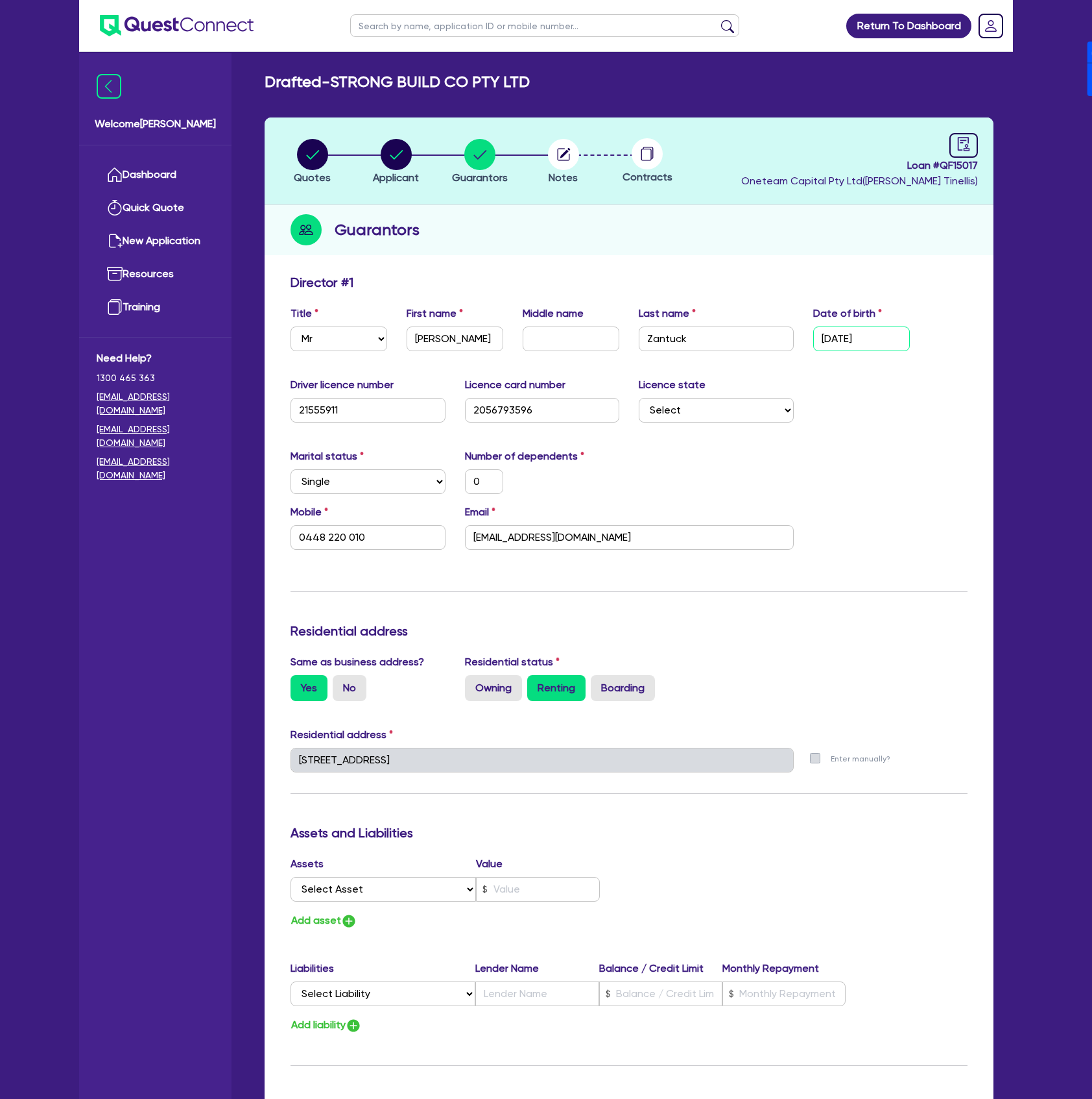
click at [906, 335] on input "[DATE]" at bounding box center [862, 339] width 97 height 24
type input "1 / /"
type input "0"
type input "0448 220 010"
type input "16/ /"
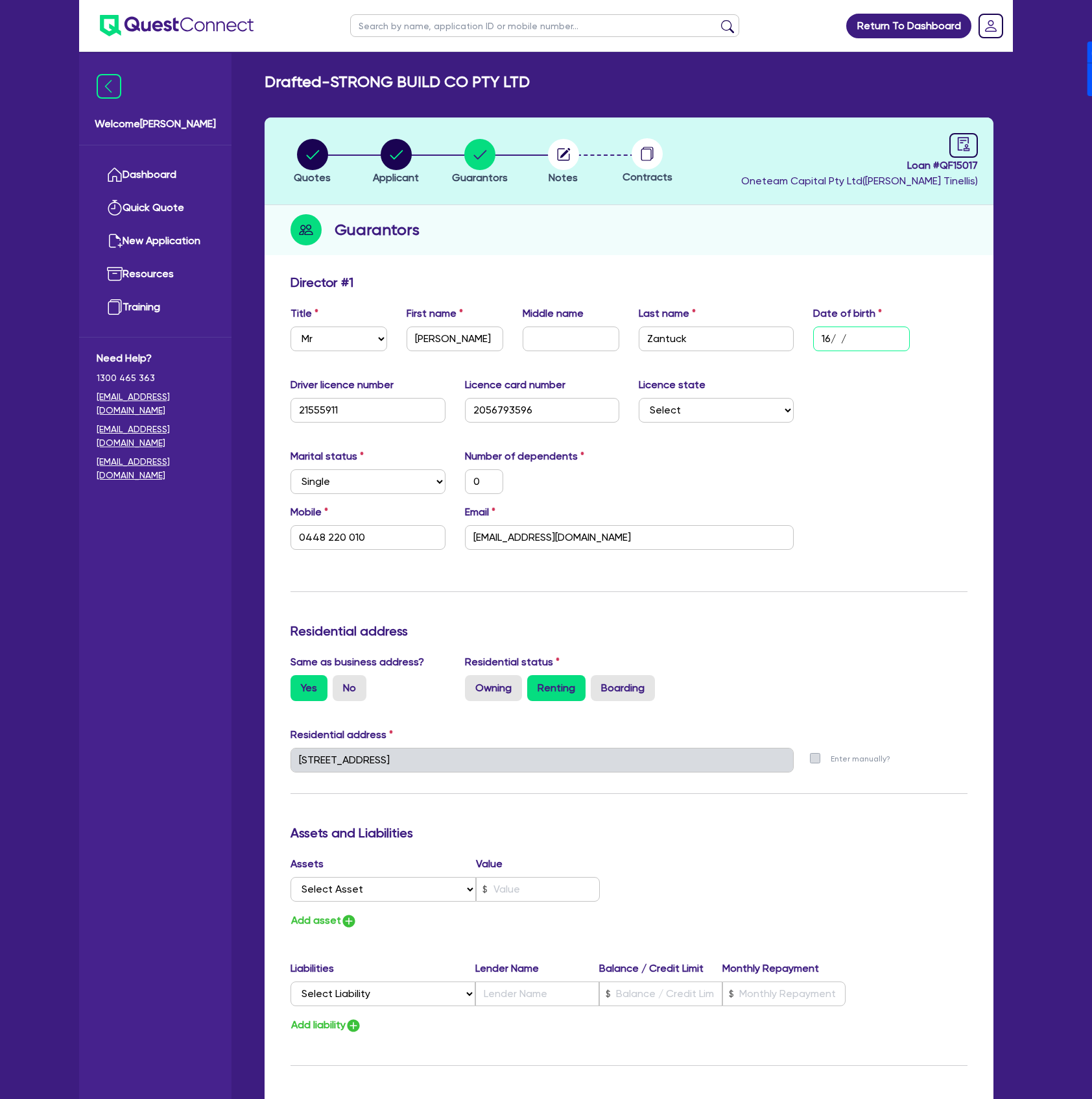
type input "0"
type input "0448 220 010"
type input "16/0 /"
type input "0"
type input "0448 220 010"
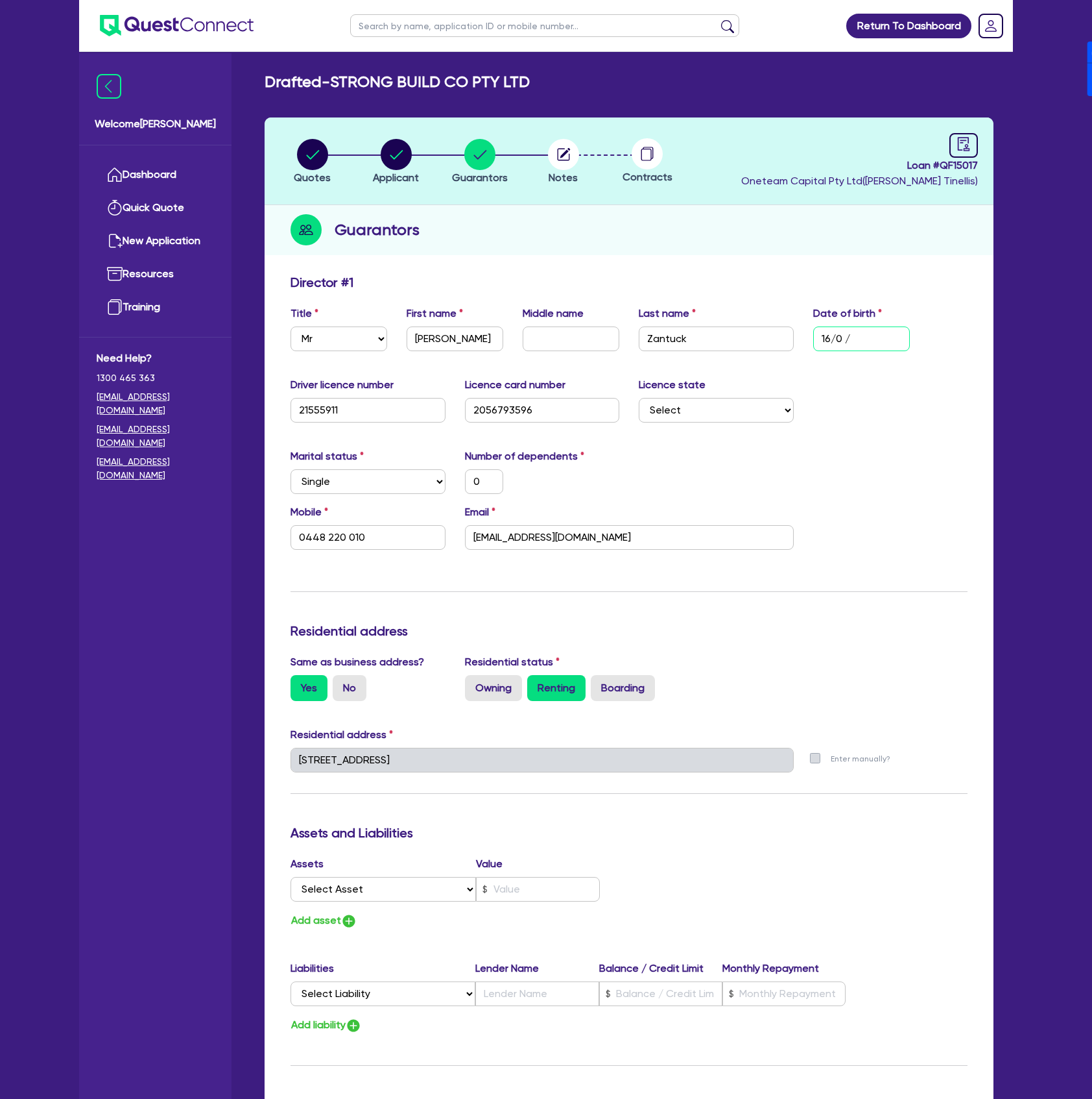
type input "16/09/"
type input "0"
type input "0448 220 010"
type input "16/09/1"
type input "0"
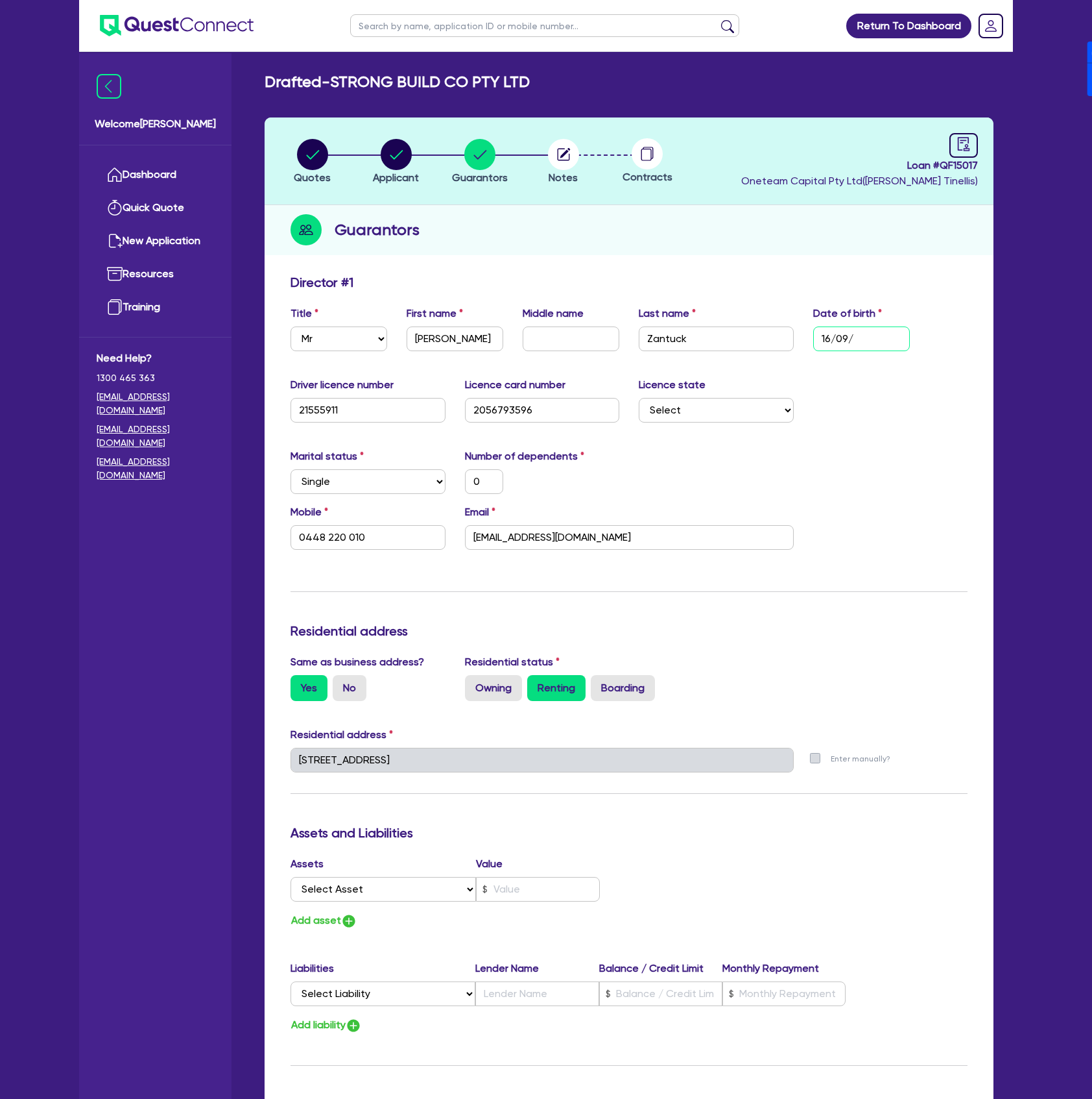
type input "0448 220 010"
type input "[DATE]"
type input "0"
type input "0448 220 010"
type input "16/09/199"
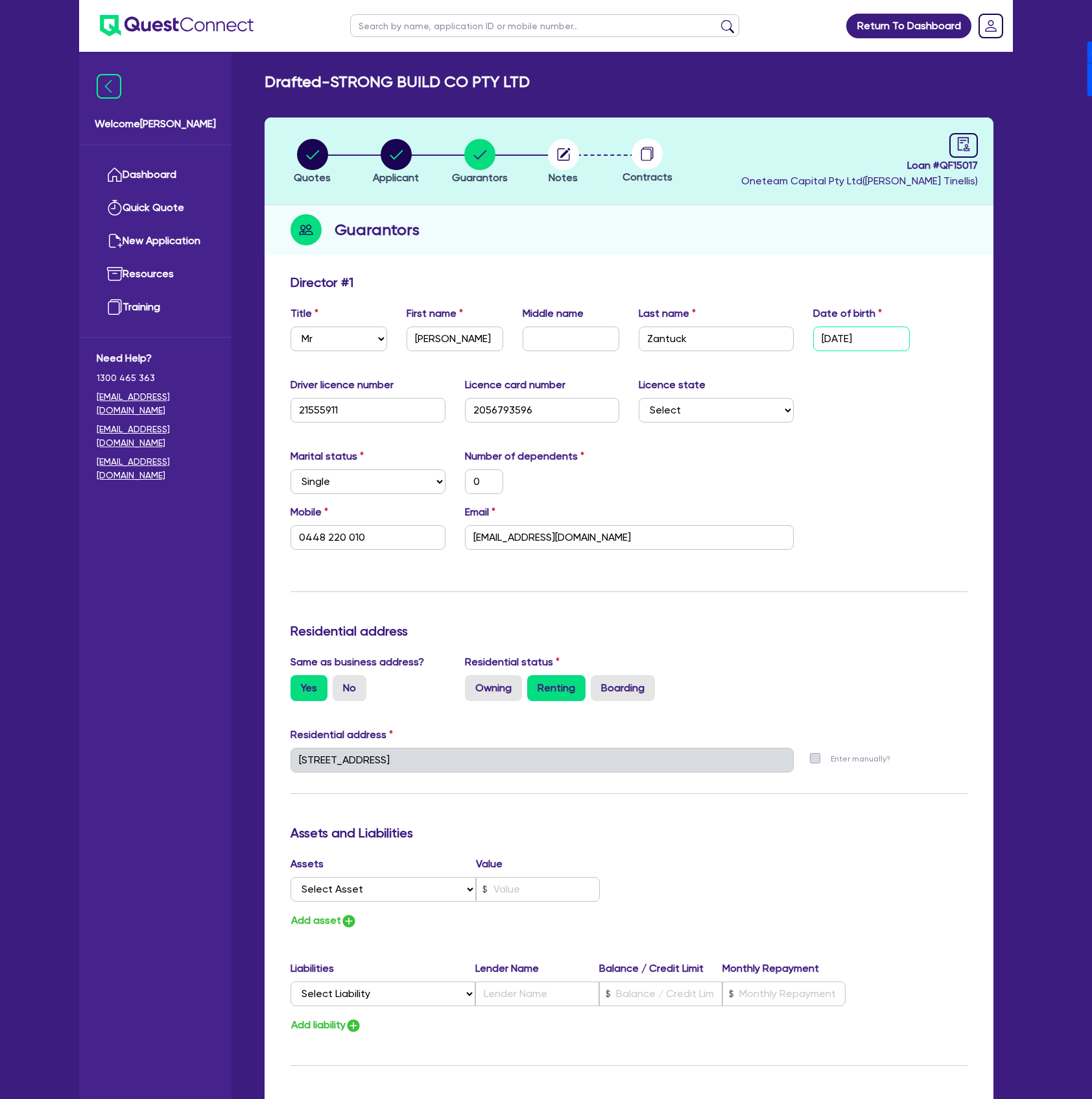
type input "0"
type input "0448 220 010"
type input "[DATE]"
type input "0"
type input "0448 220 010"
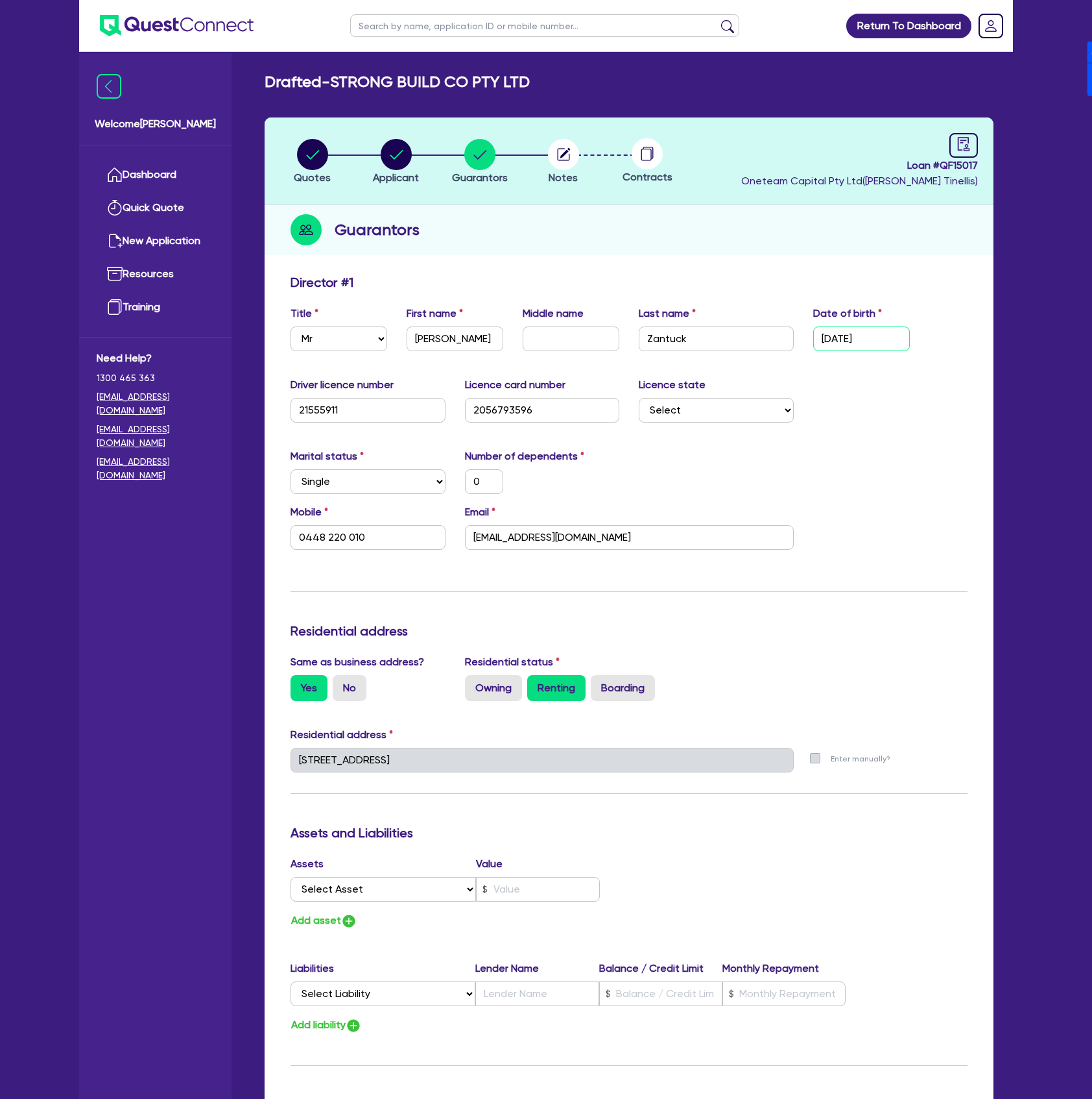
type input "16/09/198"
type input "0"
type input "0448 220 010"
type input "[DATE]"
type input "0"
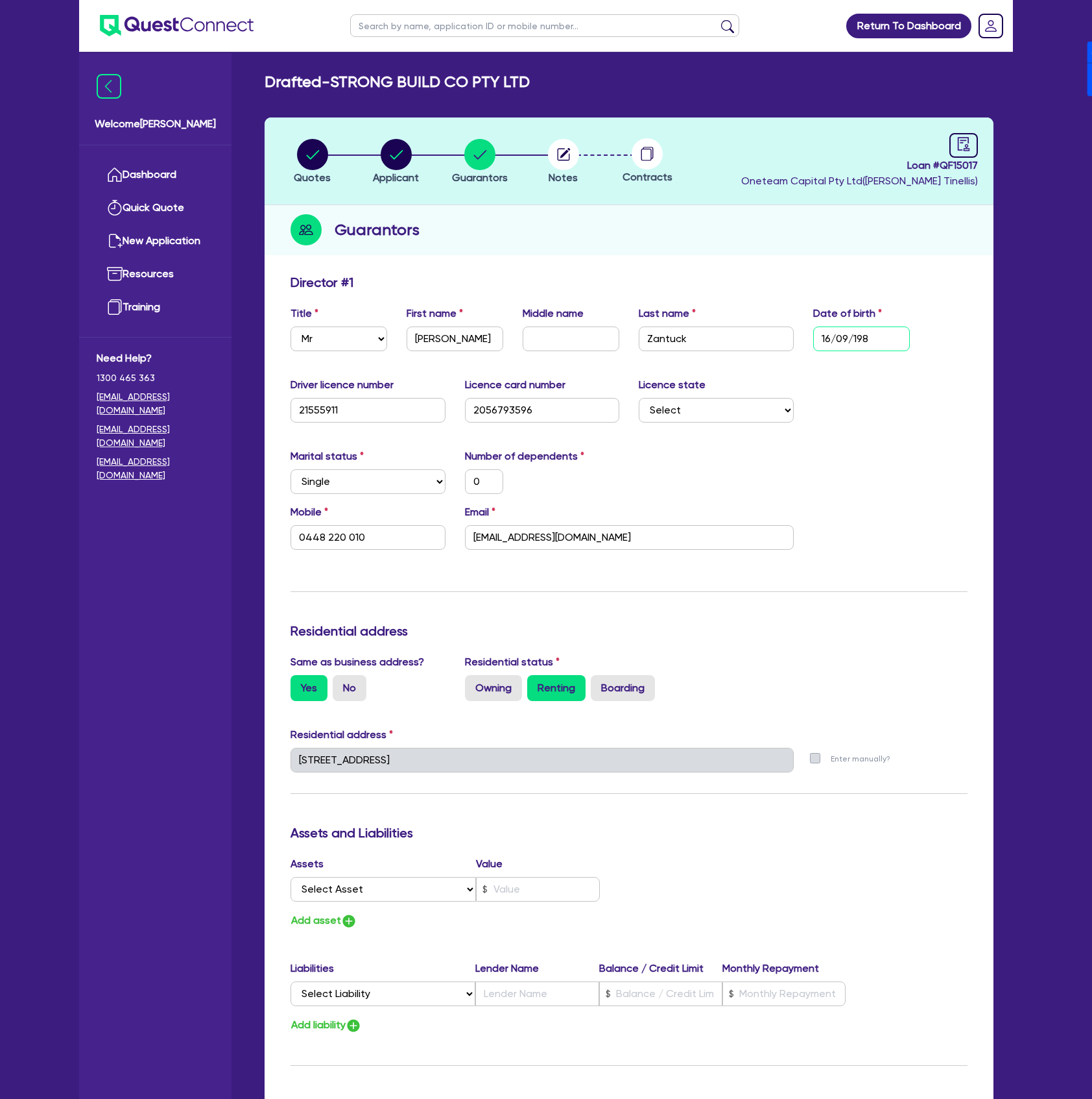
type input "0448 220 010"
type input "[DATE]"
click at [950, 441] on div "Update residential status for Director #1 Boarding is only acceptable when the …" at bounding box center [629, 754] width 677 height 960
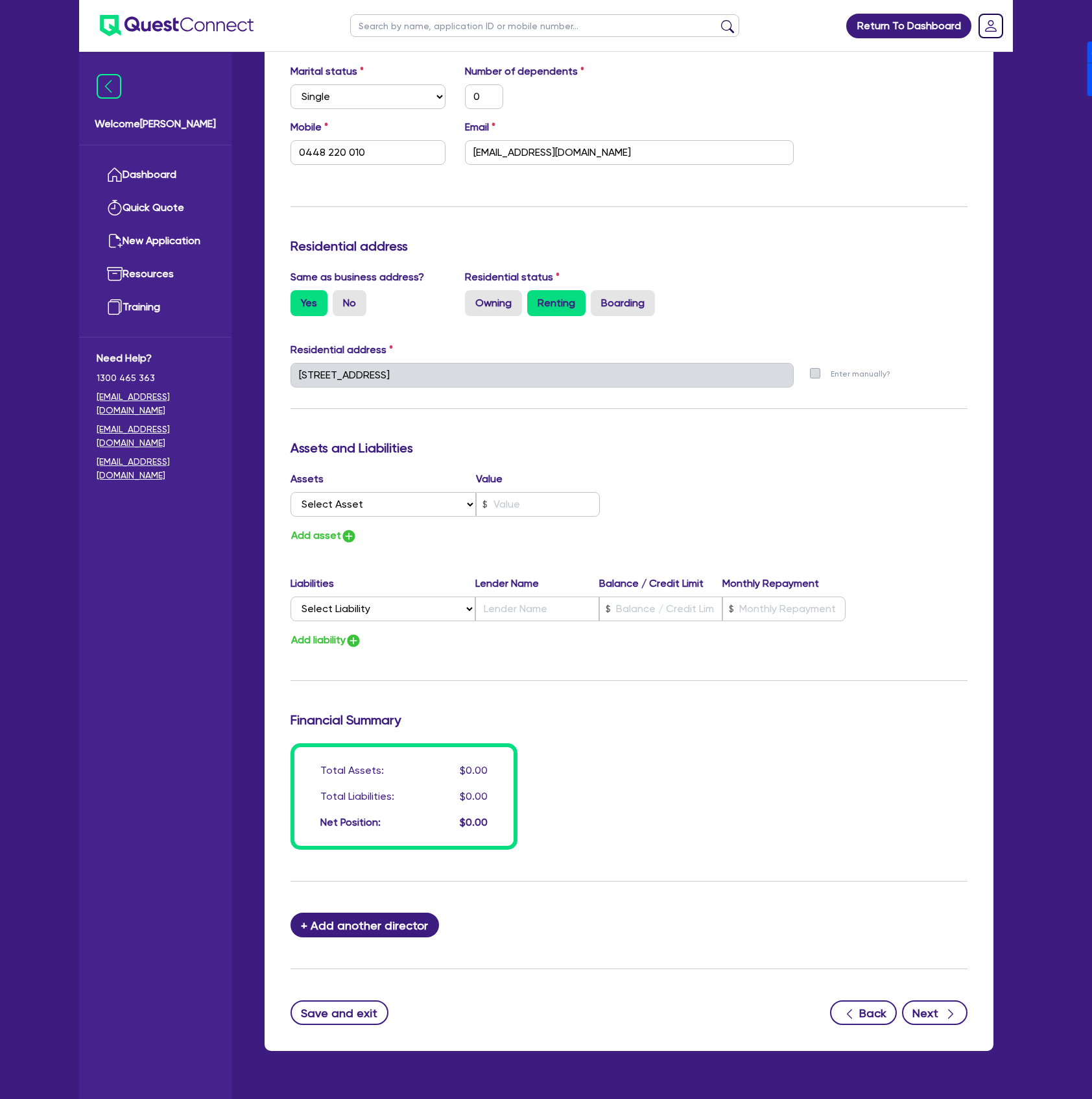
scroll to position [330, 0]
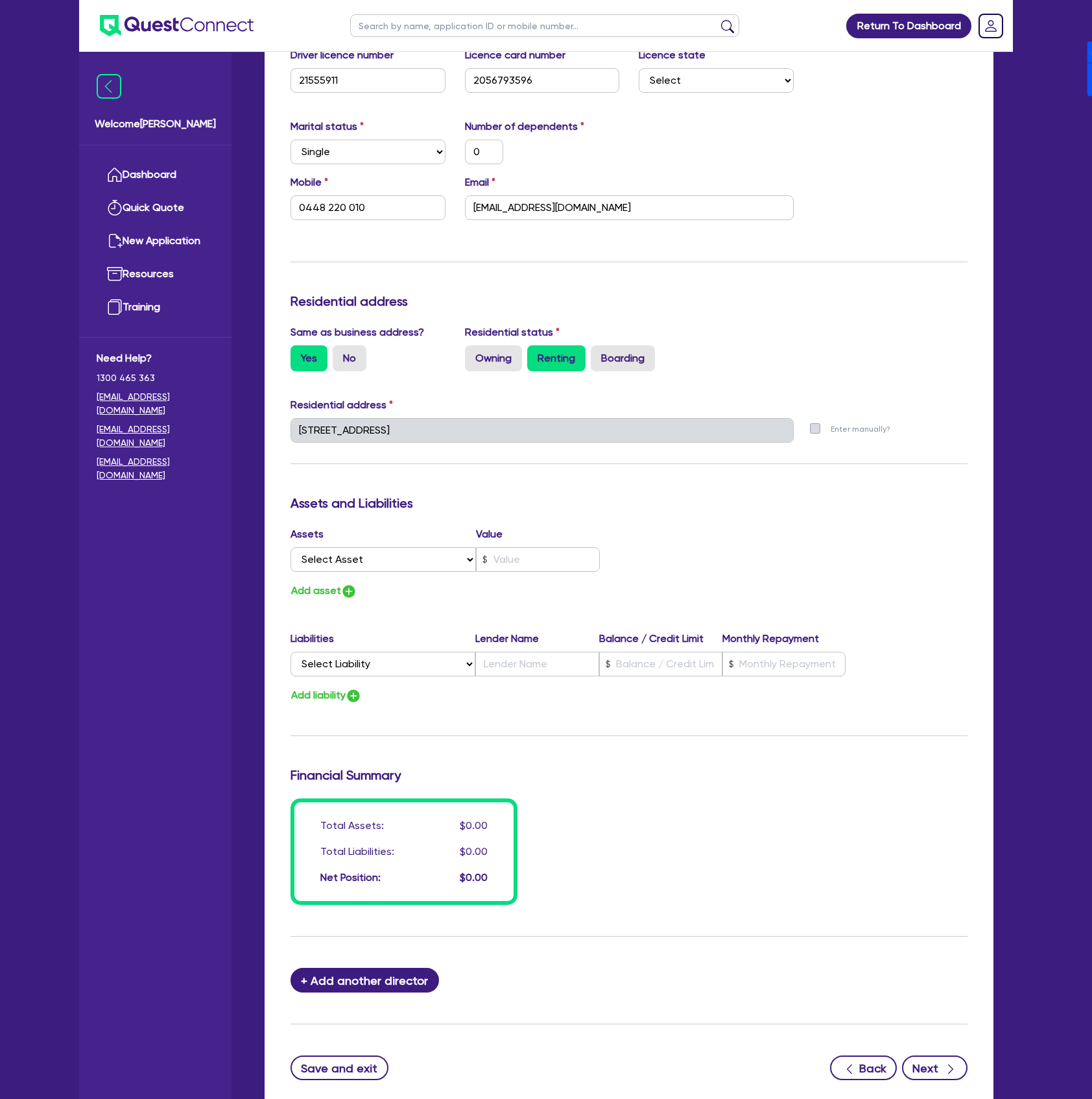
click at [940, 992] on div "+ Add another director" at bounding box center [629, 980] width 697 height 24
click at [922, 1049] on form "Update residential status for Director #1 Boarding is only acceptable when the …" at bounding box center [629, 512] width 677 height 1135
click at [933, 1075] on button "Next" at bounding box center [935, 1067] width 66 height 24
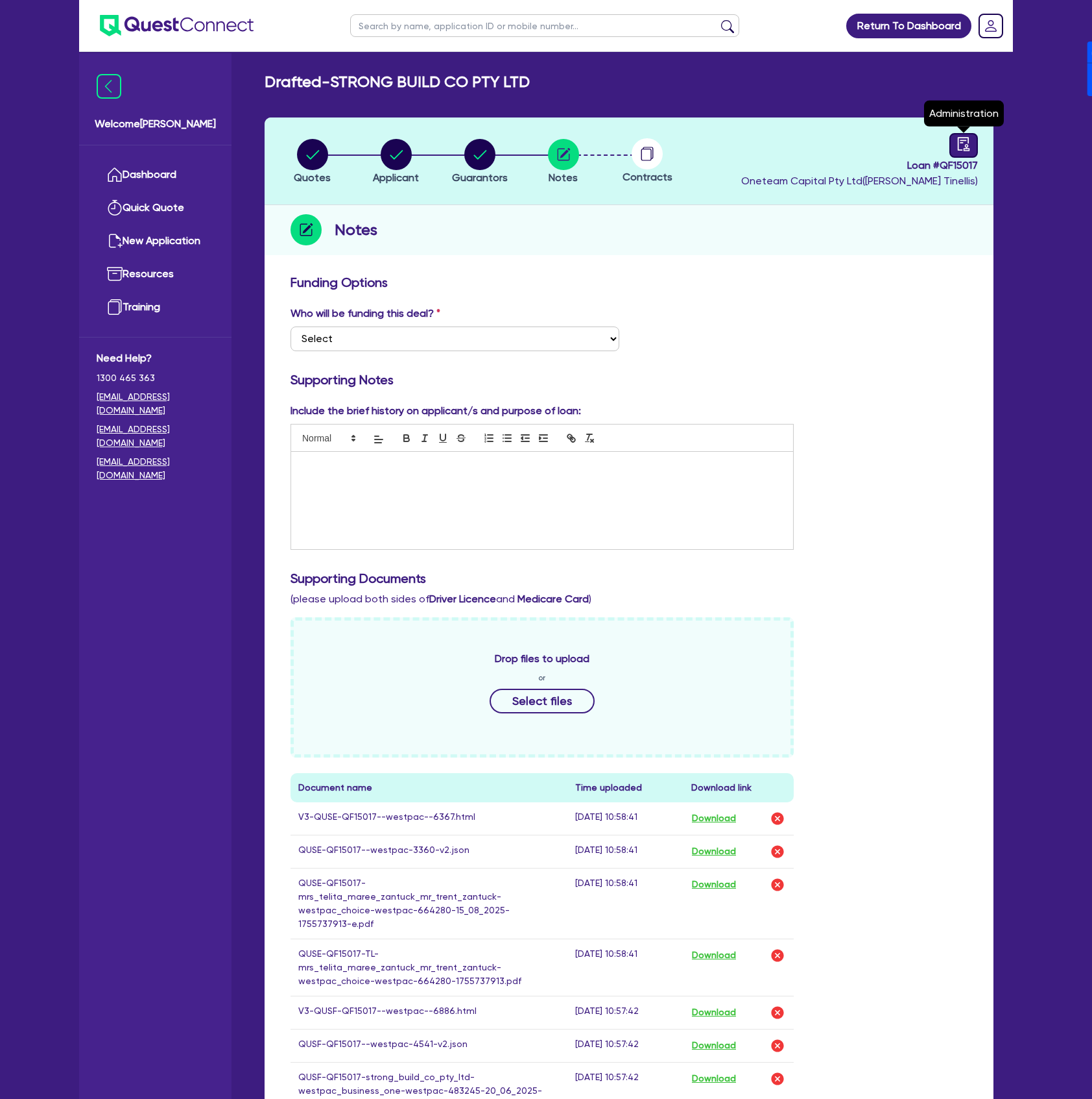
click at [965, 146] on icon "audit" at bounding box center [964, 144] width 15 height 15
select select "DRAFTED_NEW"
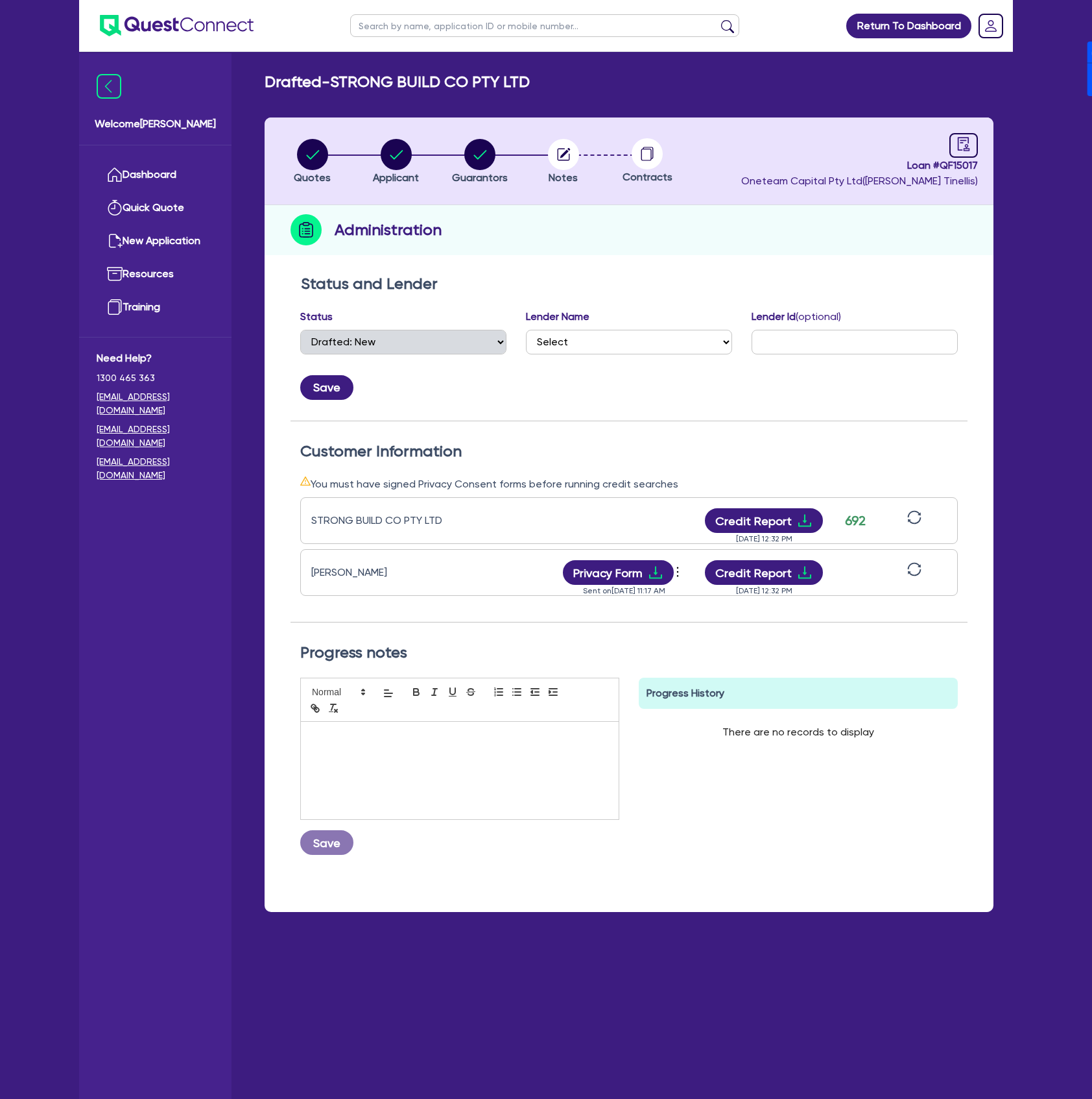
click at [911, 570] on icon "sync" at bounding box center [915, 569] width 15 height 15
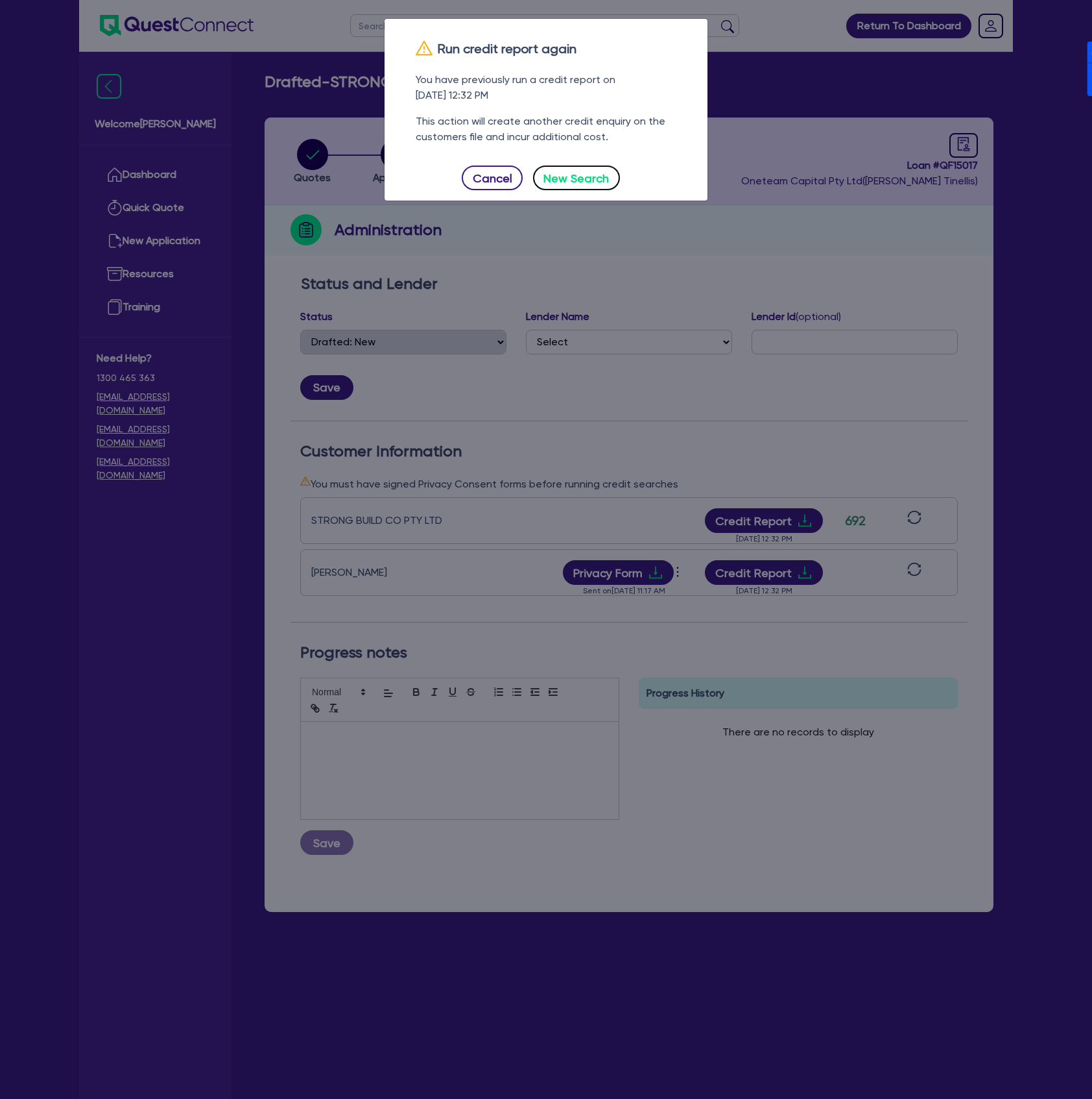
click at [561, 187] on button "New Search" at bounding box center [576, 177] width 87 height 24
